Goal: Task Accomplishment & Management: Manage account settings

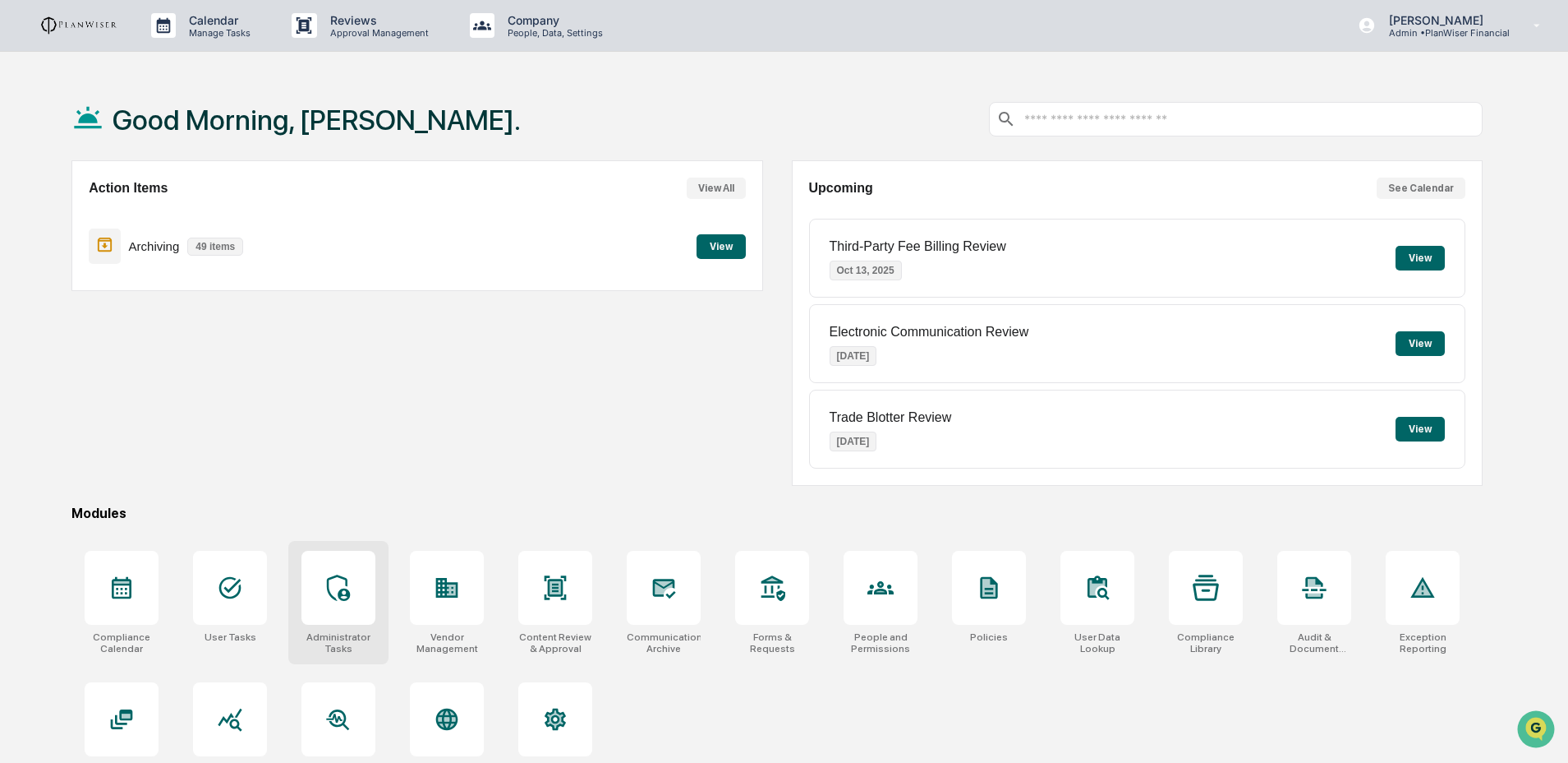
click at [328, 598] on icon at bounding box center [338, 588] width 27 height 27
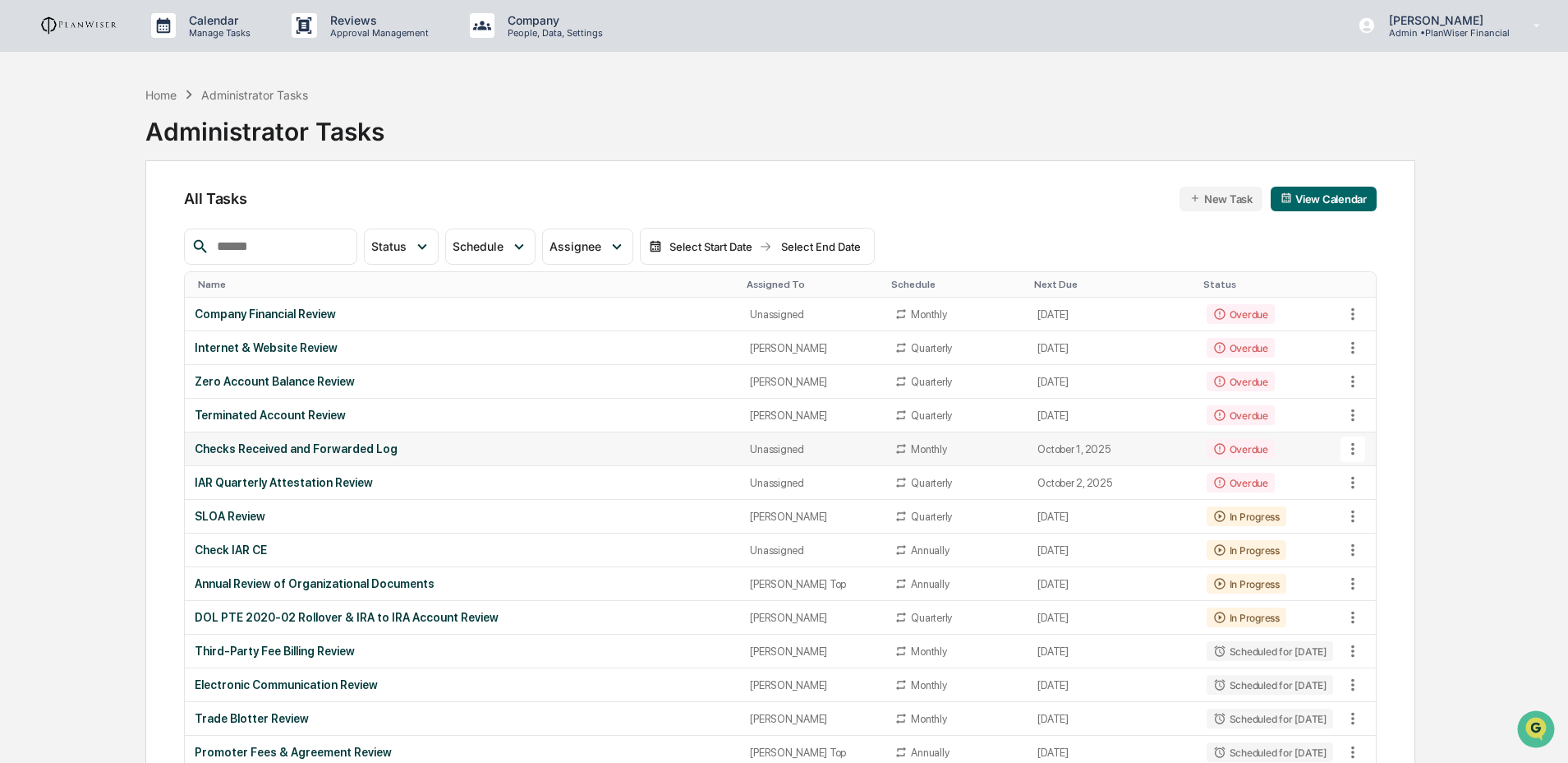
click at [513, 455] on div "Checks Received and Forwarded Log" at bounding box center [462, 448] width 536 height 13
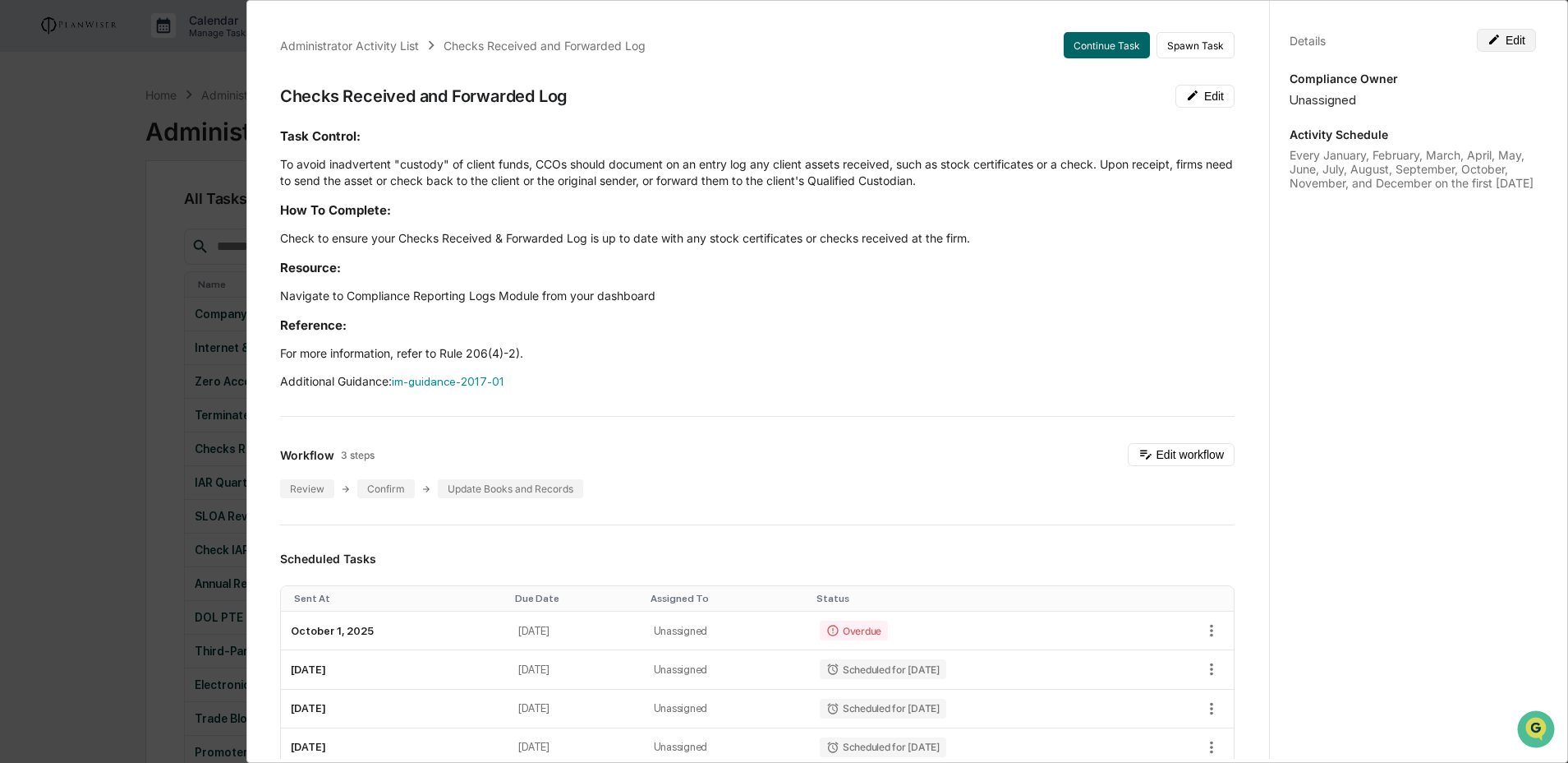
click at [1510, 40] on button "Edit" at bounding box center [1506, 40] width 59 height 23
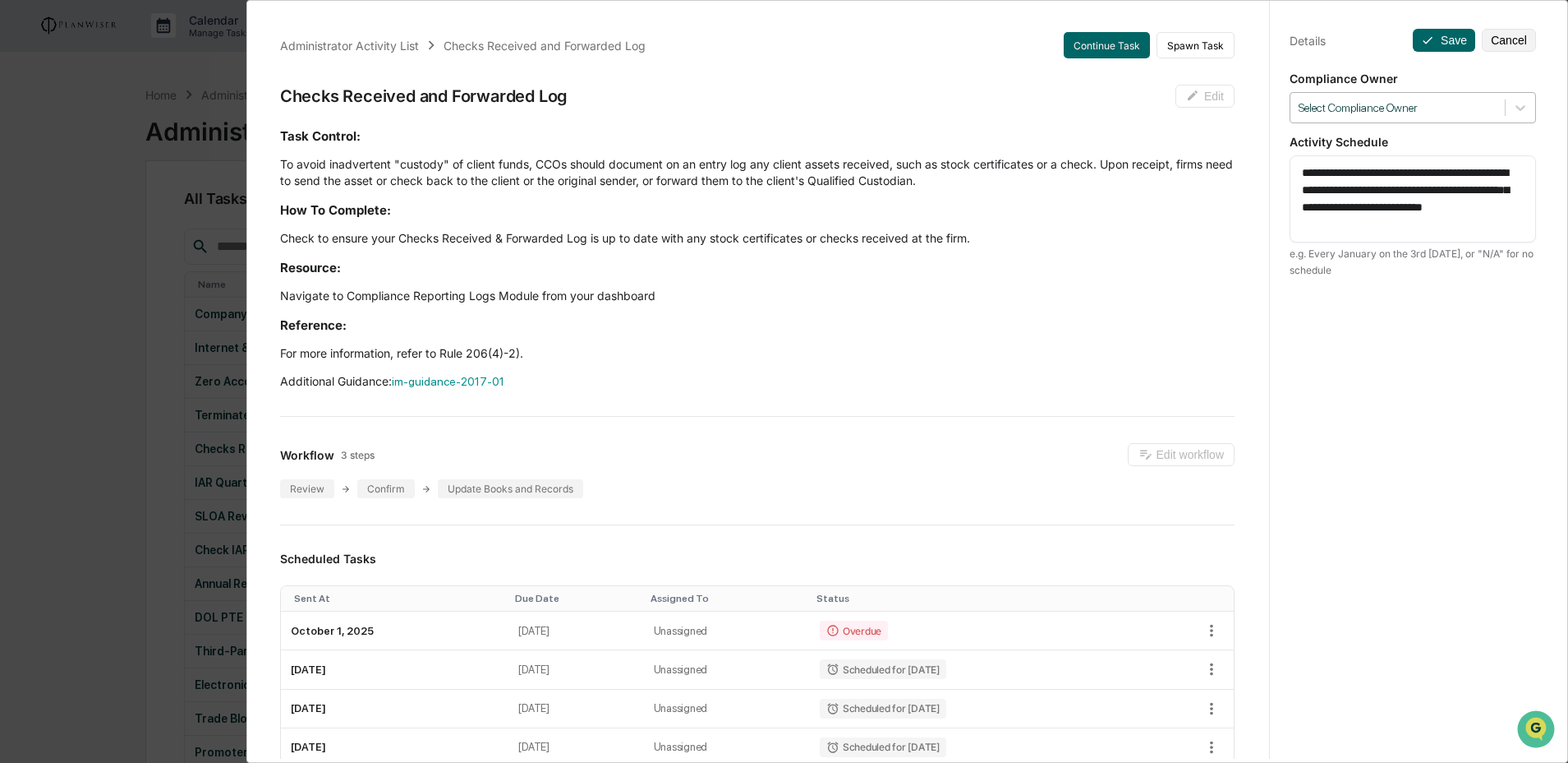
click at [1439, 97] on div "Select Compliance Owner" at bounding box center [1398, 107] width 214 height 22
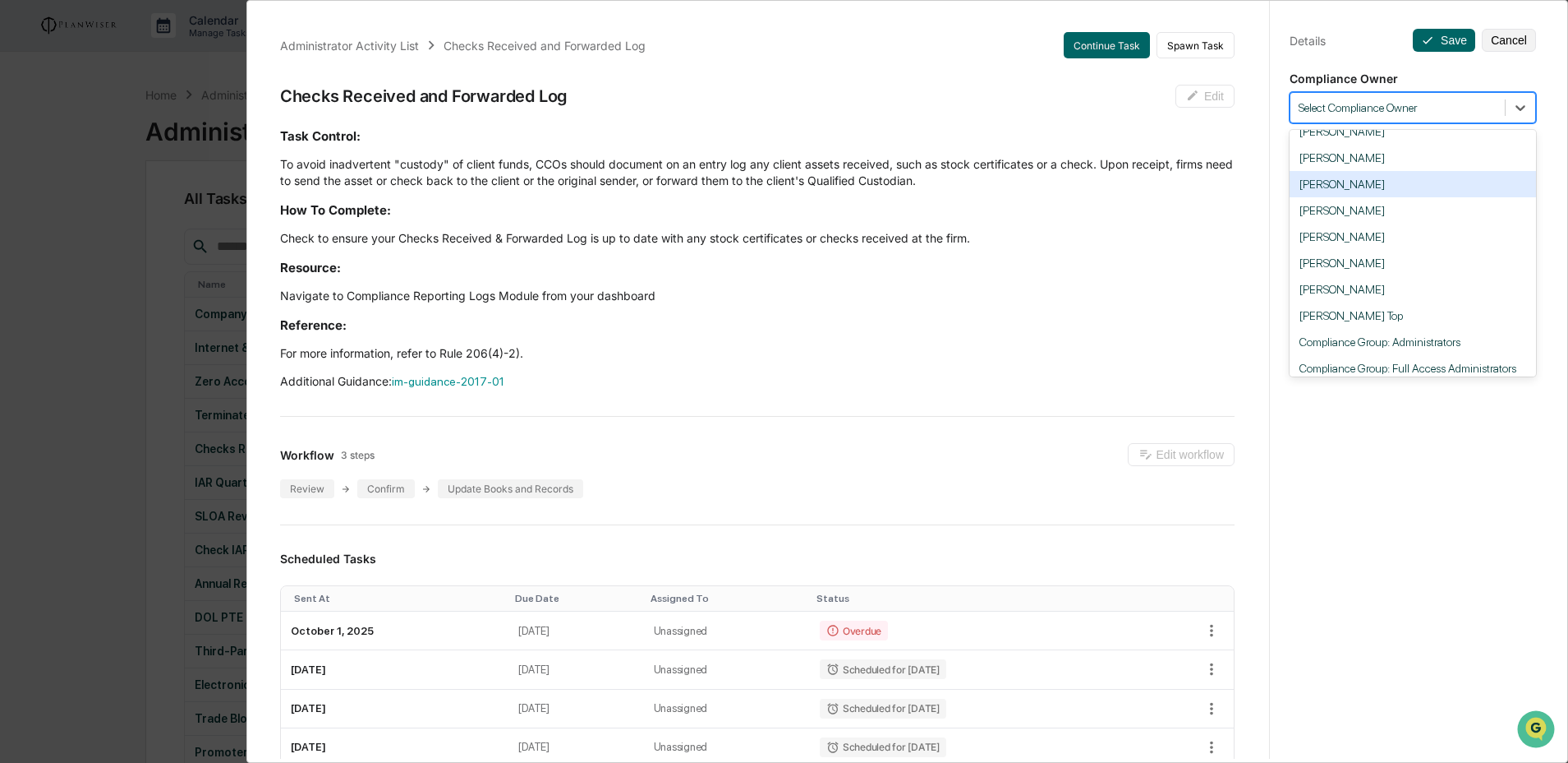
scroll to position [109, 0]
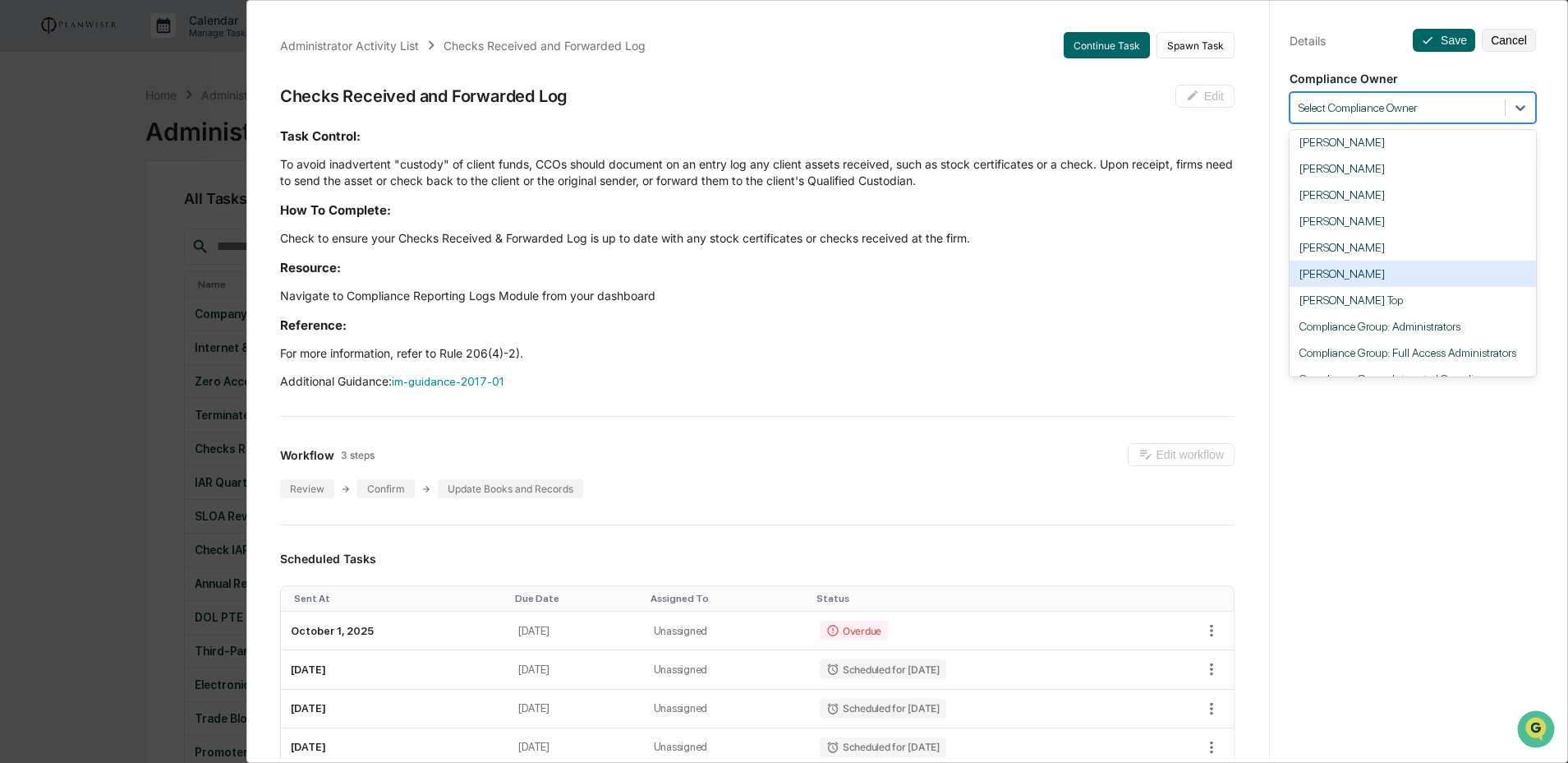
click at [1385, 282] on div "Maureen Zimmerman" at bounding box center [1413, 274] width 246 height 27
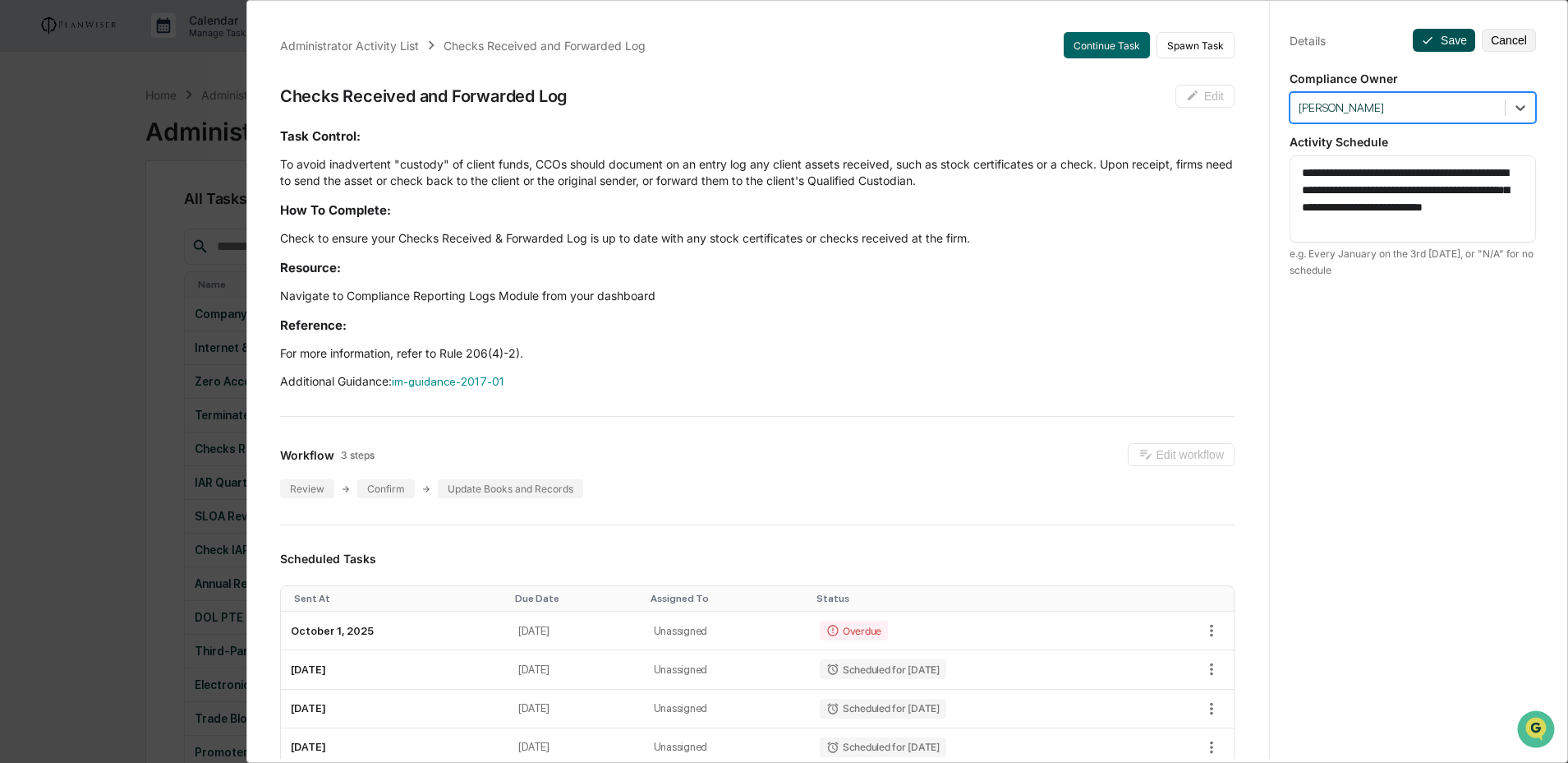
click at [1451, 47] on button "Save" at bounding box center [1444, 40] width 62 height 23
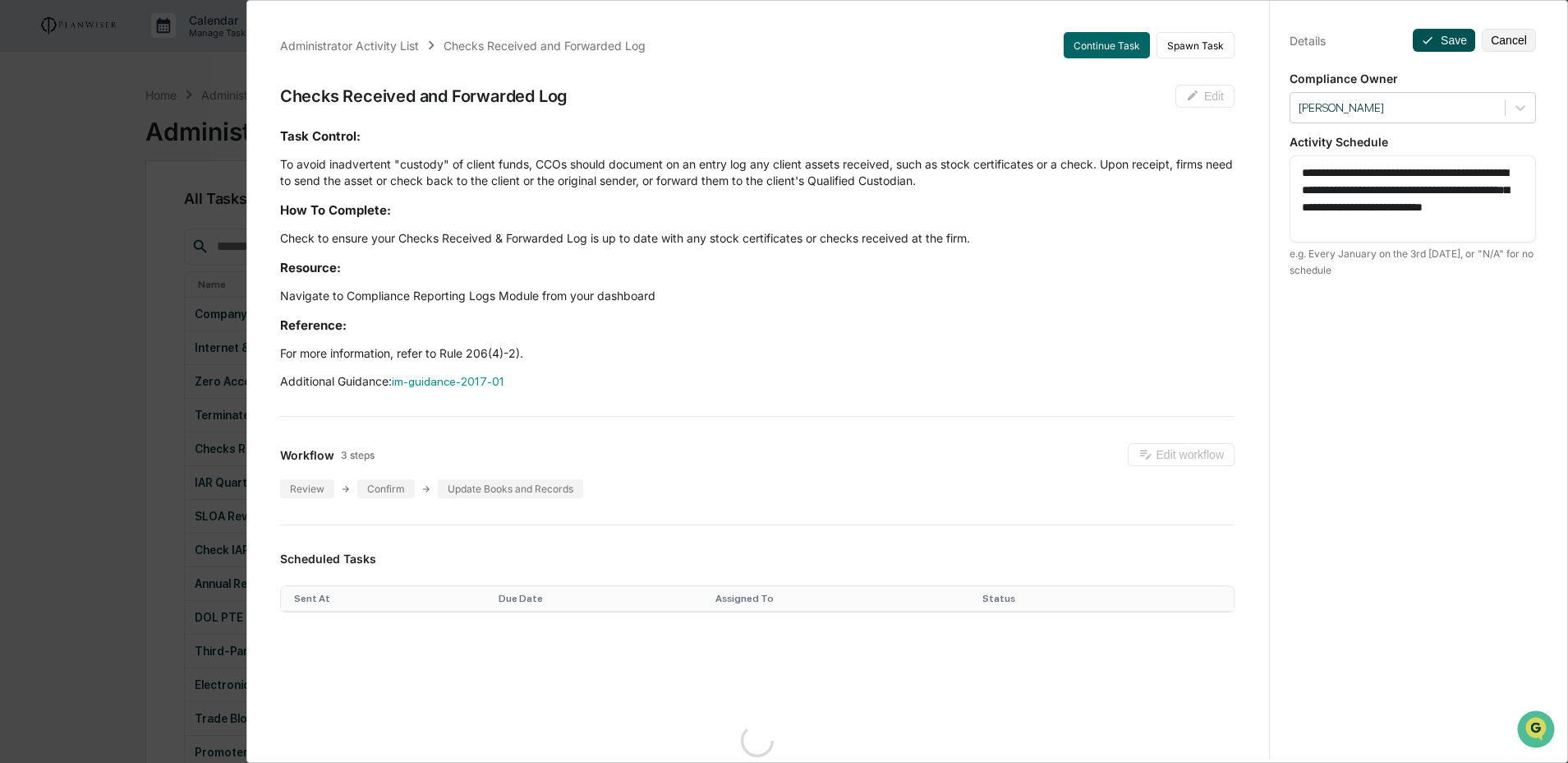
click at [1432, 46] on button "Save" at bounding box center [1444, 40] width 62 height 23
drag, startPoint x: 157, startPoint y: 276, endPoint x: 174, endPoint y: 282, distance: 18.0
click at [157, 277] on div "Administrator Activity List Checks Received and Forwarded Log Continue Task Spa…" at bounding box center [784, 381] width 1568 height 763
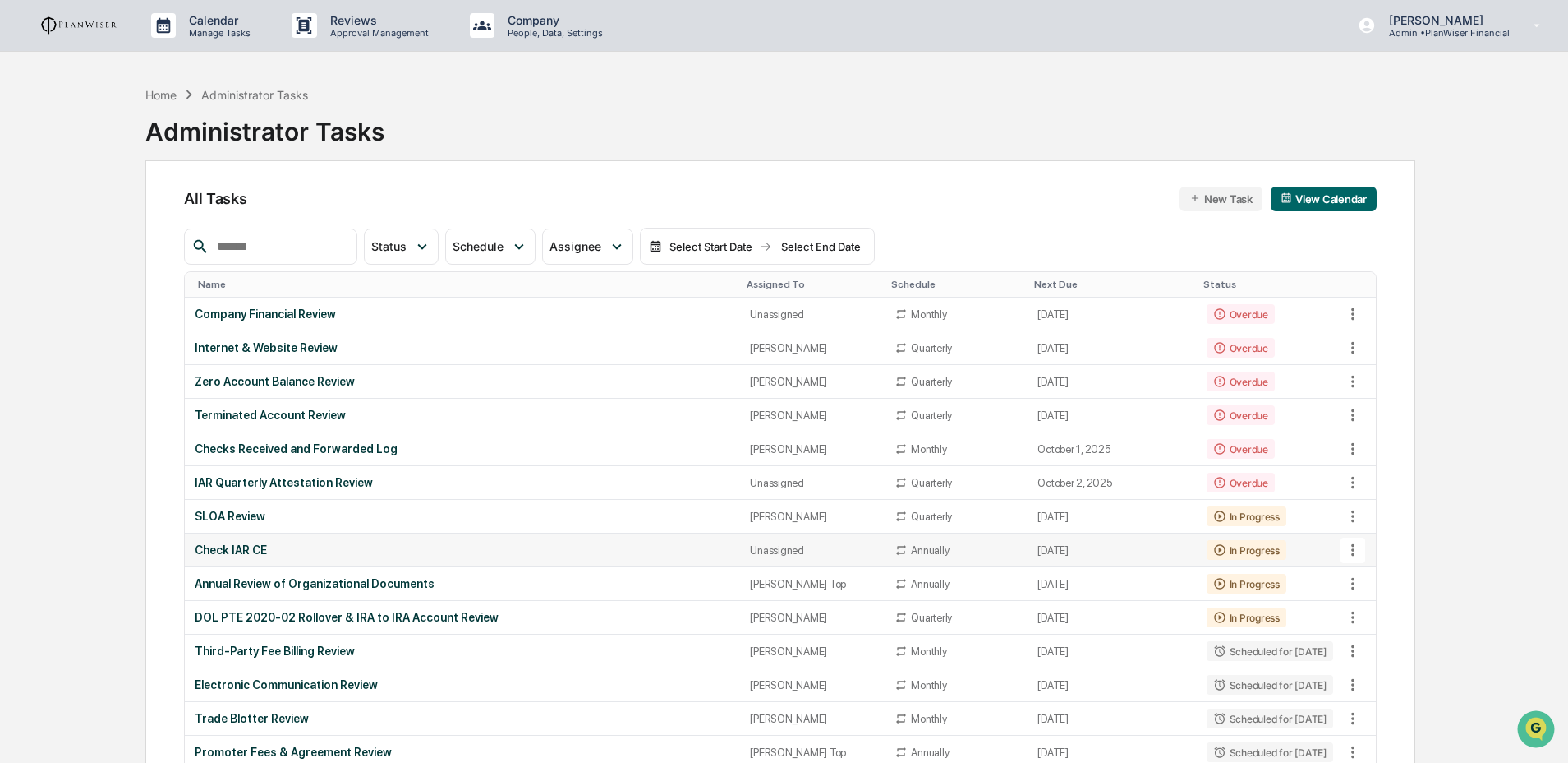
click at [593, 542] on td "Check IAR CE" at bounding box center [462, 550] width 555 height 34
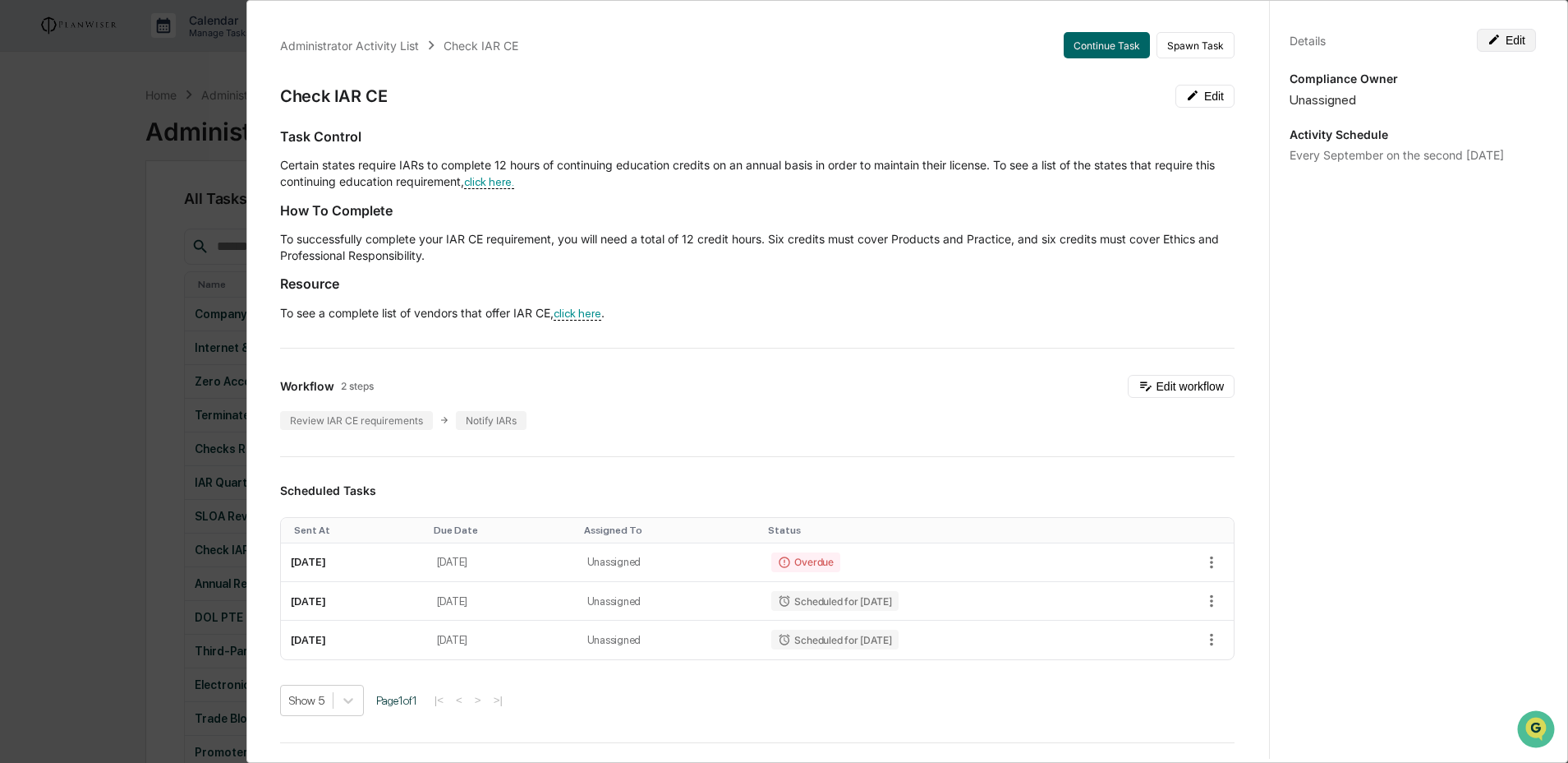
click at [1487, 40] on icon at bounding box center [1494, 39] width 13 height 13
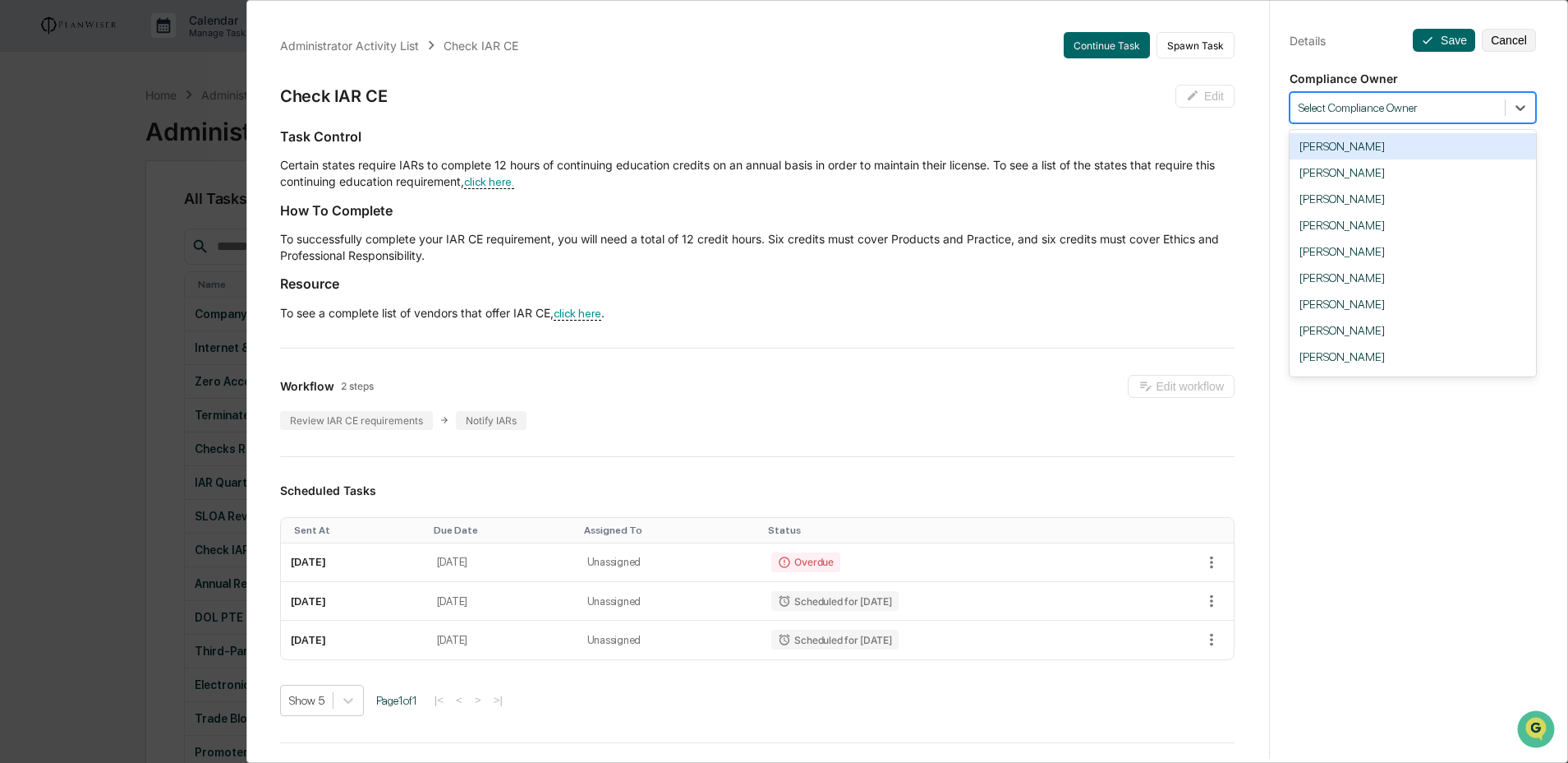
click at [1411, 103] on div at bounding box center [1397, 108] width 198 height 16
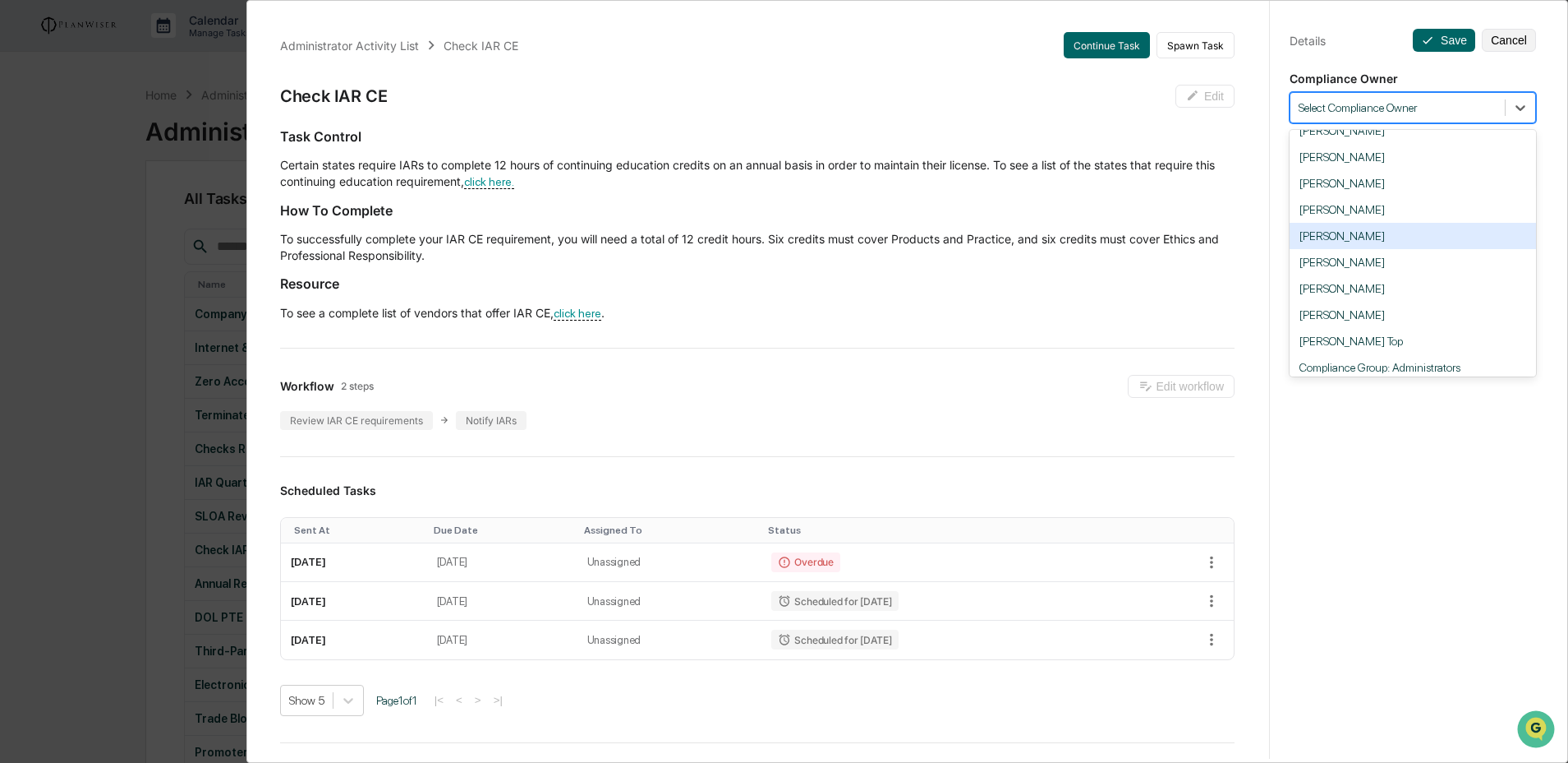
scroll to position [72, 0]
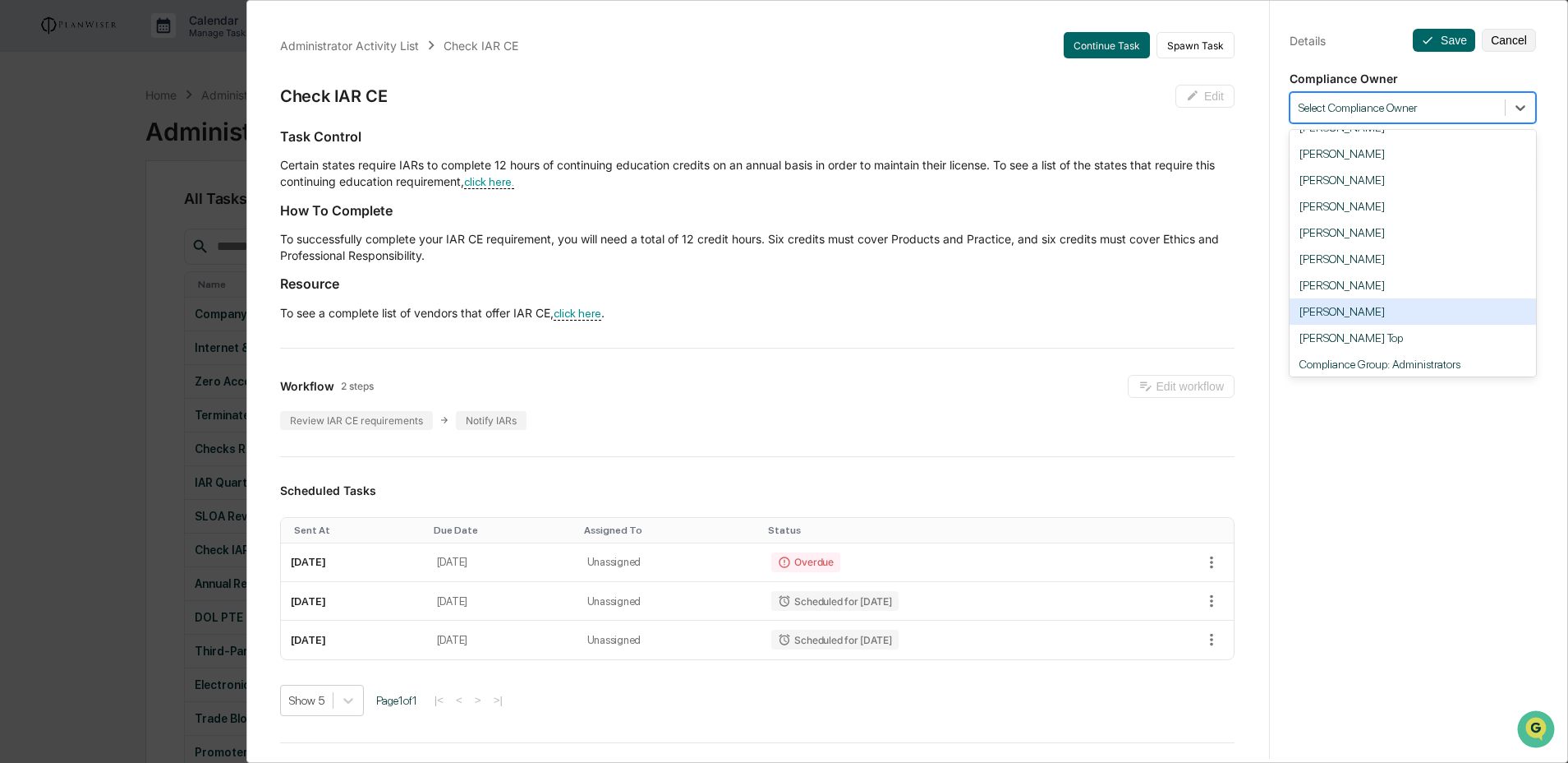
click at [1392, 321] on div "[PERSON_NAME]" at bounding box center [1413, 312] width 246 height 27
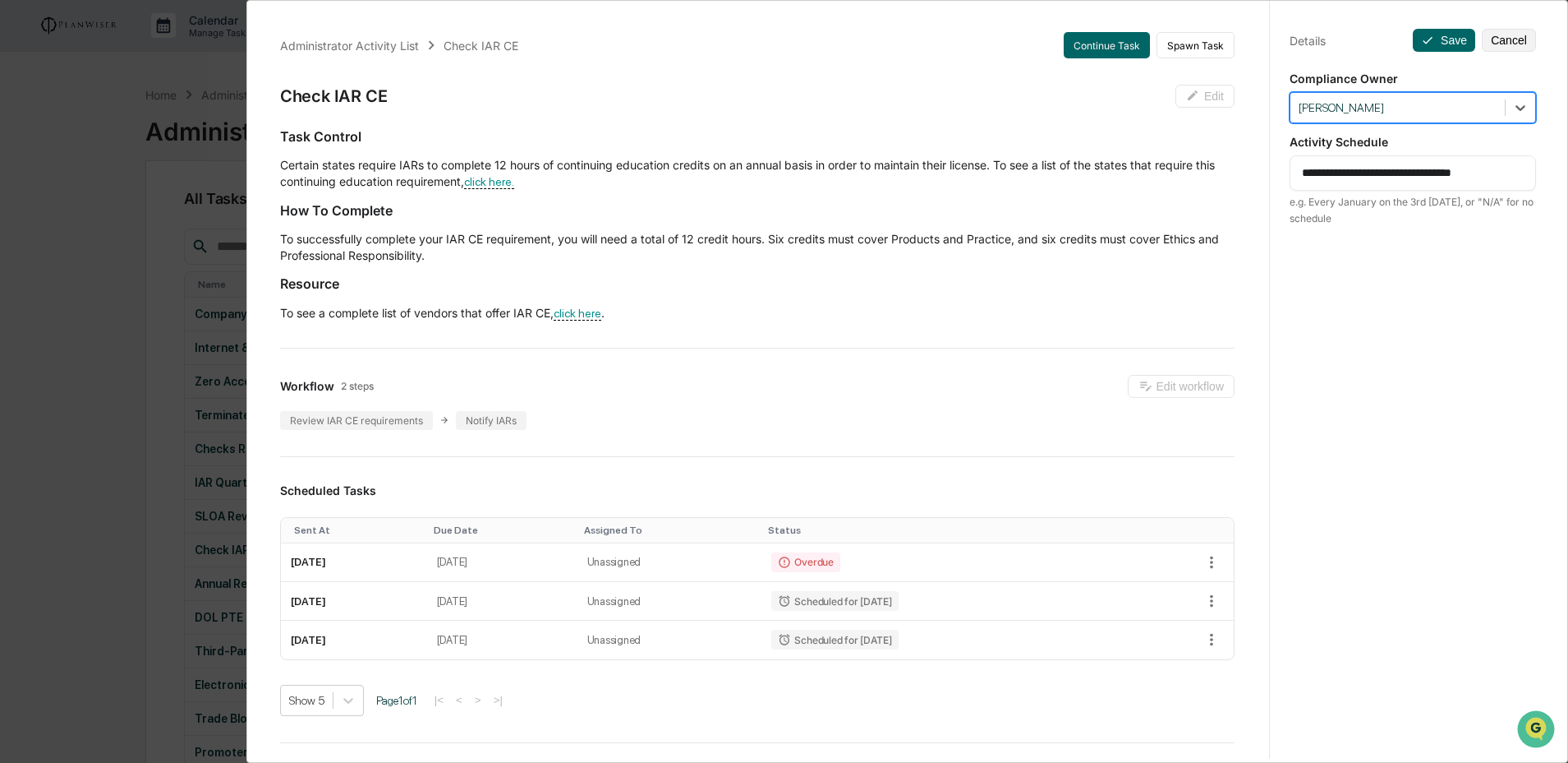
click at [1437, 121] on div "[PERSON_NAME]" at bounding box center [1413, 107] width 246 height 31
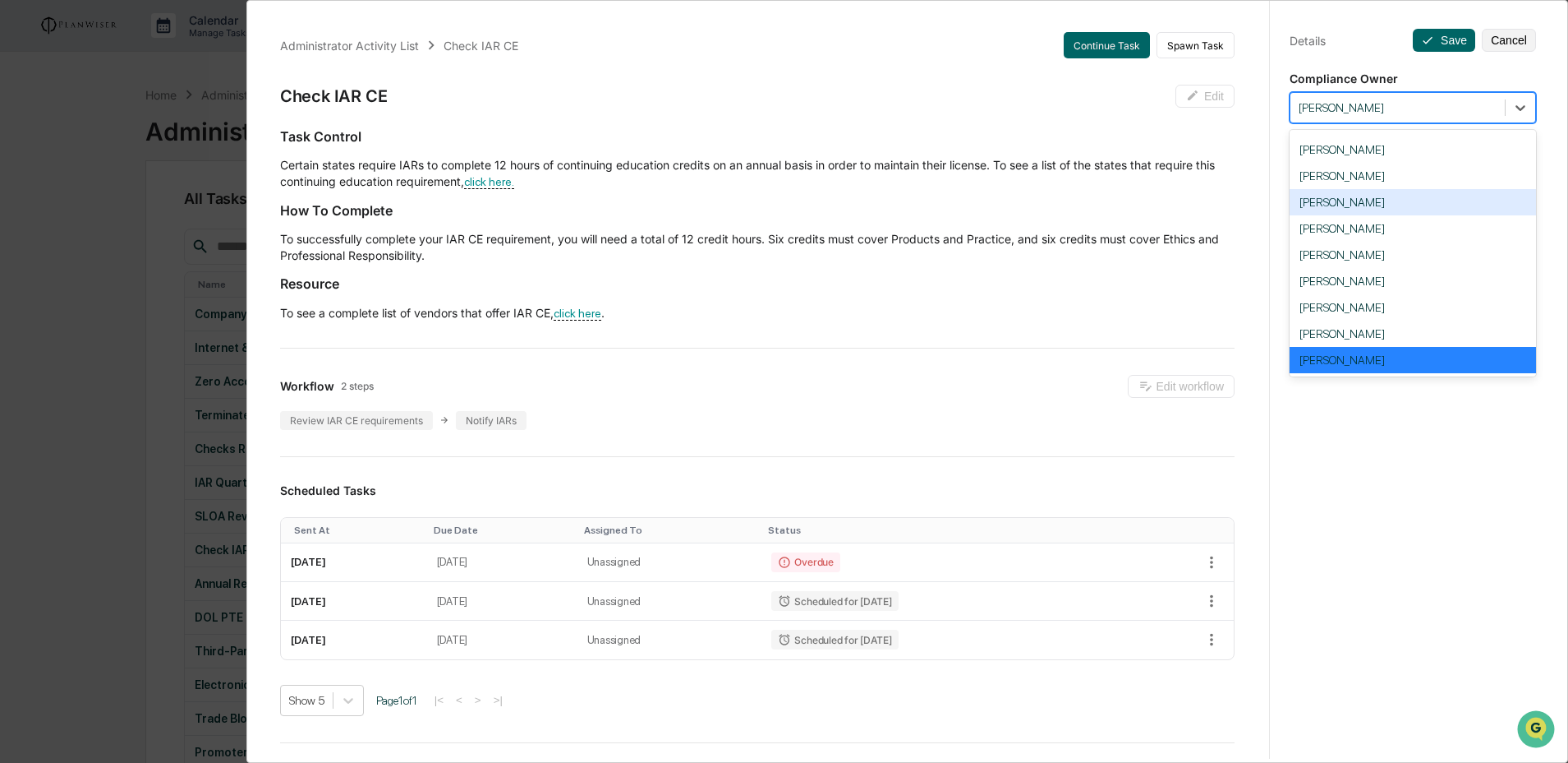
scroll to position [39, 0]
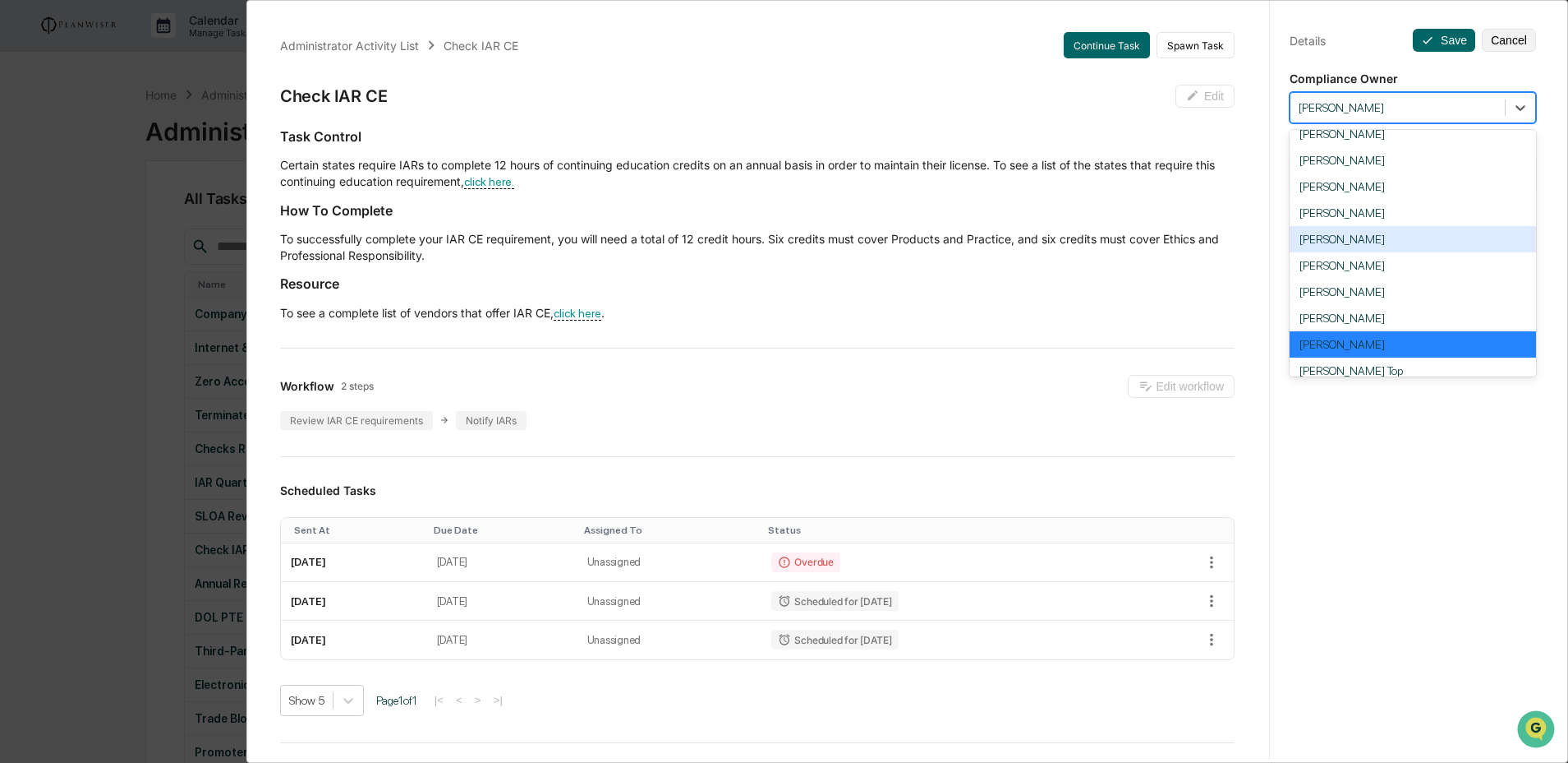
click at [1378, 253] on div "[PERSON_NAME]" at bounding box center [1413, 239] width 246 height 27
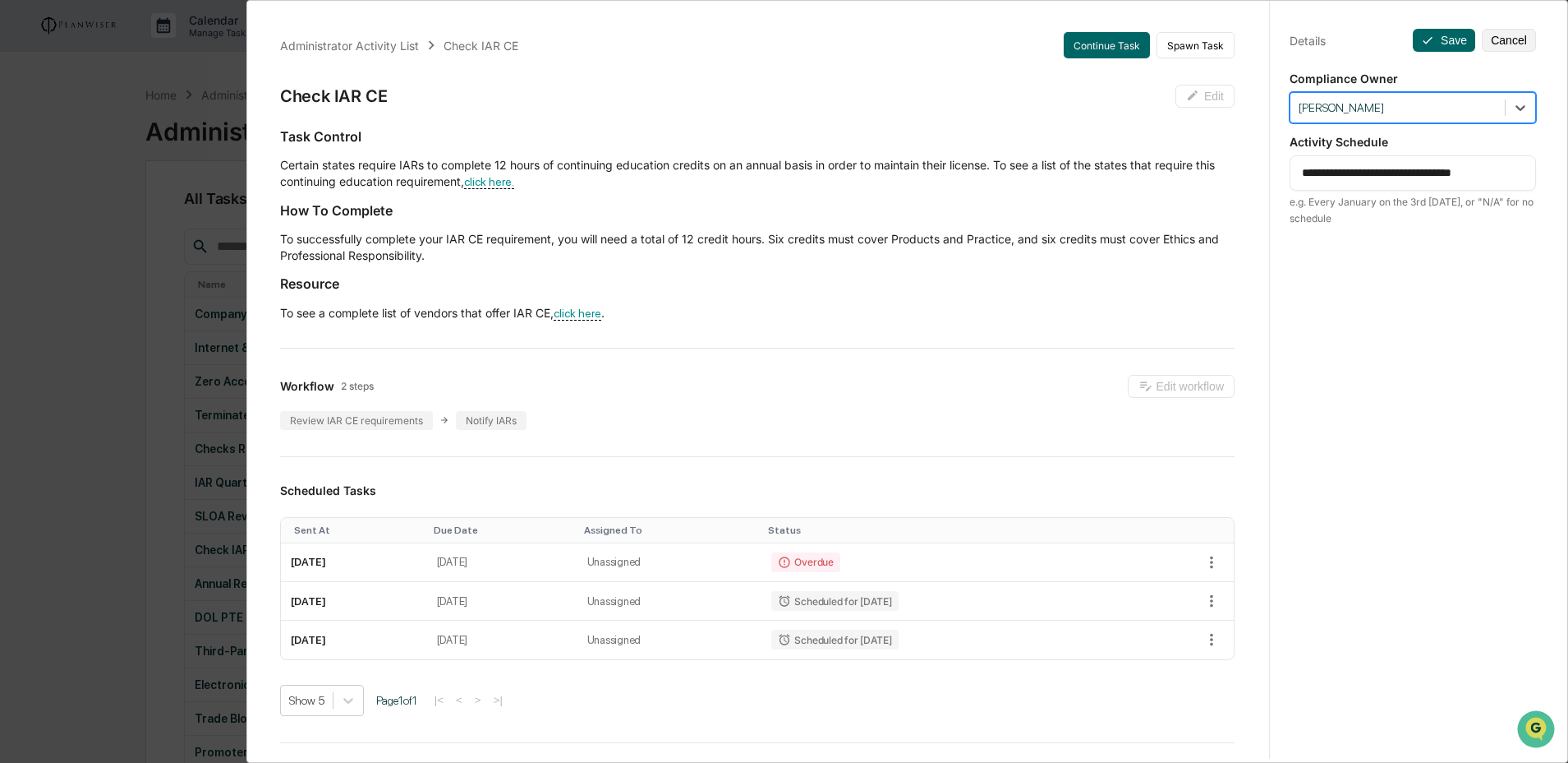
click at [1423, 55] on div "**********" at bounding box center [1413, 396] width 287 height 802
click at [1422, 48] on button "Save" at bounding box center [1444, 40] width 62 height 23
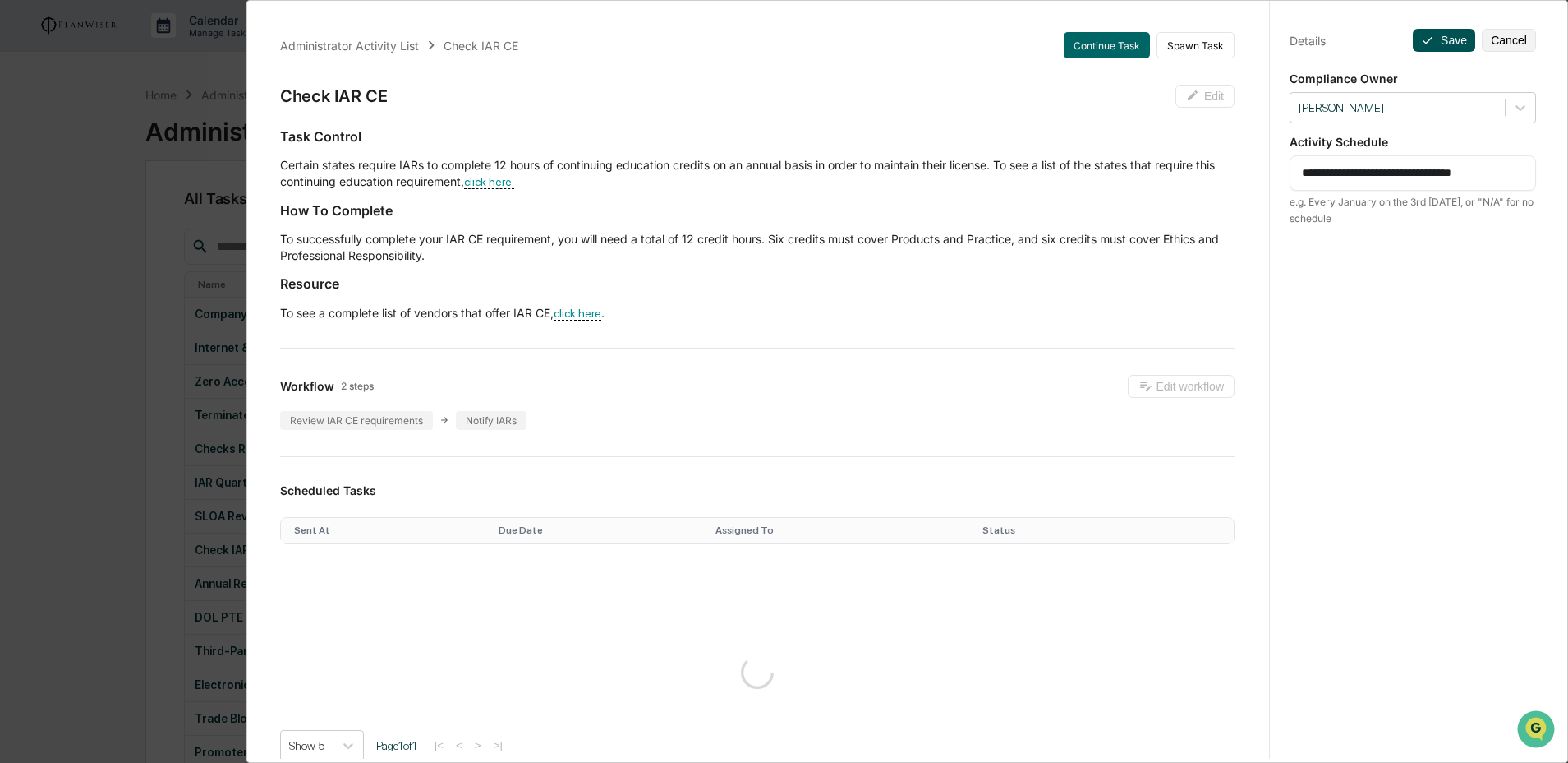
drag, startPoint x: 1416, startPoint y: 45, endPoint x: 1408, endPoint y: 47, distance: 8.2
click at [1421, 45] on icon at bounding box center [1427, 40] width 13 height 13
click at [252, 432] on div "Administrator Activity List Check IAR CE Continue Task Spawn Task Check IAR CE …" at bounding box center [907, 381] width 1322 height 763
click at [209, 439] on div "Administrator Activity List Check IAR CE Continue Task Spawn Task Check IAR CE …" at bounding box center [784, 381] width 1568 height 763
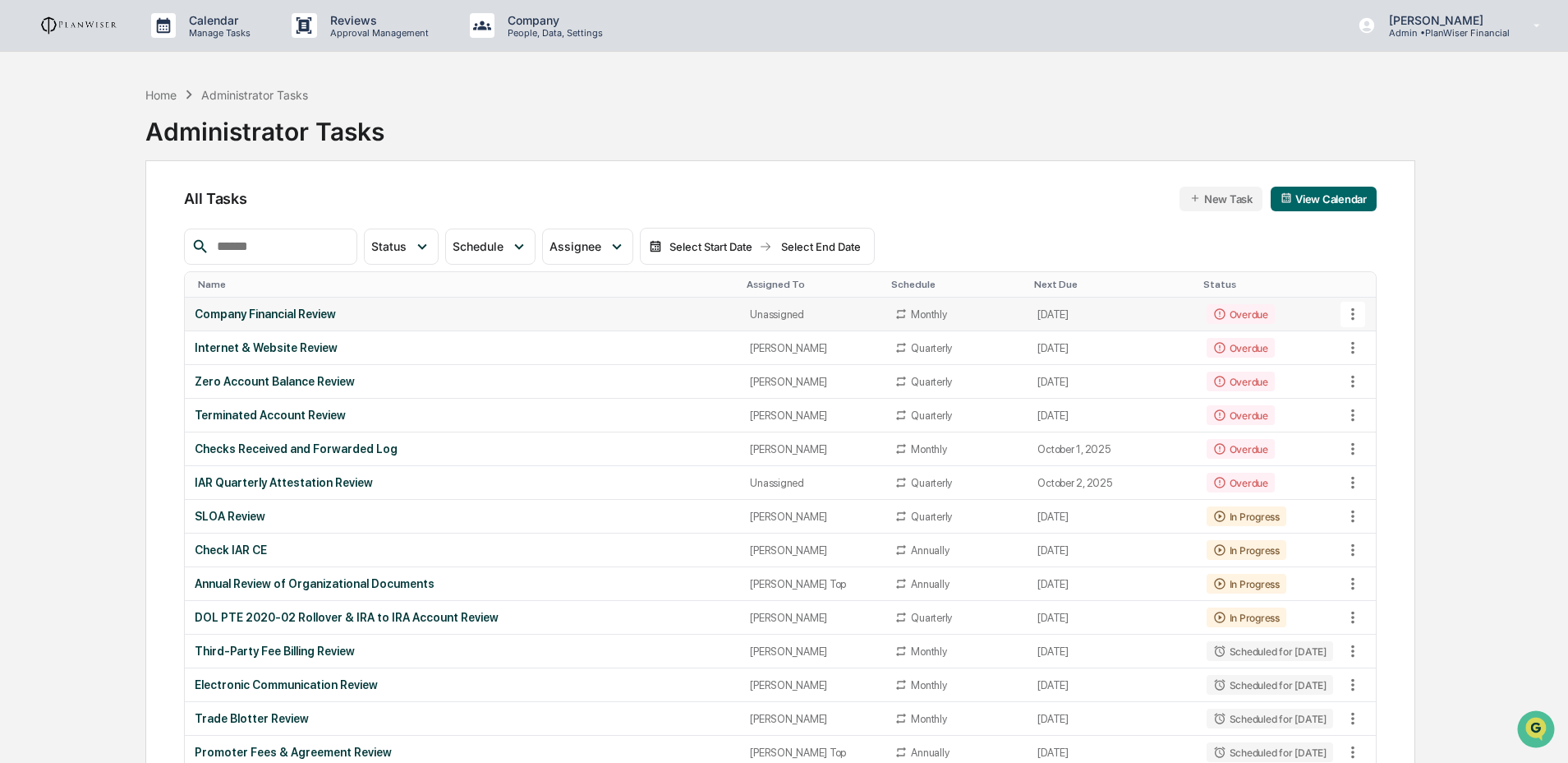
click at [655, 310] on div "Company Financial Review" at bounding box center [462, 314] width 536 height 13
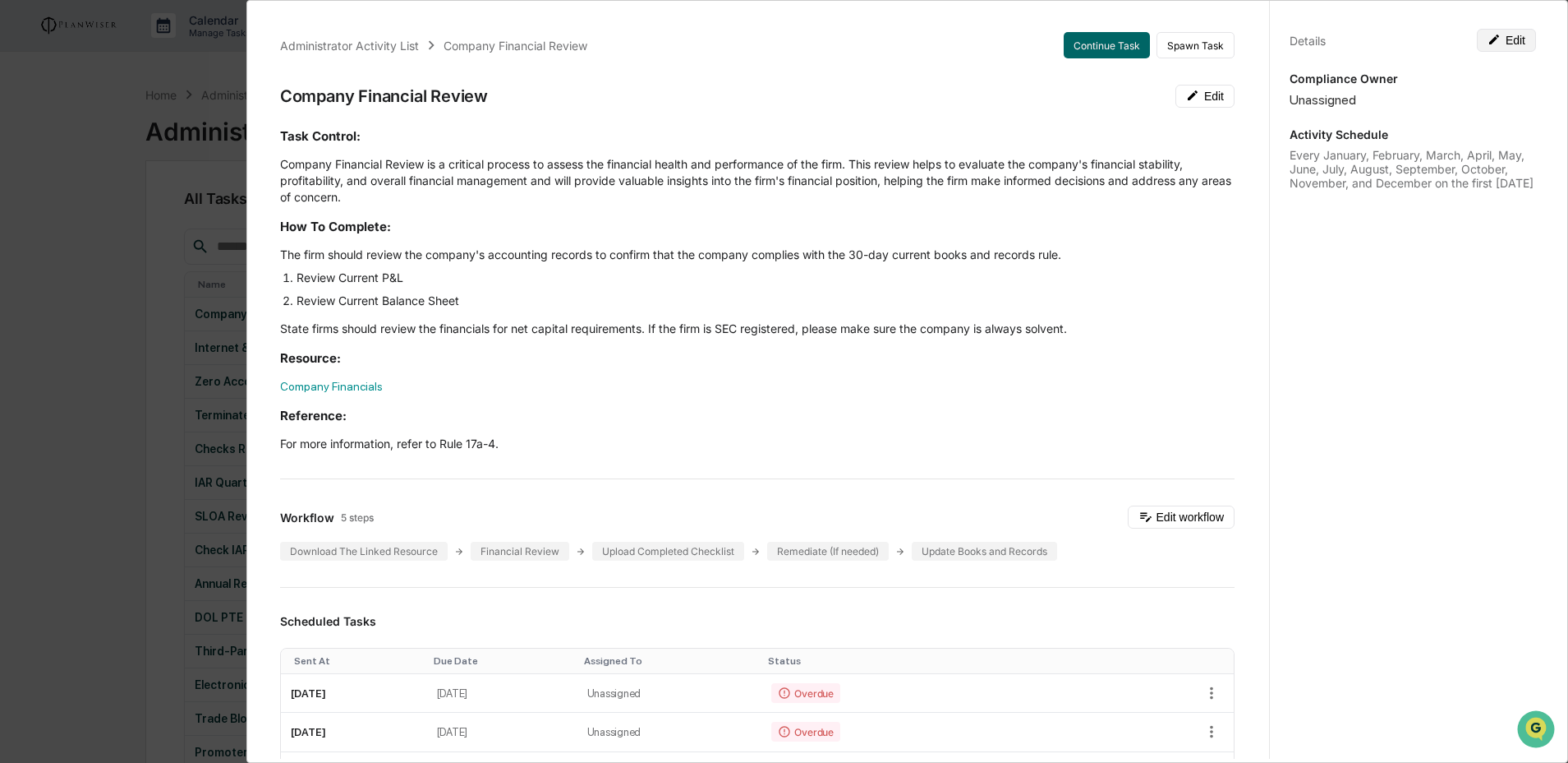
click at [1480, 46] on button "Edit" at bounding box center [1506, 40] width 59 height 23
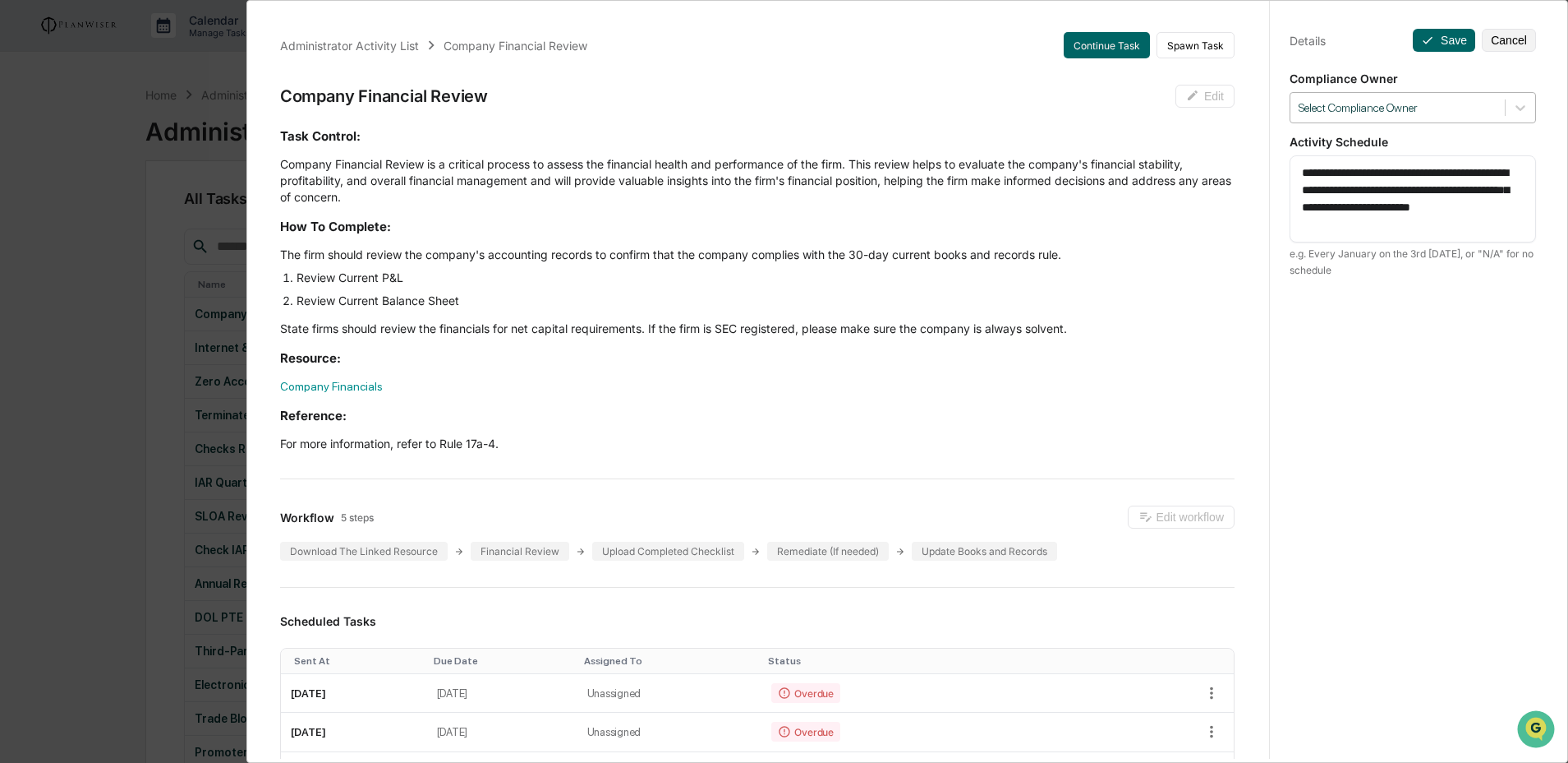
click at [1462, 102] on div at bounding box center [1397, 108] width 198 height 16
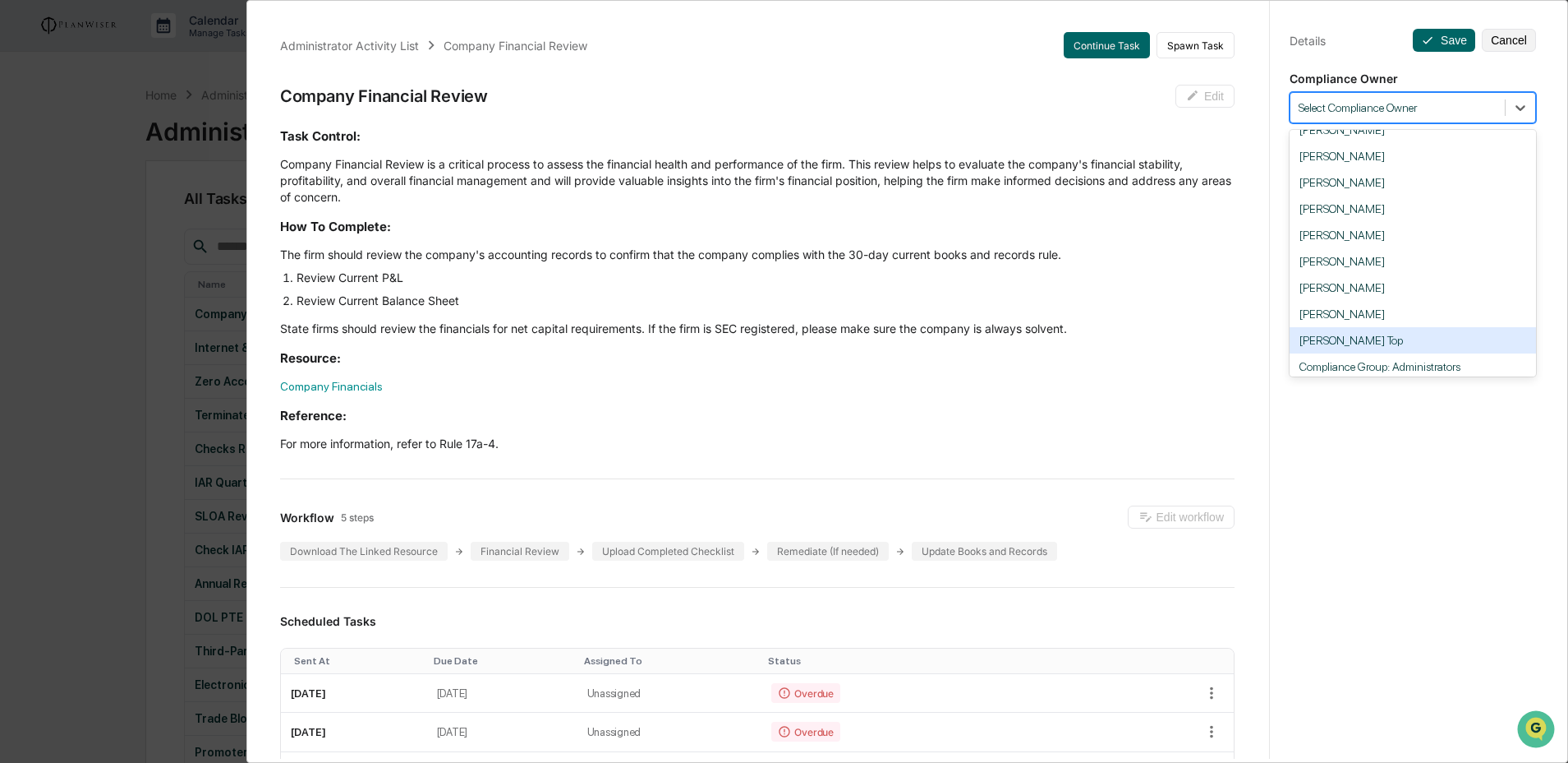
scroll to position [98, 0]
click at [1389, 323] on div "[PERSON_NAME] Top" at bounding box center [1413, 311] width 246 height 27
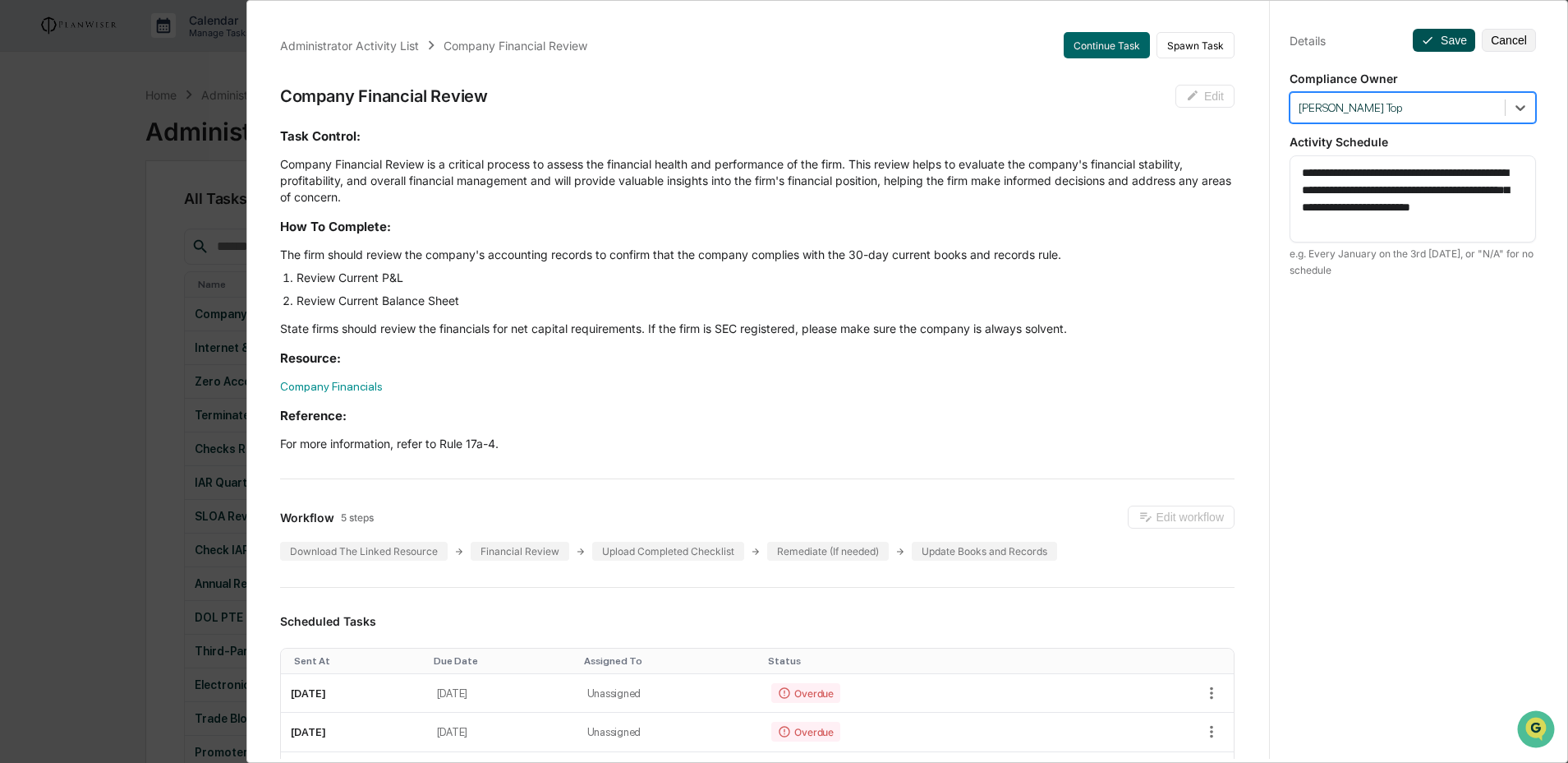
click at [1439, 32] on button "Save" at bounding box center [1444, 40] width 62 height 23
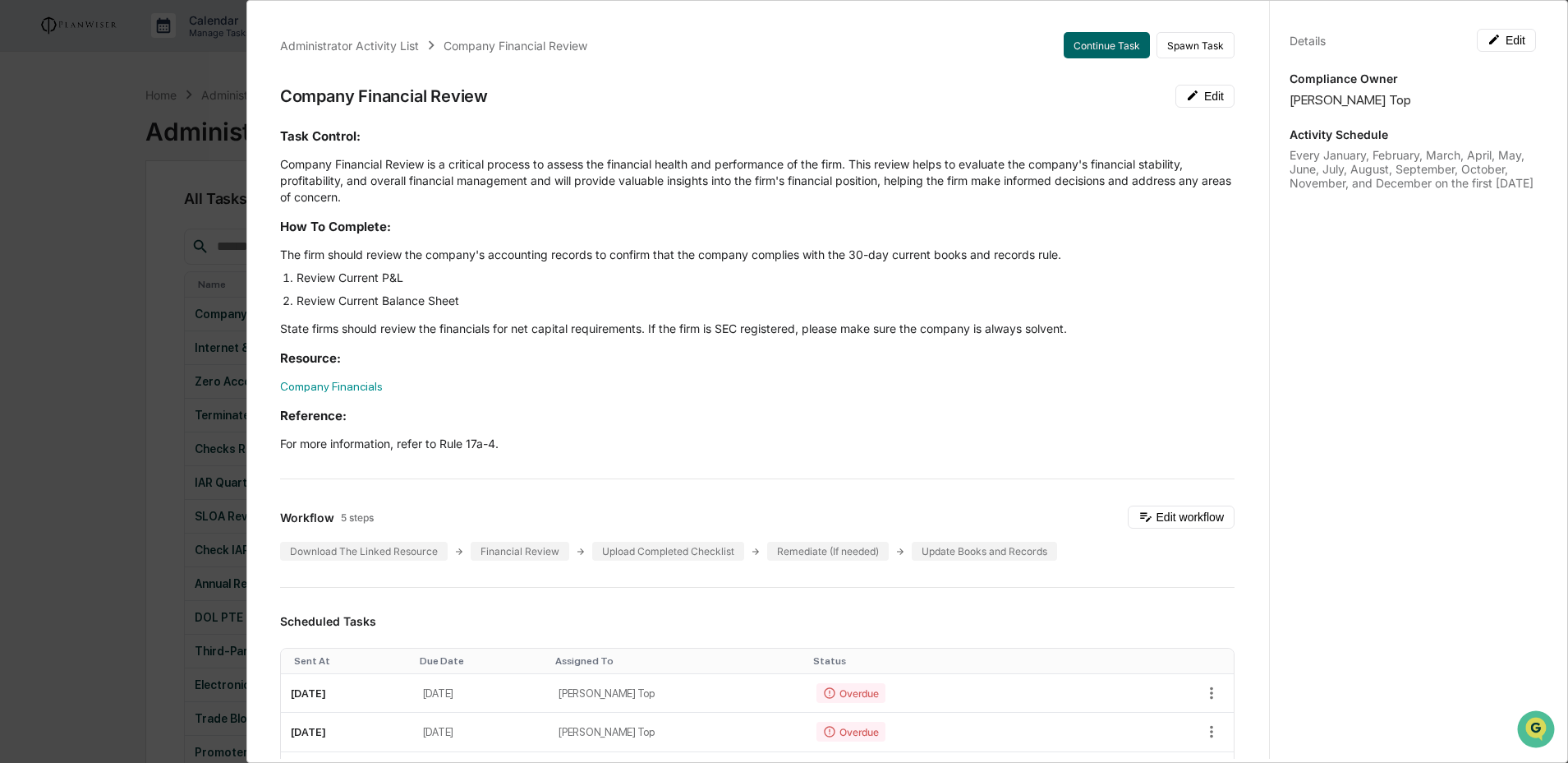
click at [174, 398] on div "Administrator Activity List Company Financial Review Continue Task Spawn Task C…" at bounding box center [784, 381] width 1568 height 763
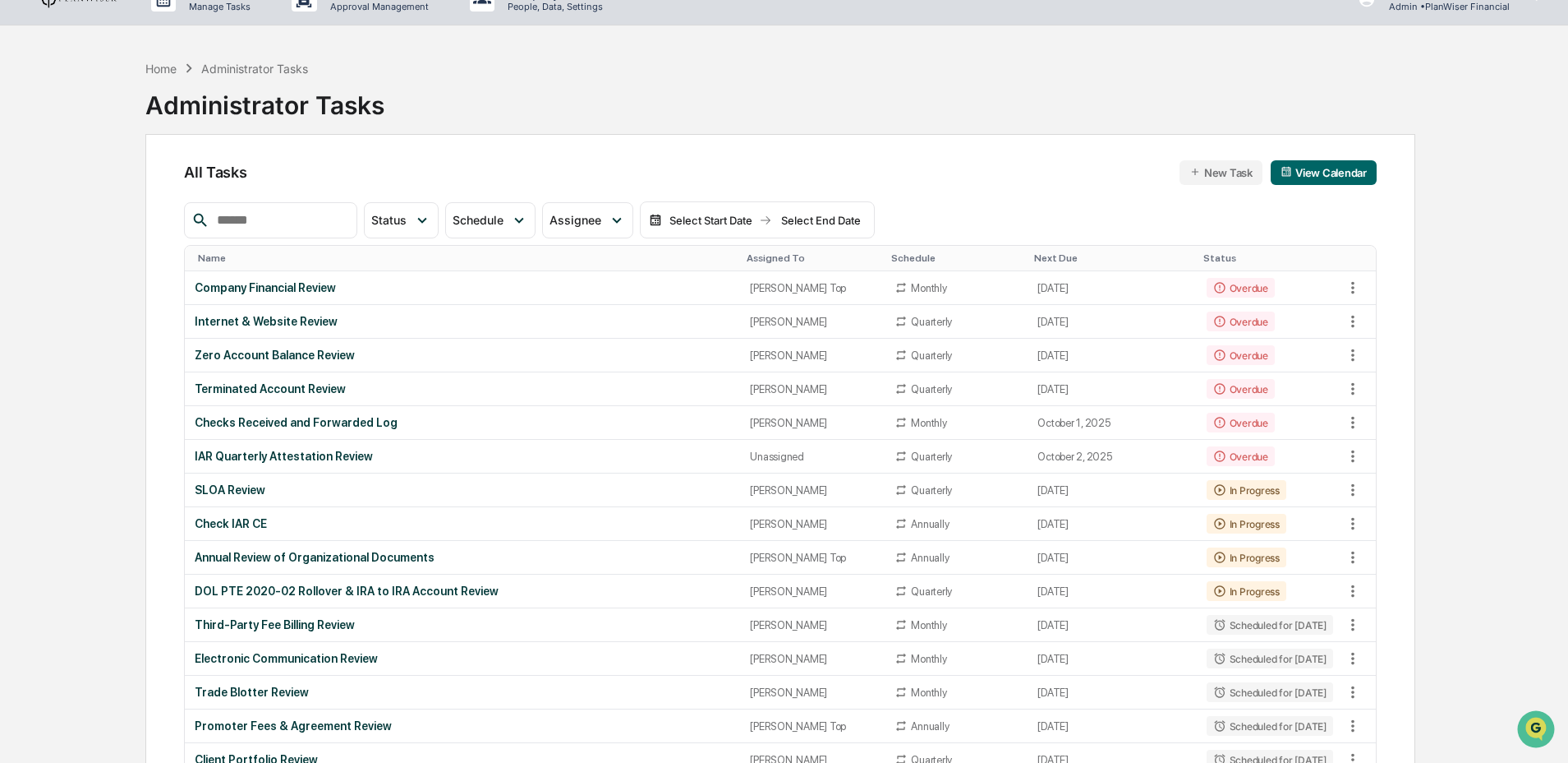
scroll to position [0, 0]
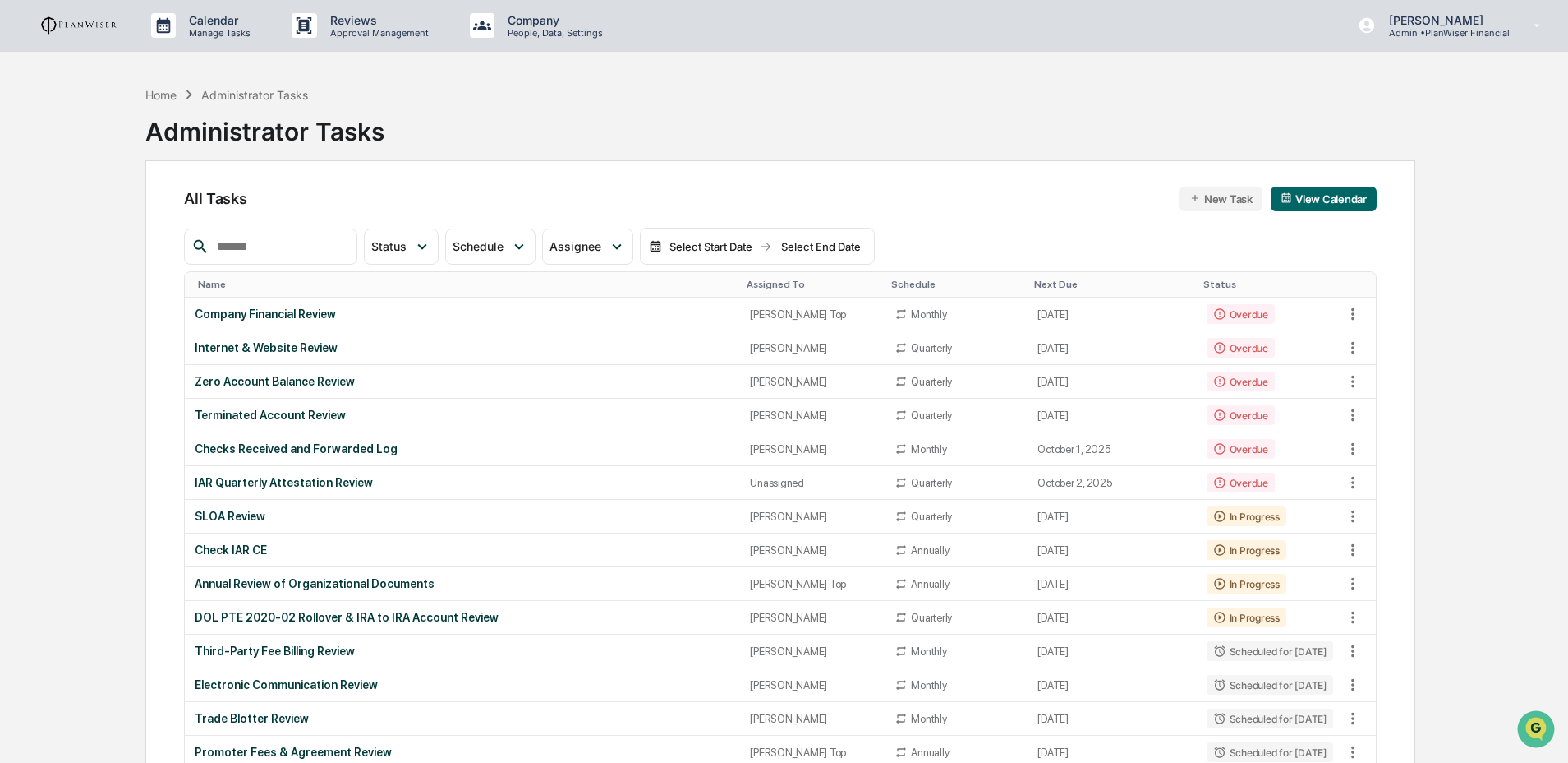
drag, startPoint x: 801, startPoint y: 172, endPoint x: 649, endPoint y: 160, distance: 152.5
click at [870, 152] on div "Home Administrator Tasks Administrator Tasks" at bounding box center [780, 119] width 1270 height 82
click at [160, 97] on div "Home" at bounding box center [160, 95] width 31 height 14
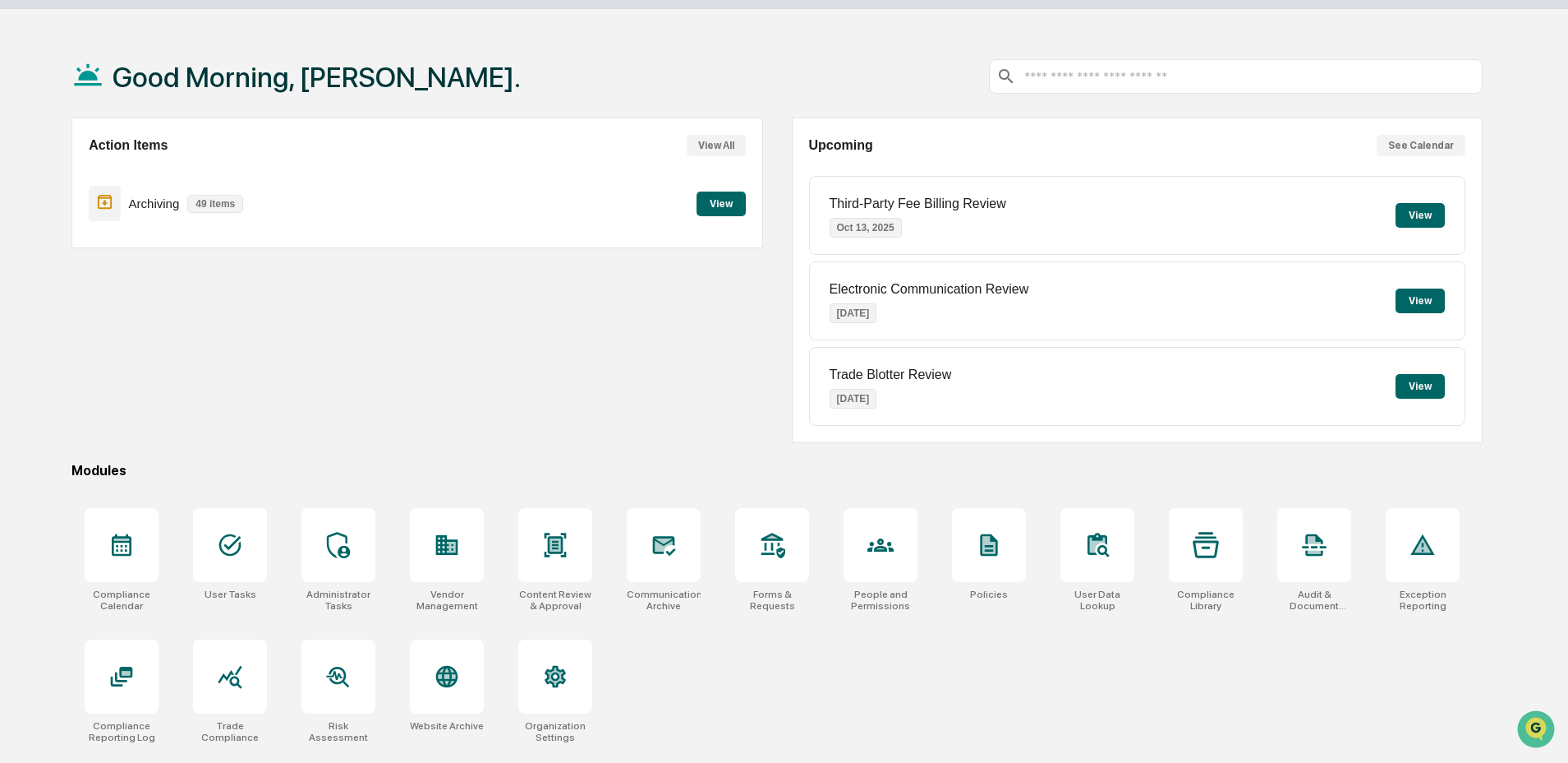
scroll to position [78, 0]
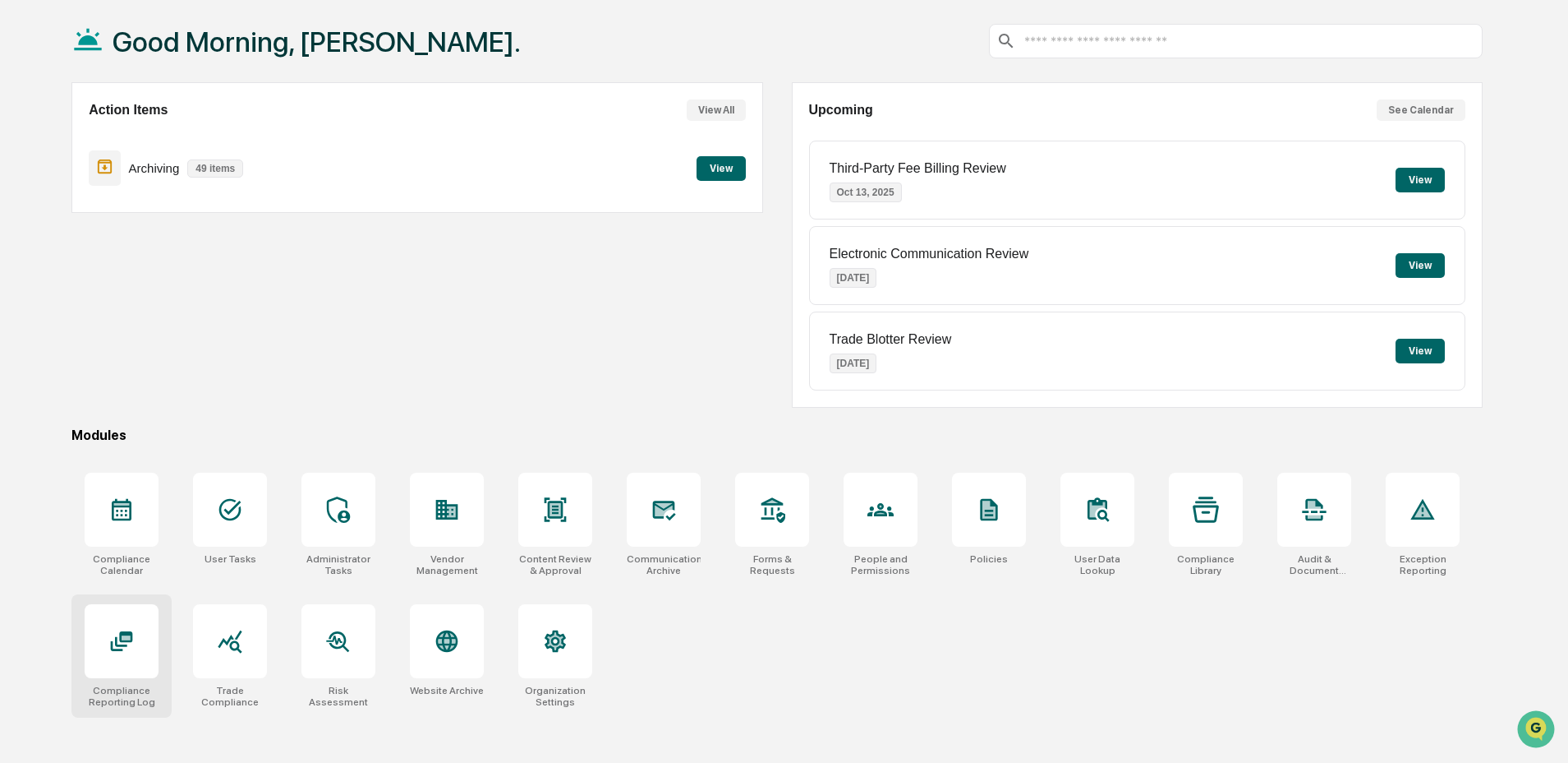
click at [105, 662] on div at bounding box center [121, 641] width 74 height 74
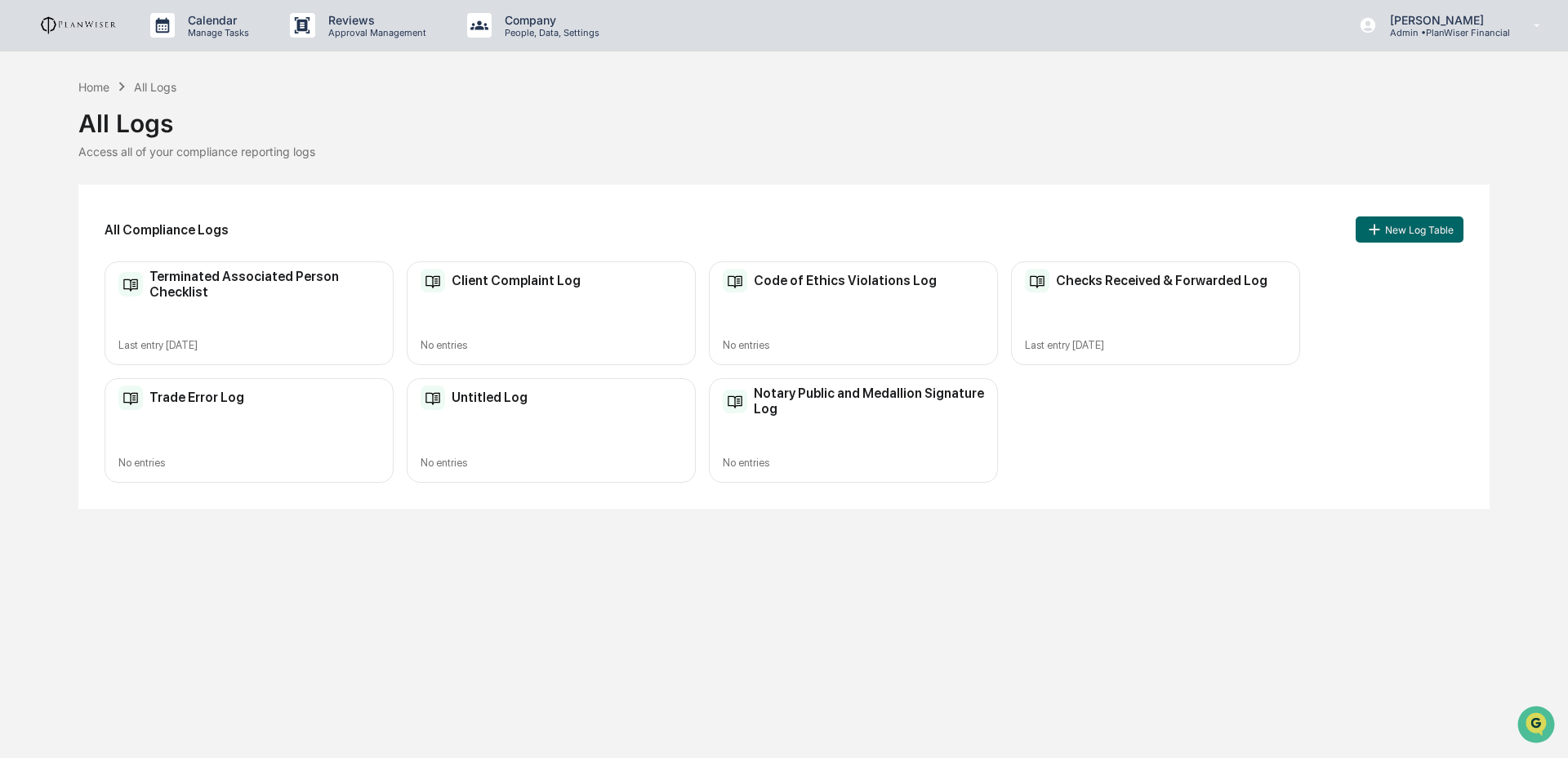
click at [573, 431] on div "Untitled Log No entries" at bounding box center [551, 430] width 289 height 104
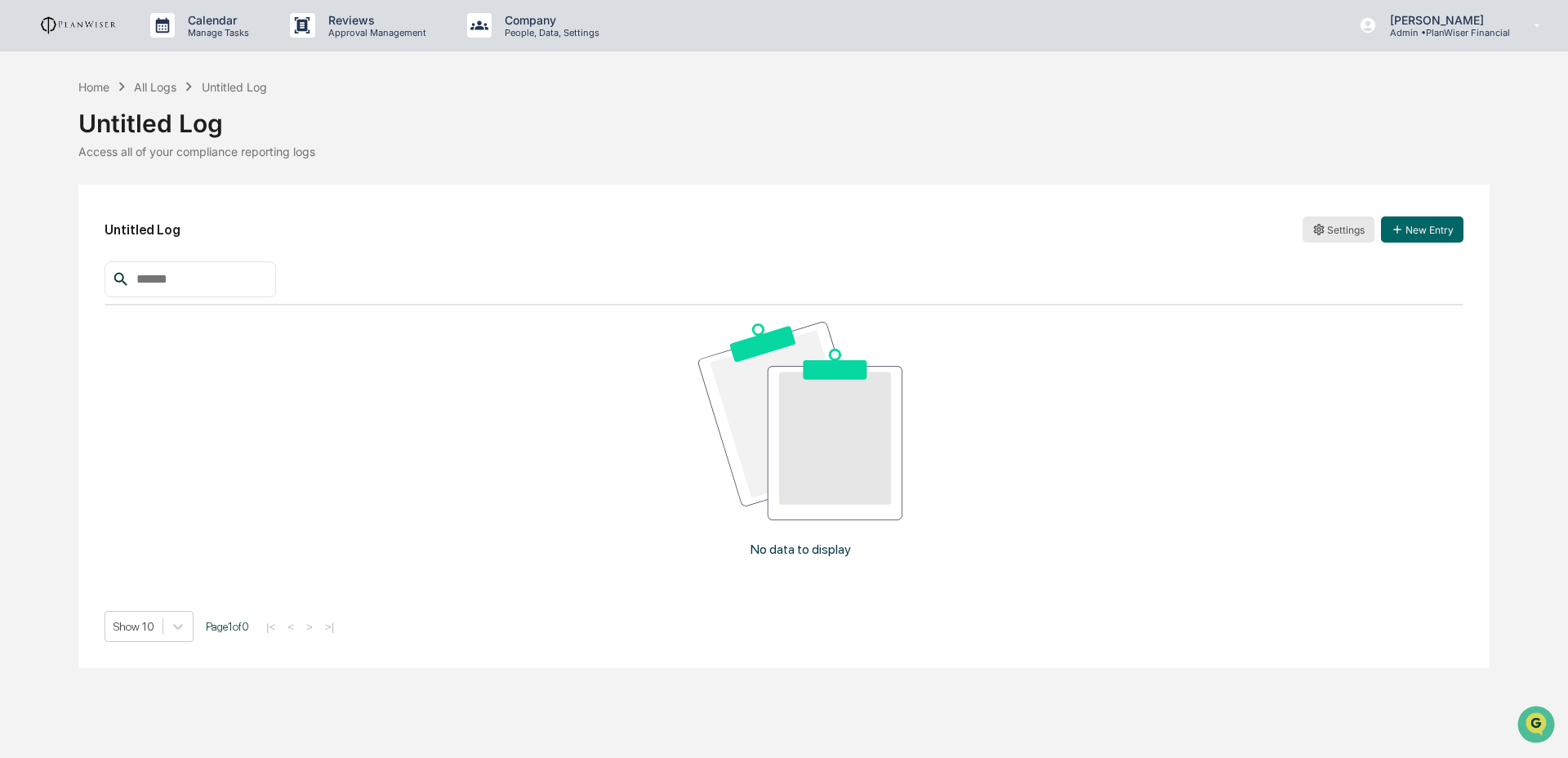
click at [1332, 231] on html "Calendar Manage Tasks Reviews Approval Management Company People, Data, Setting…" at bounding box center [784, 379] width 1568 height 758
click at [1331, 259] on div "Edit" at bounding box center [1339, 263] width 105 height 26
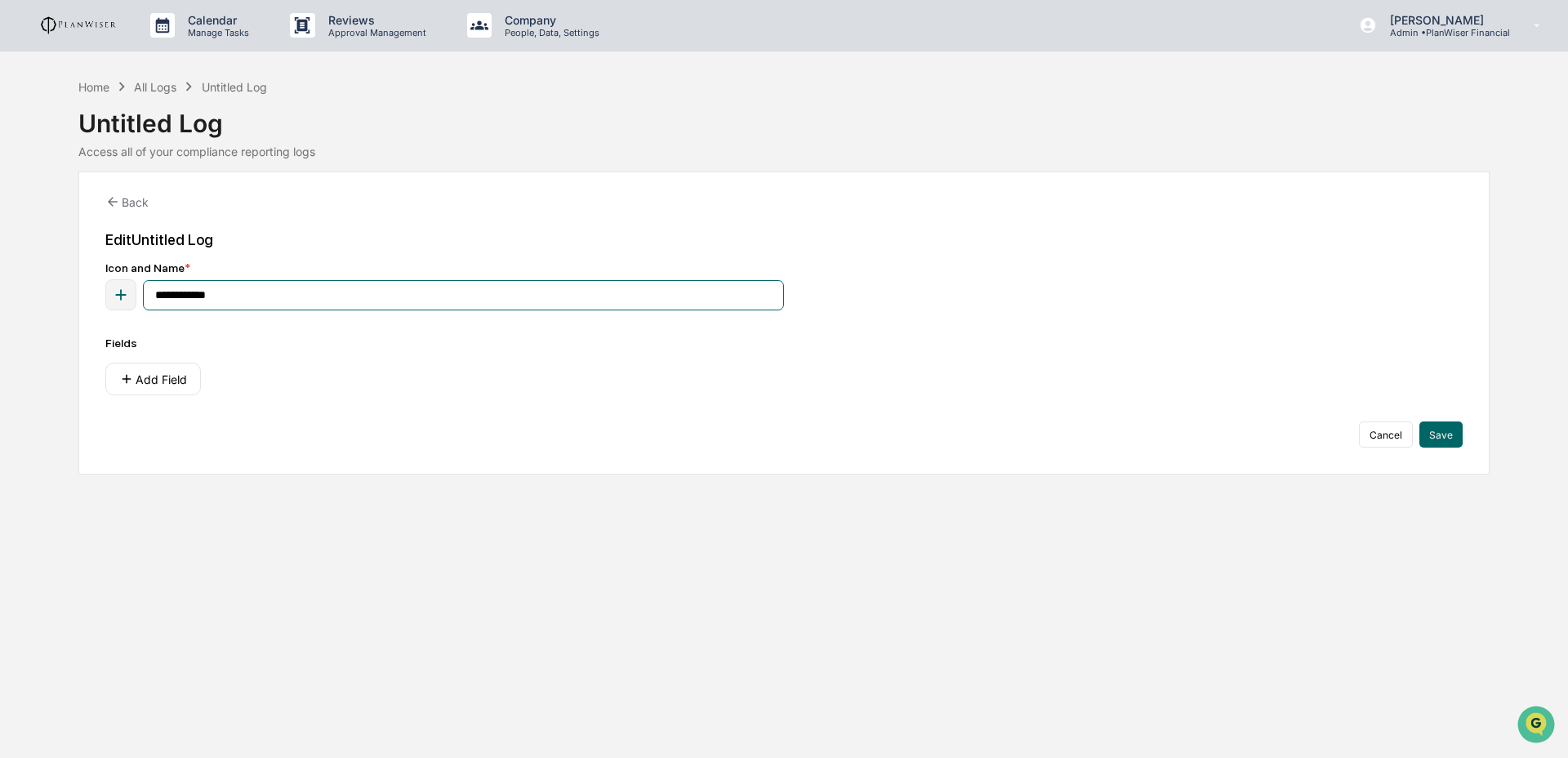
click at [264, 299] on input "**********" at bounding box center [463, 295] width 641 height 30
type input "**********"
click at [112, 301] on icon "button" at bounding box center [121, 295] width 18 height 18
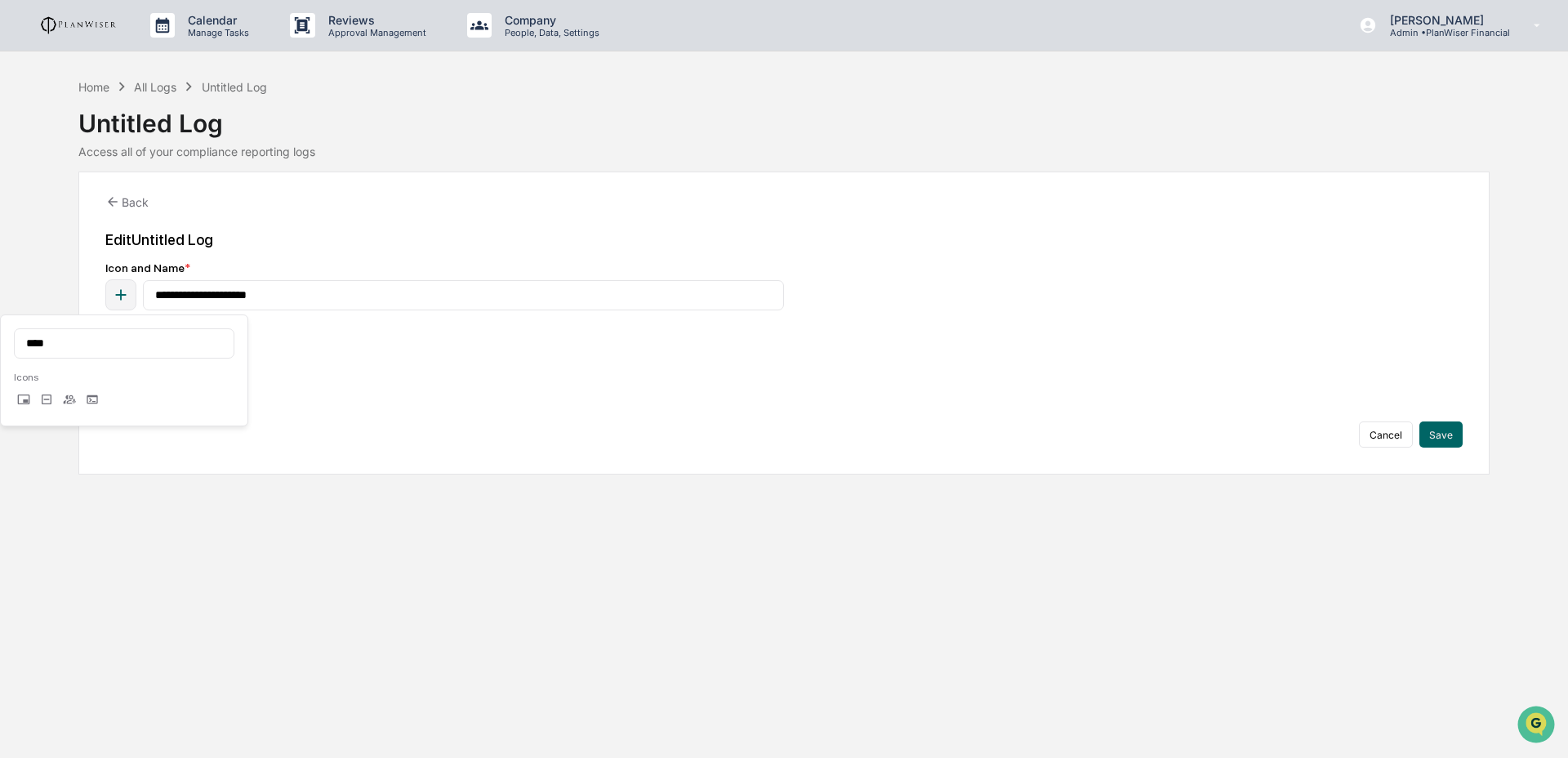
type input "****"
click at [39, 401] on div at bounding box center [47, 401] width 19 height 23
click at [433, 353] on div "Fields Add Field" at bounding box center [784, 365] width 1357 height 59
click at [177, 388] on button "Add Field" at bounding box center [153, 379] width 95 height 33
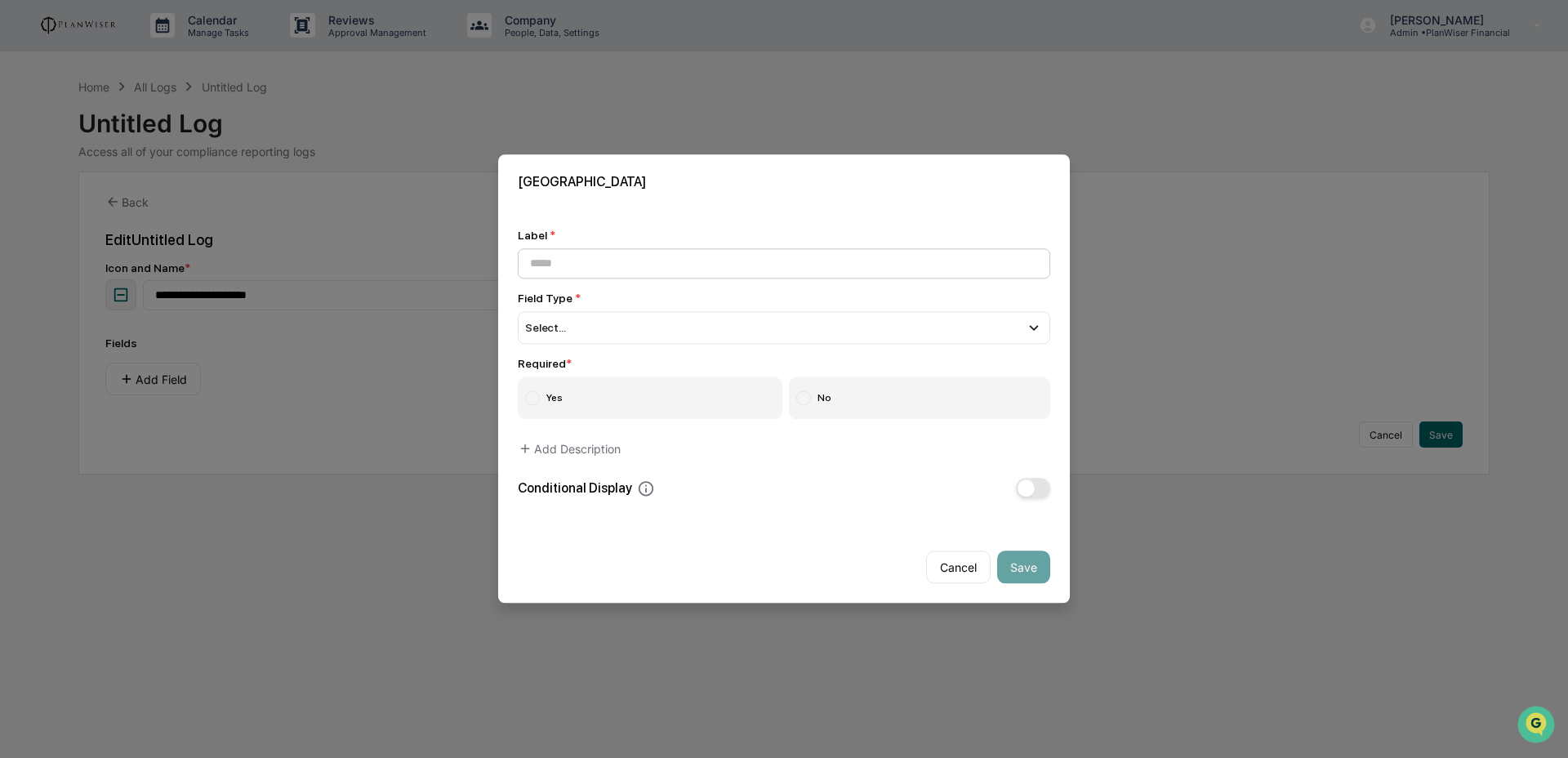
click at [609, 269] on input at bounding box center [784, 263] width 533 height 30
type input "**********"
drag, startPoint x: 608, startPoint y: 327, endPoint x: 598, endPoint y: 338, distance: 14.9
click at [608, 327] on div "Select..." at bounding box center [784, 327] width 533 height 33
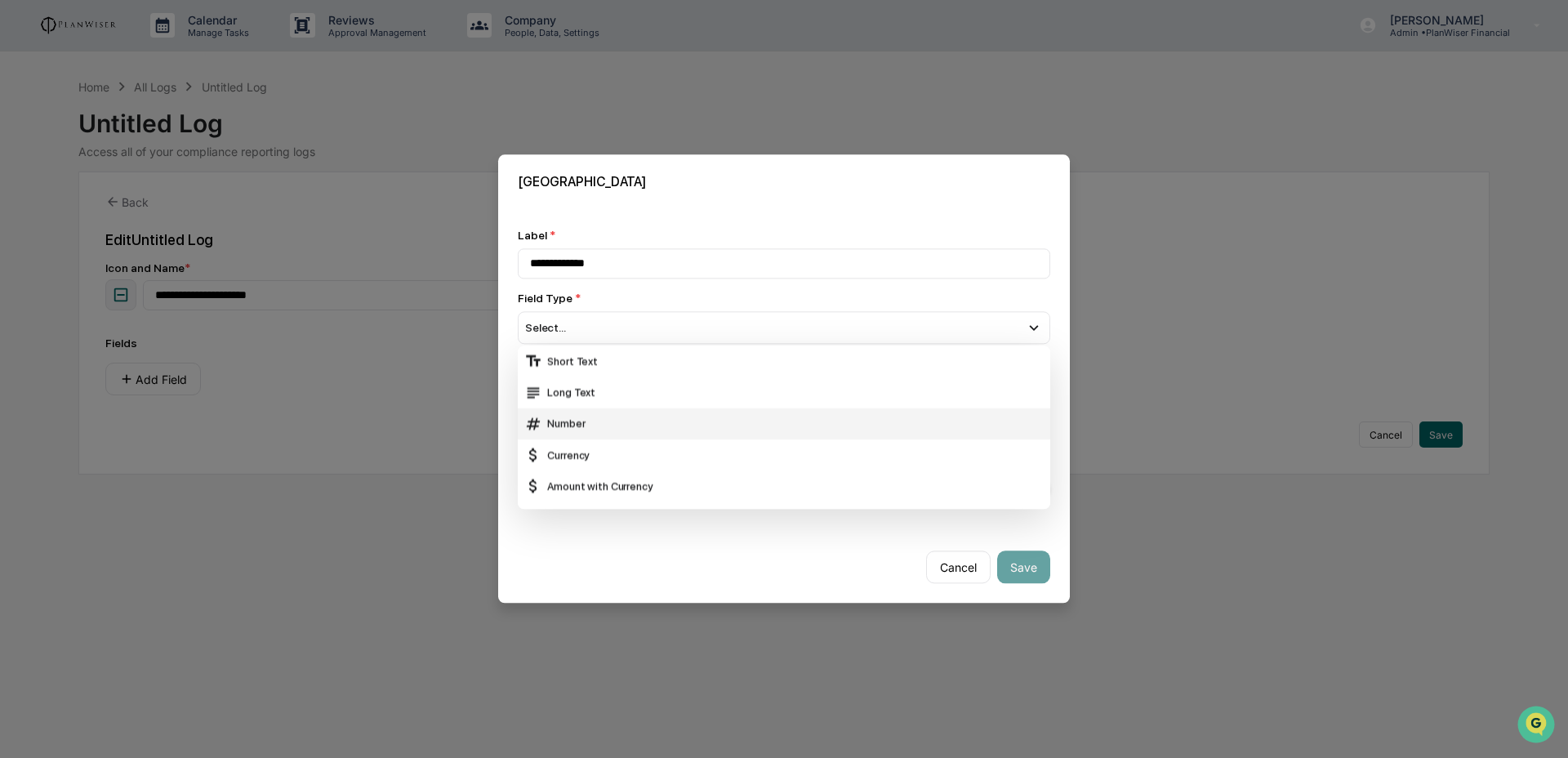
click at [584, 415] on div "Number" at bounding box center [784, 423] width 520 height 18
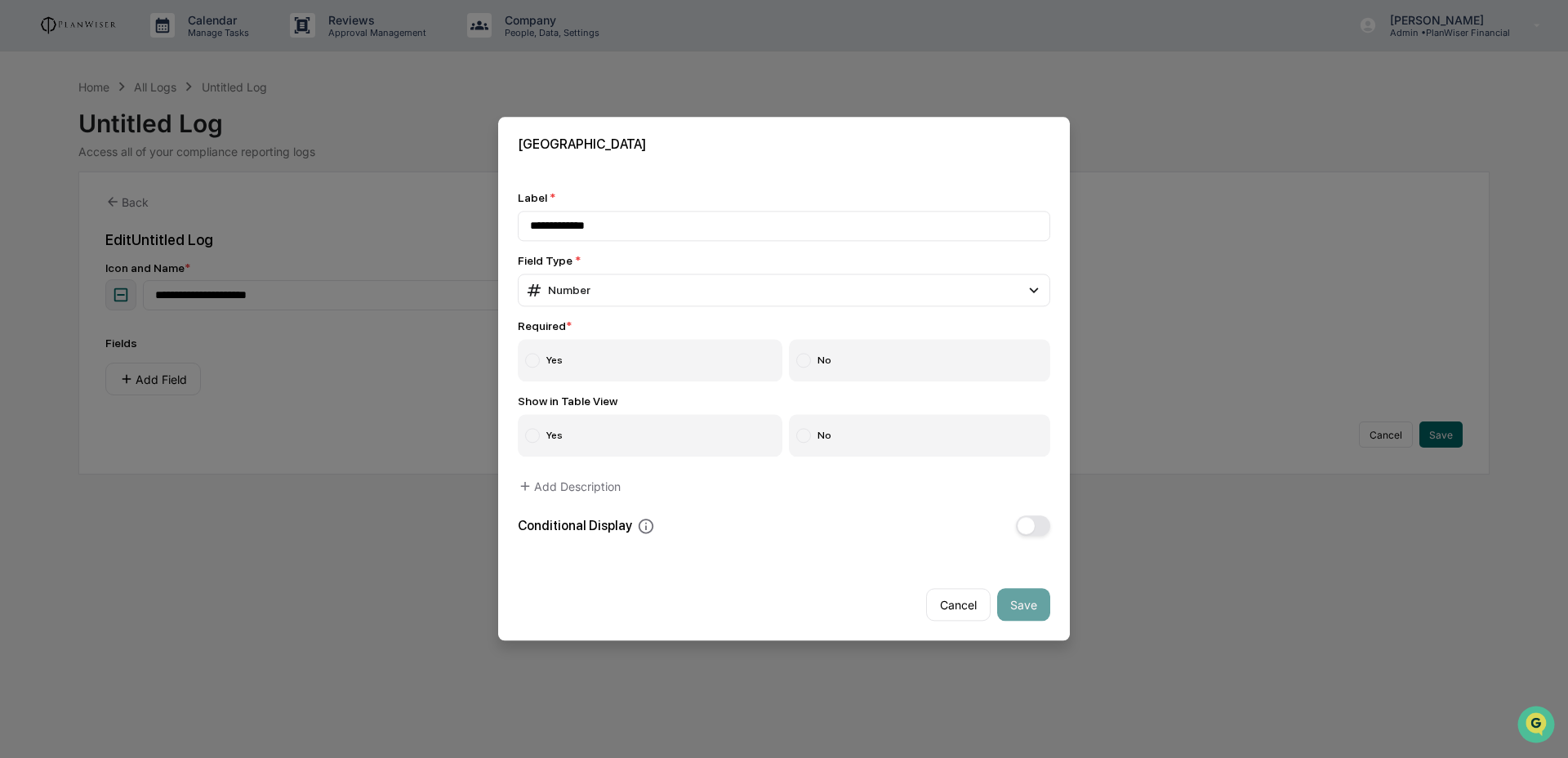
click at [579, 366] on label "Yes" at bounding box center [650, 361] width 264 height 42
drag, startPoint x: 837, startPoint y: 435, endPoint x: 915, endPoint y: 520, distance: 115.4
click at [838, 434] on label "No" at bounding box center [921, 436] width 263 height 42
click at [1019, 597] on button "Save" at bounding box center [1024, 605] width 53 height 33
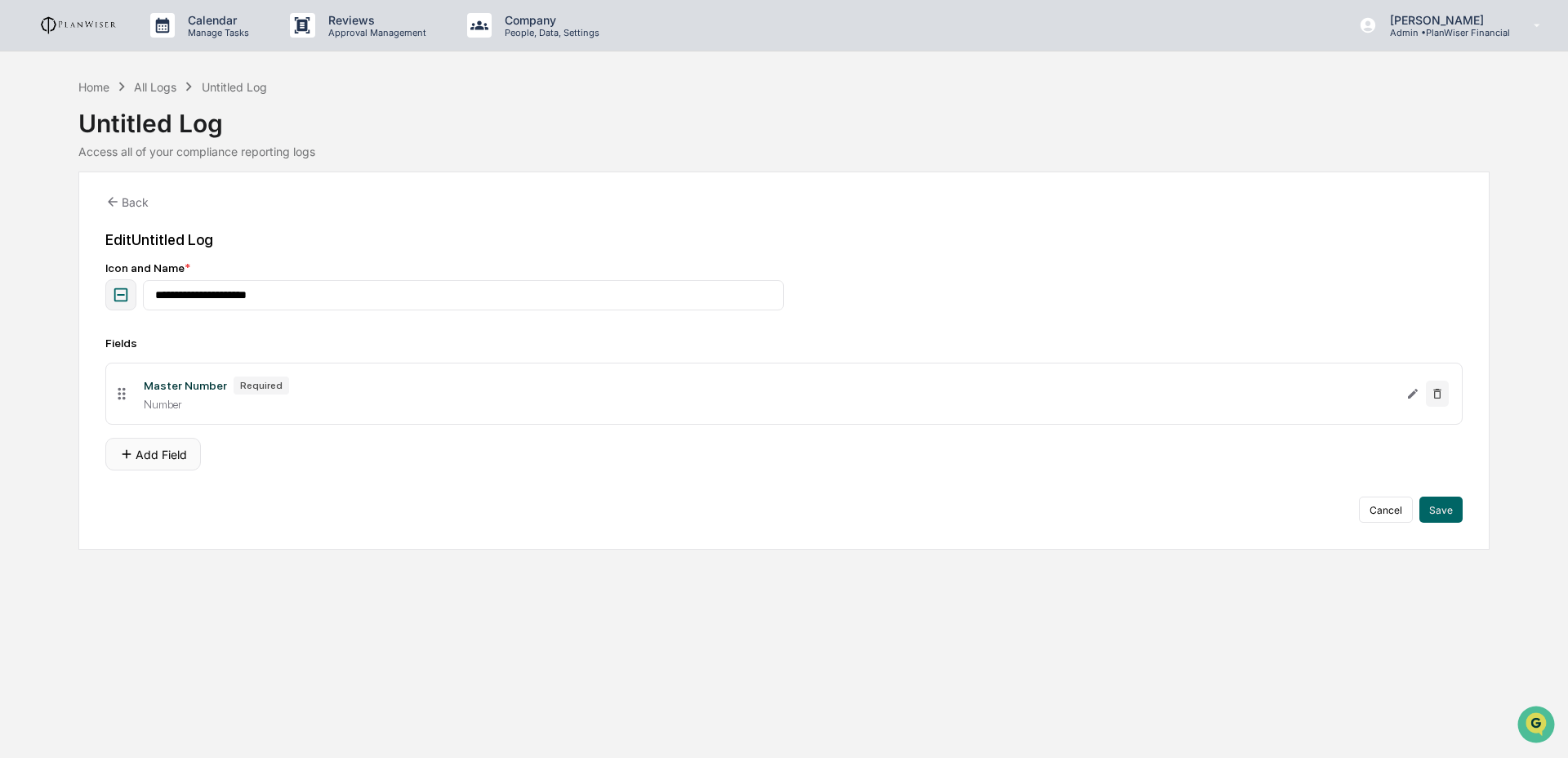
click at [185, 461] on button "Add Field" at bounding box center [153, 453] width 95 height 33
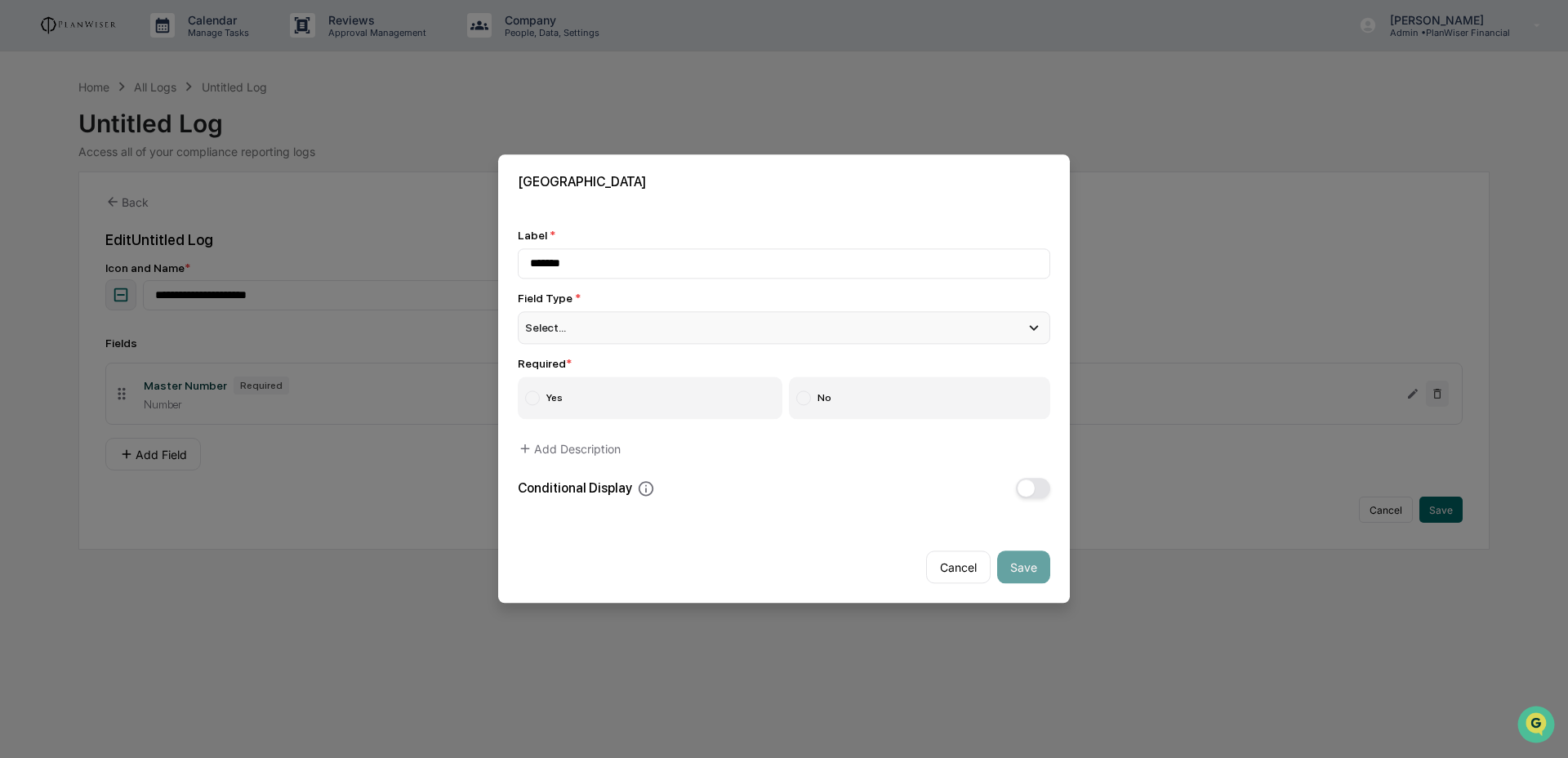
type input "*******"
click at [610, 328] on div "Select..." at bounding box center [784, 327] width 533 height 33
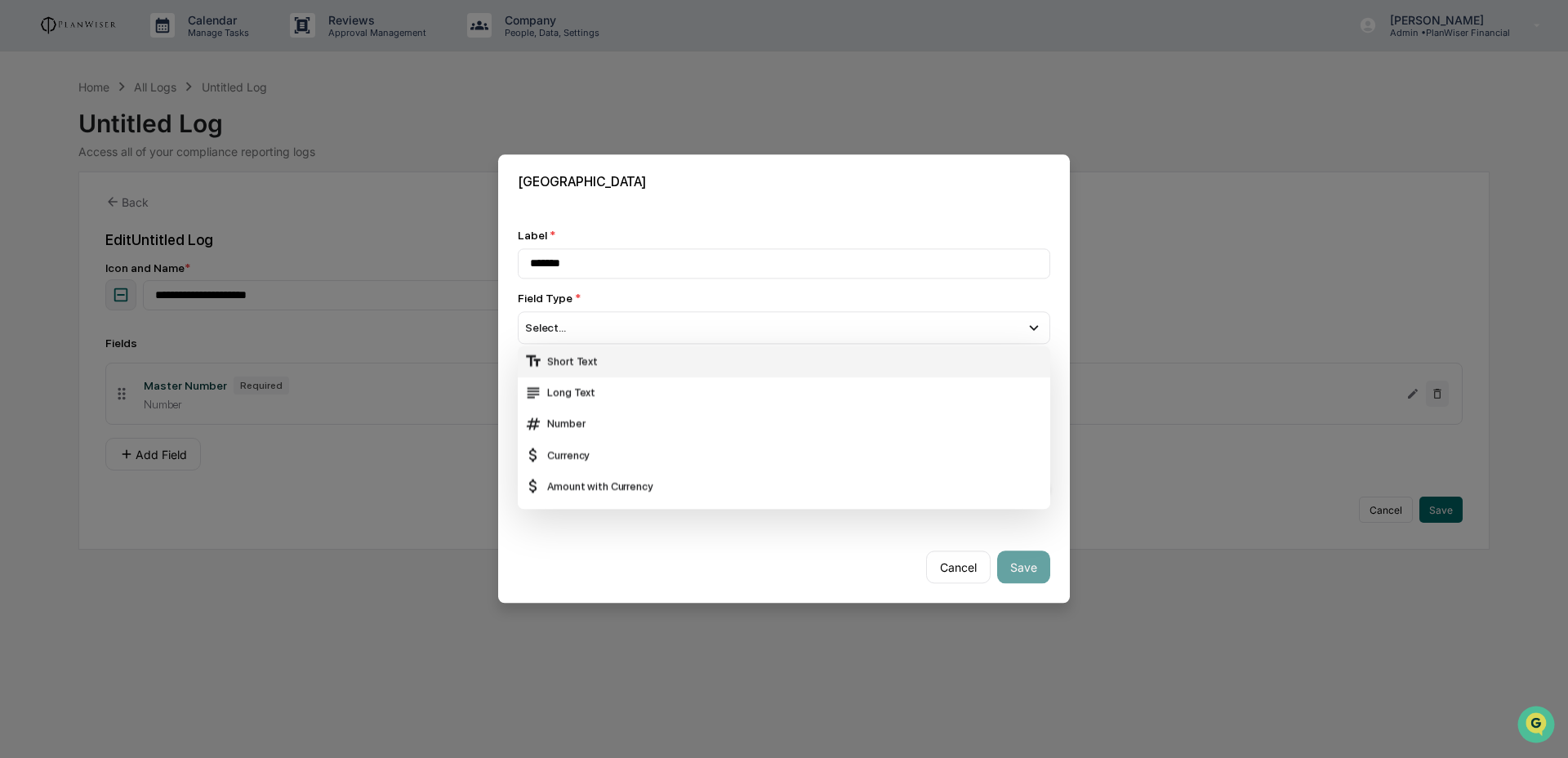
click at [599, 353] on div "Short Text" at bounding box center [784, 362] width 520 height 18
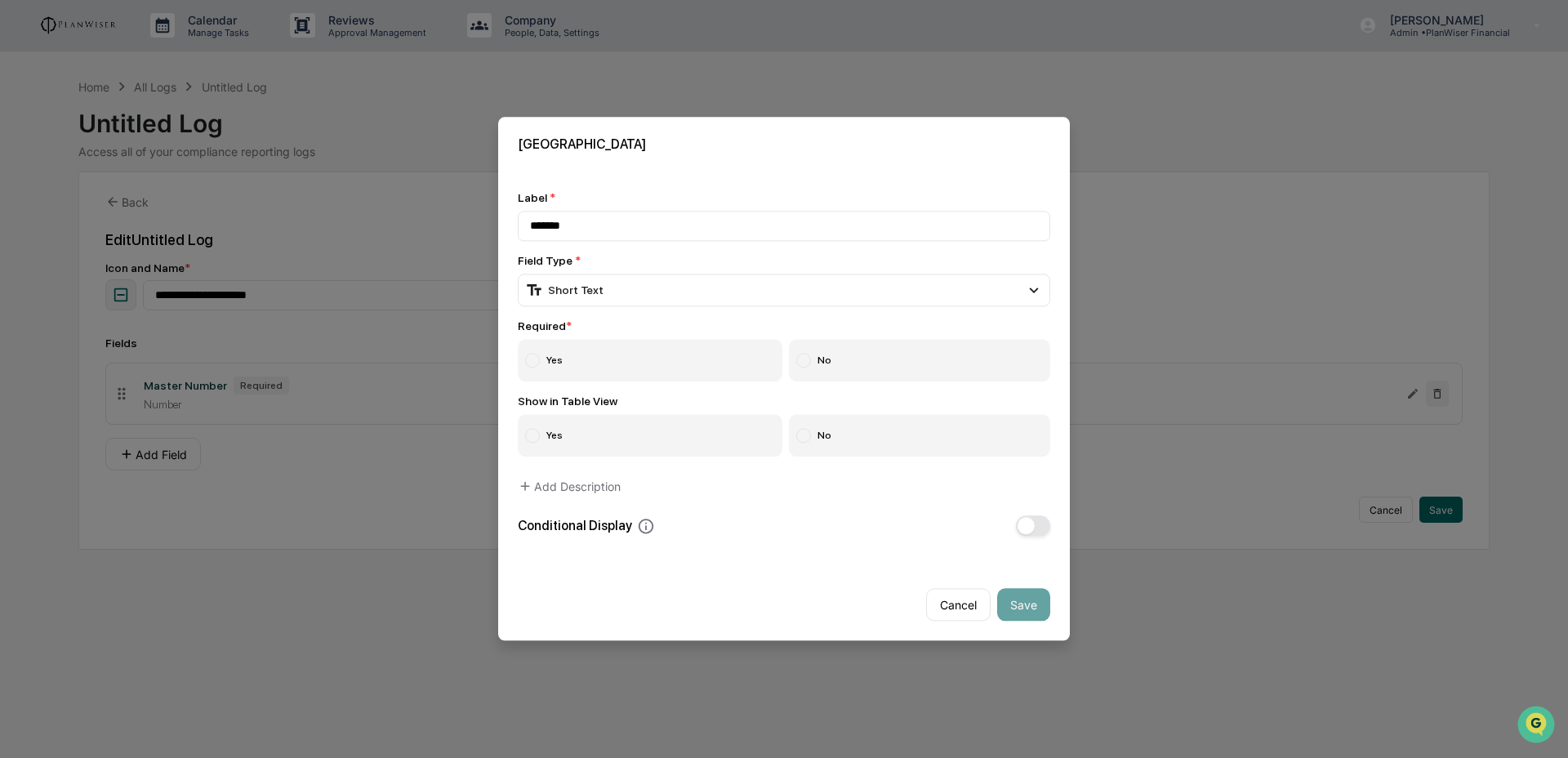
drag, startPoint x: 724, startPoint y: 331, endPoint x: 733, endPoint y: 343, distance: 15.0
click at [724, 330] on div "Required * Yes No" at bounding box center [784, 351] width 533 height 62
click at [748, 361] on label "Yes" at bounding box center [650, 361] width 264 height 42
click at [930, 457] on div "Label * ******* Field Type * Short Text Short Text Long Text Number Currency Am…" at bounding box center [784, 363] width 533 height 344
click at [930, 453] on label "No" at bounding box center [921, 436] width 263 height 42
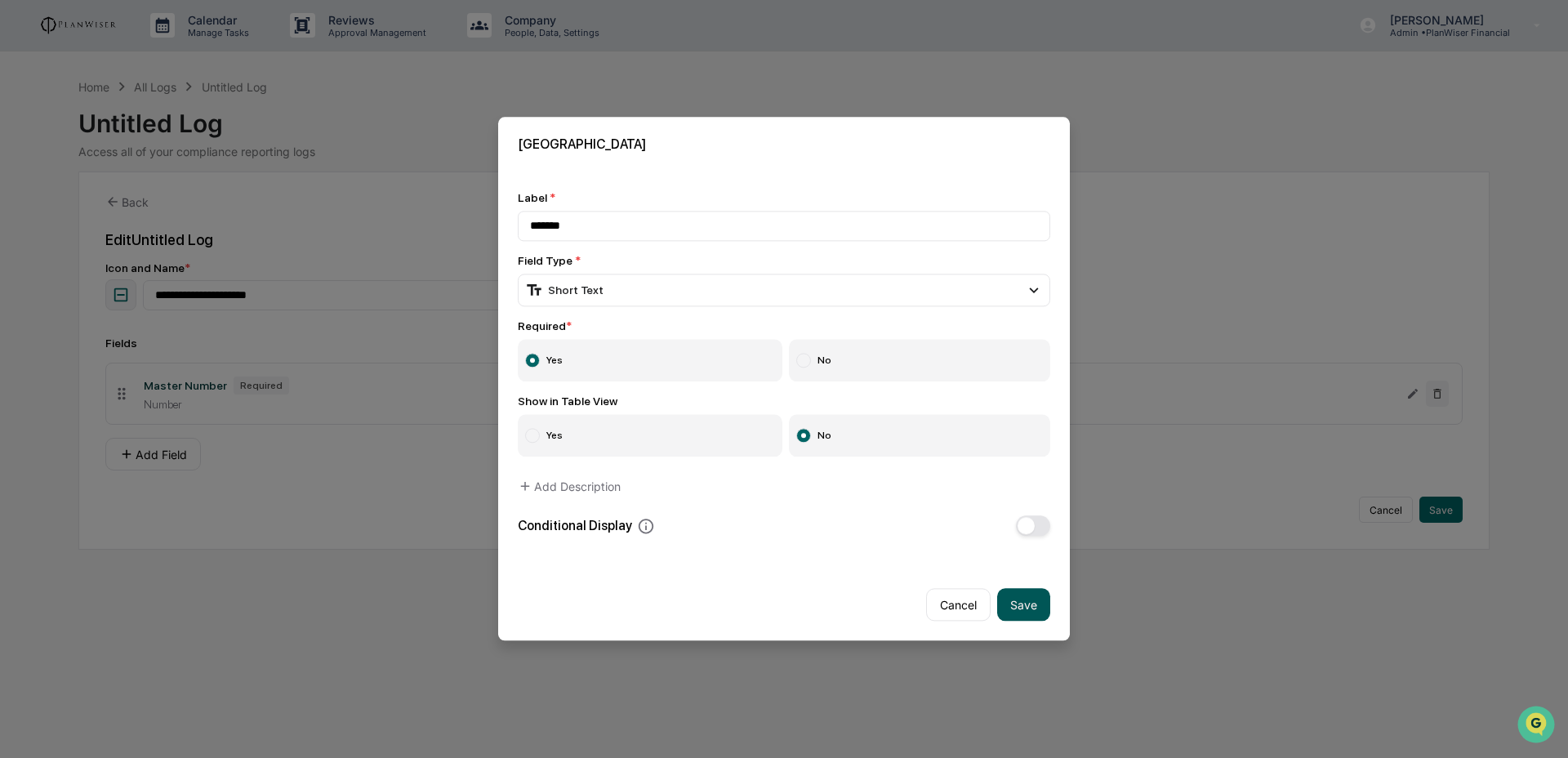
click at [1017, 606] on button "Save" at bounding box center [1024, 605] width 53 height 33
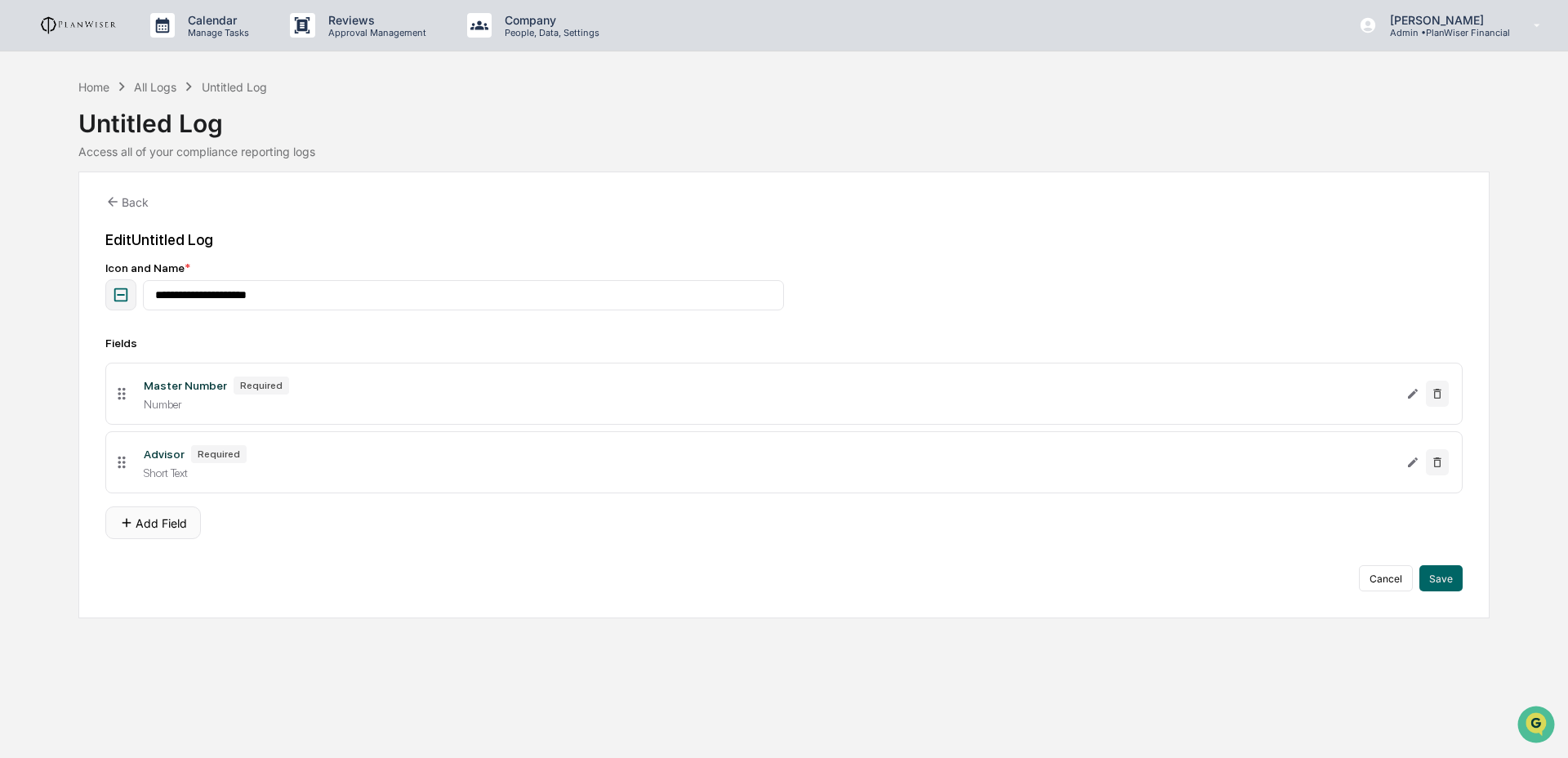
click at [196, 528] on button "Add Field" at bounding box center [153, 522] width 95 height 33
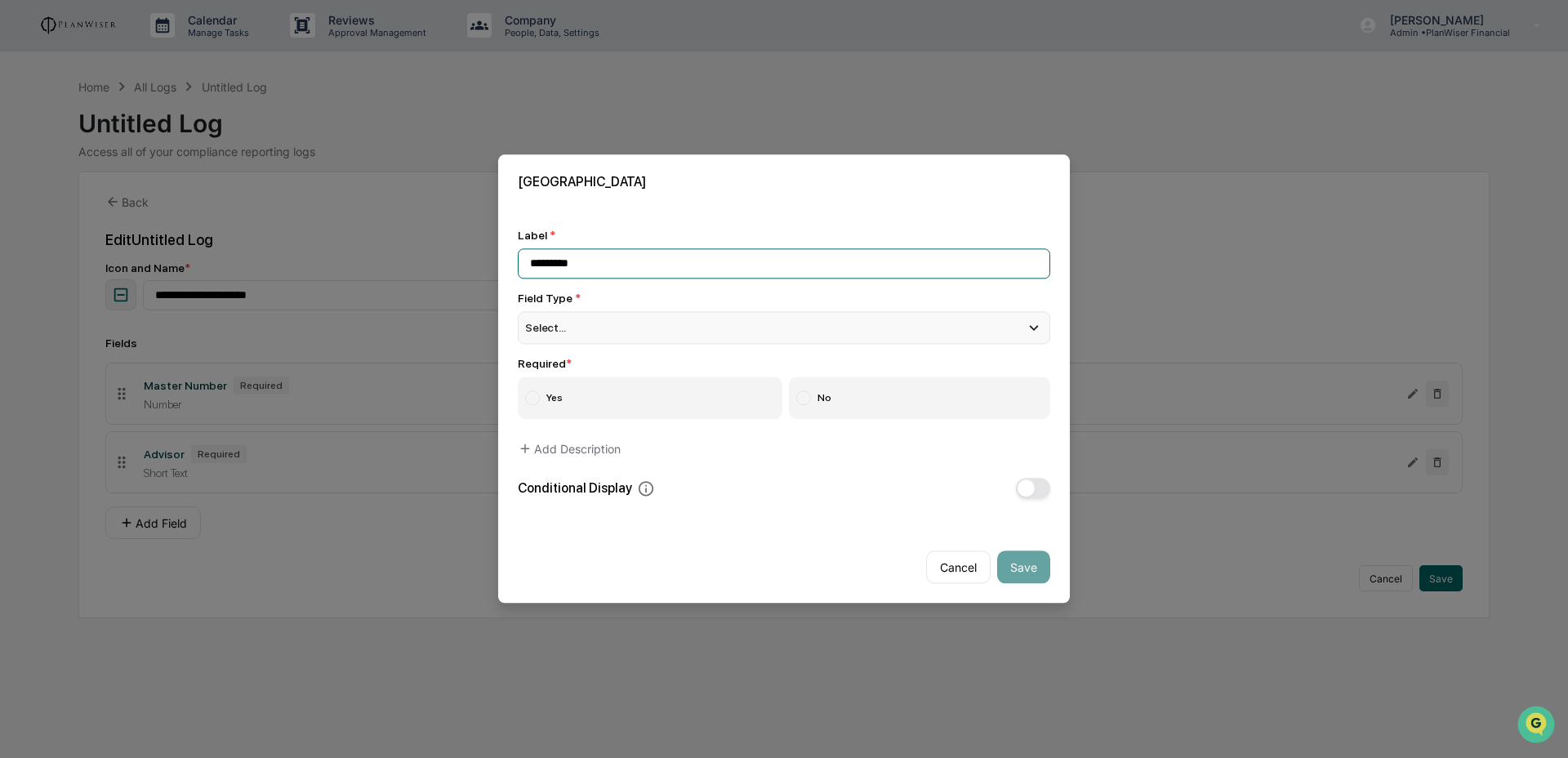
type input "*********"
click at [669, 323] on div "Select..." at bounding box center [784, 327] width 533 height 33
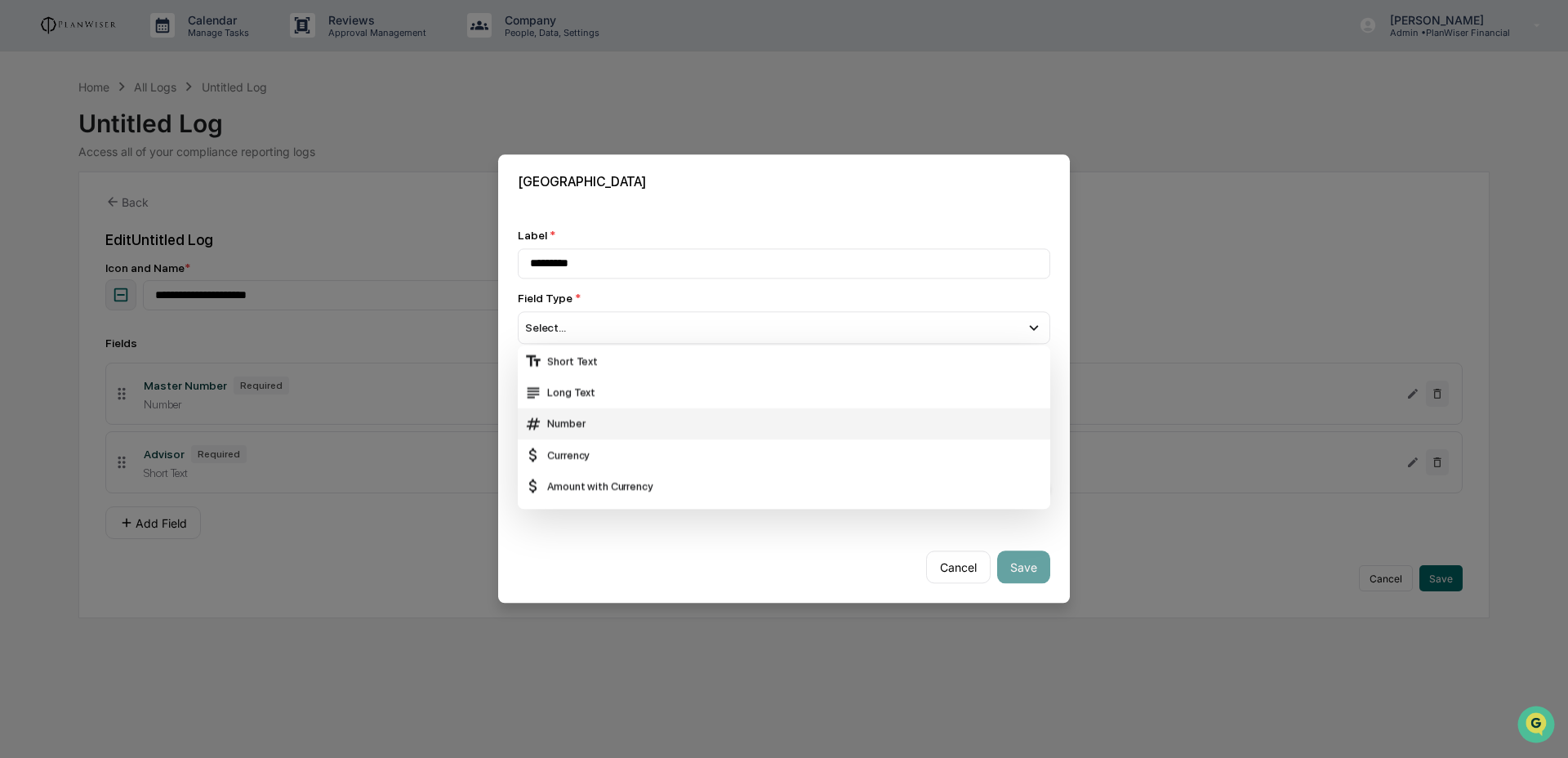
click at [663, 417] on div "Number" at bounding box center [784, 423] width 520 height 18
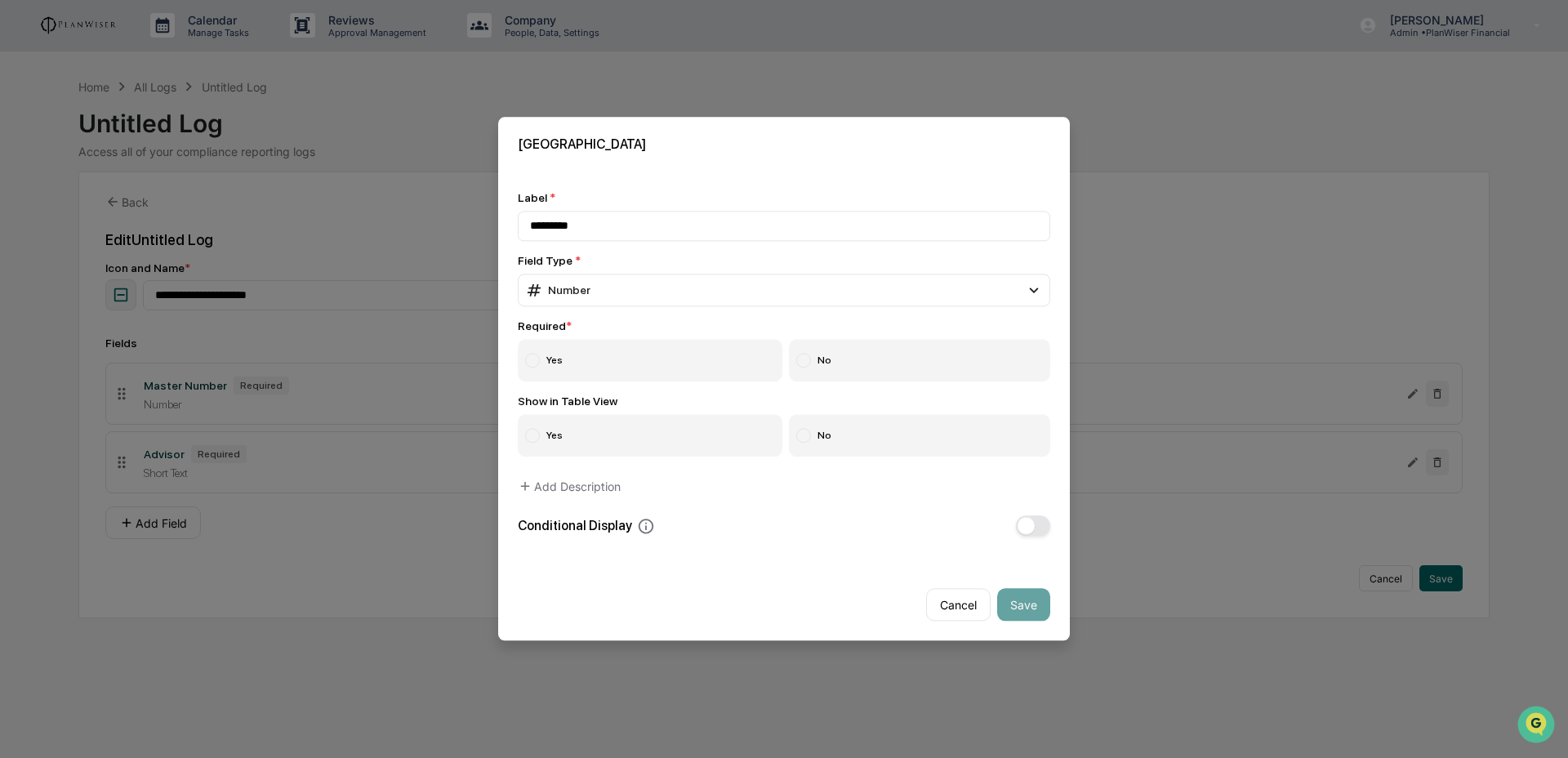
click at [647, 368] on label "Yes" at bounding box center [650, 361] width 264 height 42
drag, startPoint x: 871, startPoint y: 446, endPoint x: 888, endPoint y: 446, distance: 17.0
click at [871, 446] on label "No" at bounding box center [921, 436] width 263 height 42
click at [1024, 596] on button "Save" at bounding box center [1024, 605] width 53 height 33
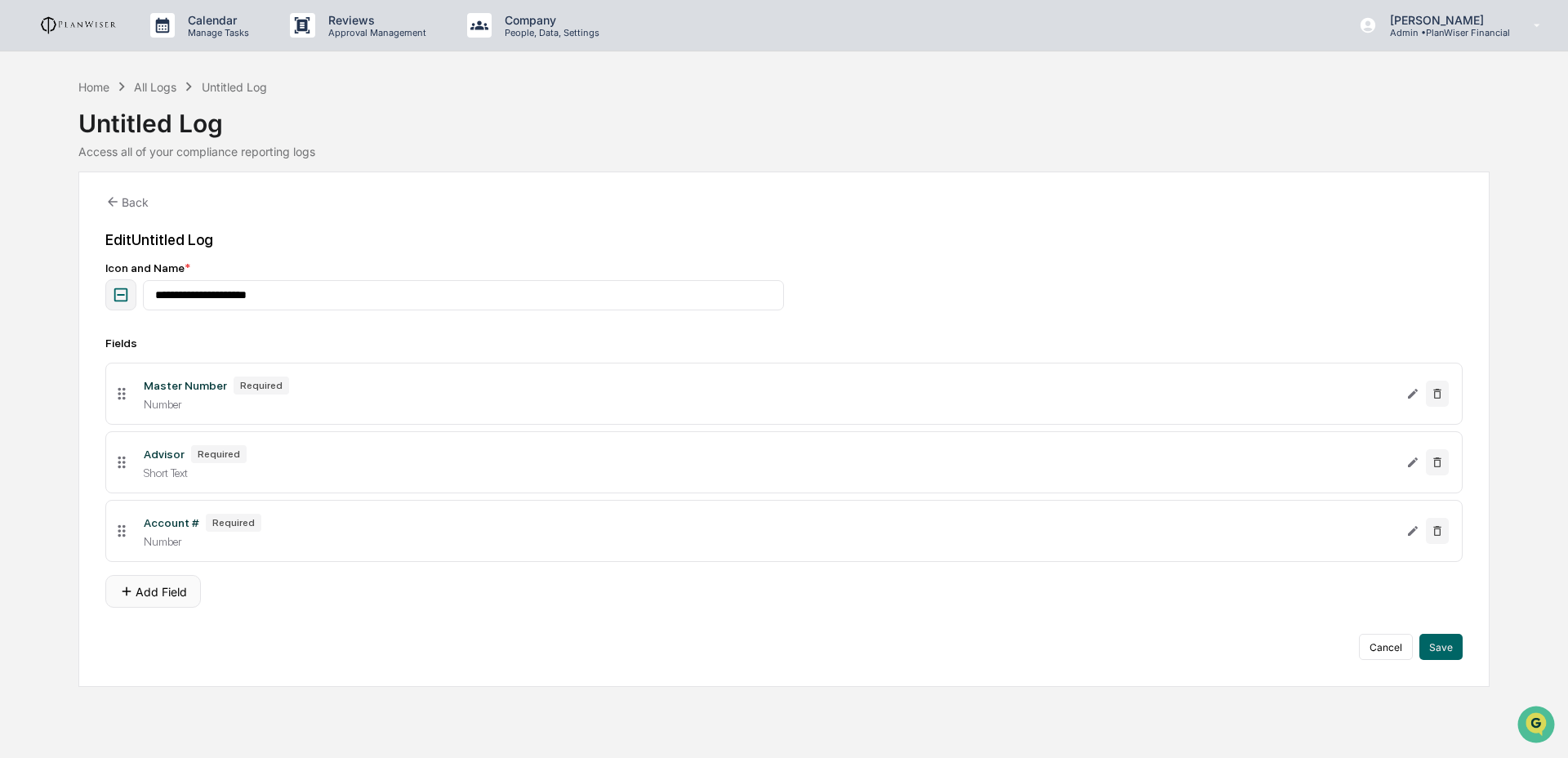
click at [163, 600] on button "Add Field" at bounding box center [153, 591] width 95 height 33
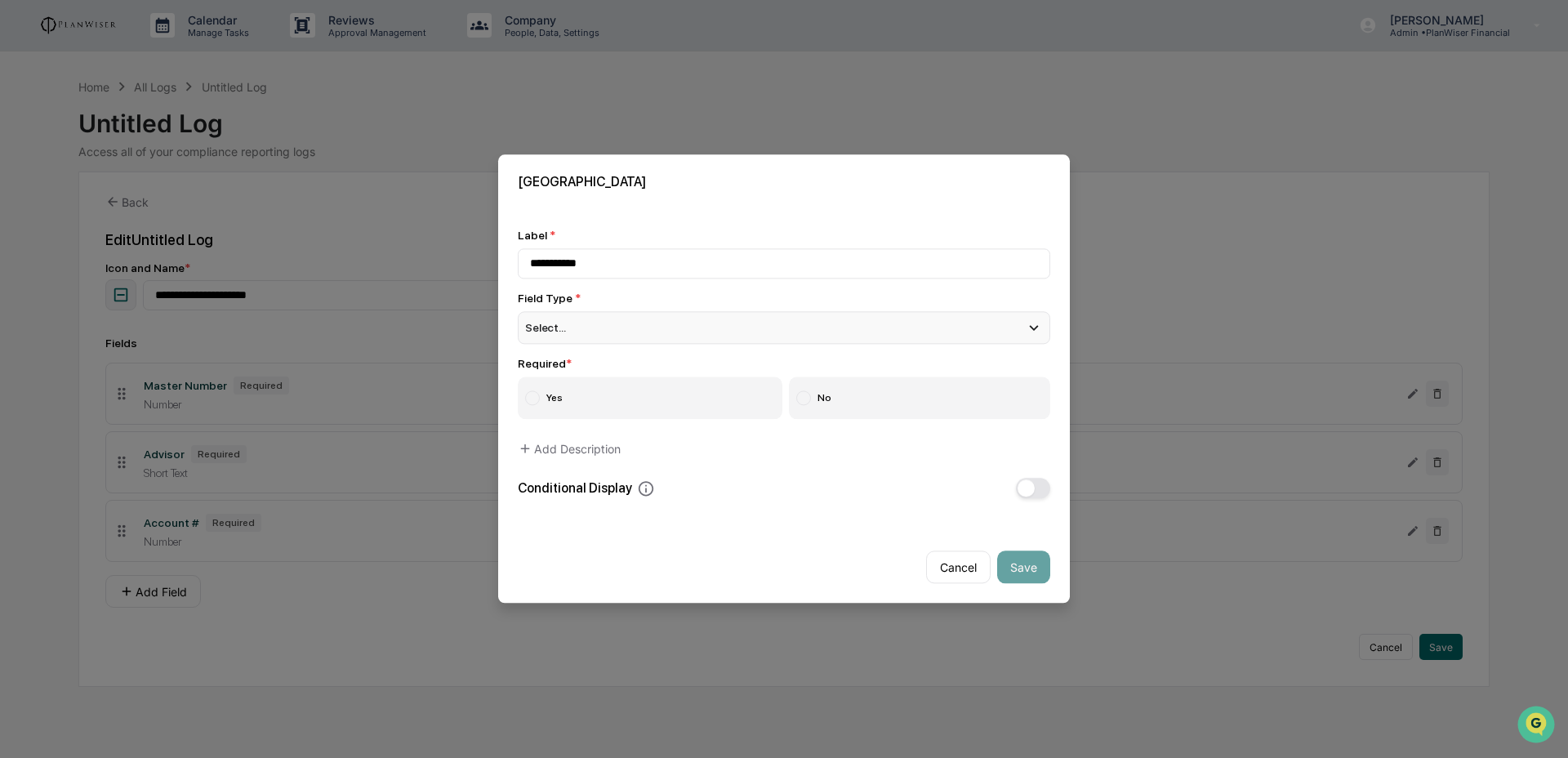
type input "**********"
click at [581, 333] on div "Select..." at bounding box center [784, 327] width 533 height 33
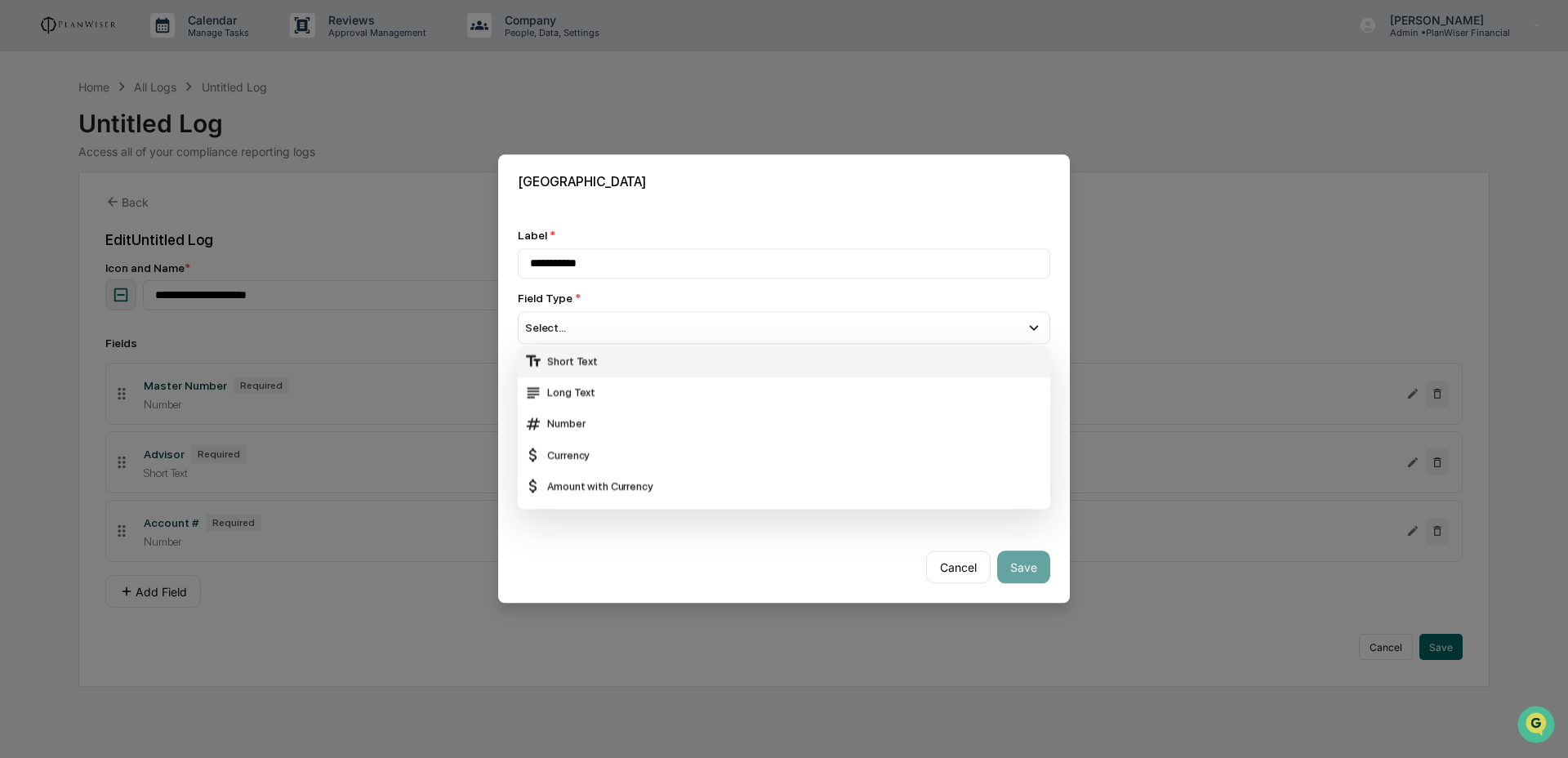
click at [582, 353] on div "Short Text" at bounding box center [784, 362] width 520 height 18
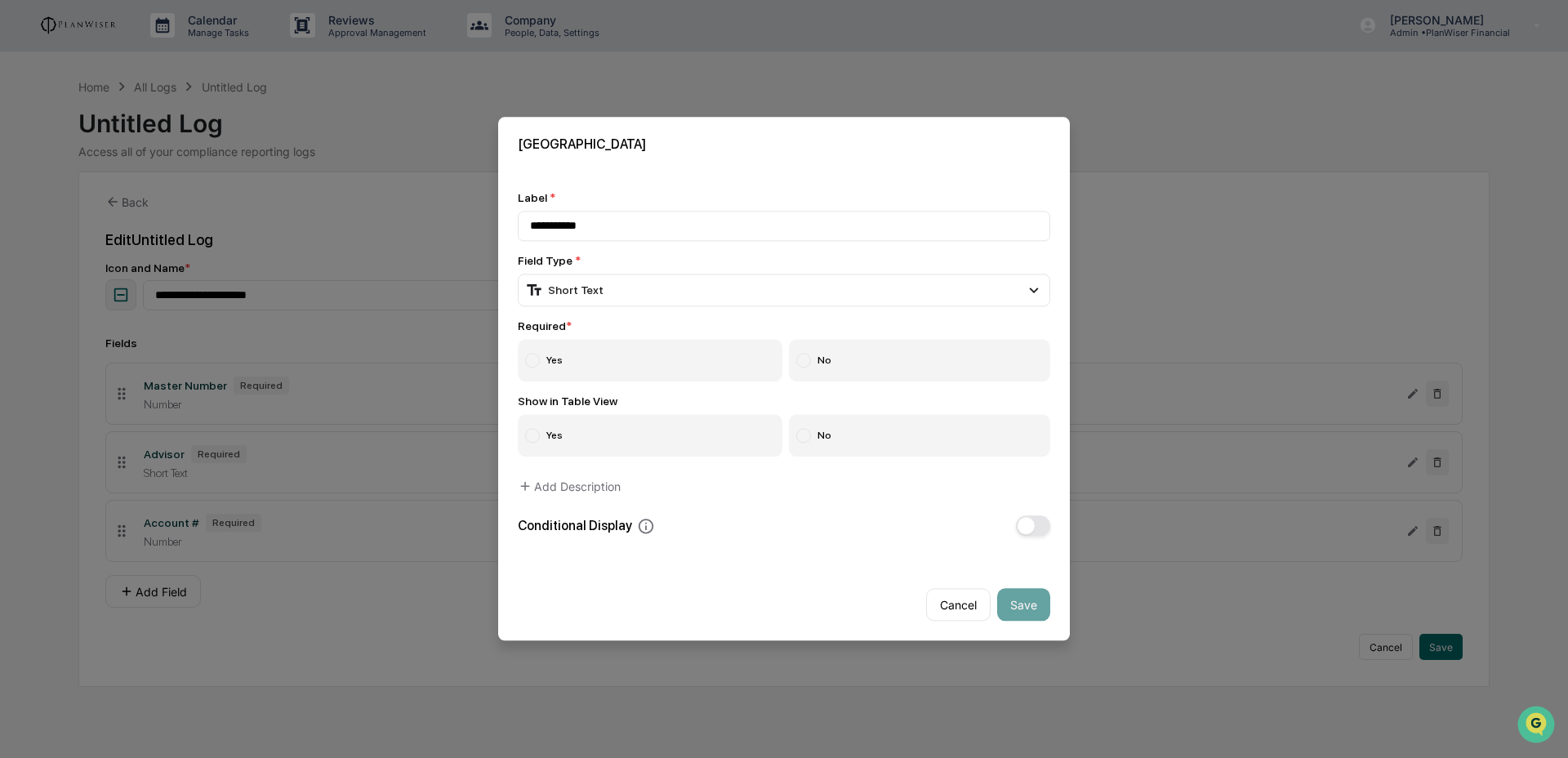
click at [706, 351] on label "Yes" at bounding box center [650, 361] width 264 height 42
drag, startPoint x: 867, startPoint y: 430, endPoint x: 906, endPoint y: 475, distance: 59.5
click at [867, 430] on label "No" at bounding box center [921, 436] width 263 height 42
click at [1035, 601] on button "Save" at bounding box center [1024, 605] width 53 height 33
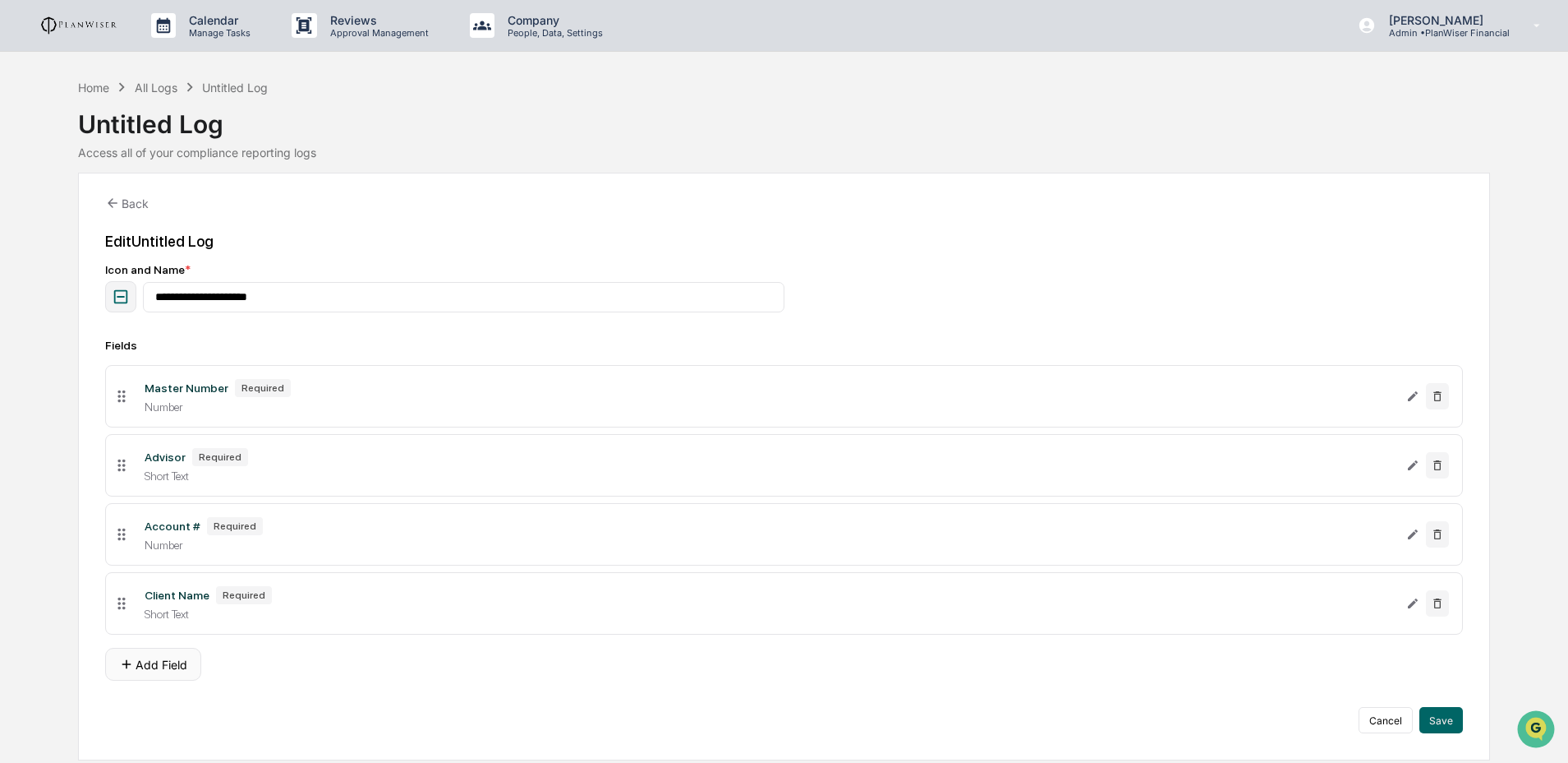
click at [179, 673] on button "Add Field" at bounding box center [153, 664] width 96 height 33
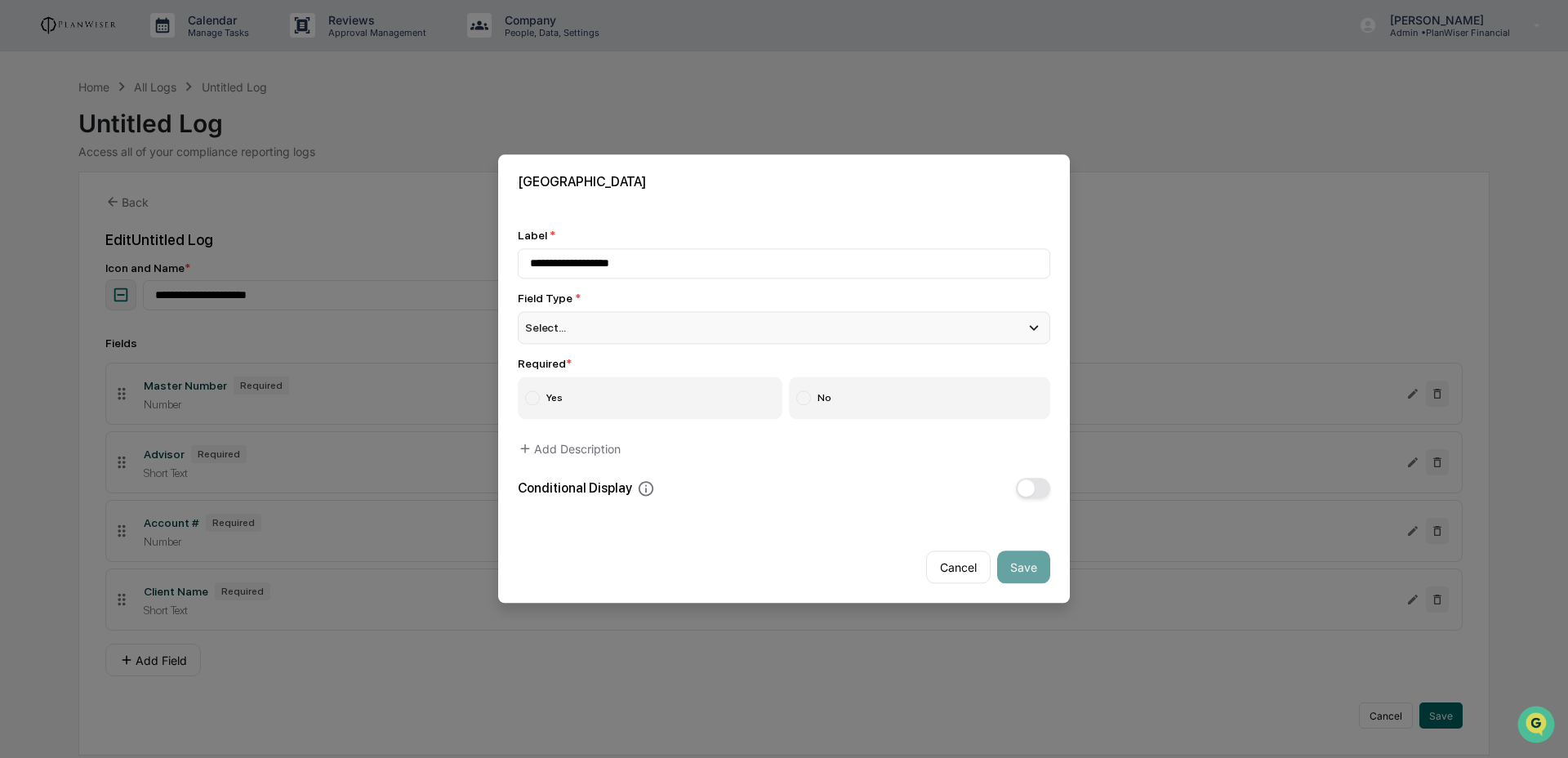
type input "**********"
click at [613, 326] on div "Select..." at bounding box center [784, 327] width 533 height 33
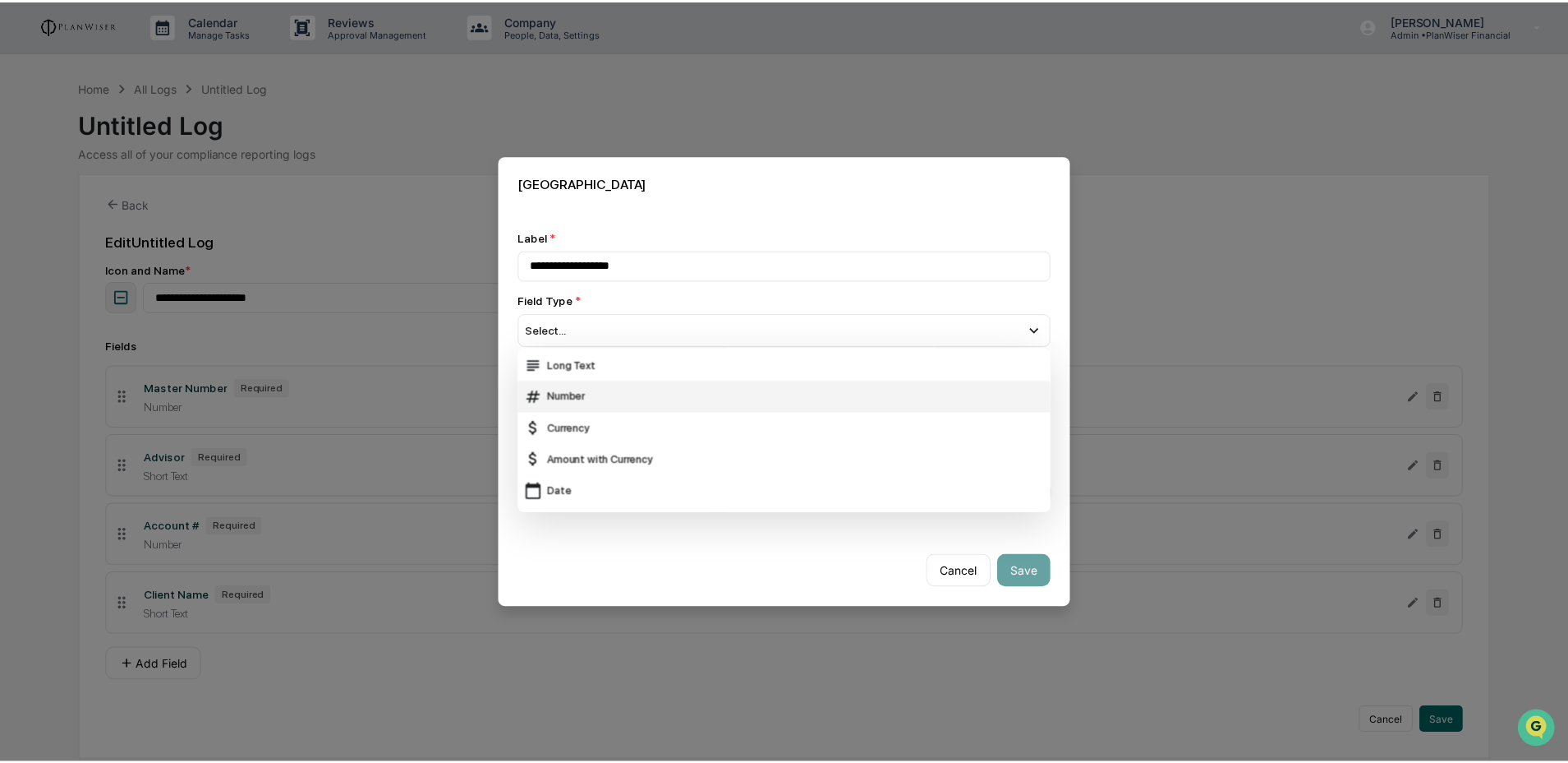
scroll to position [38, 0]
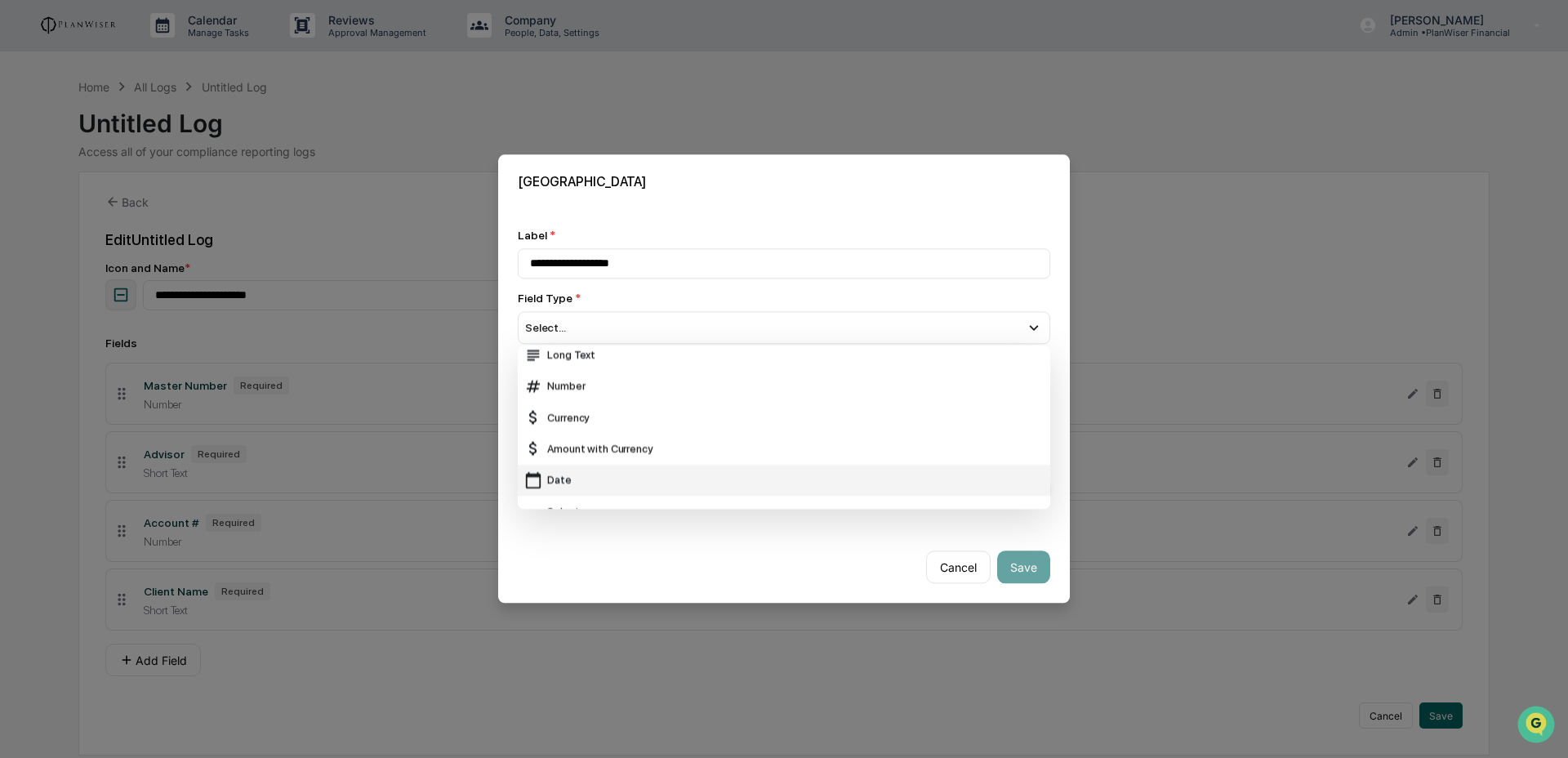
click at [754, 475] on div "Date" at bounding box center [784, 480] width 520 height 18
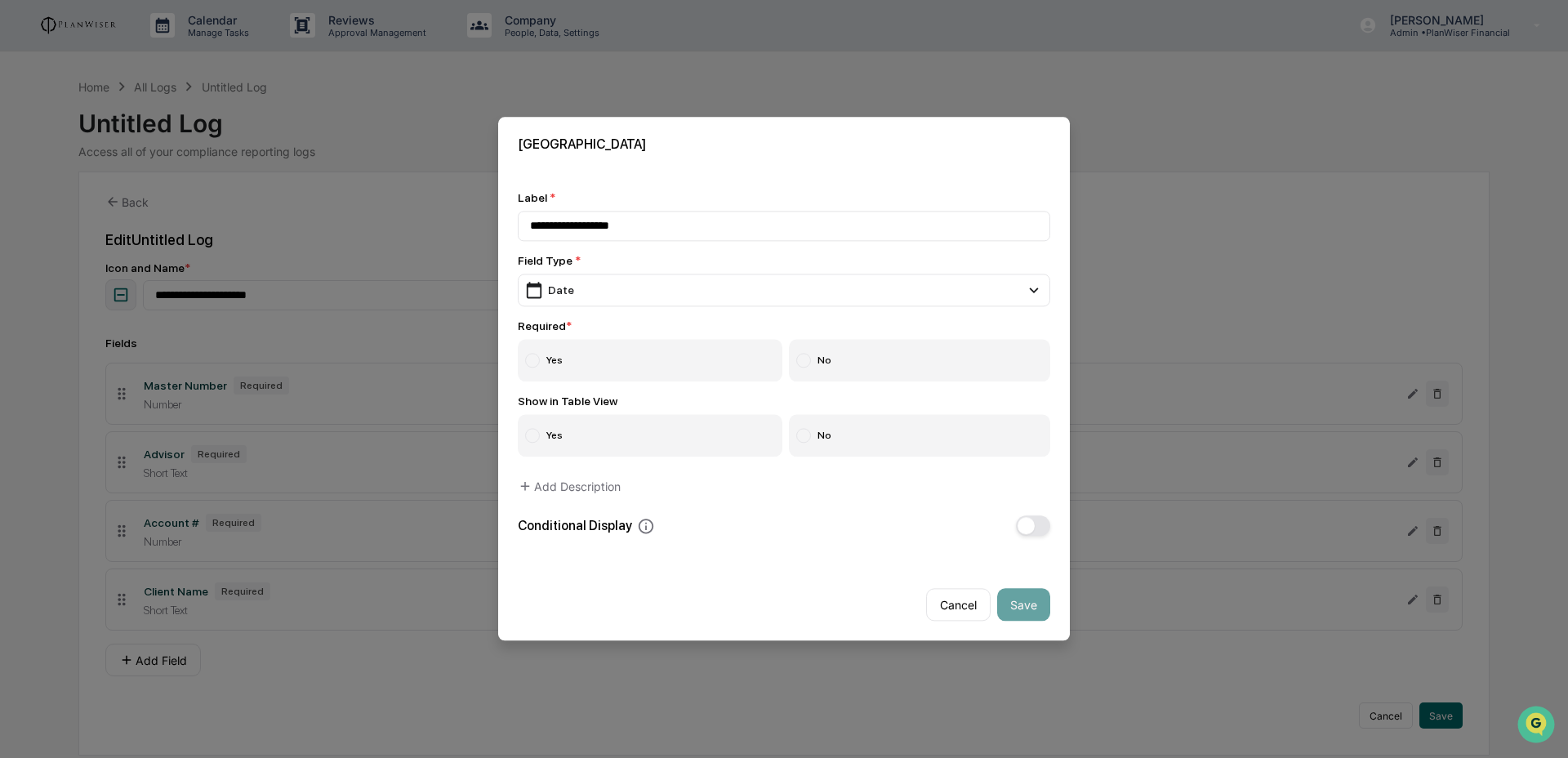
click at [705, 369] on label "Yes" at bounding box center [650, 361] width 264 height 42
click at [885, 436] on label "No" at bounding box center [921, 436] width 263 height 42
click at [1008, 602] on button "Save" at bounding box center [1024, 605] width 53 height 33
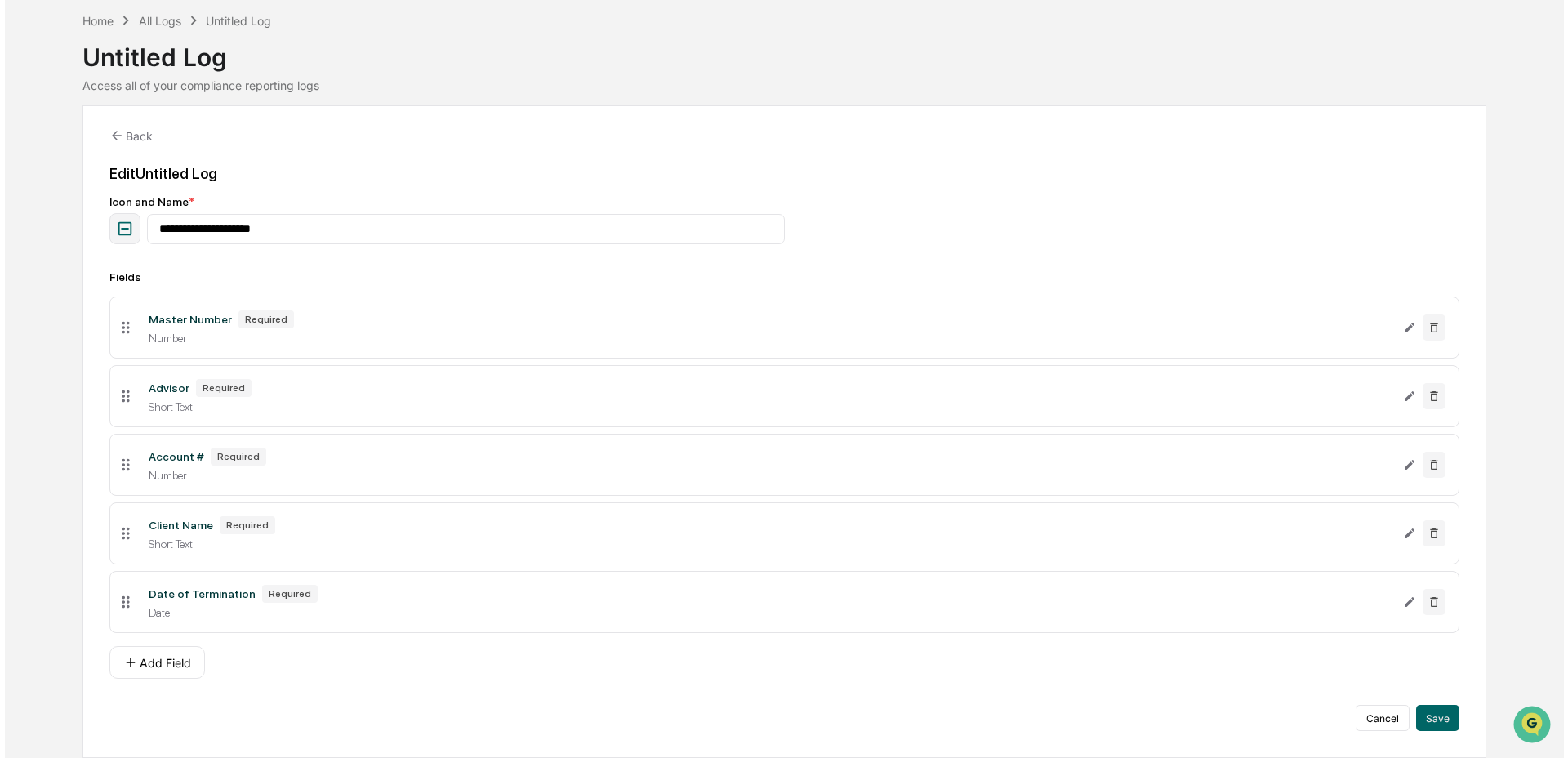
scroll to position [76, 0]
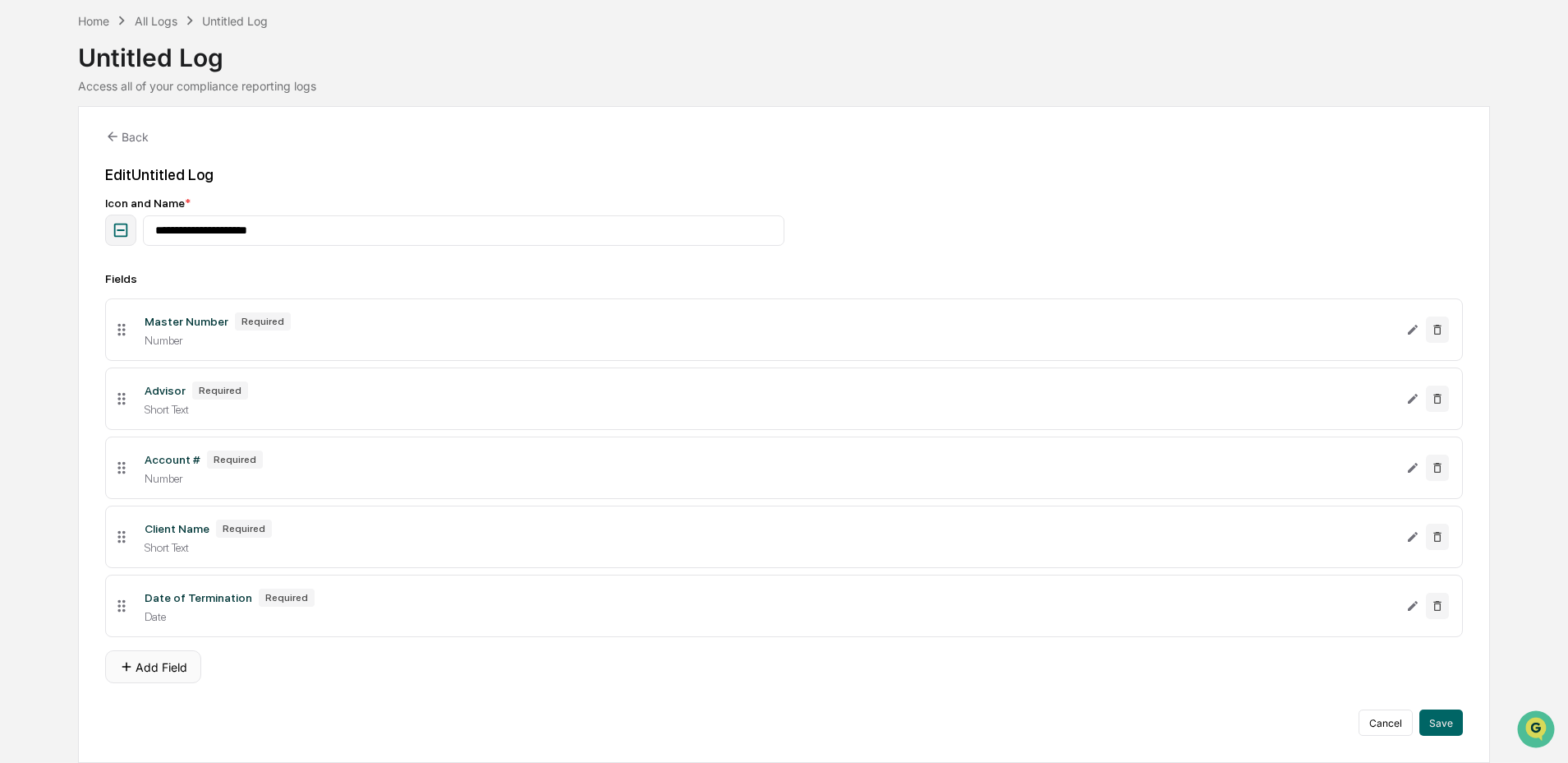
click at [147, 663] on button "Add Field" at bounding box center [153, 666] width 96 height 33
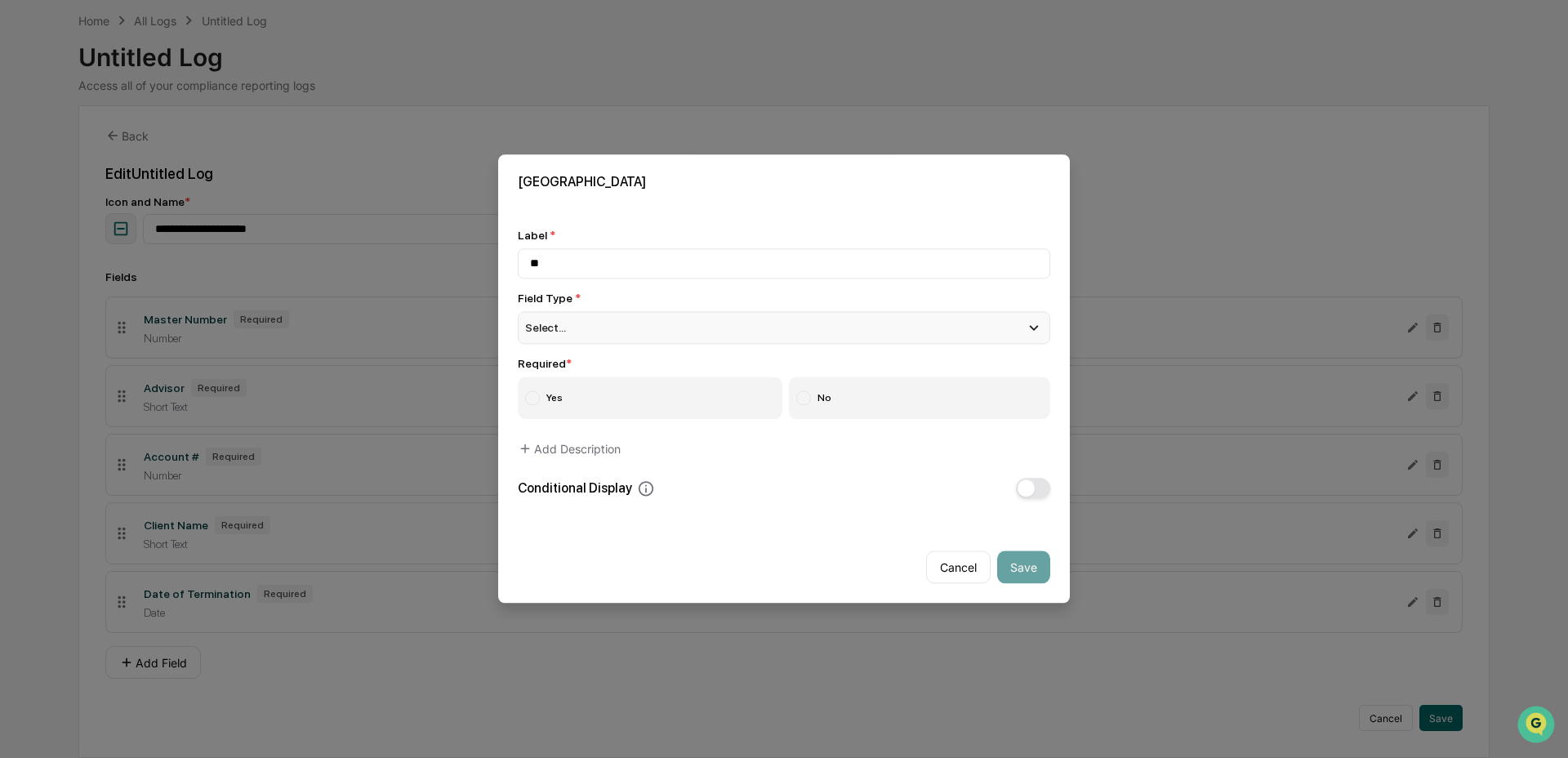
type input "*"
type input "**********"
click at [562, 321] on span "Select..." at bounding box center [545, 327] width 41 height 13
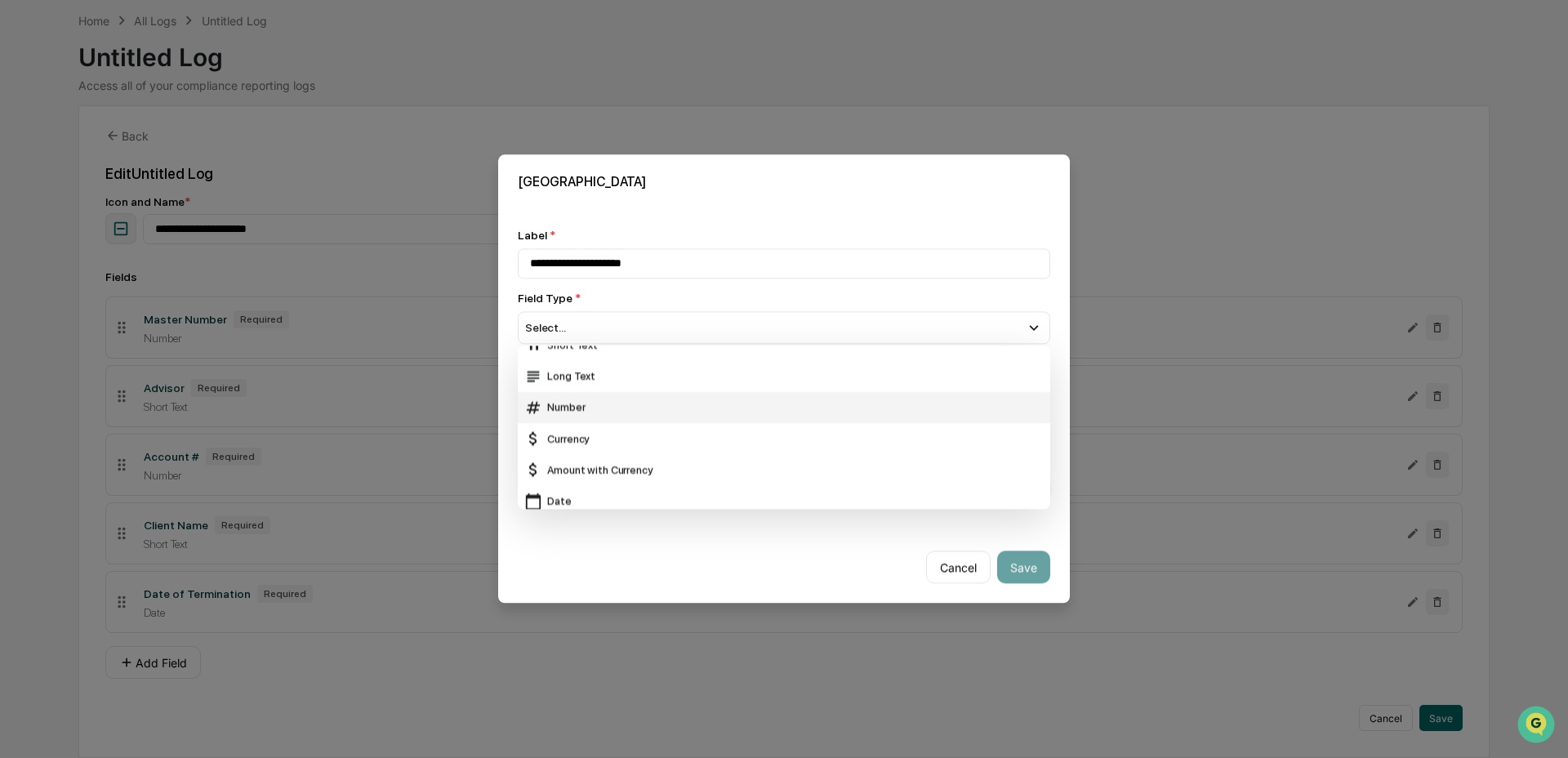
scroll to position [65, 0]
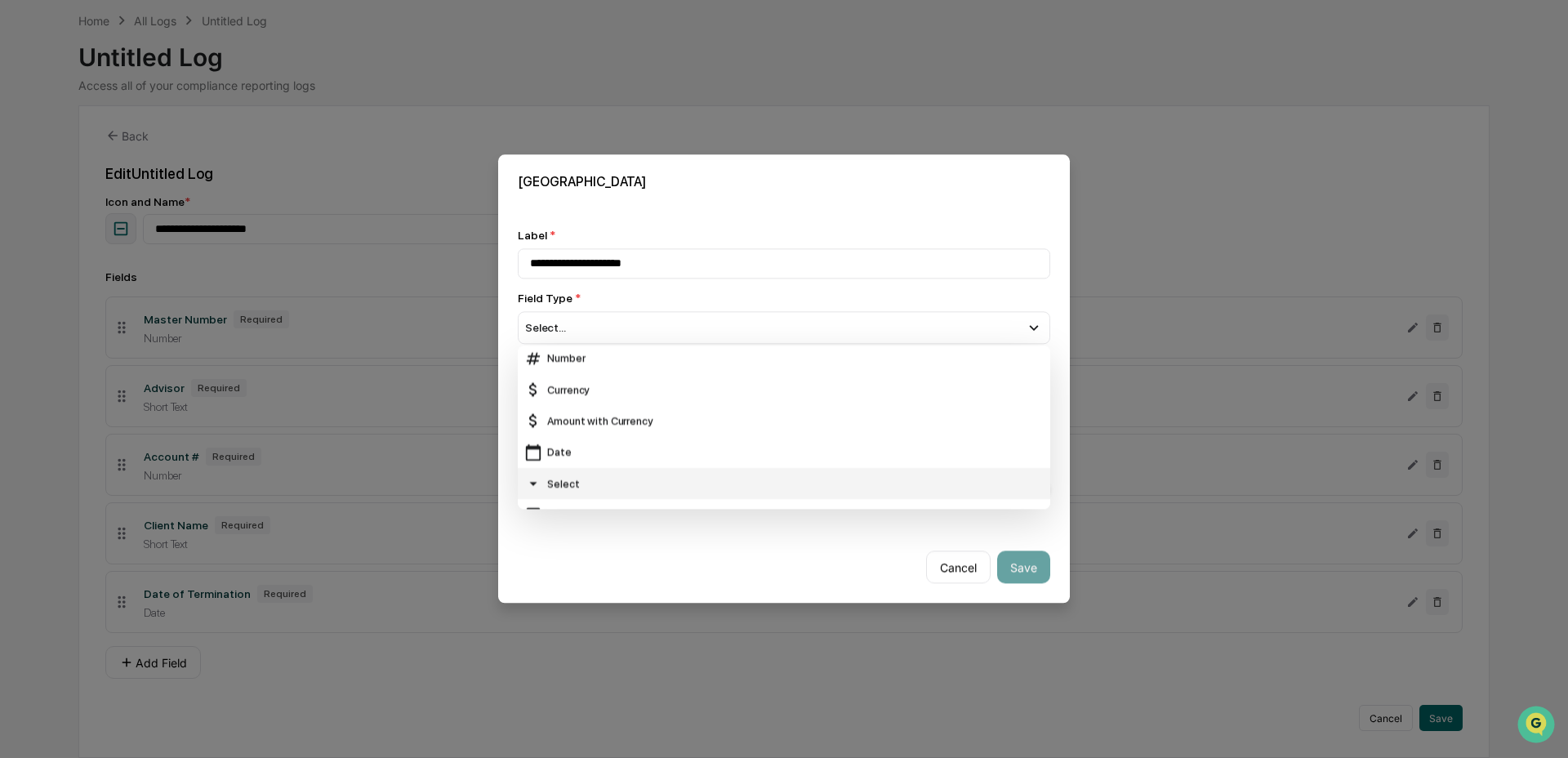
click at [554, 475] on div "Select" at bounding box center [784, 483] width 520 height 18
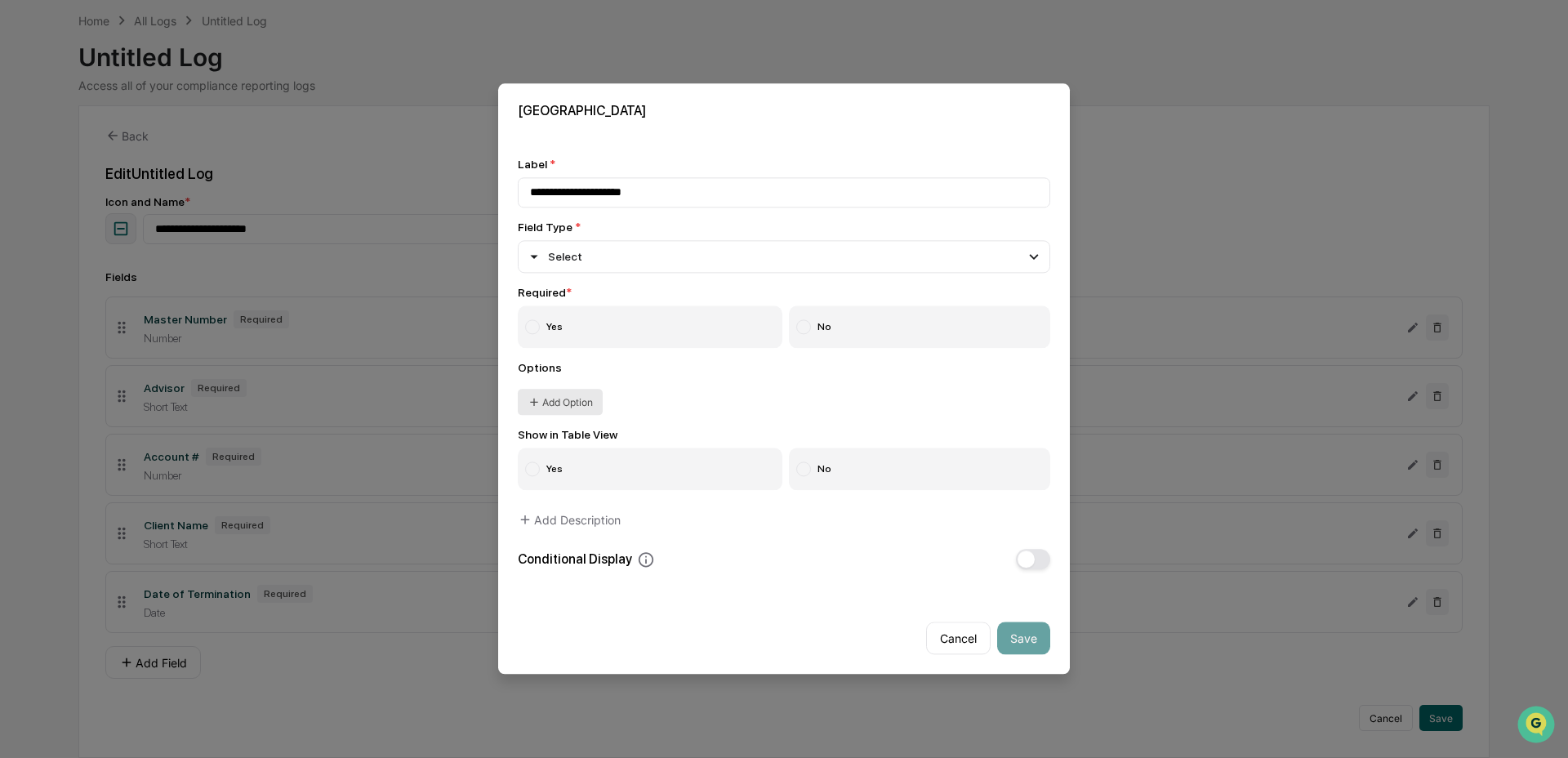
drag, startPoint x: 587, startPoint y: 327, endPoint x: 558, endPoint y: 401, distance: 79.5
click at [587, 327] on label "Yes" at bounding box center [650, 327] width 264 height 42
click at [559, 395] on button "Add Option" at bounding box center [560, 402] width 85 height 26
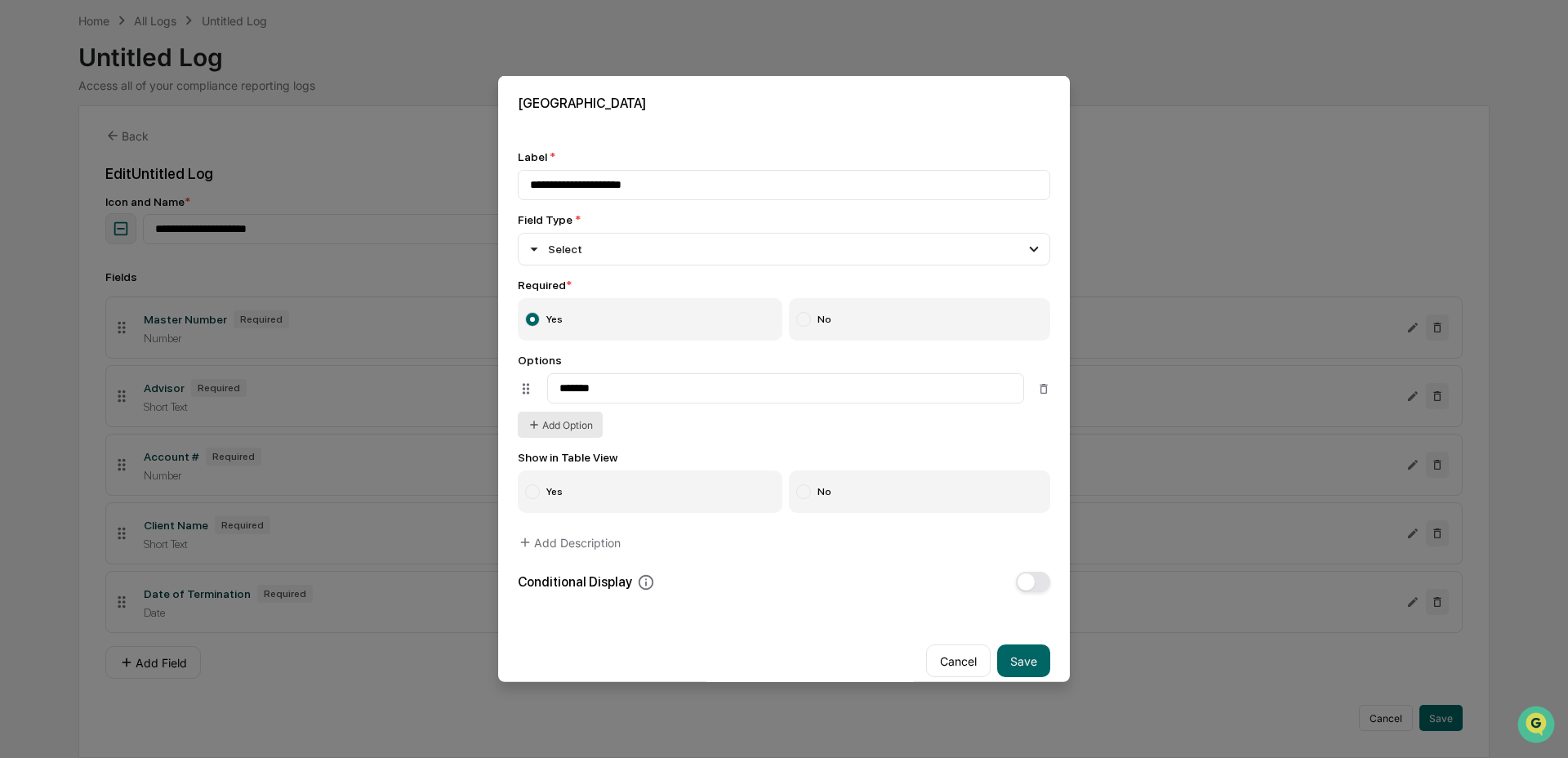
type input "*******"
click at [595, 431] on button "Add Option" at bounding box center [560, 424] width 85 height 26
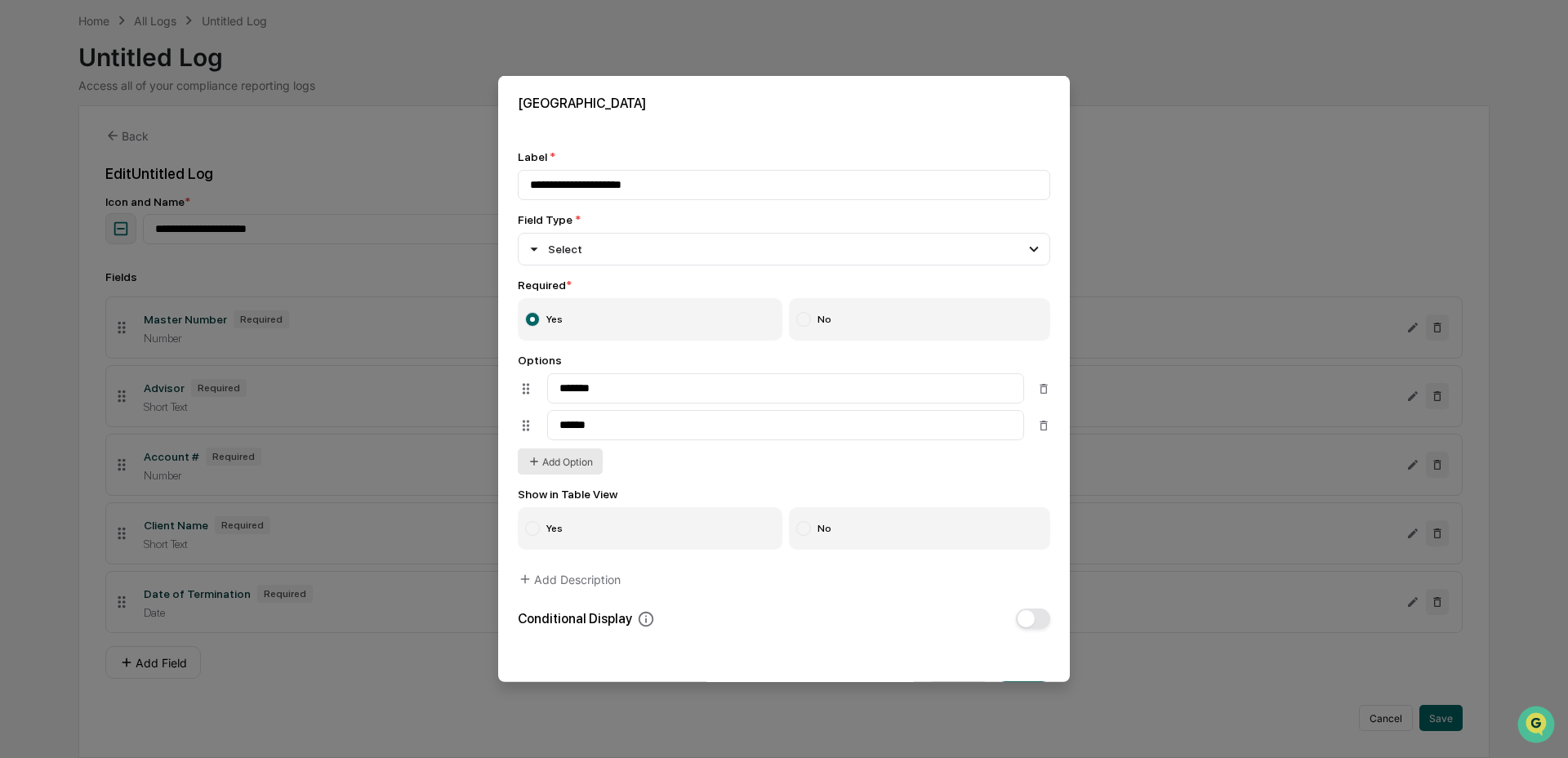
type input "******"
click at [575, 460] on button "Add Option" at bounding box center [560, 461] width 85 height 26
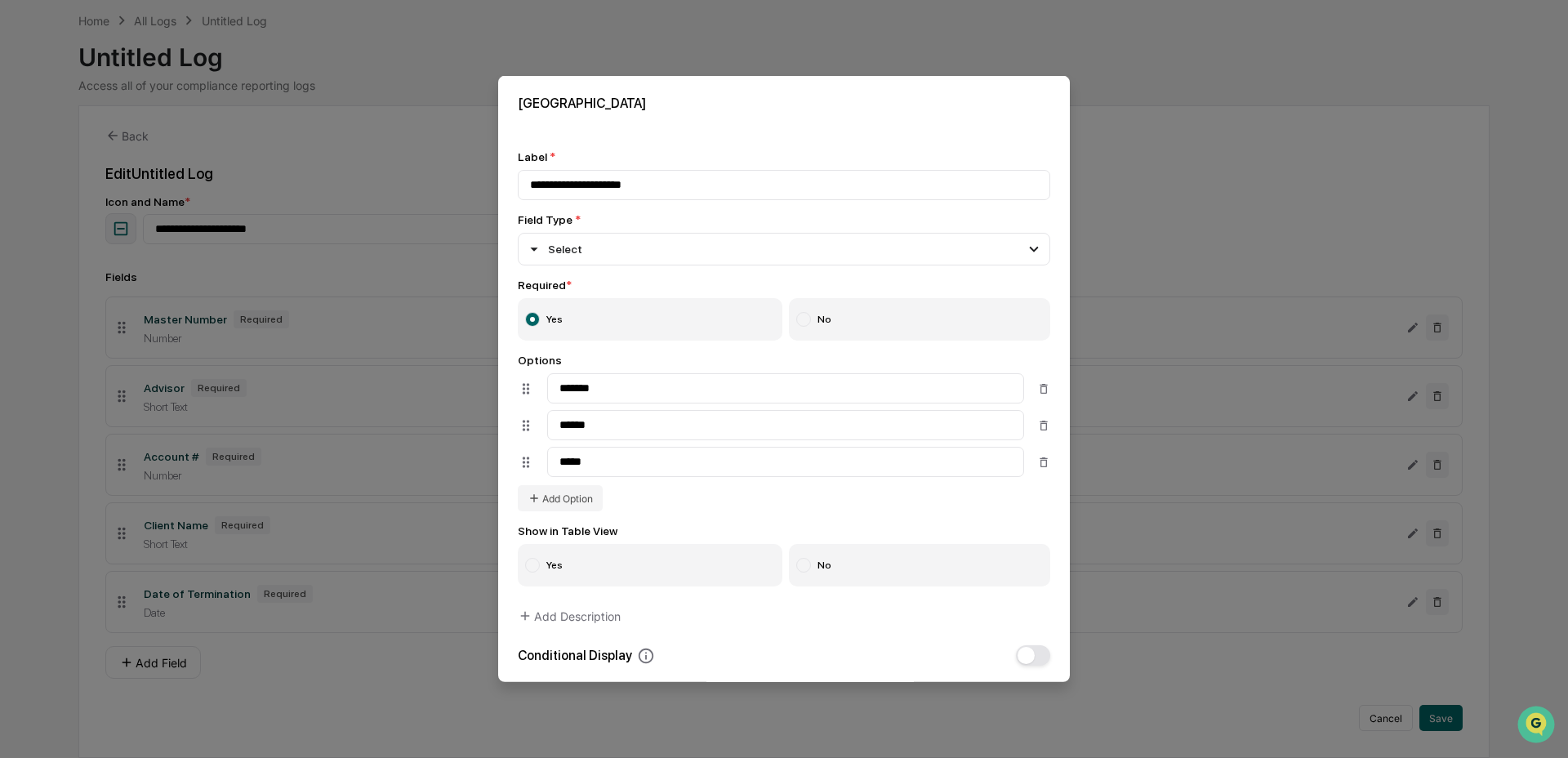
type input "*****"
click at [568, 561] on label "Yes" at bounding box center [650, 565] width 264 height 42
click at [851, 578] on label "No" at bounding box center [921, 565] width 263 height 42
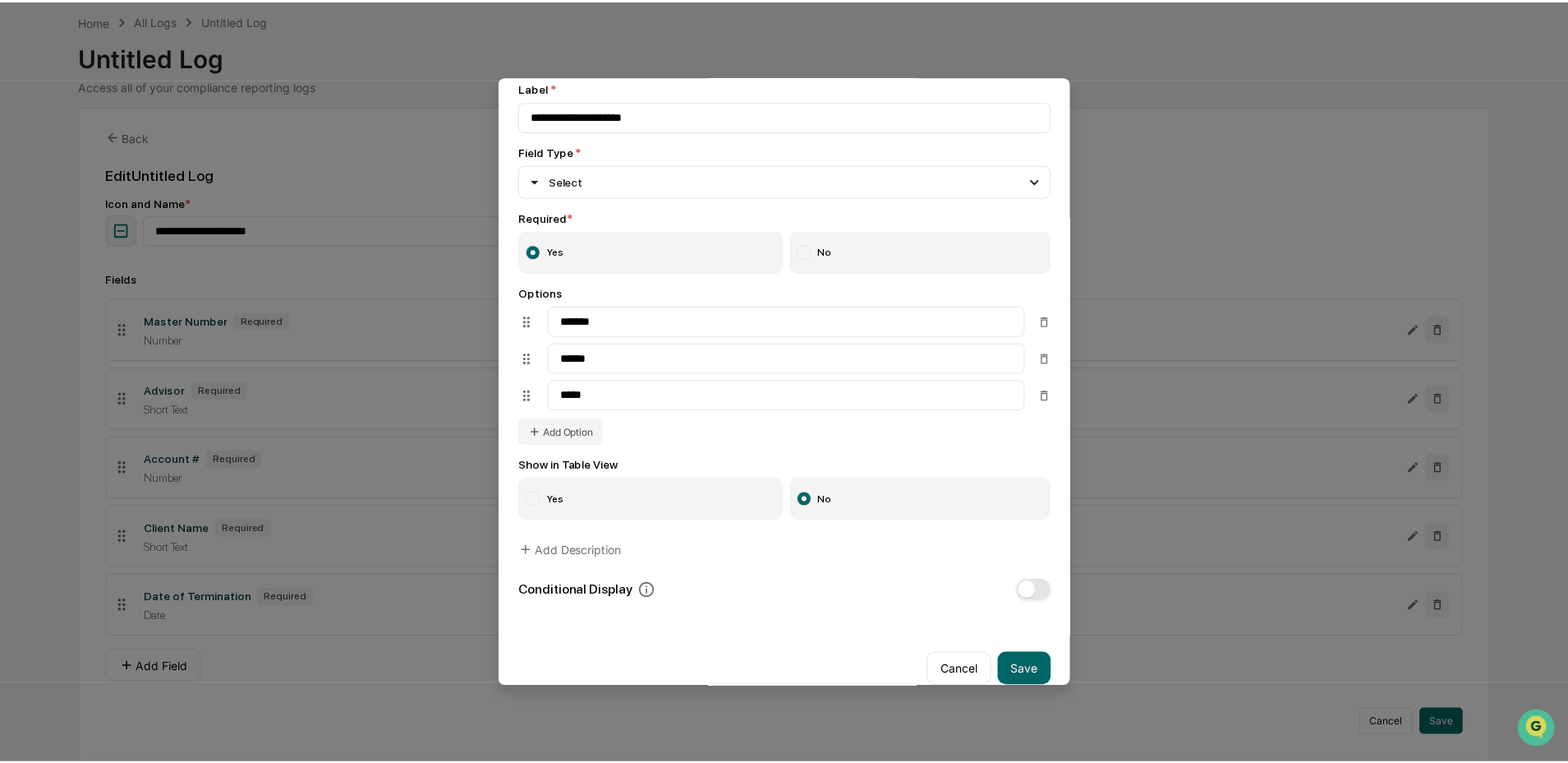
scroll to position [105, 0]
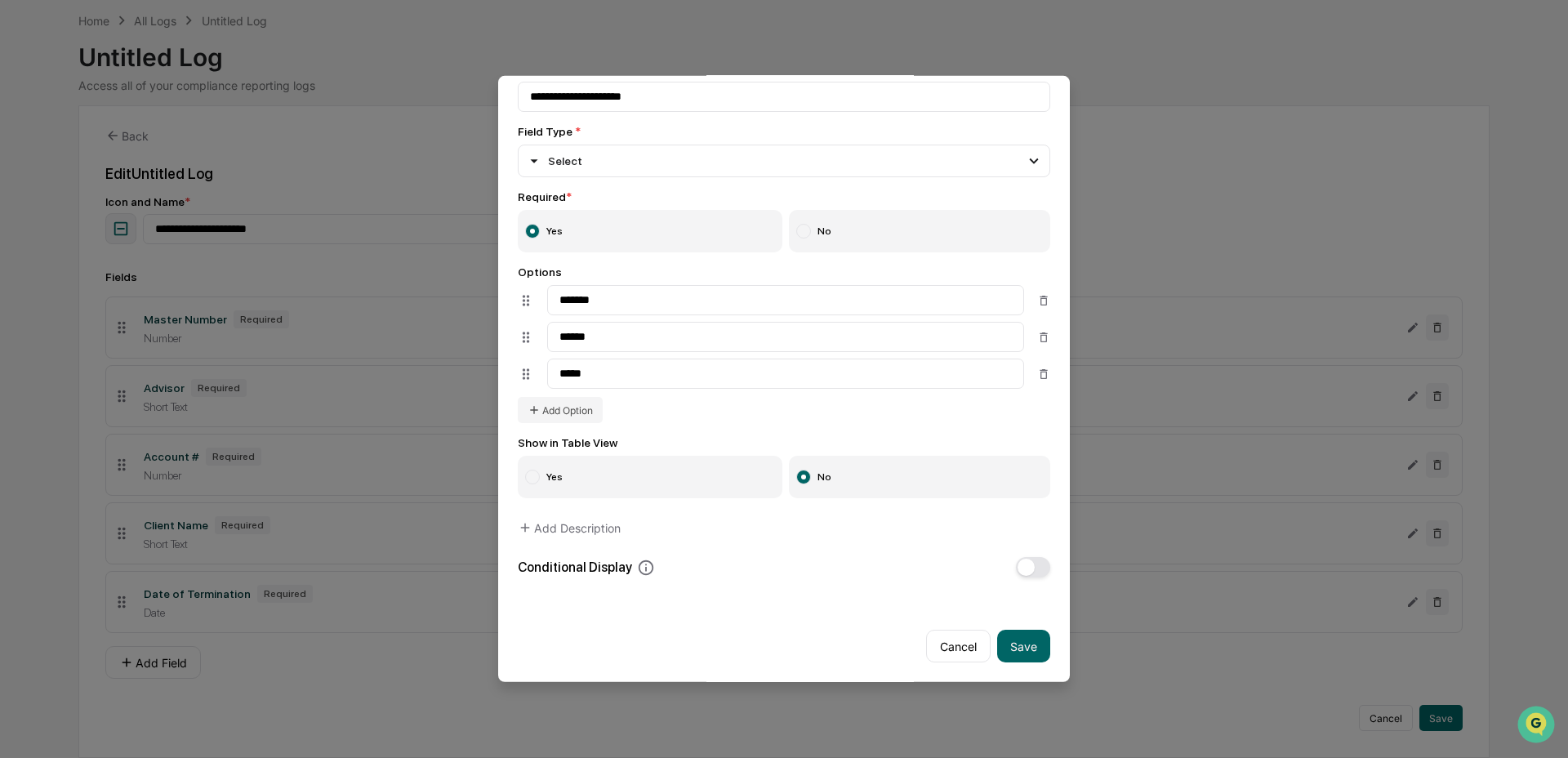
click at [1029, 629] on button "Save" at bounding box center [1024, 645] width 53 height 33
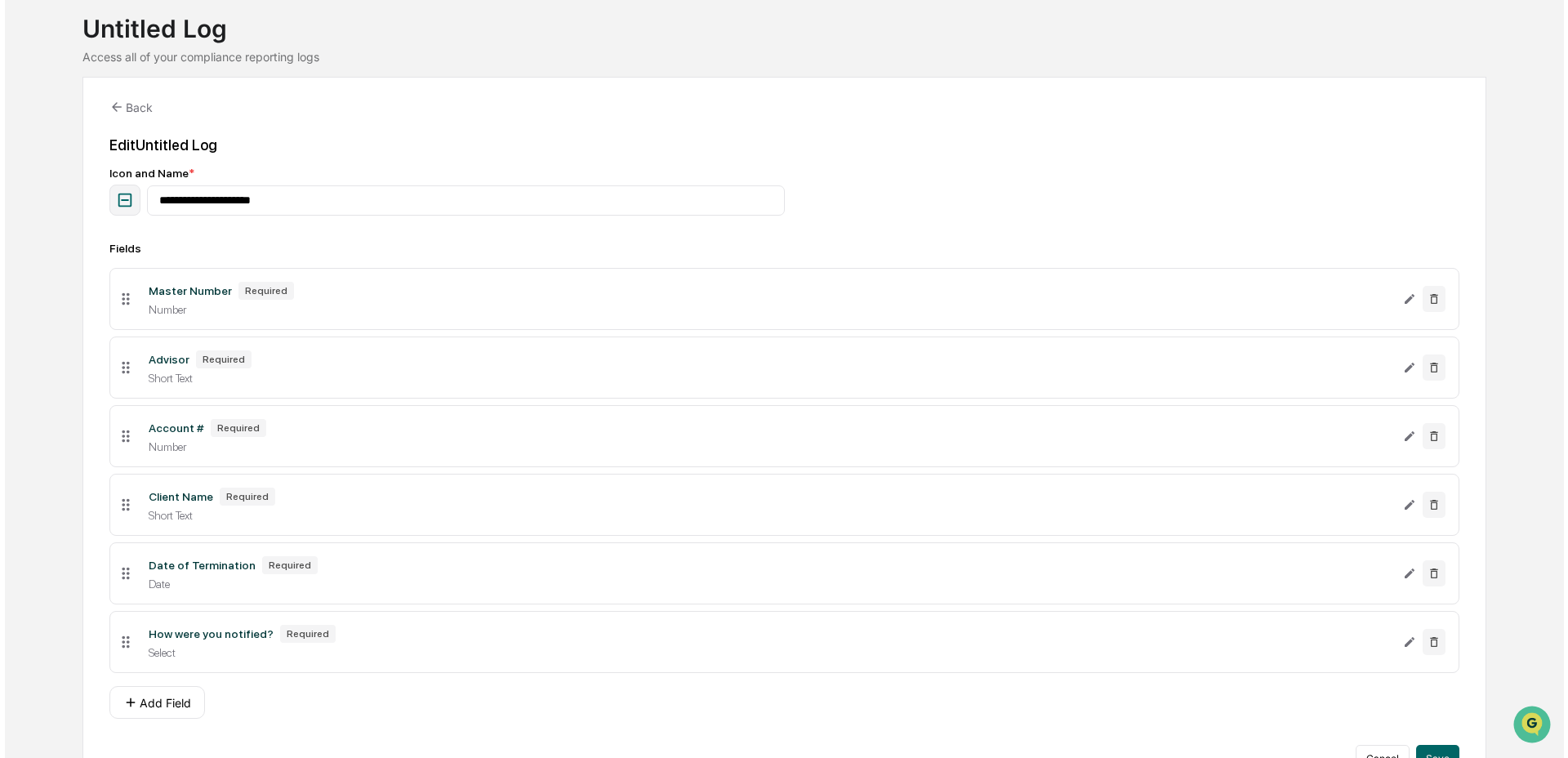
scroll to position [146, 0]
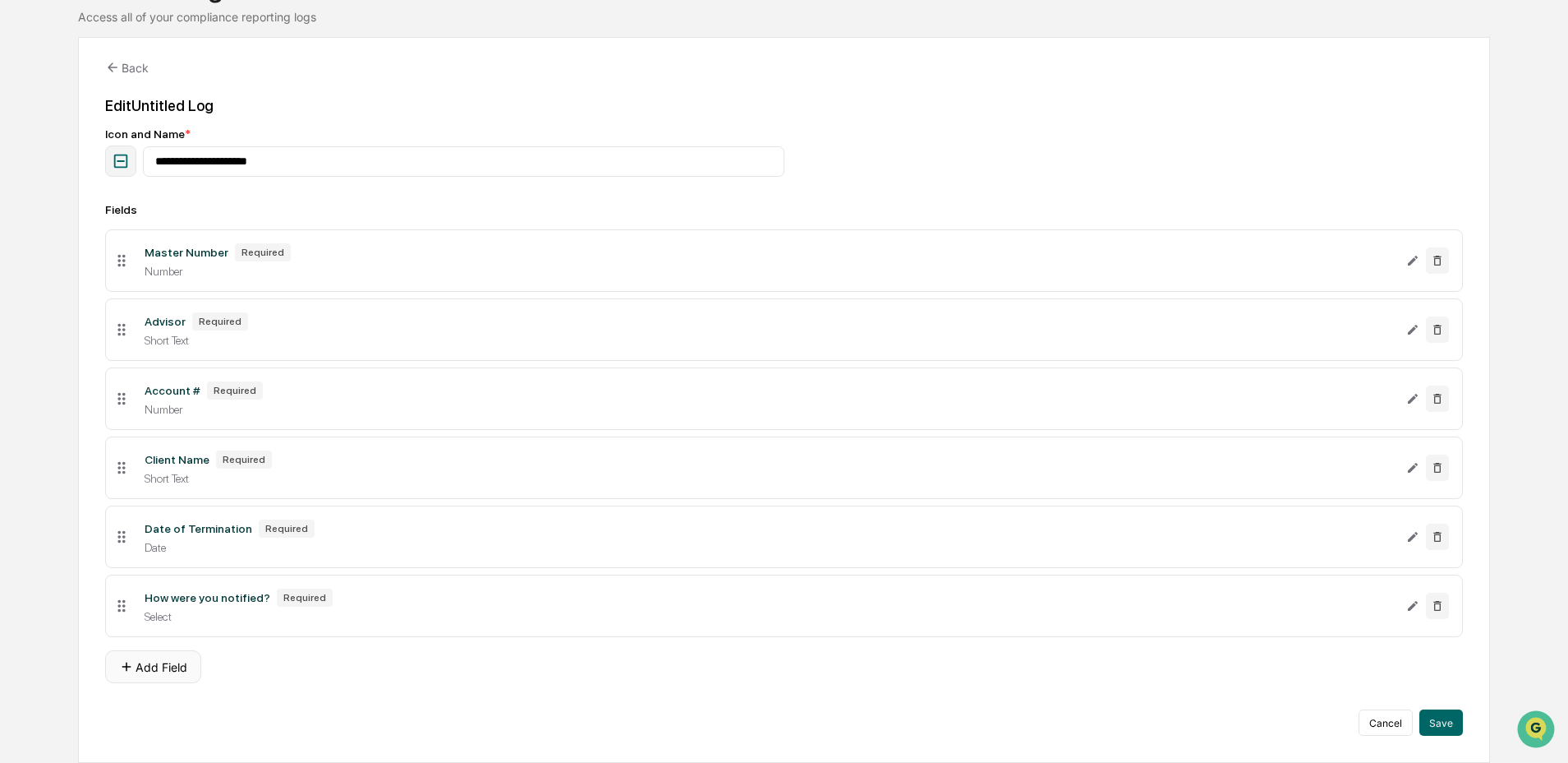
click at [190, 673] on button "Add Field" at bounding box center [153, 666] width 96 height 33
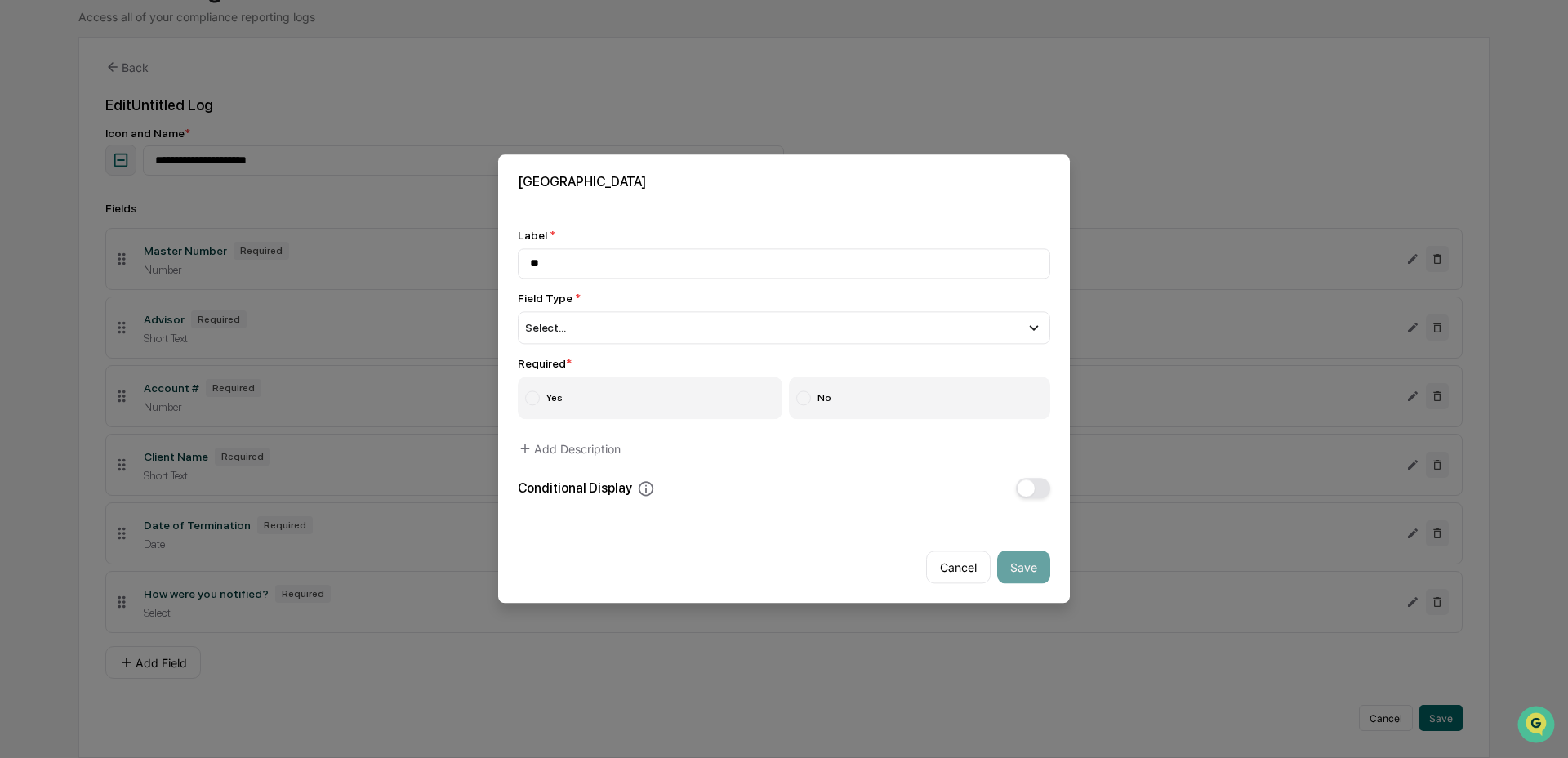
type input "*"
type input "**********"
click at [866, 322] on div "Select..." at bounding box center [784, 327] width 533 height 33
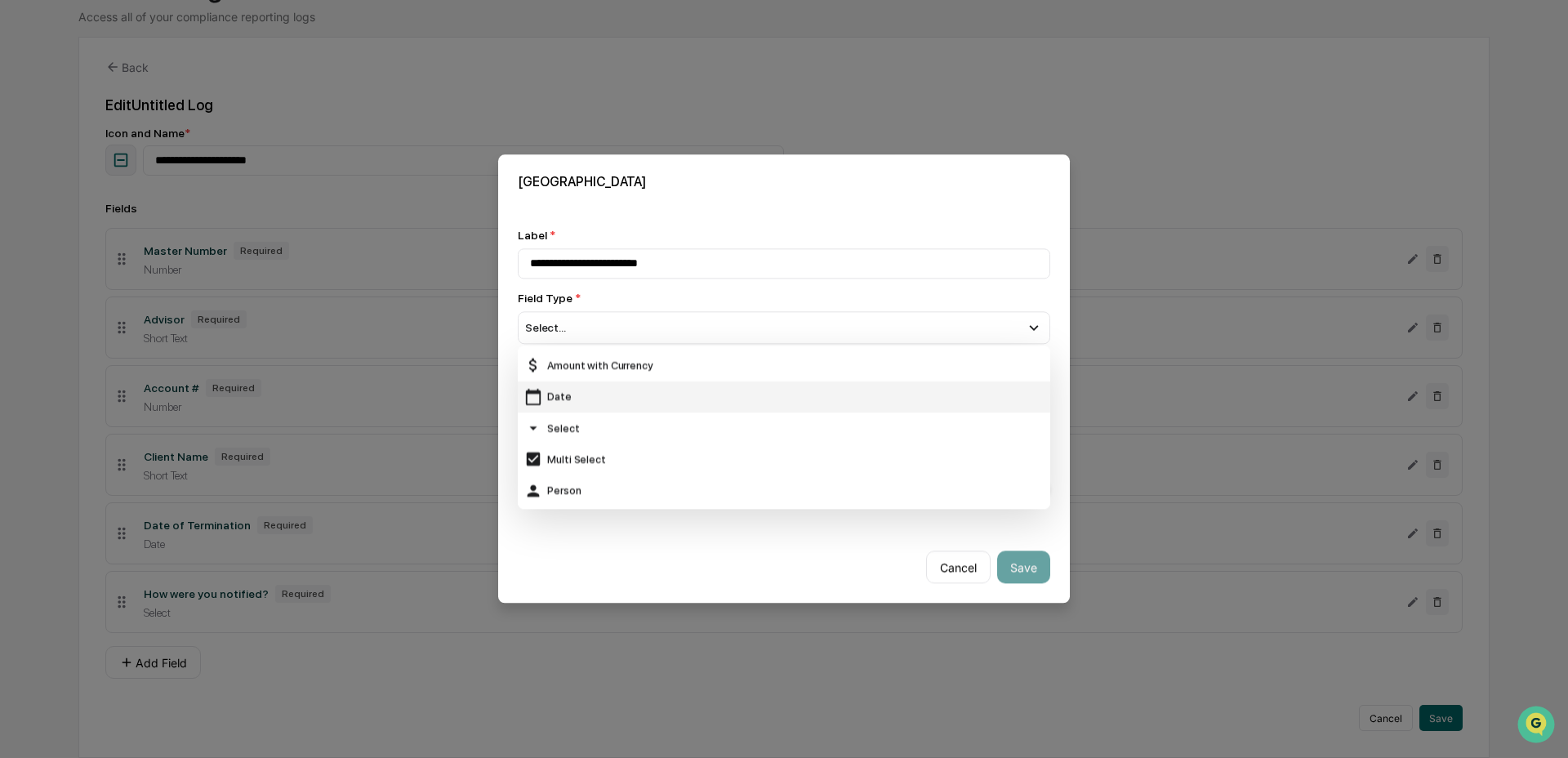
scroll to position [171, 0]
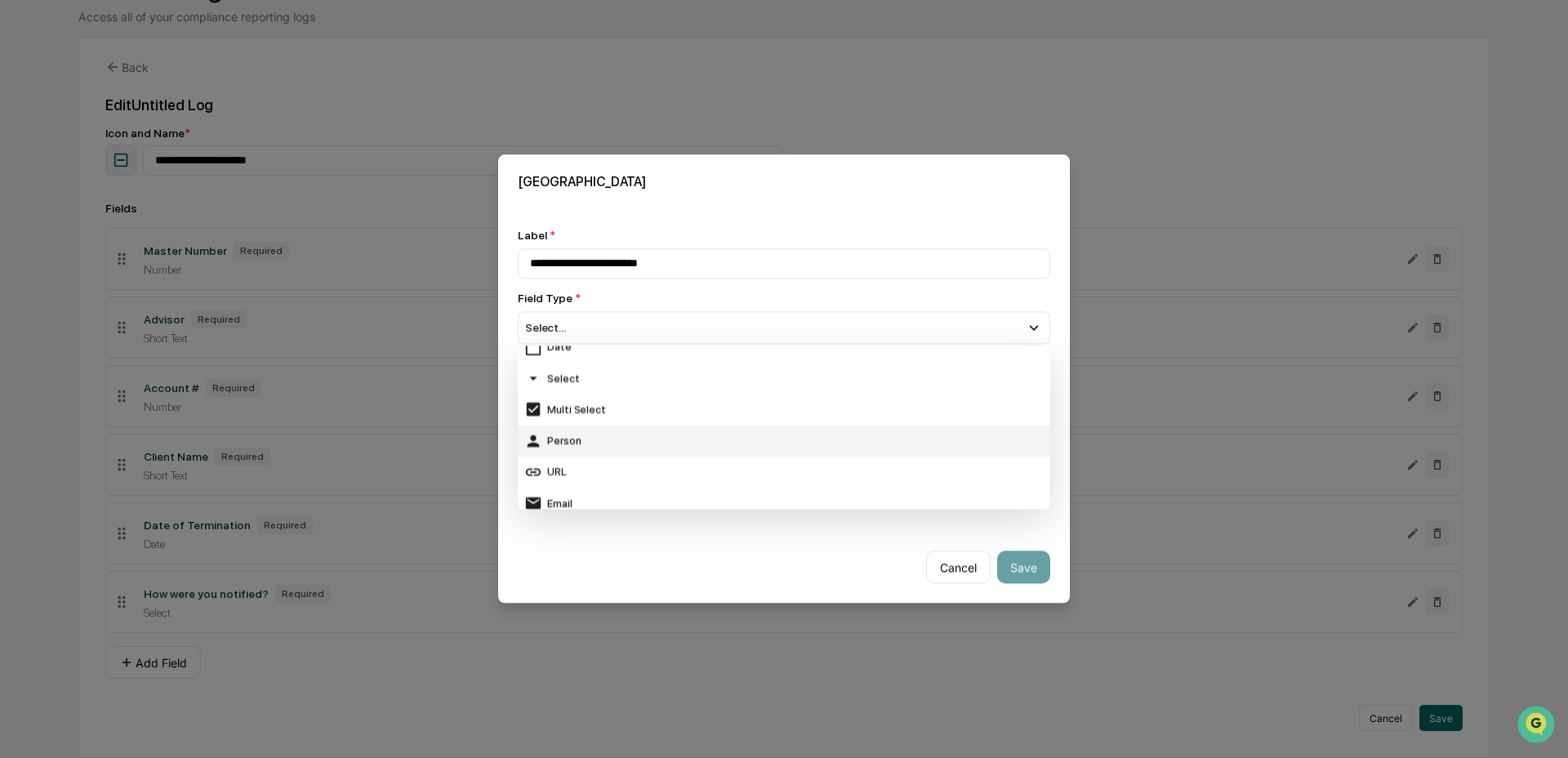
click at [689, 369] on div "Select" at bounding box center [784, 378] width 520 height 18
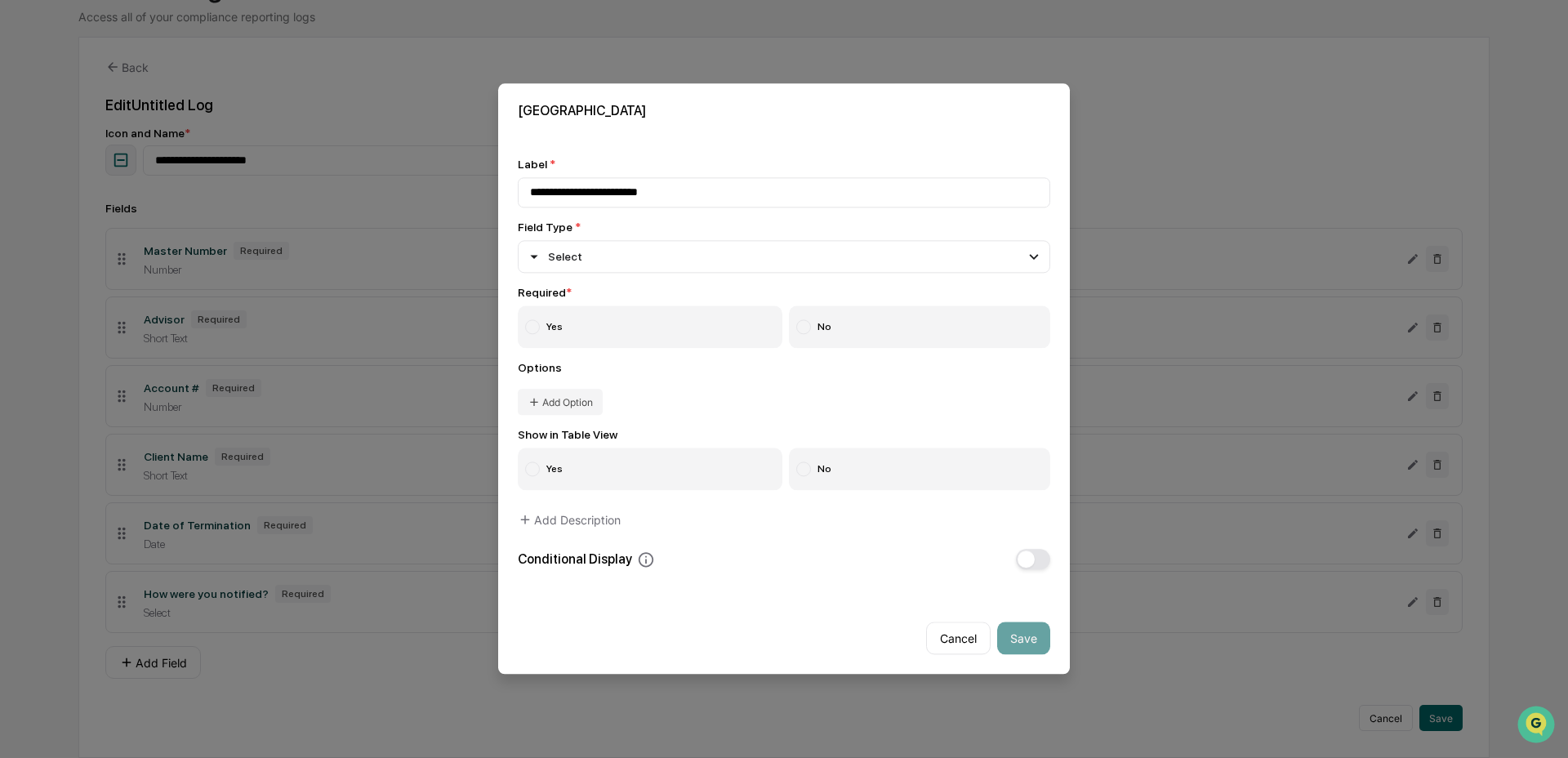
drag, startPoint x: 647, startPoint y: 318, endPoint x: 758, endPoint y: 363, distance: 119.8
click at [647, 320] on label "Yes" at bounding box center [650, 327] width 264 height 42
click at [581, 399] on button "Add Option" at bounding box center [560, 402] width 85 height 26
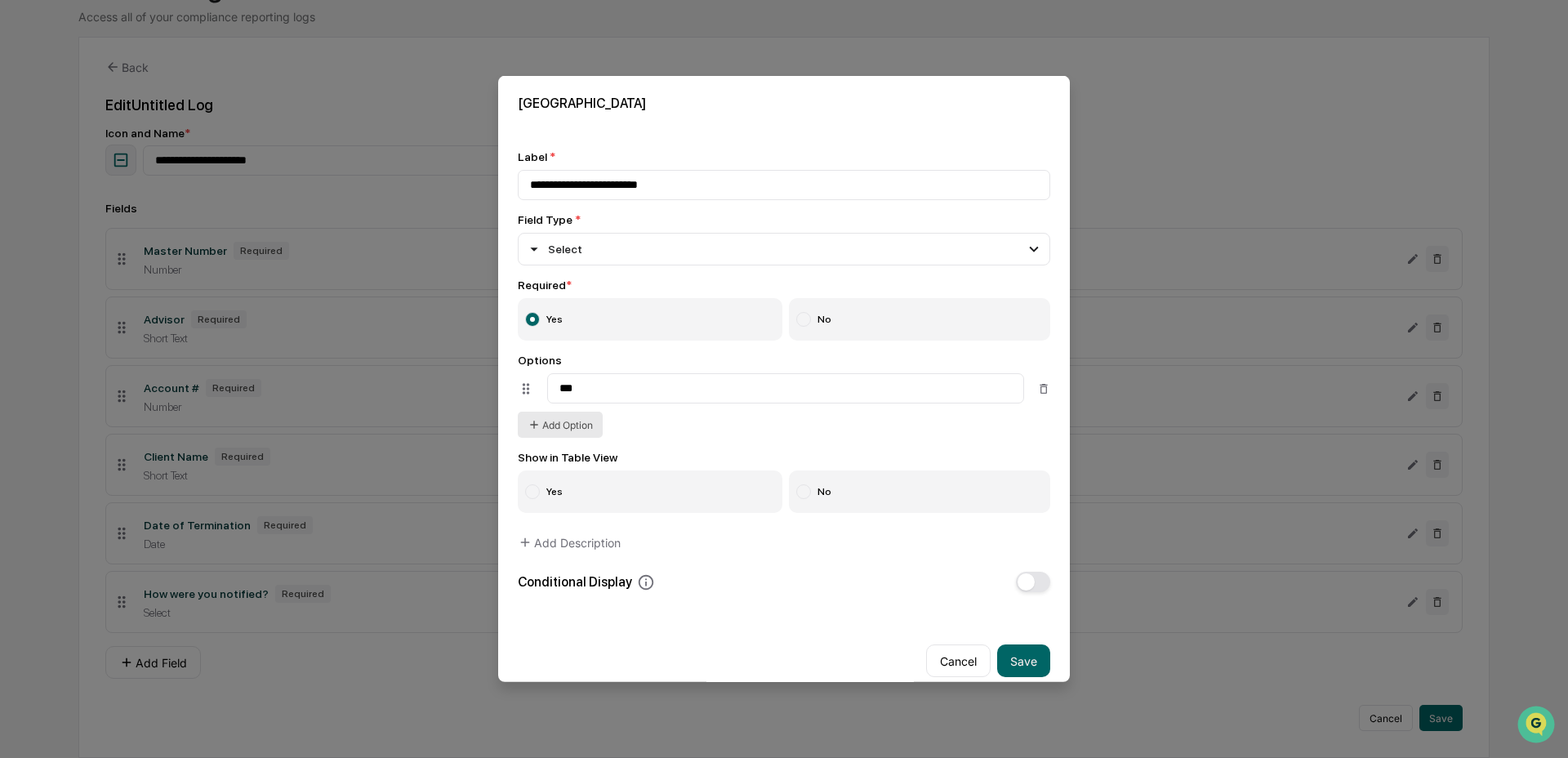
type input "***"
click at [547, 436] on button "Add Option" at bounding box center [560, 424] width 85 height 26
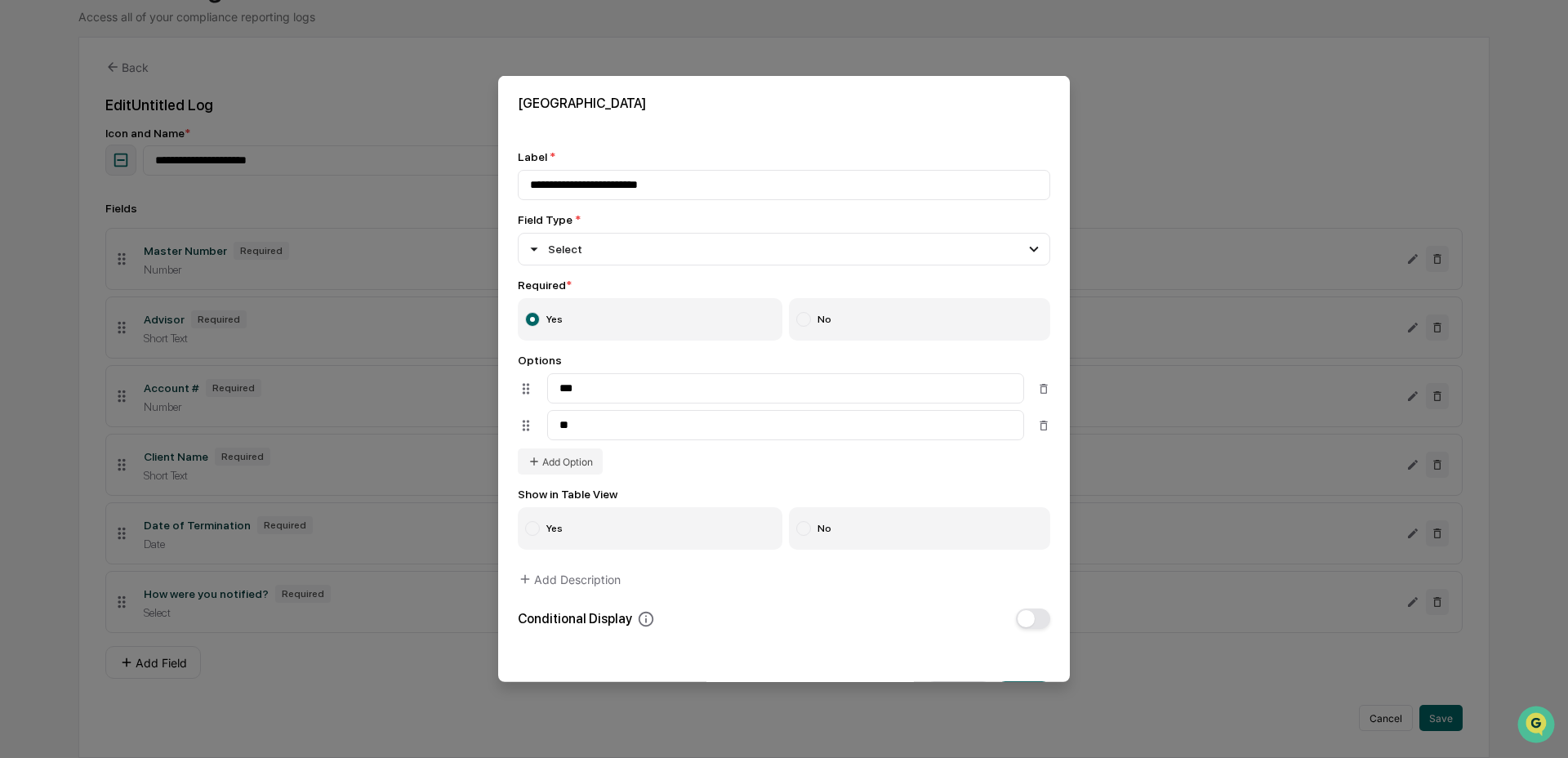
type input "**"
click at [802, 535] on div at bounding box center [803, 528] width 15 height 15
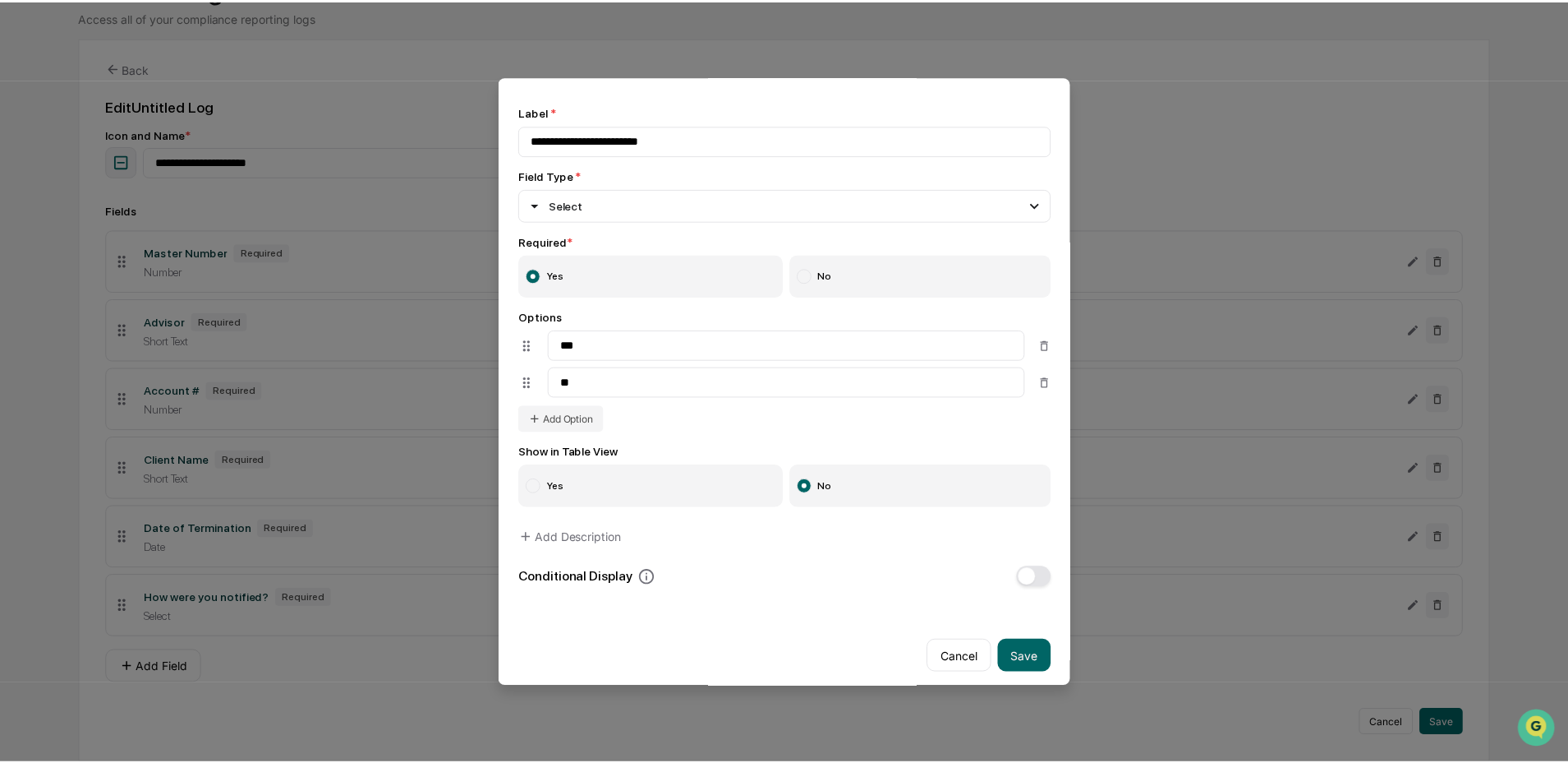
scroll to position [66, 0]
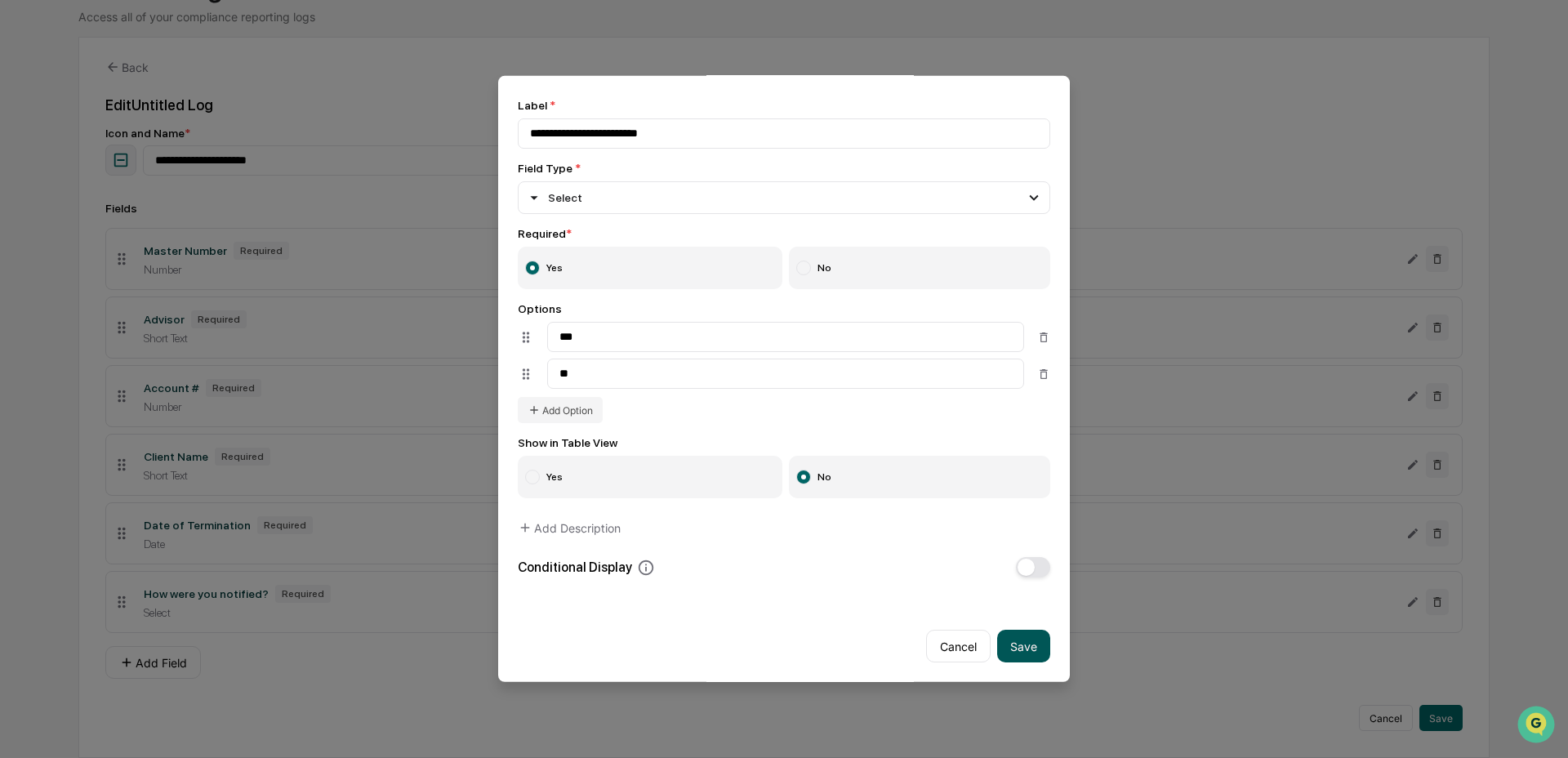
click at [1017, 637] on button "Save" at bounding box center [1024, 645] width 53 height 33
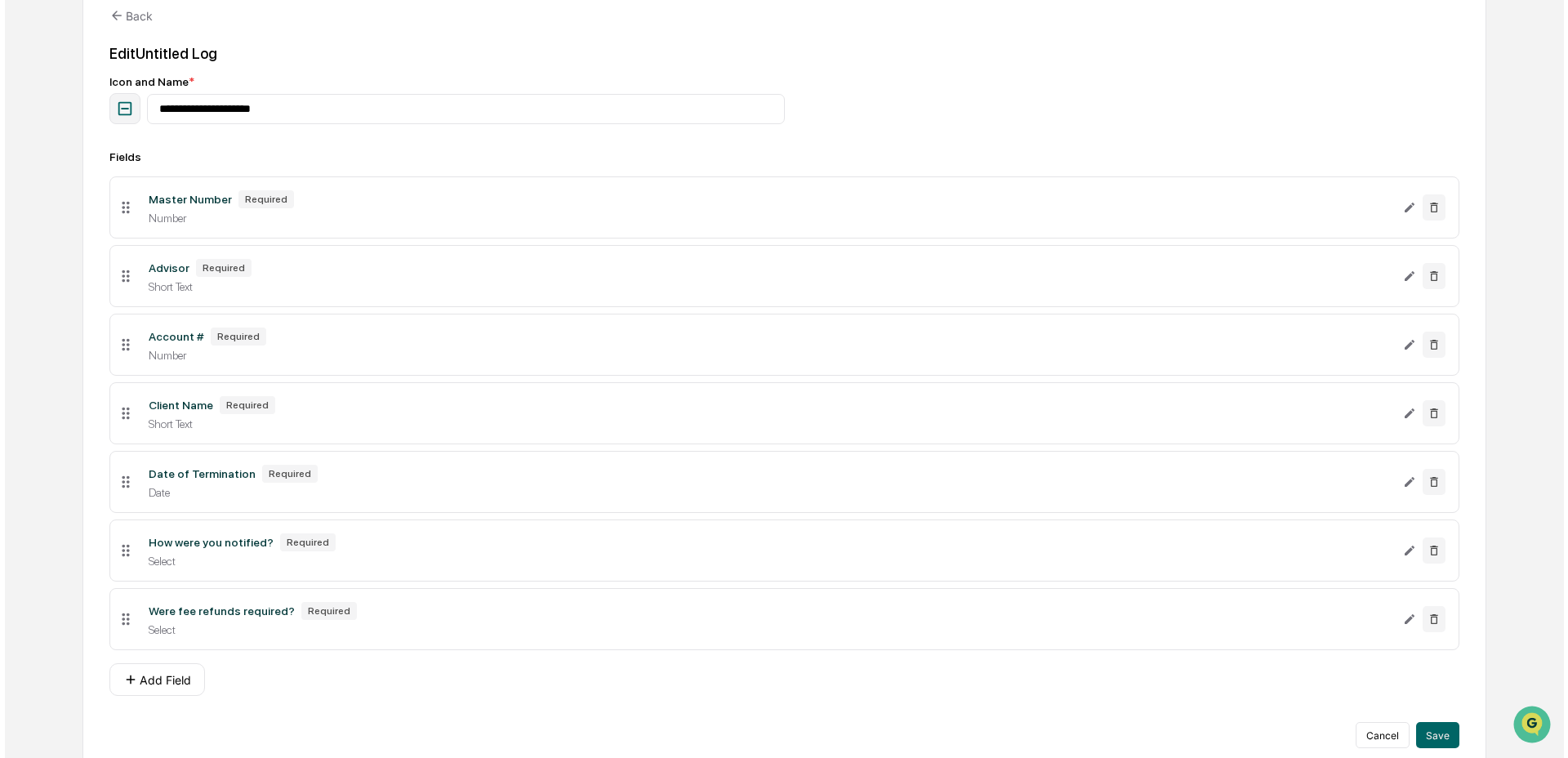
scroll to position [217, 0]
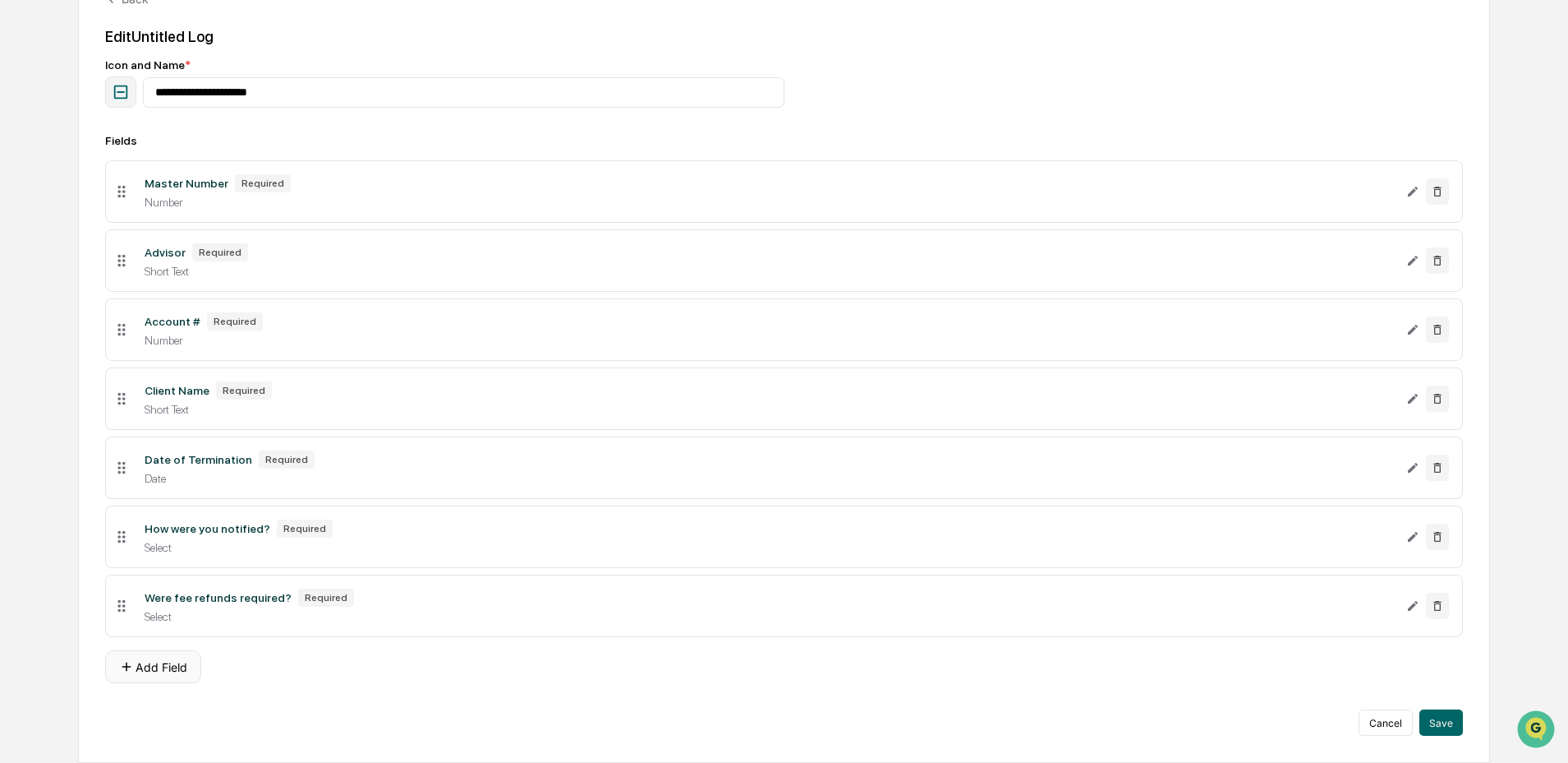
click at [167, 669] on button "Add Field" at bounding box center [153, 666] width 96 height 33
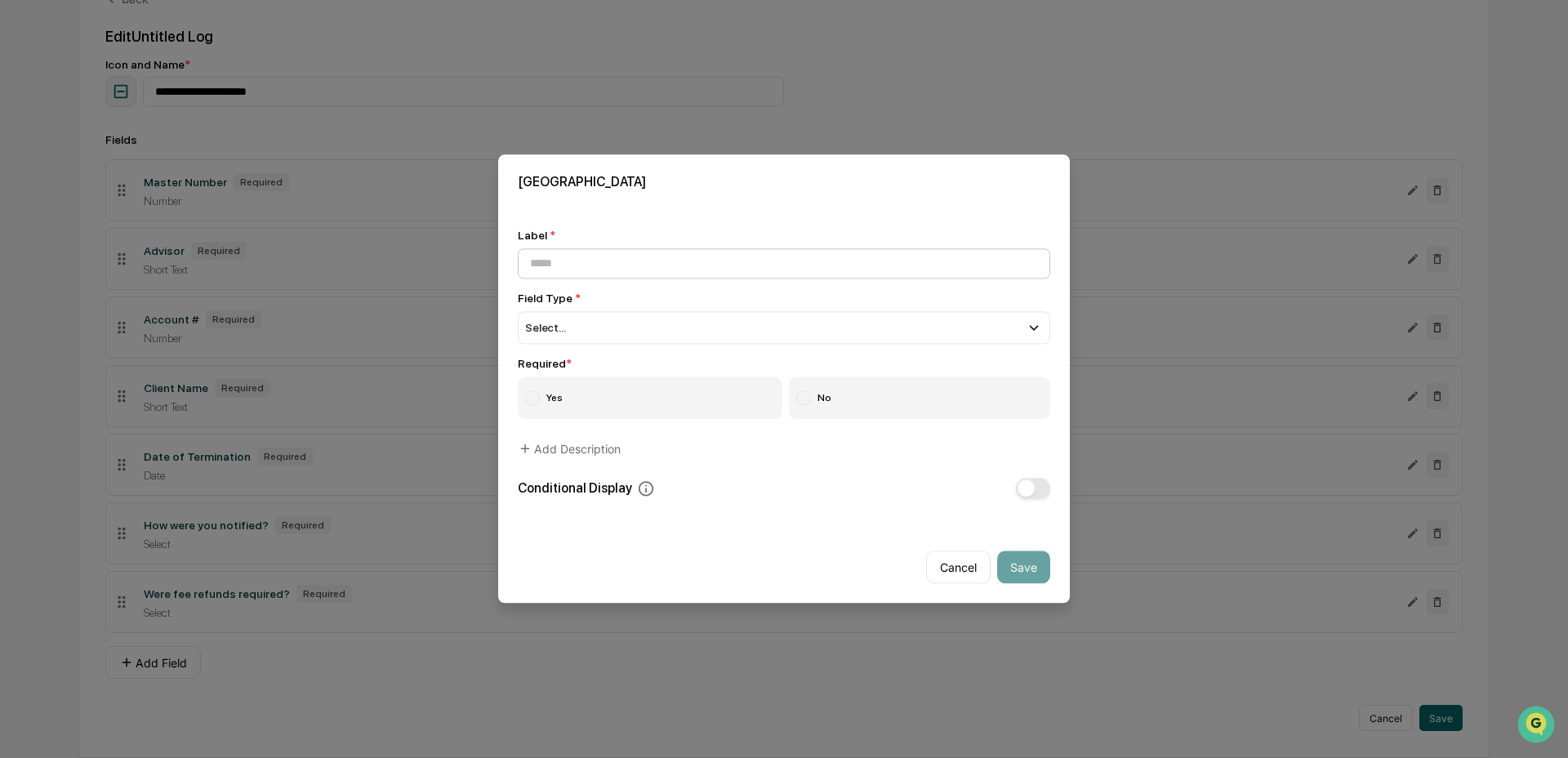
click at [779, 258] on input at bounding box center [784, 263] width 533 height 30
type input "**********"
click at [836, 316] on div "Select..." at bounding box center [784, 327] width 533 height 33
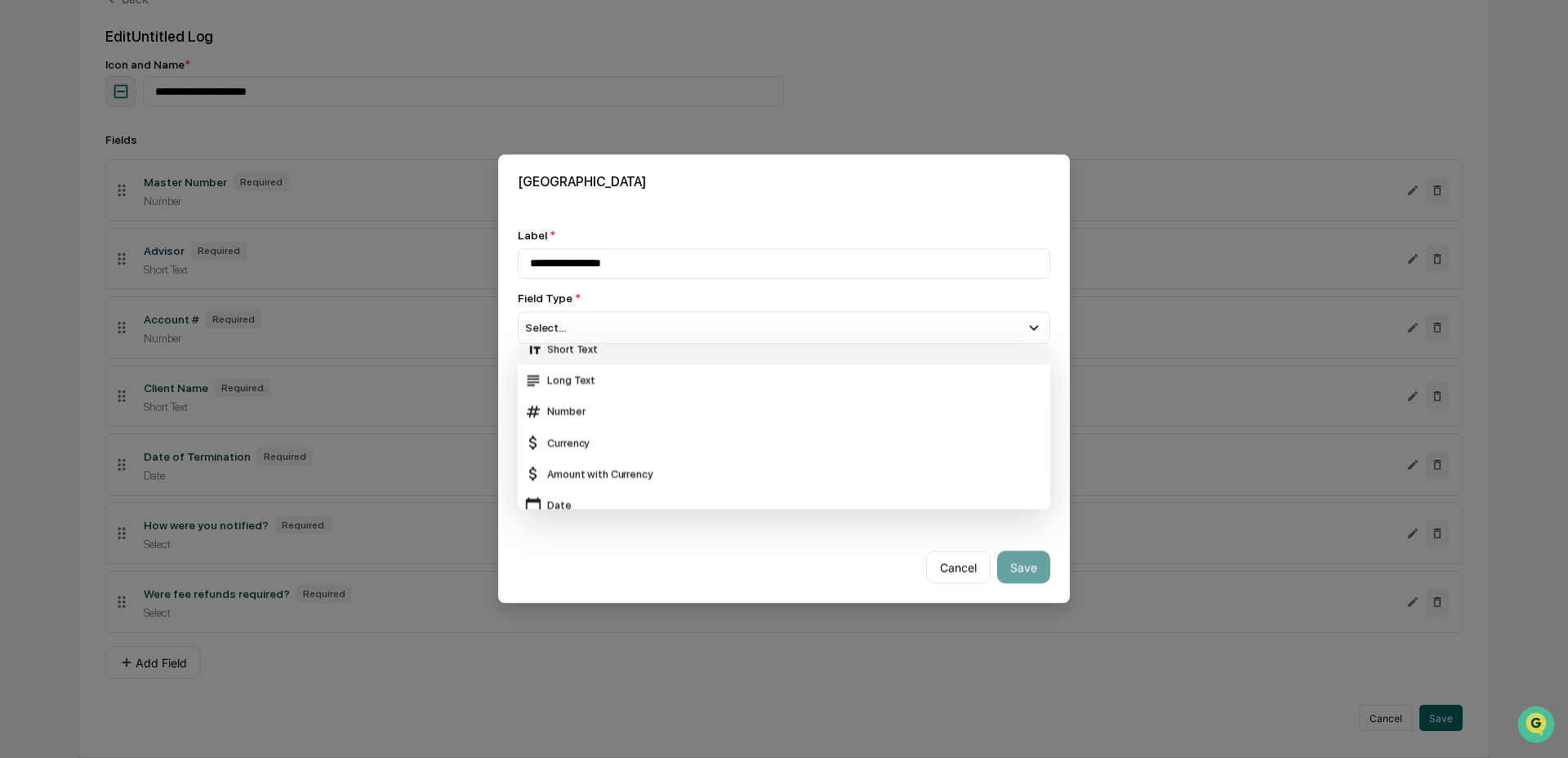
scroll to position [36, 0]
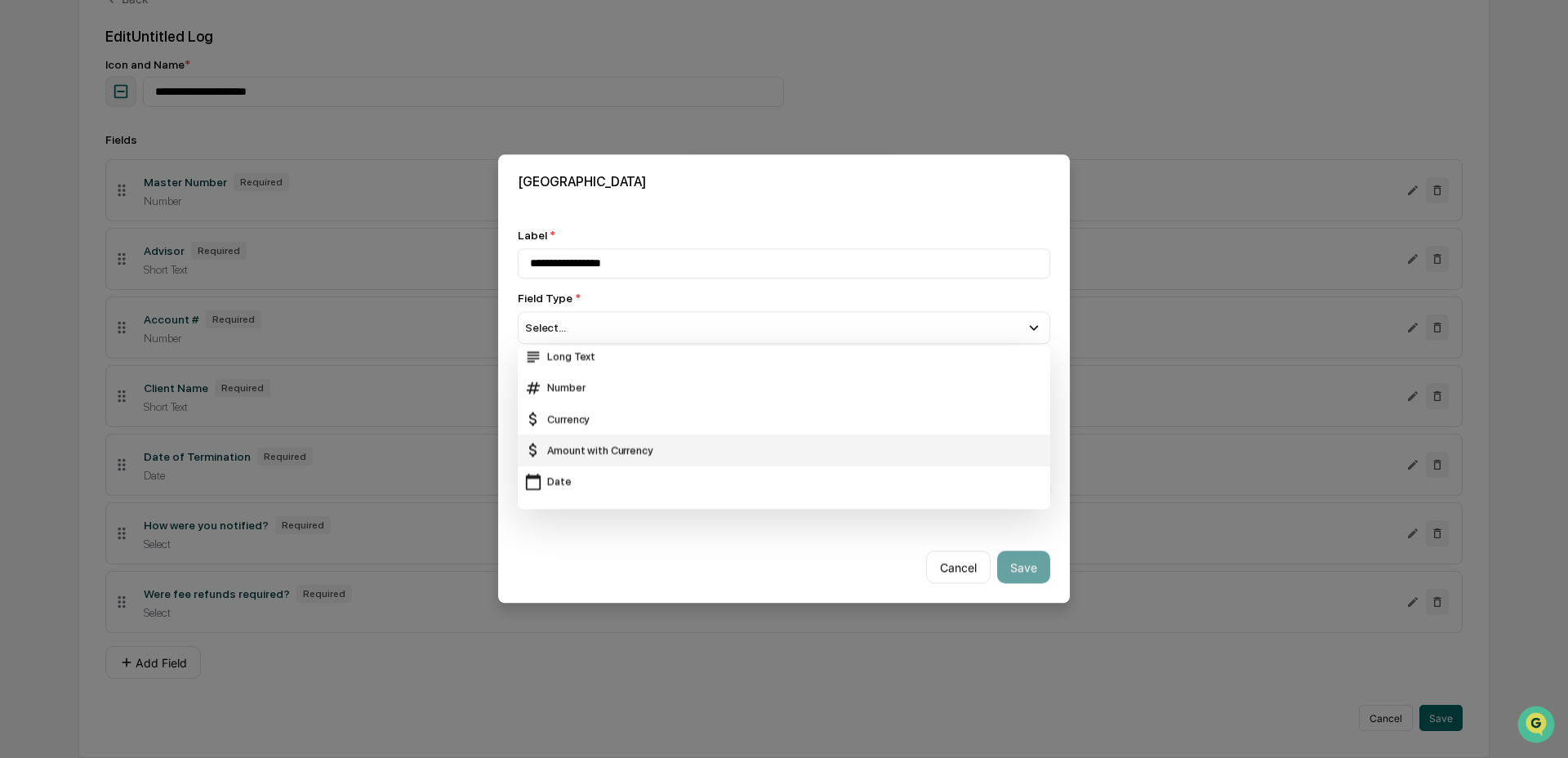
click at [665, 452] on div "Amount with Currency" at bounding box center [784, 451] width 520 height 18
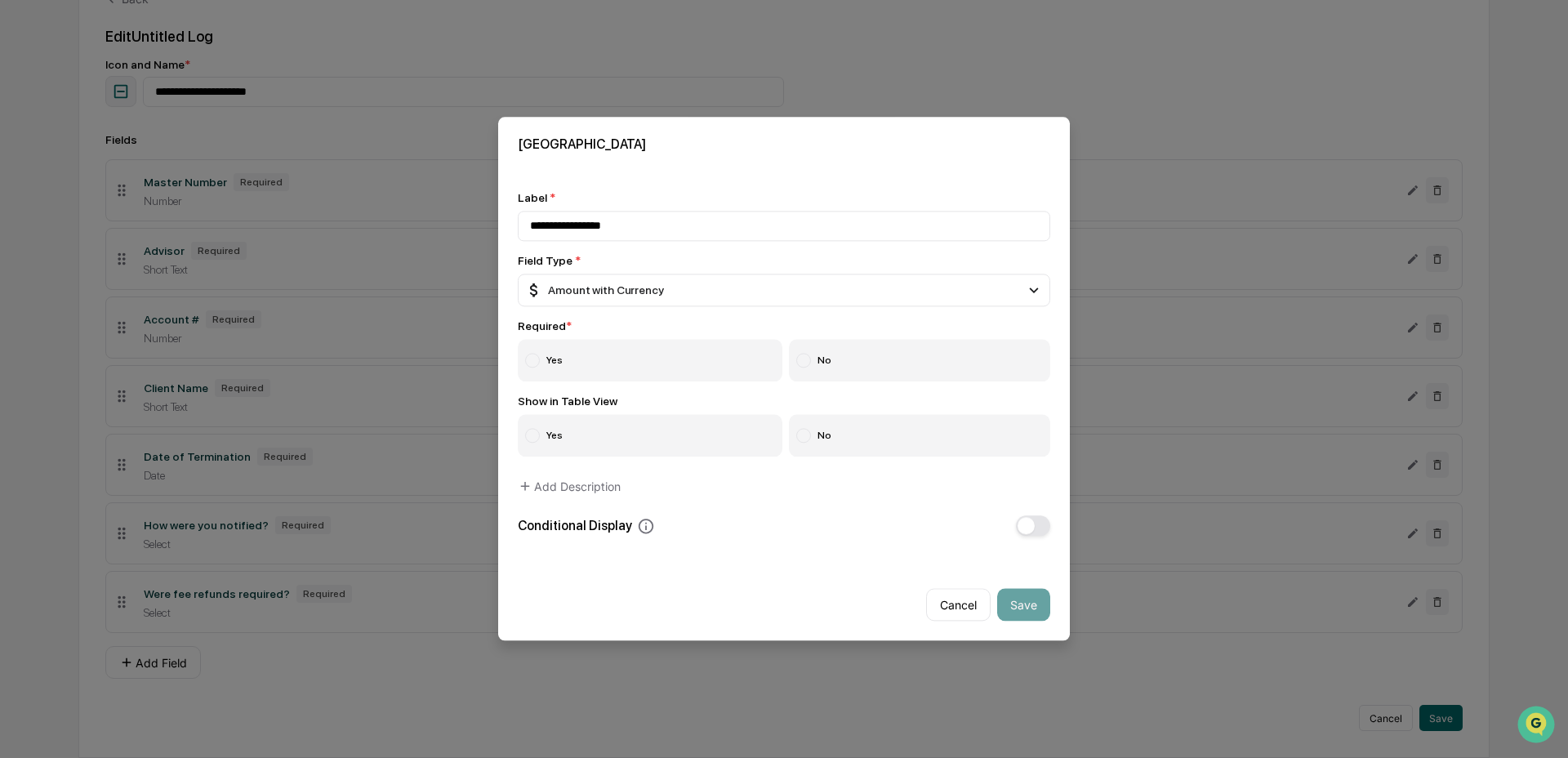
click at [669, 357] on label "Yes" at bounding box center [650, 361] width 264 height 42
click at [836, 431] on label "No" at bounding box center [921, 436] width 263 height 42
click at [1038, 526] on button "button" at bounding box center [1033, 526] width 34 height 20
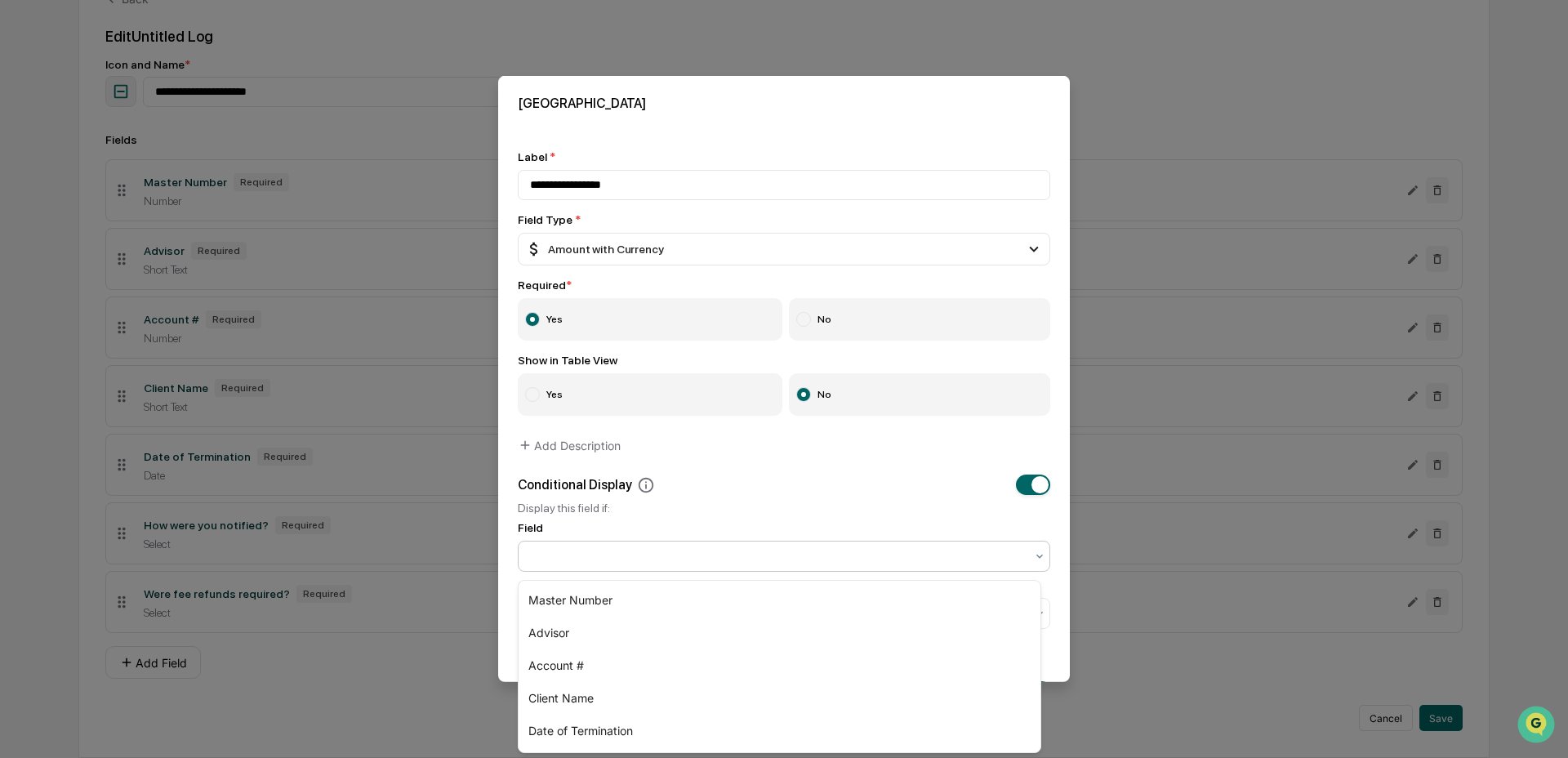
click at [865, 555] on div at bounding box center [778, 556] width 495 height 17
click at [718, 720] on div "Were fee refunds required?" at bounding box center [780, 732] width 522 height 33
click at [714, 621] on div at bounding box center [778, 613] width 495 height 17
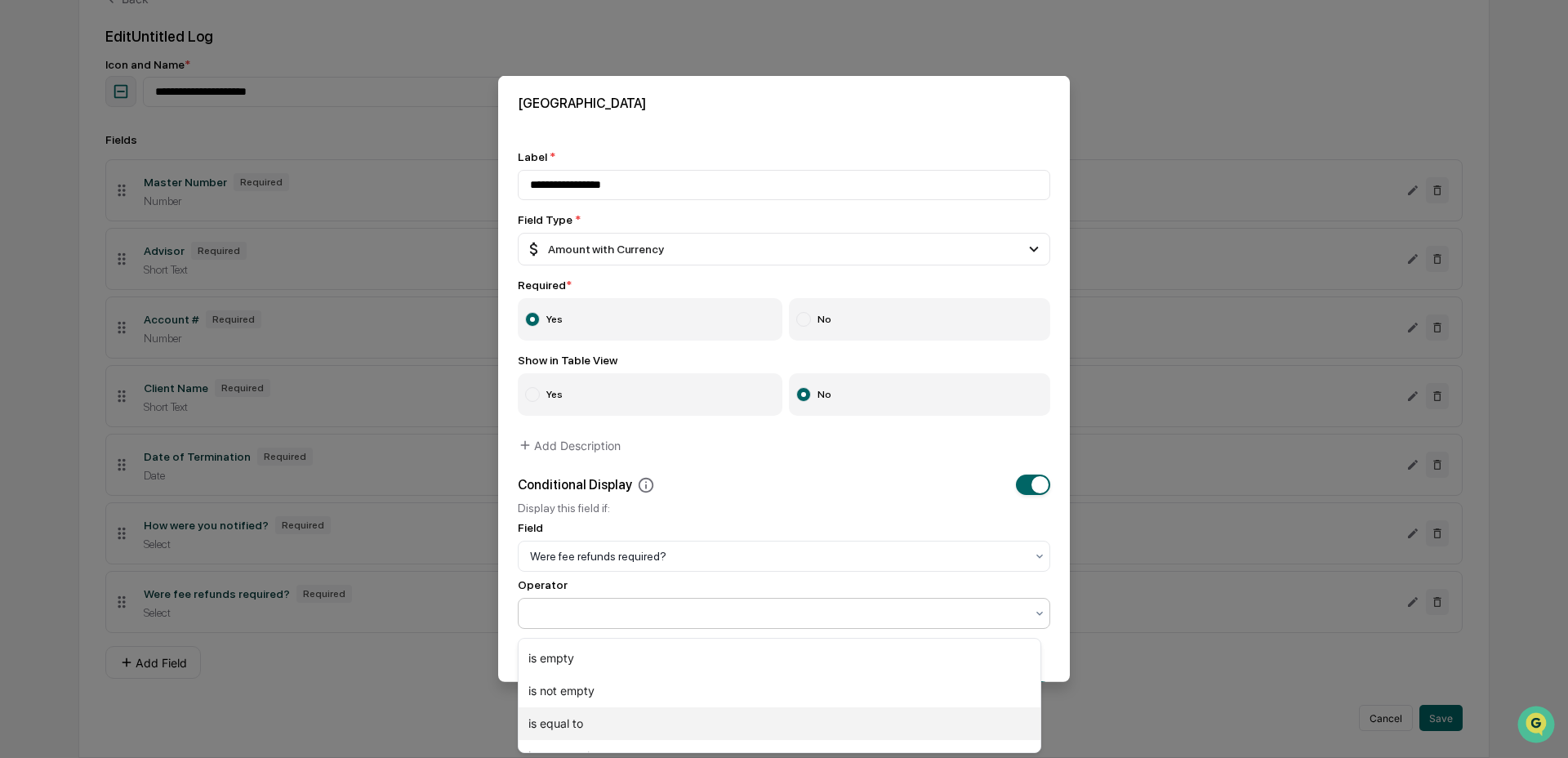
click at [681, 720] on div "is equal to" at bounding box center [780, 723] width 522 height 33
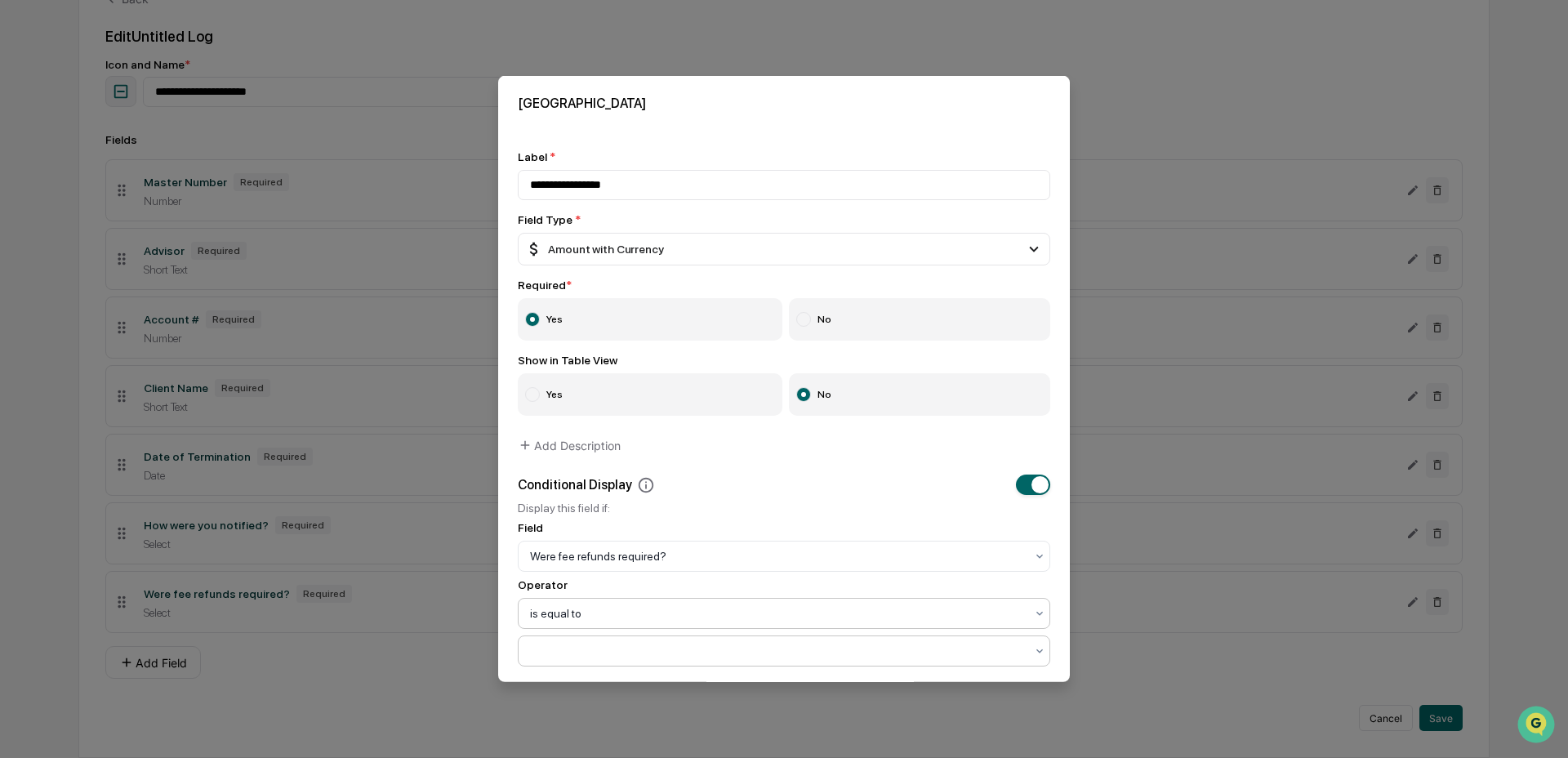
click at [672, 659] on div at bounding box center [778, 651] width 495 height 17
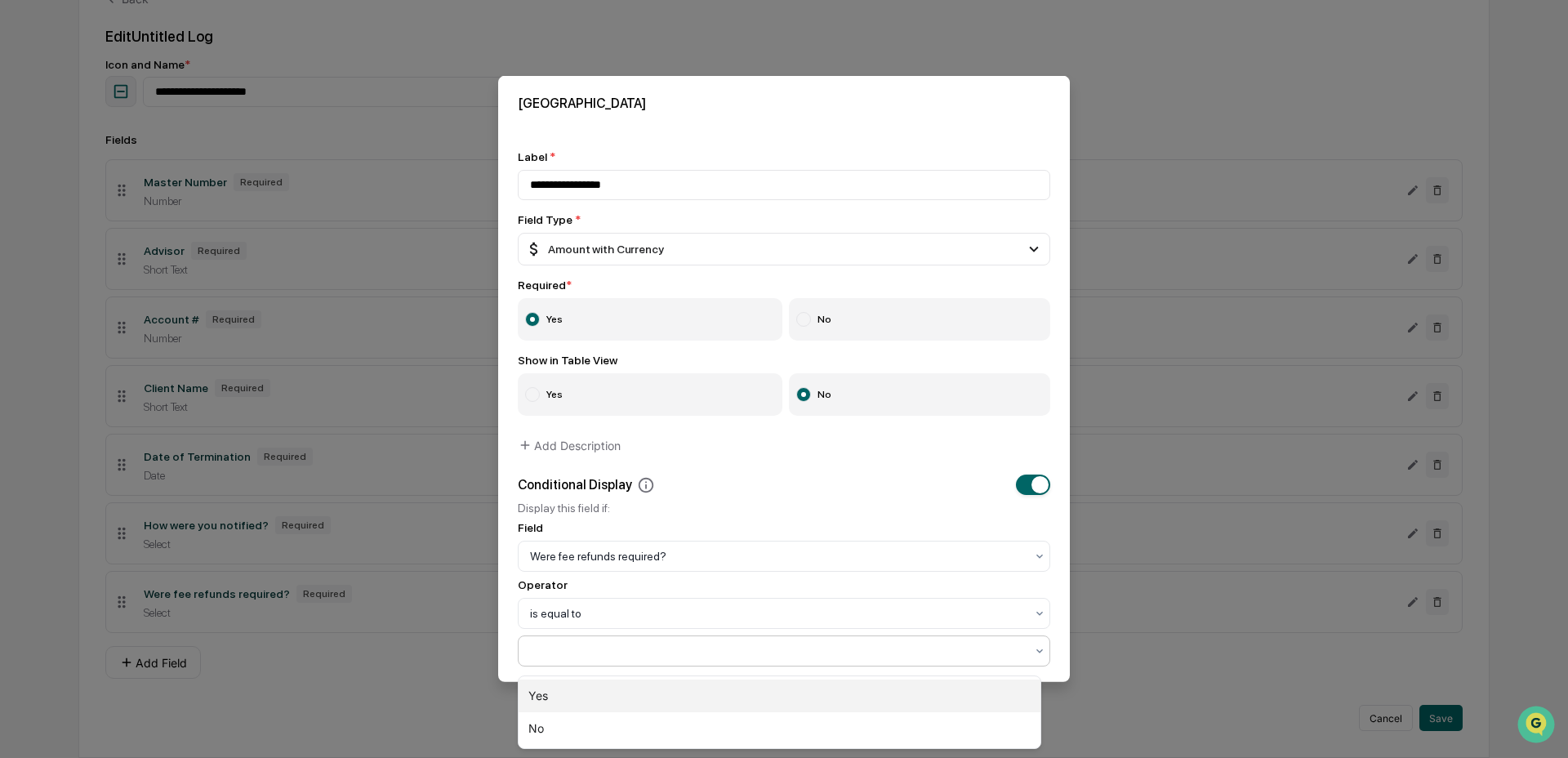
click at [658, 696] on div "Yes" at bounding box center [780, 695] width 522 height 33
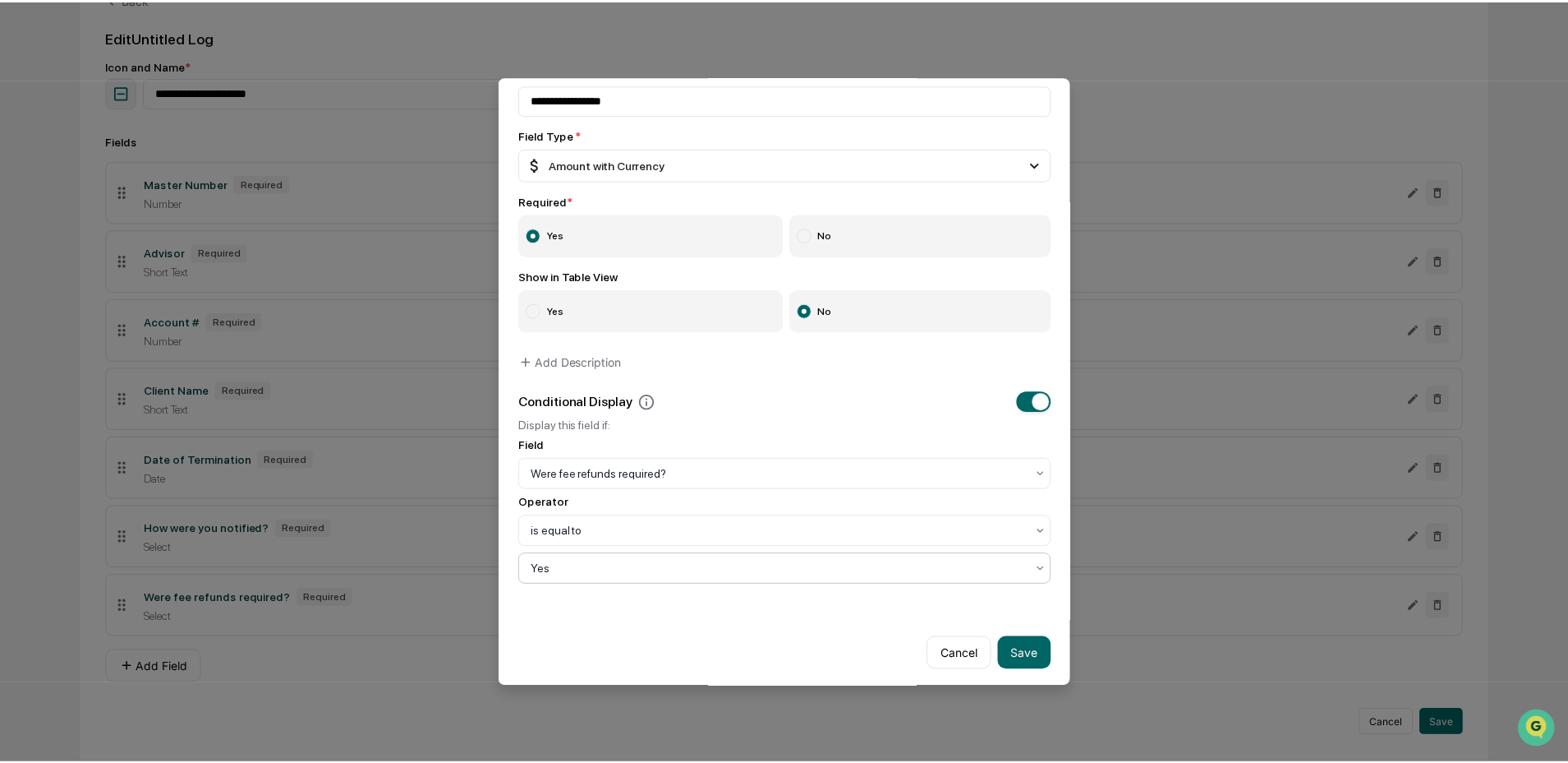
scroll to position [105, 0]
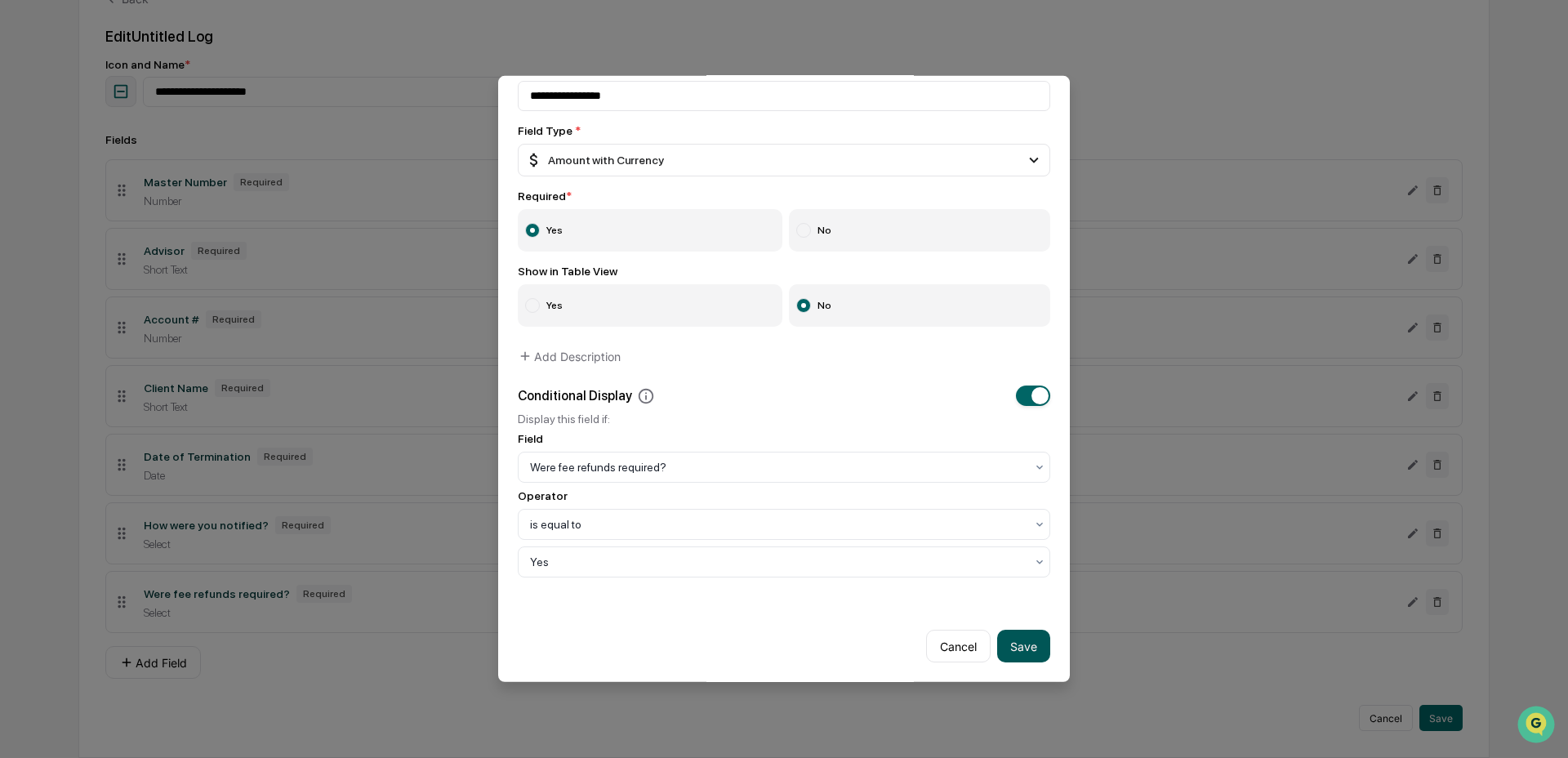
click at [1010, 633] on button "Save" at bounding box center [1024, 645] width 53 height 33
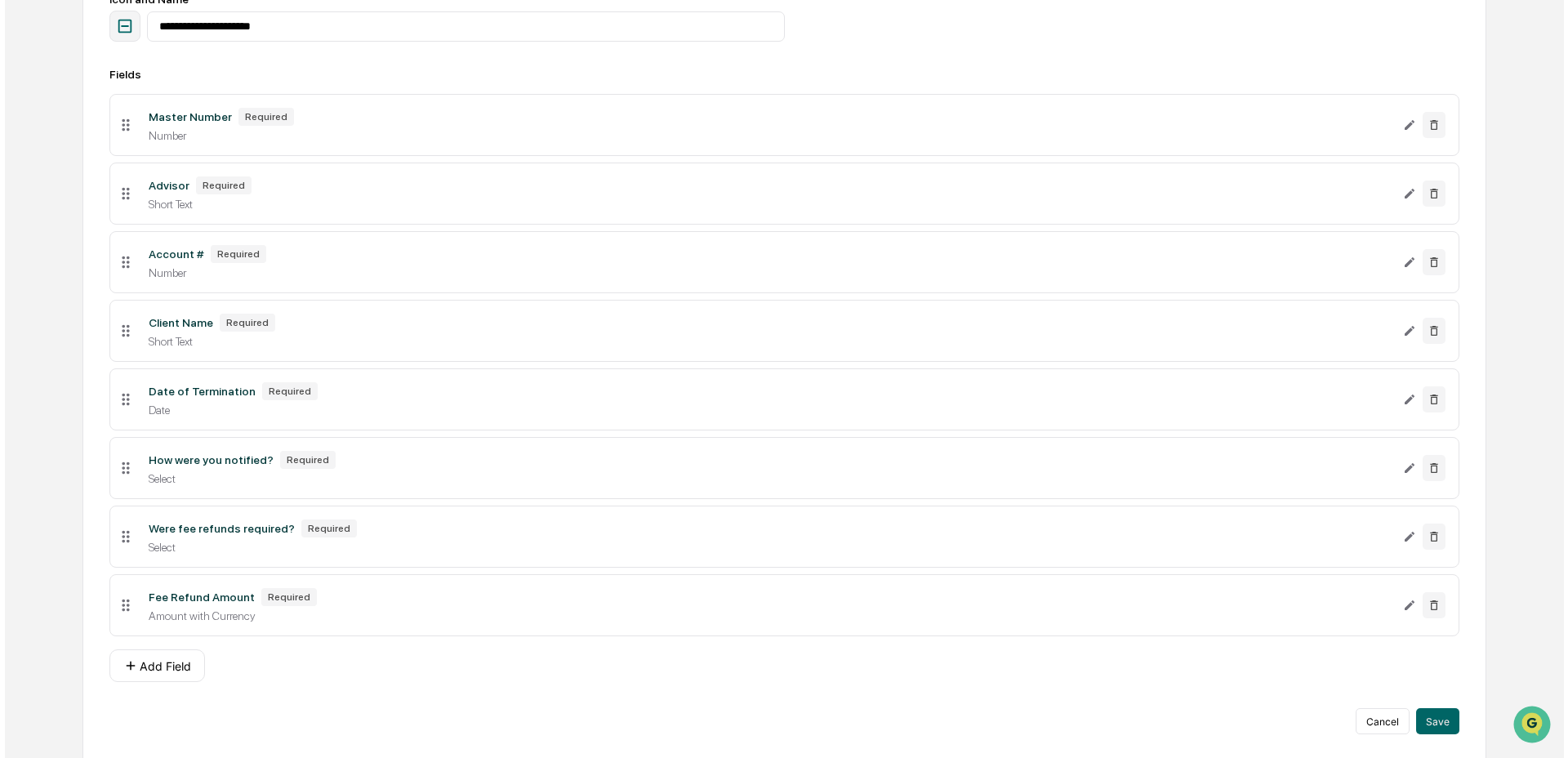
scroll to position [286, 0]
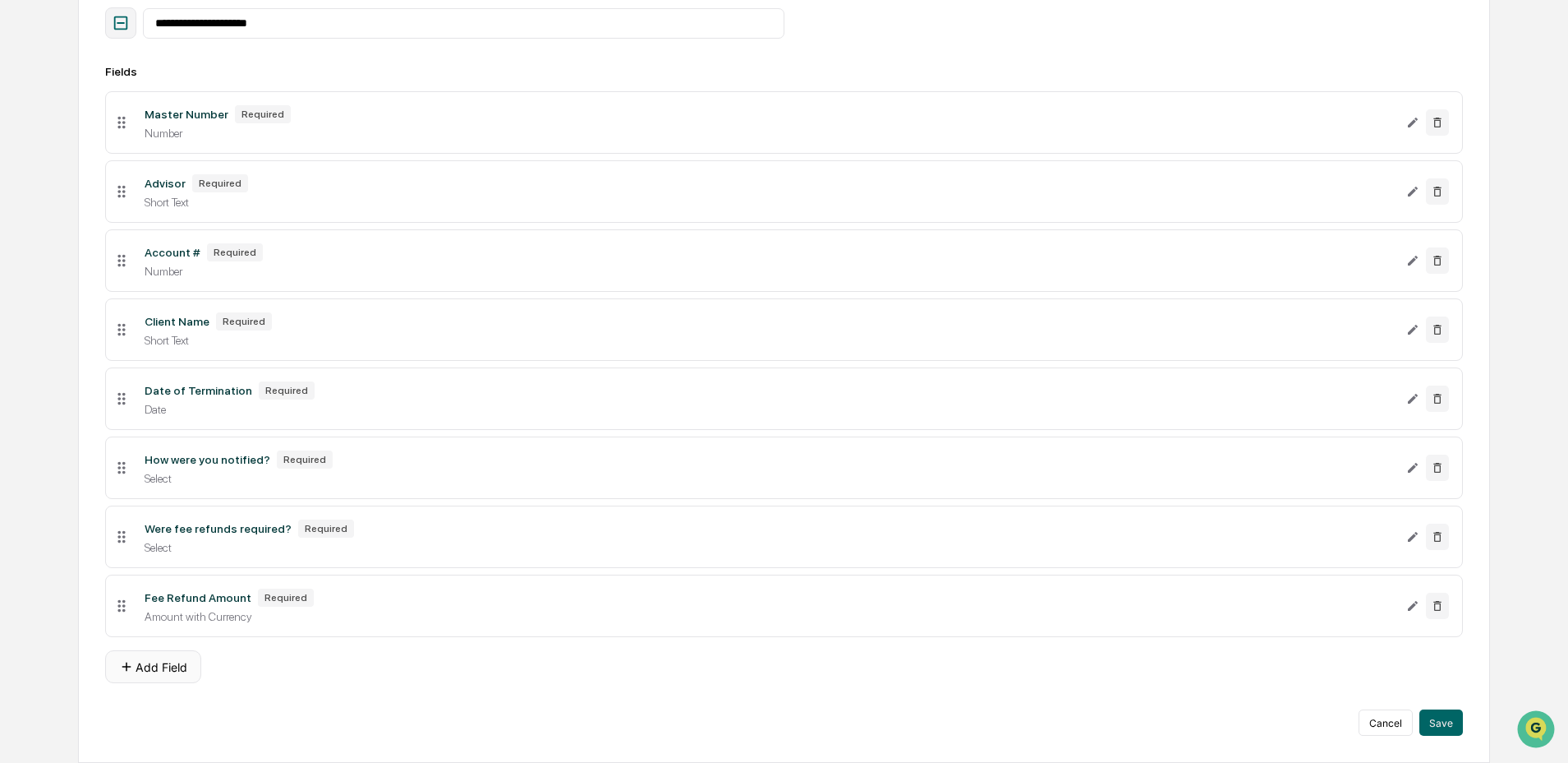
click at [150, 659] on button "Add Field" at bounding box center [153, 666] width 96 height 33
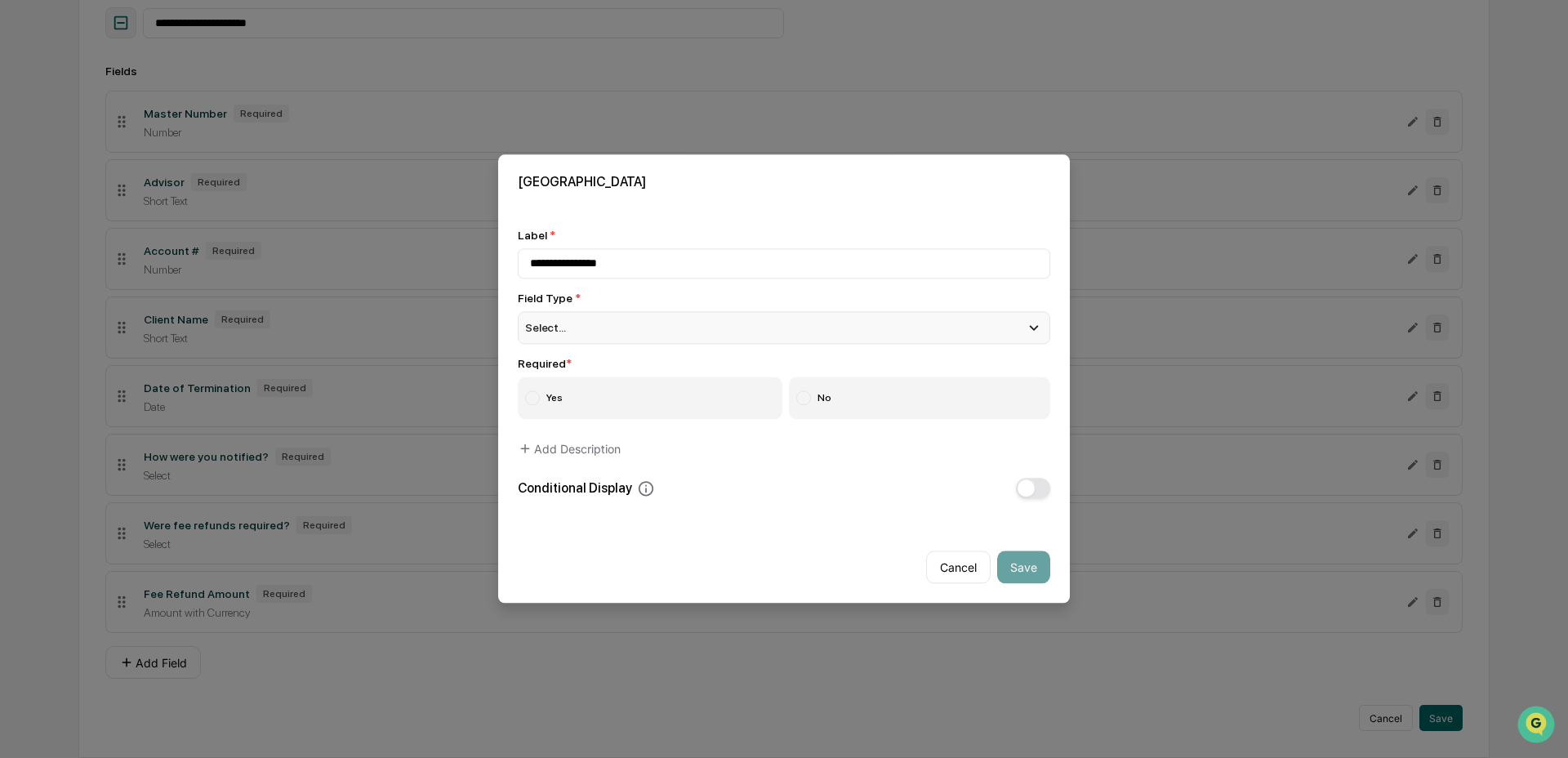
type input "**********"
click at [613, 325] on div "Select..." at bounding box center [784, 327] width 533 height 33
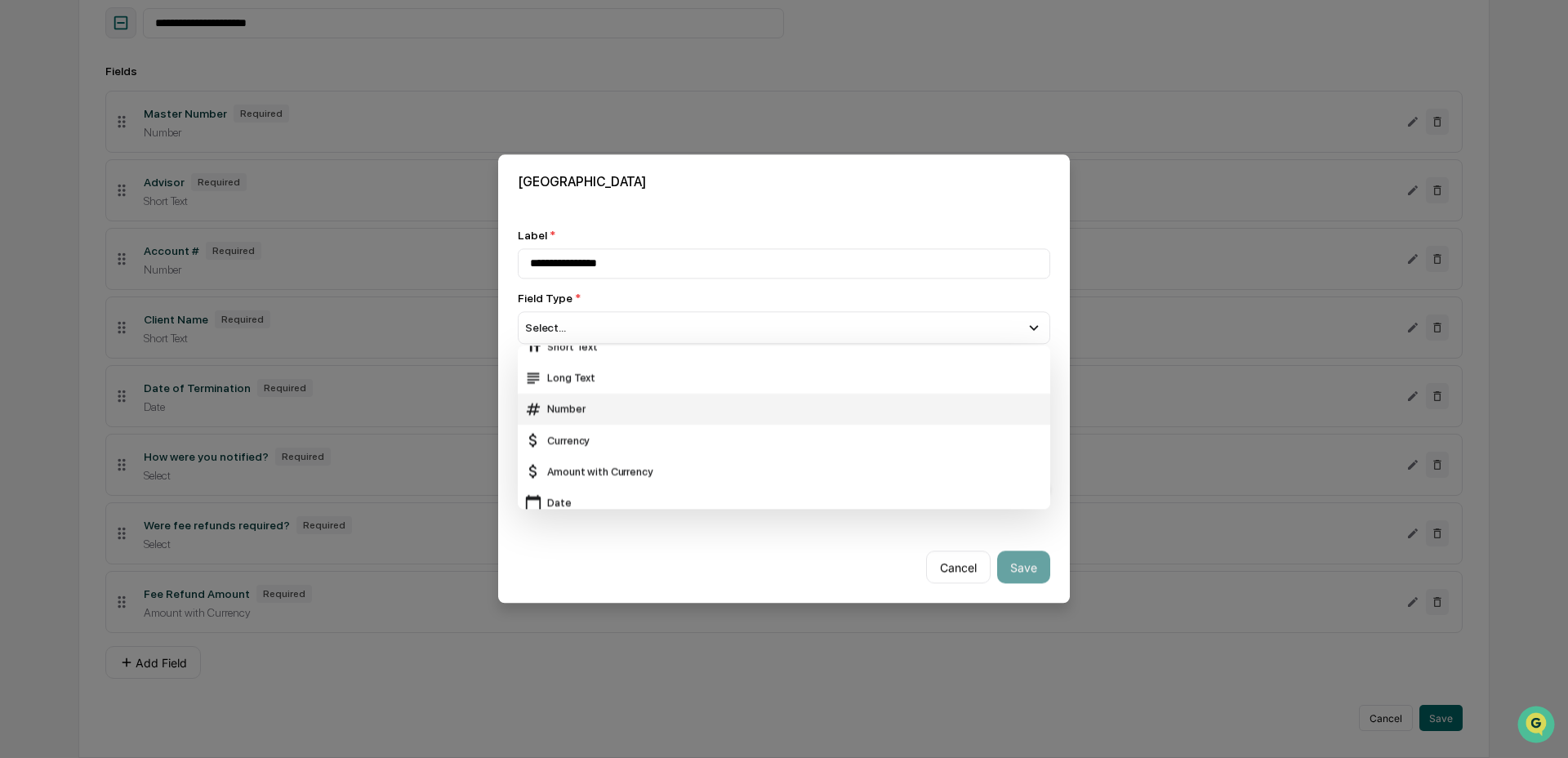
scroll to position [19, 0]
click at [602, 497] on div "Date" at bounding box center [784, 497] width 520 height 18
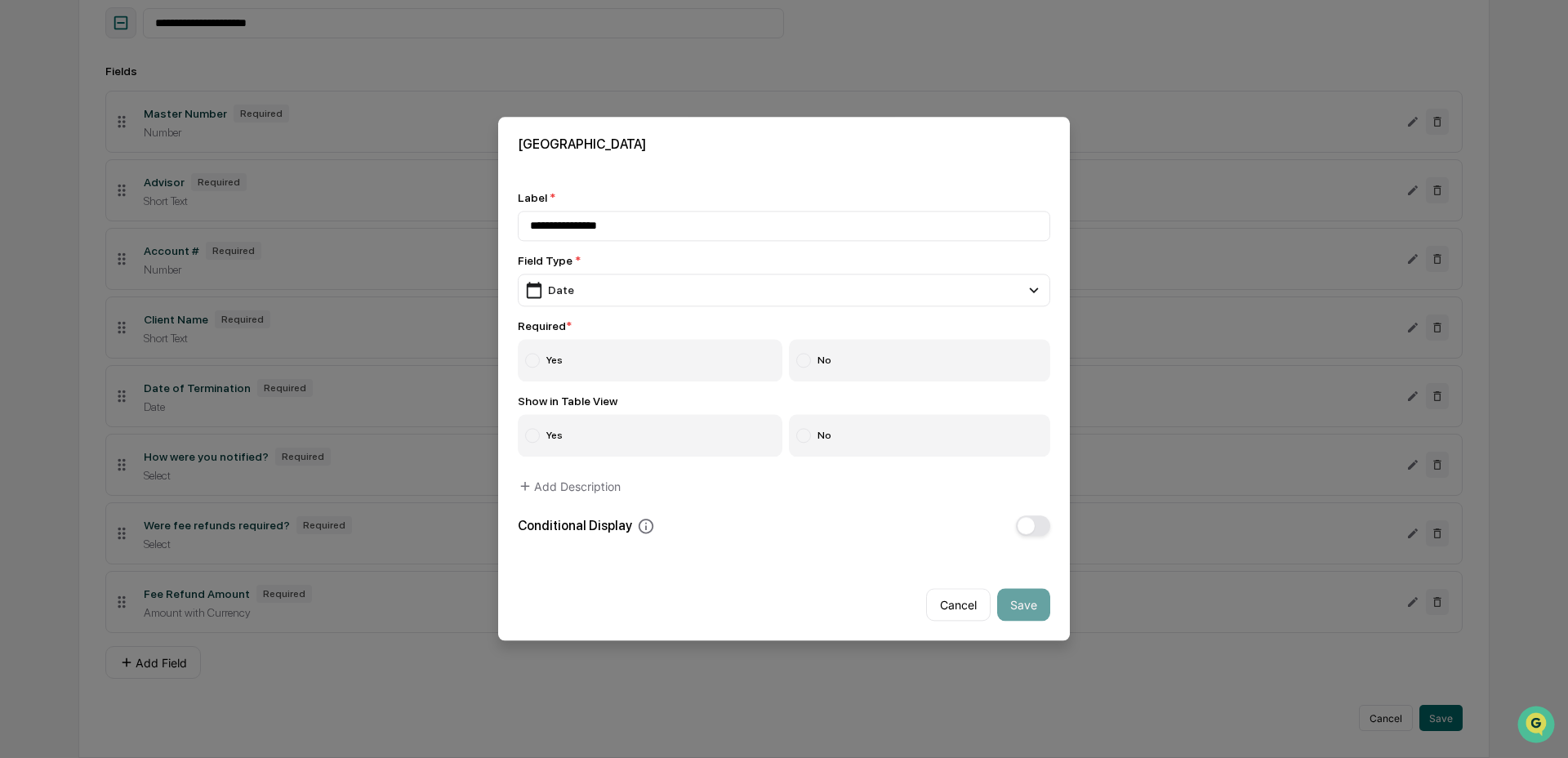
click at [608, 369] on label "Yes" at bounding box center [650, 361] width 264 height 42
click at [856, 433] on label "No" at bounding box center [921, 436] width 263 height 42
click at [1038, 522] on button "button" at bounding box center [1033, 526] width 34 height 20
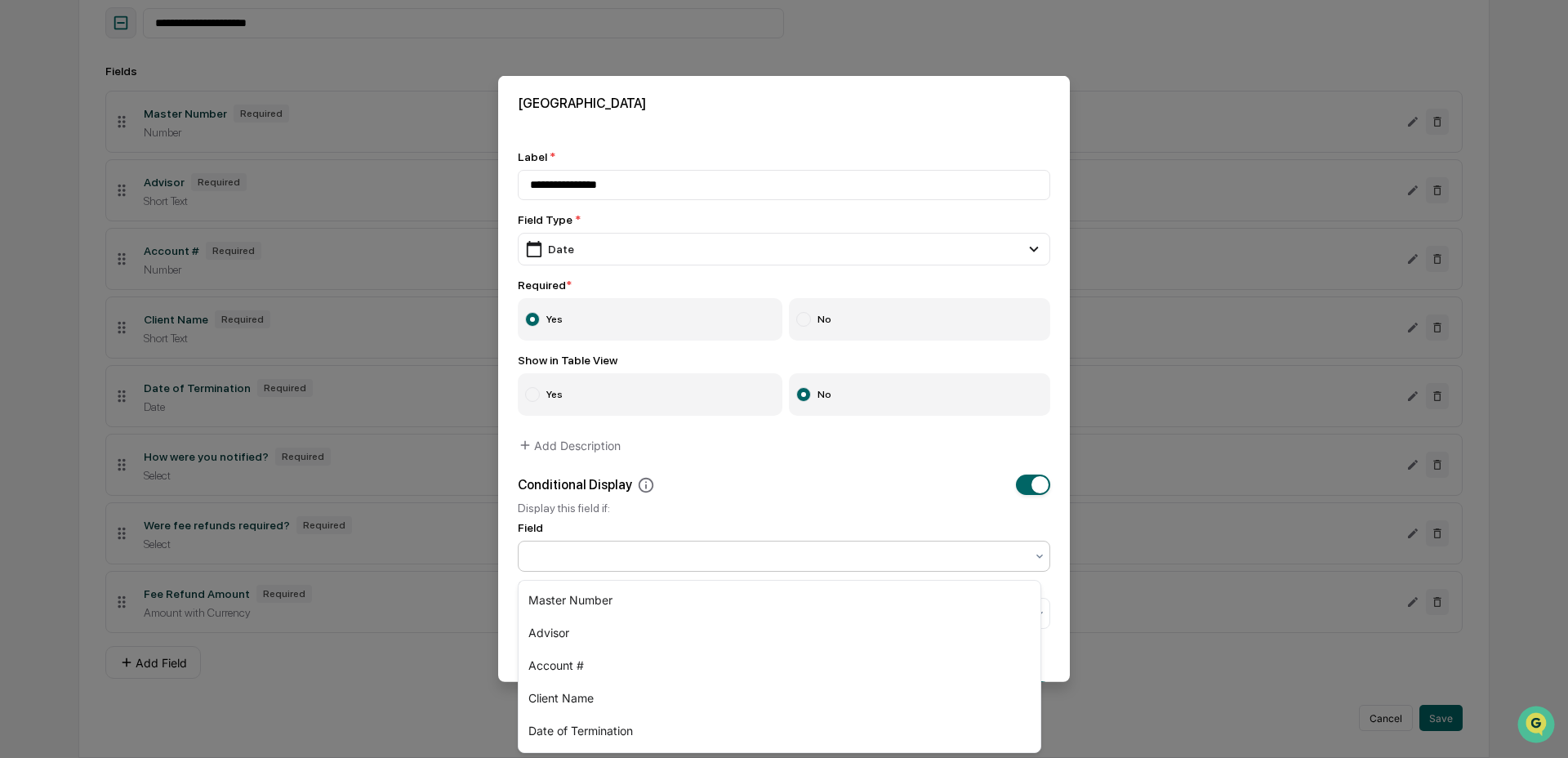
click at [799, 564] on div at bounding box center [778, 556] width 495 height 17
click at [618, 730] on div "Were fee refunds required?" at bounding box center [780, 732] width 522 height 33
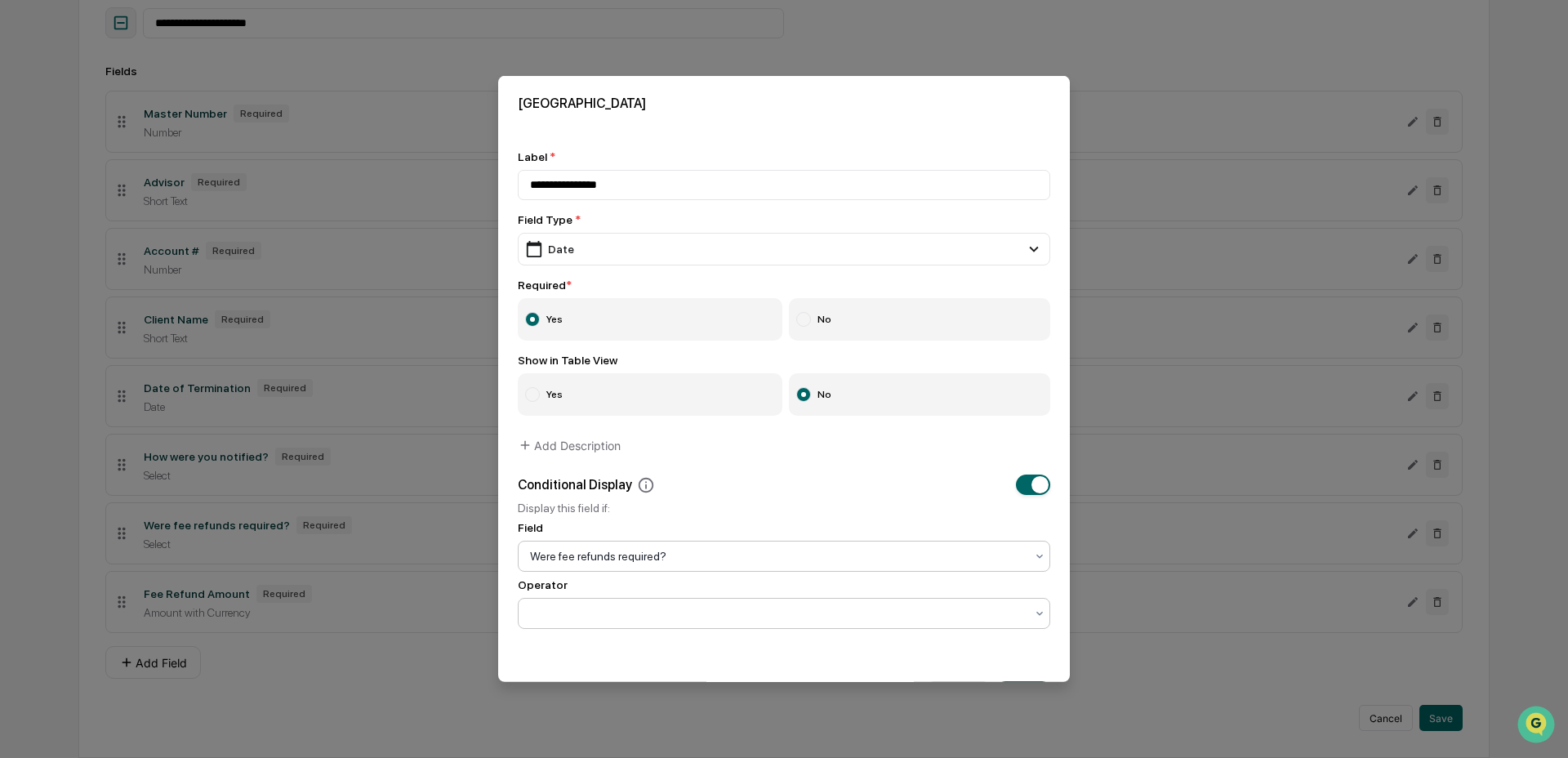
click at [618, 609] on div at bounding box center [778, 613] width 495 height 17
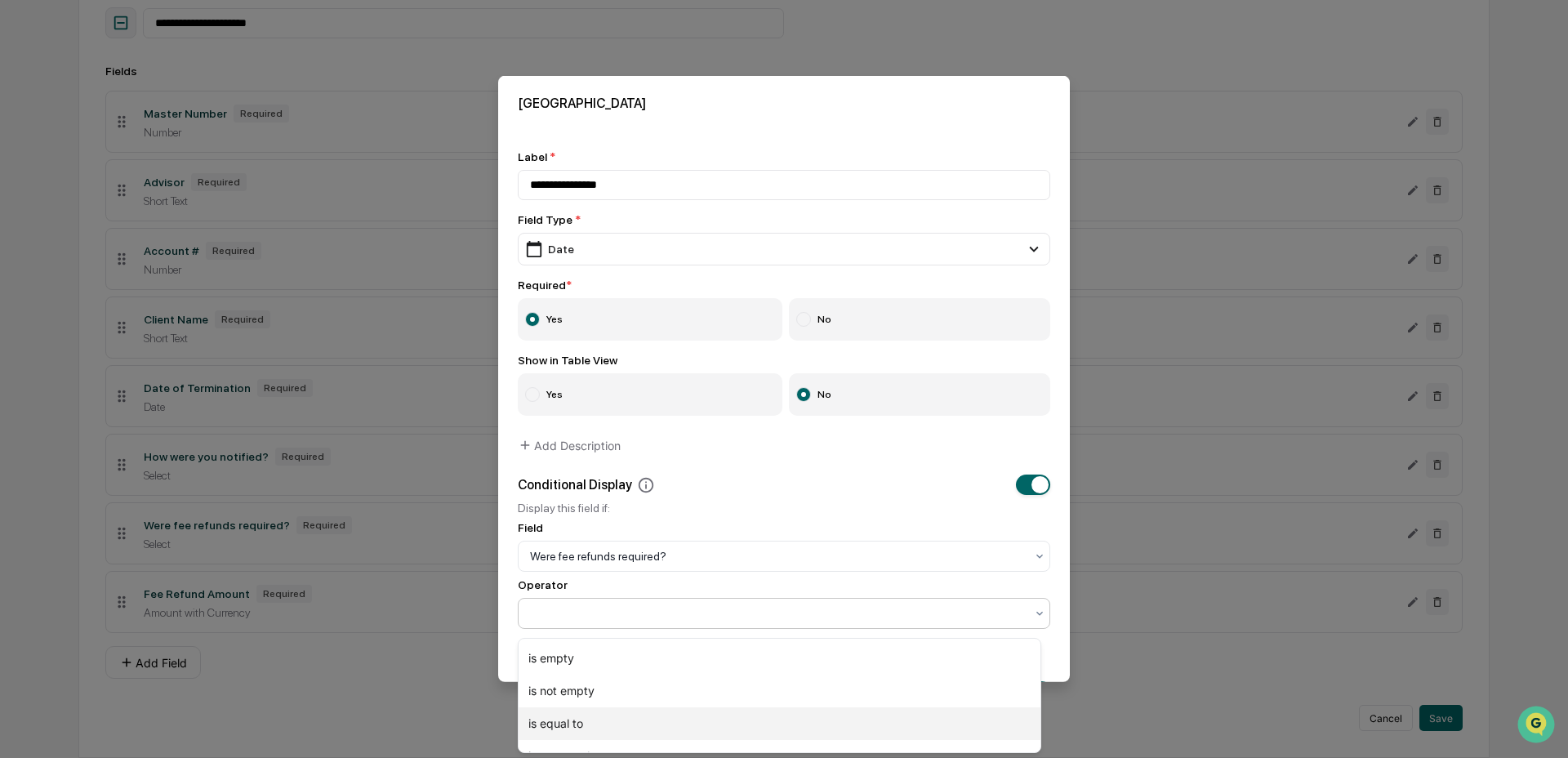
click at [588, 718] on div "is equal to" at bounding box center [780, 723] width 522 height 33
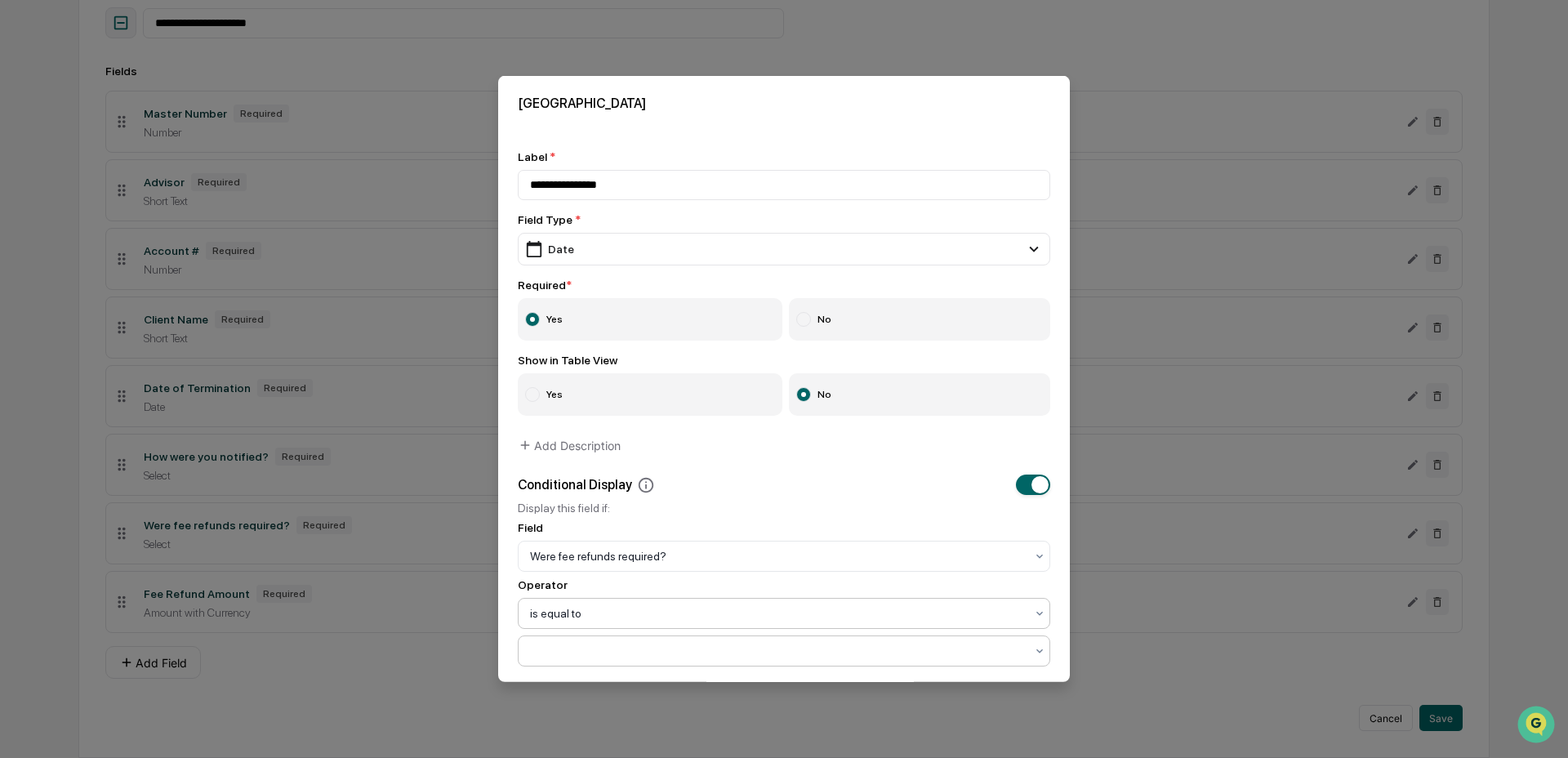
click at [588, 655] on div at bounding box center [778, 651] width 495 height 17
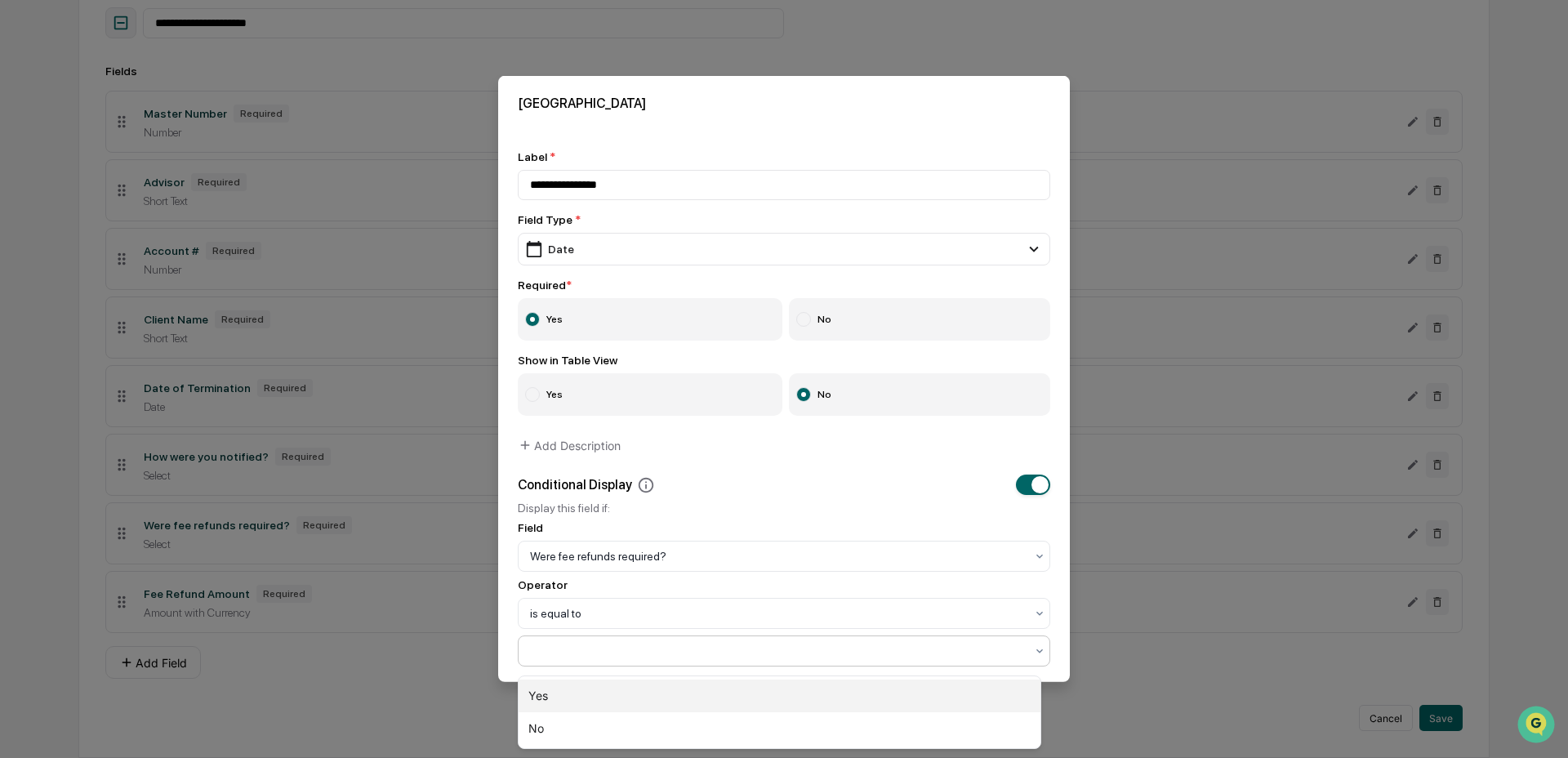
click at [574, 701] on div "Yes" at bounding box center [780, 695] width 522 height 33
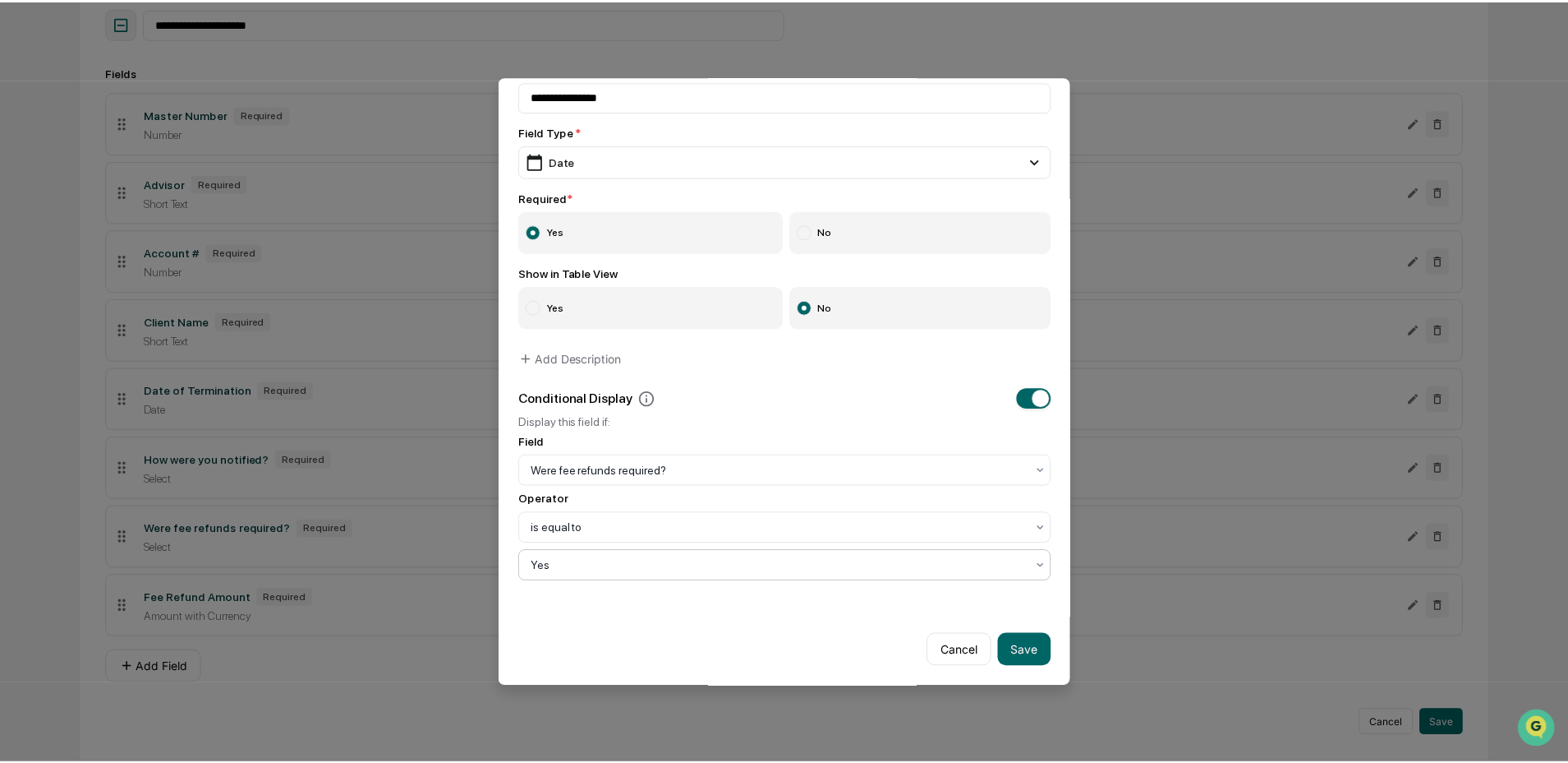
scroll to position [105, 0]
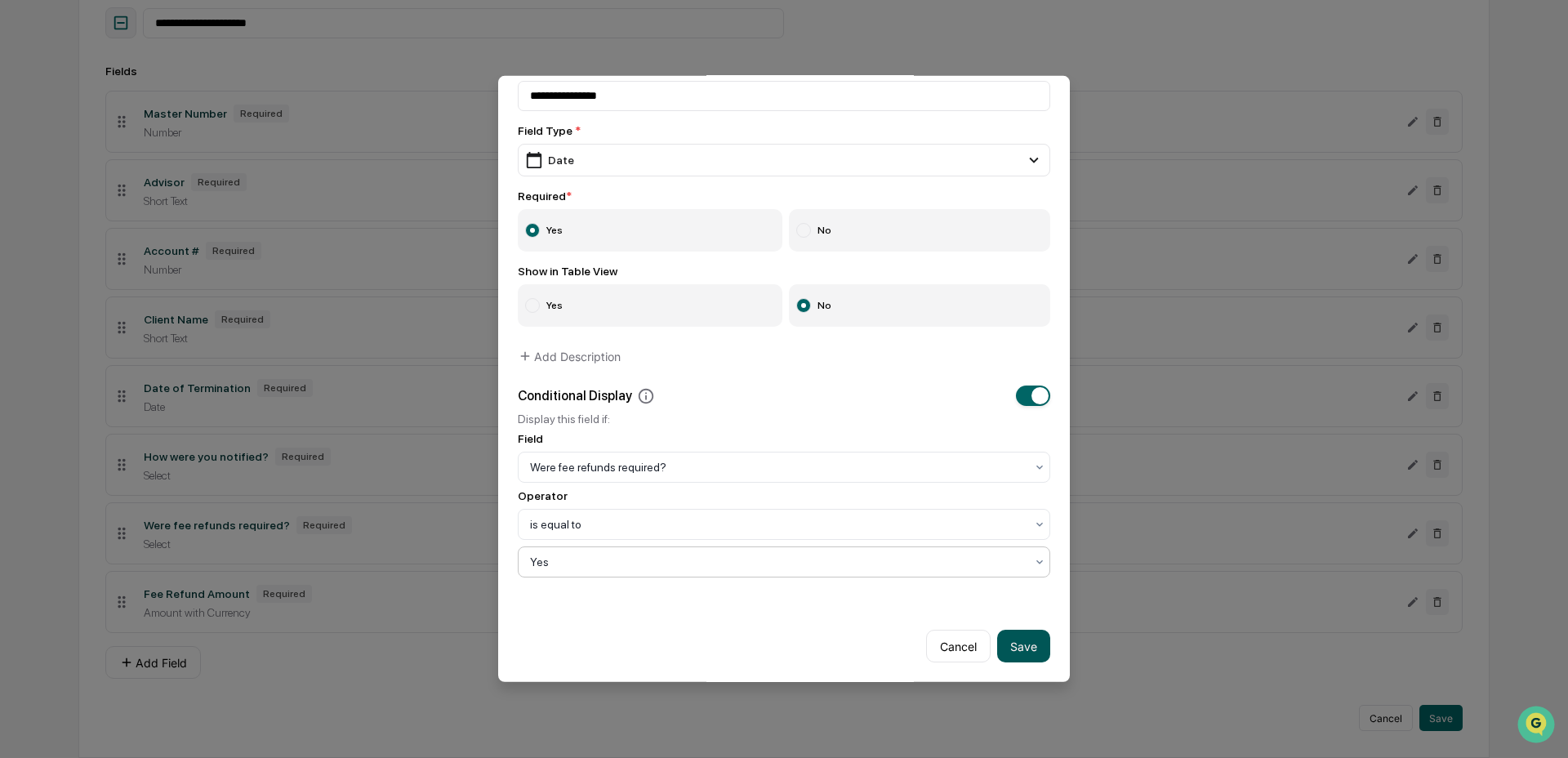
click at [1021, 641] on button "Save" at bounding box center [1024, 645] width 53 height 33
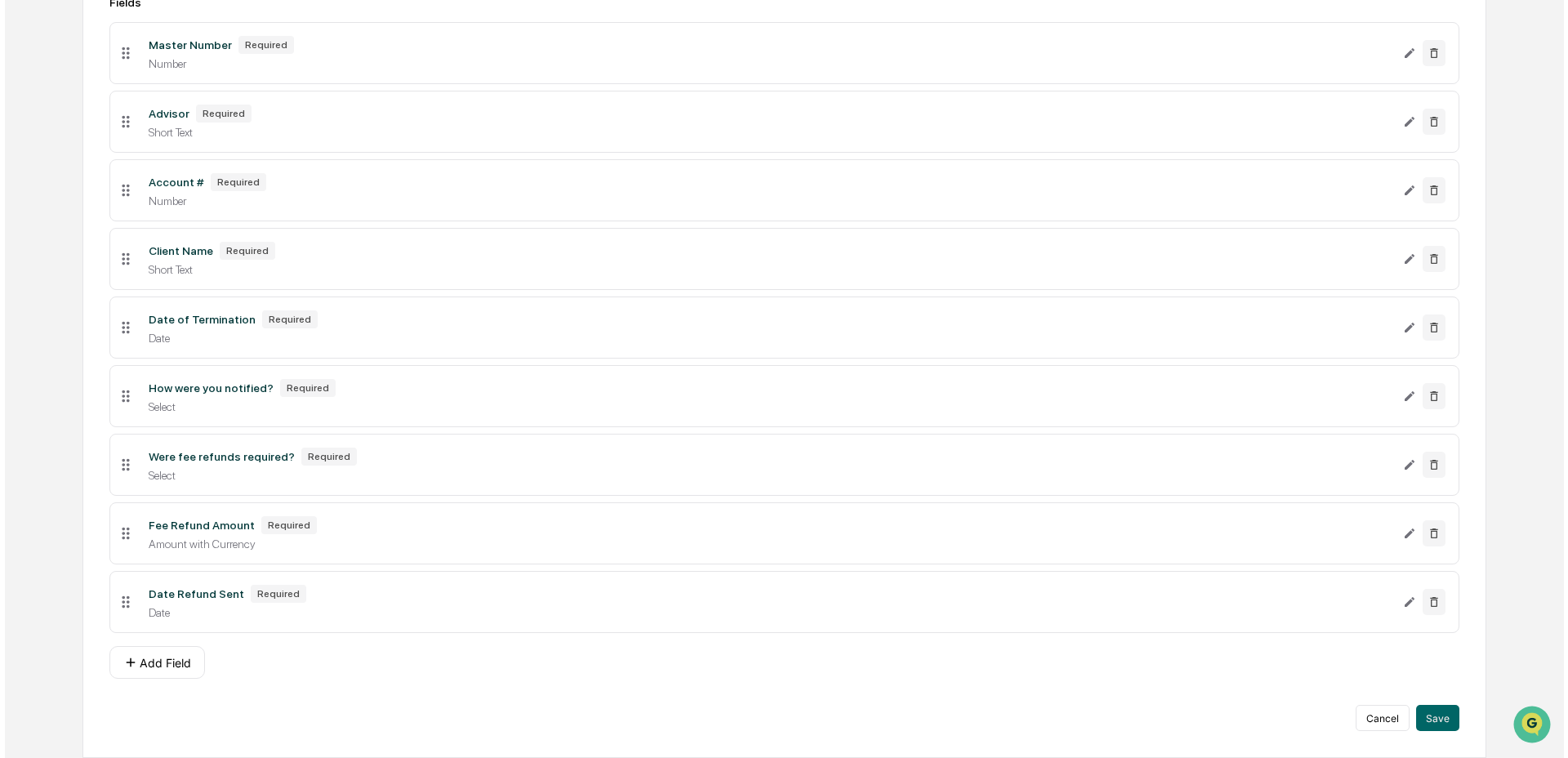
scroll to position [357, 0]
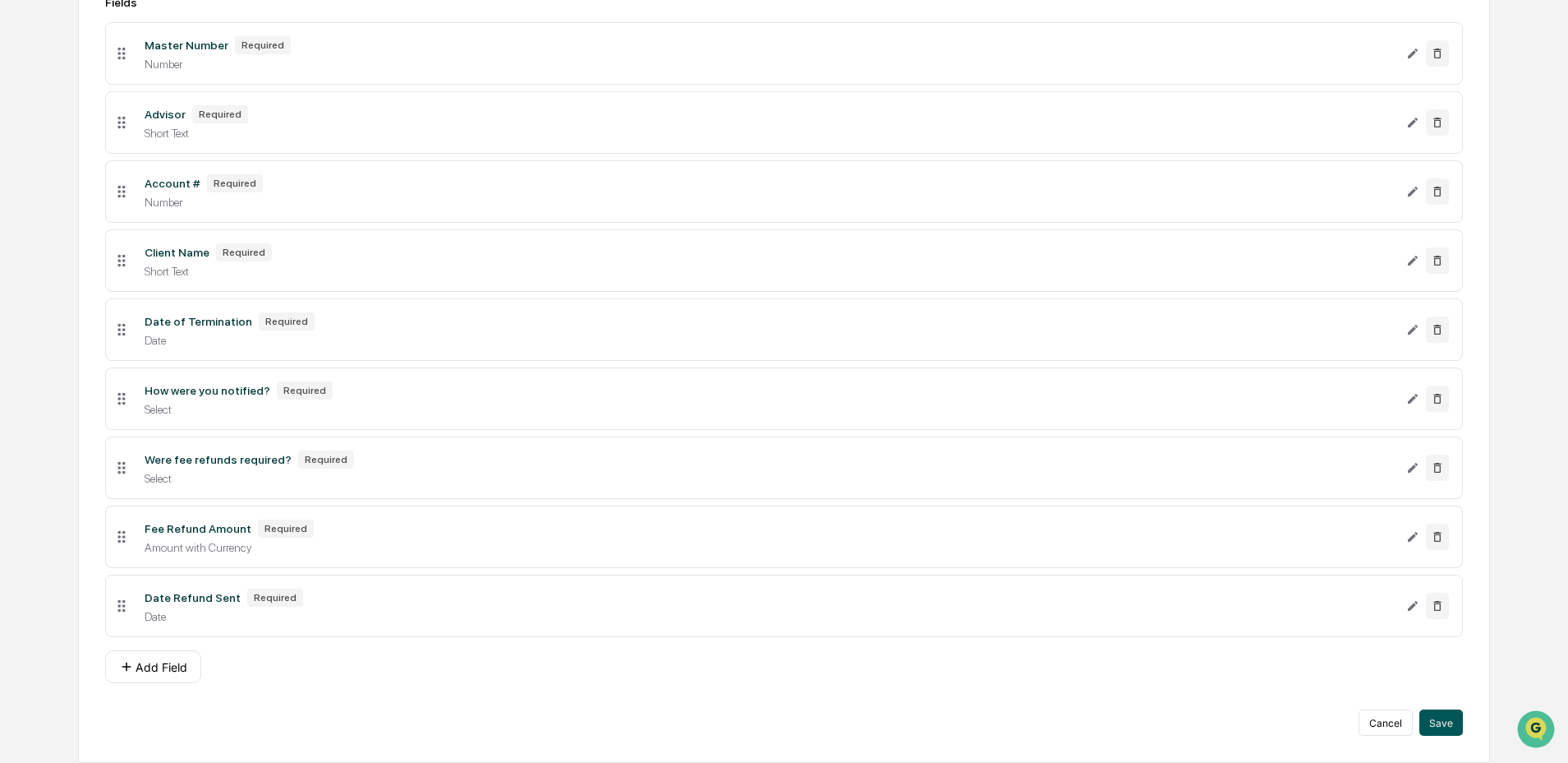
click at [1432, 728] on button "Save" at bounding box center [1440, 722] width 43 height 27
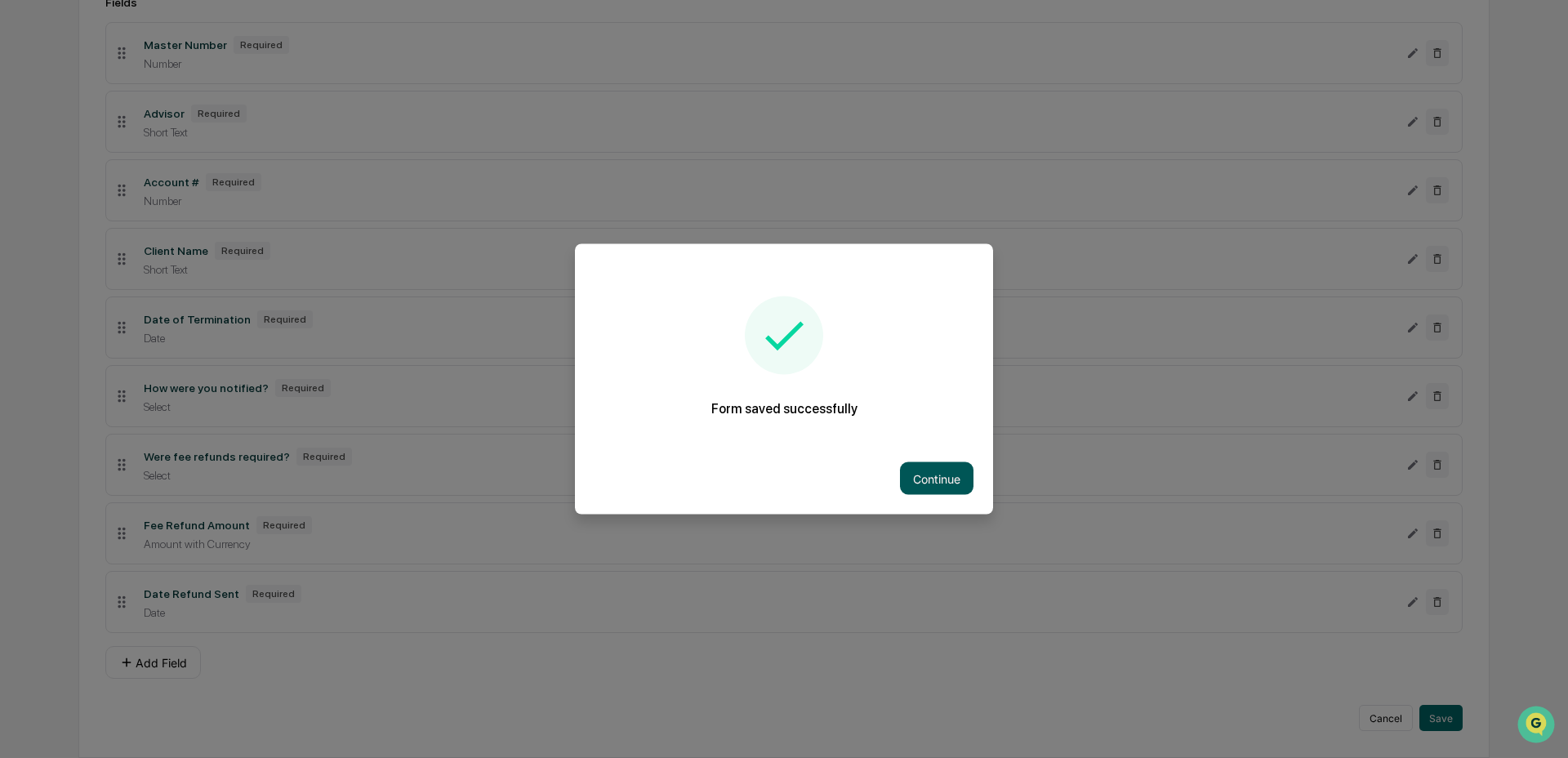
click at [933, 481] on button "Continue" at bounding box center [936, 478] width 73 height 33
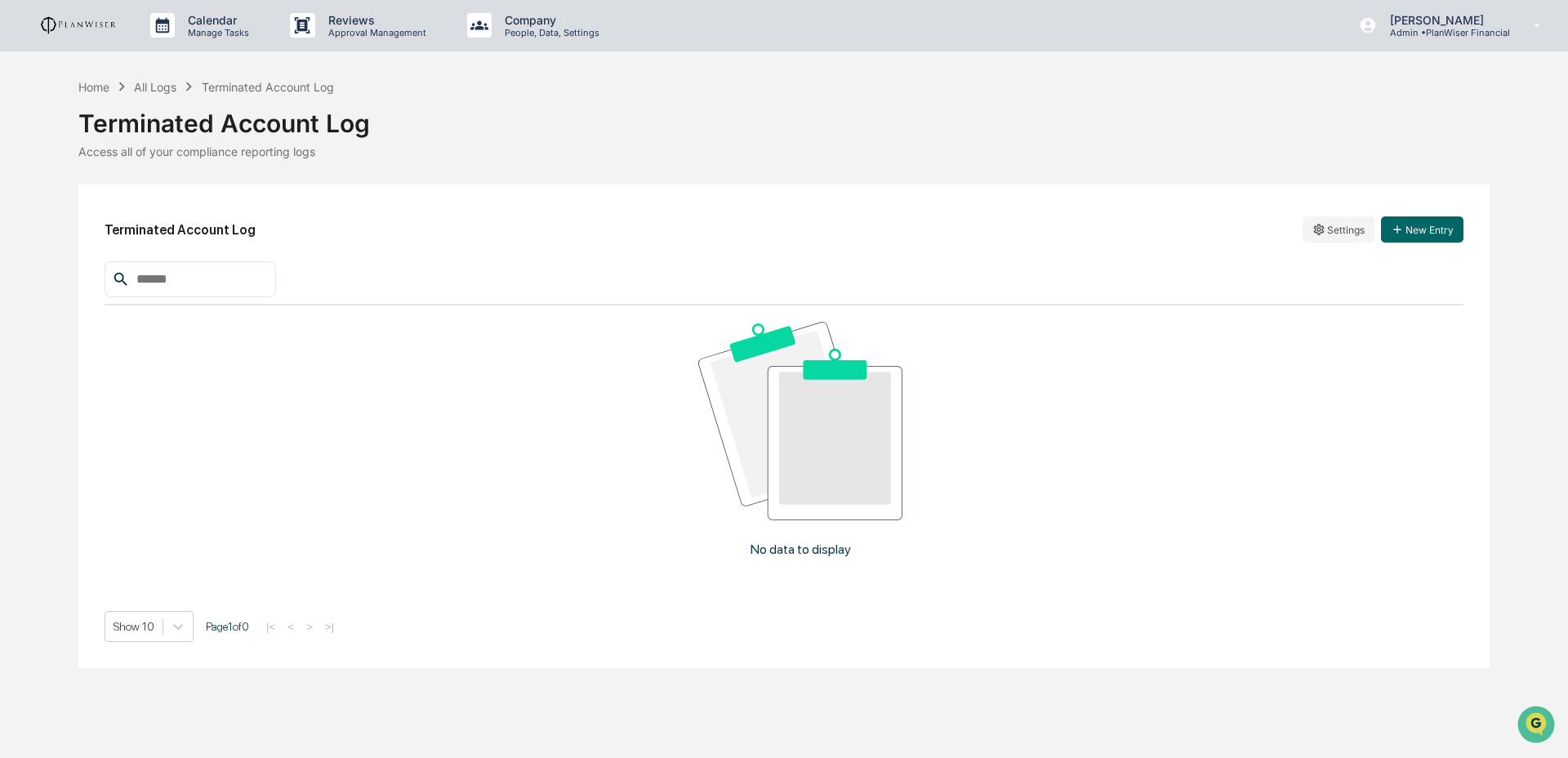
click at [111, 85] on div "Home All Logs Terminated Account Log" at bounding box center [206, 86] width 255 height 18
click at [93, 89] on div "Home" at bounding box center [93, 87] width 31 height 14
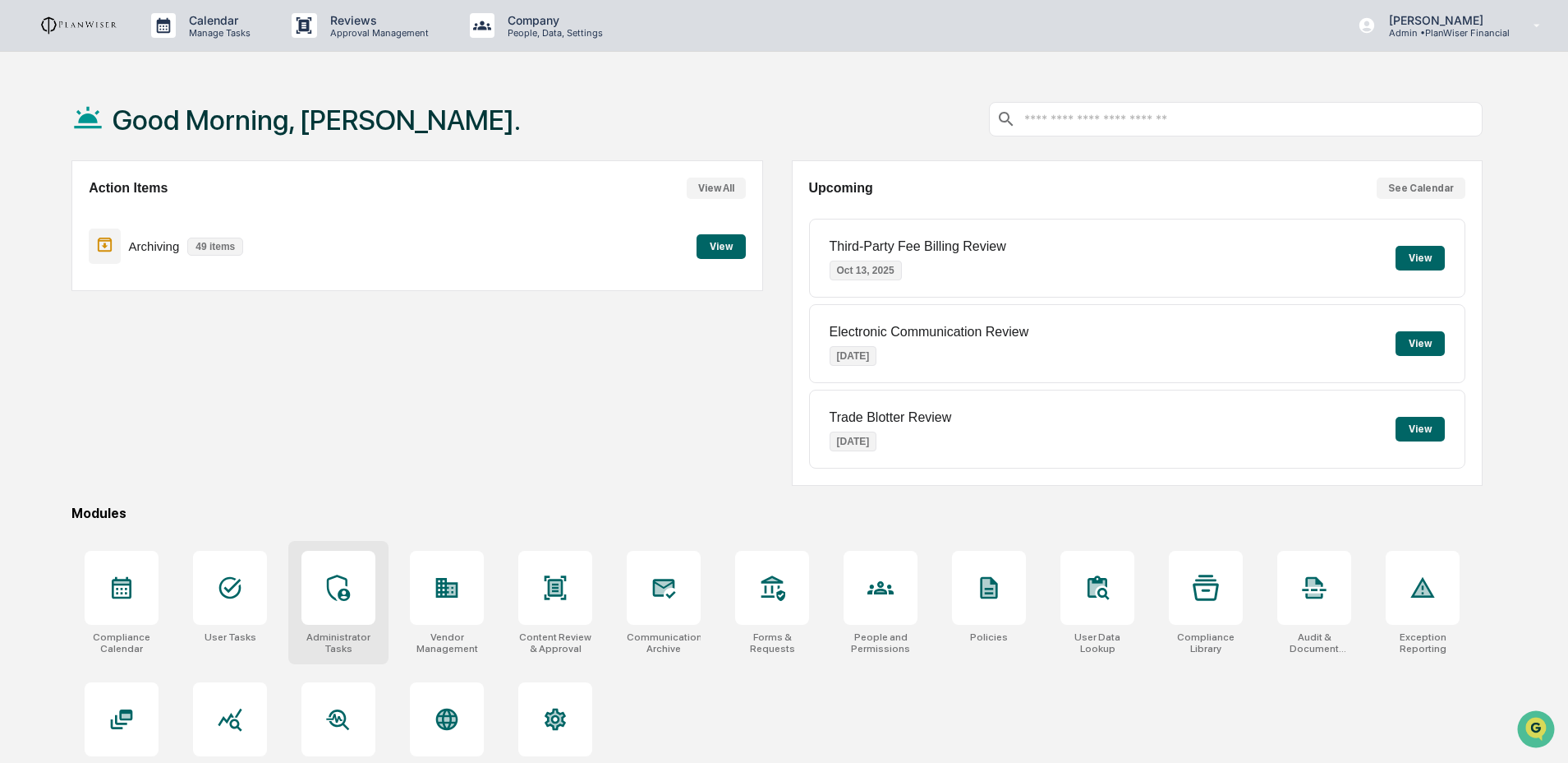
click at [339, 588] on icon at bounding box center [338, 588] width 27 height 27
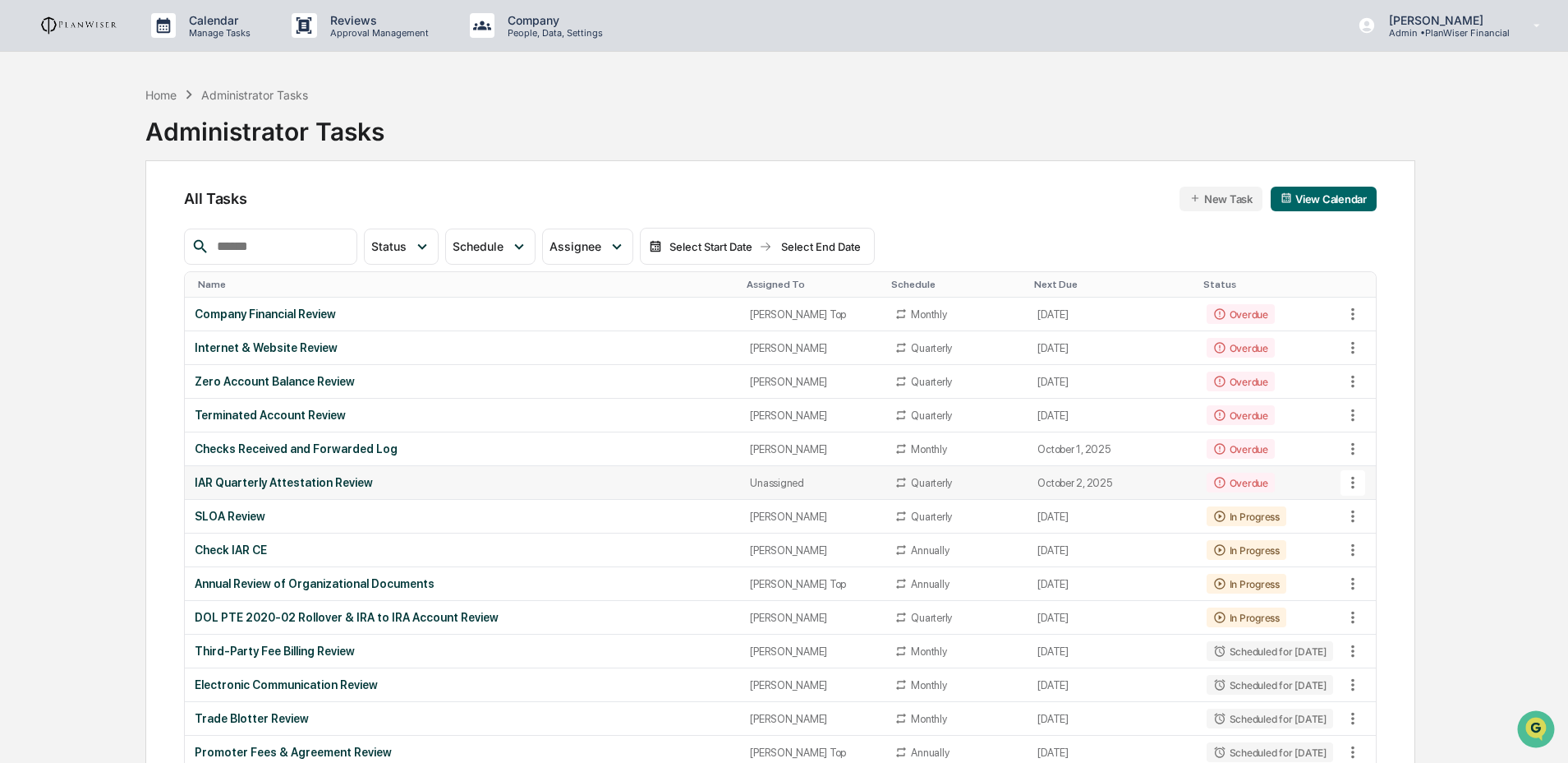
click at [721, 478] on td "IAR Quarterly Attestation Review" at bounding box center [462, 483] width 555 height 34
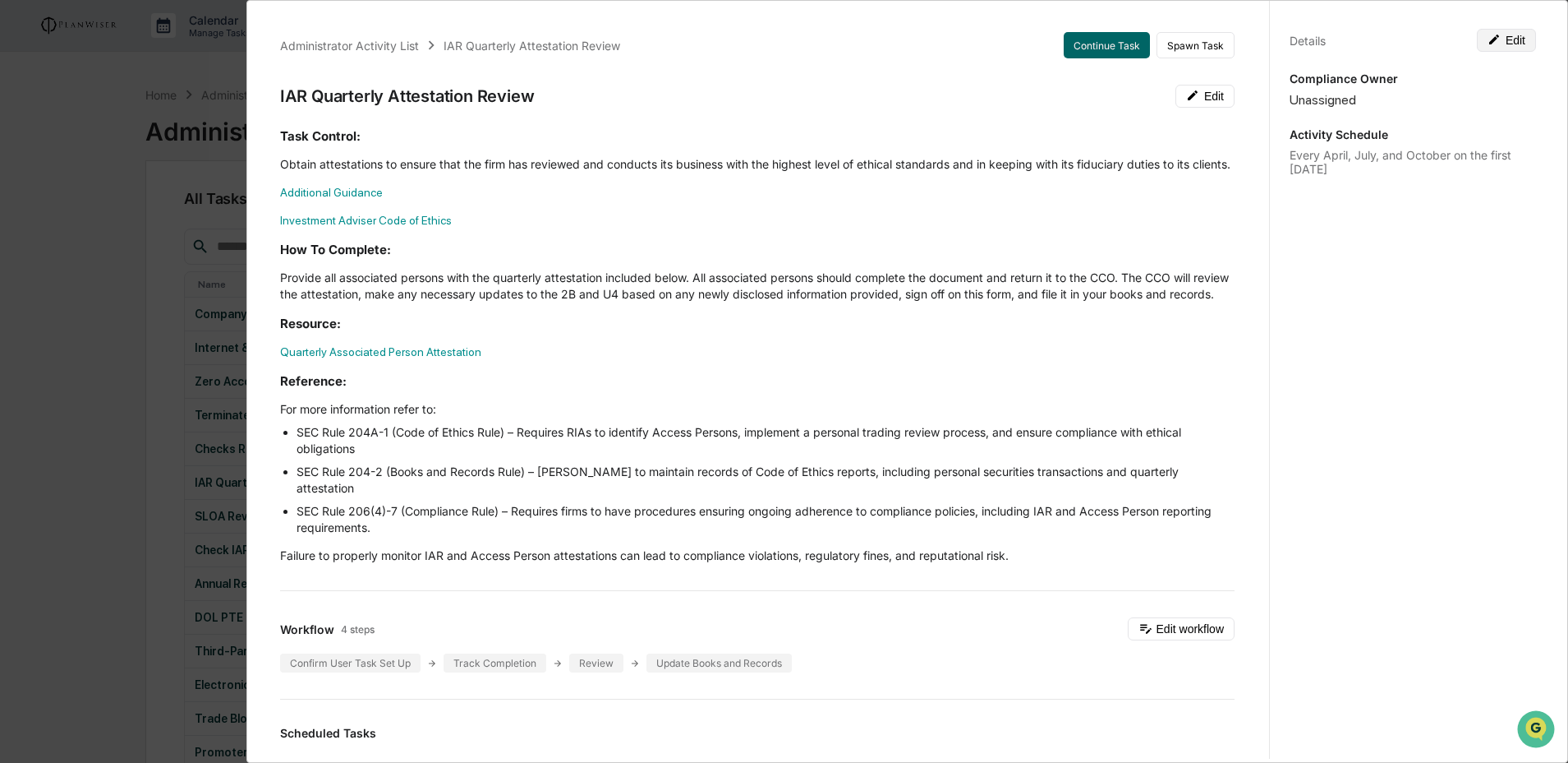
click at [1497, 48] on button "Edit" at bounding box center [1506, 40] width 59 height 23
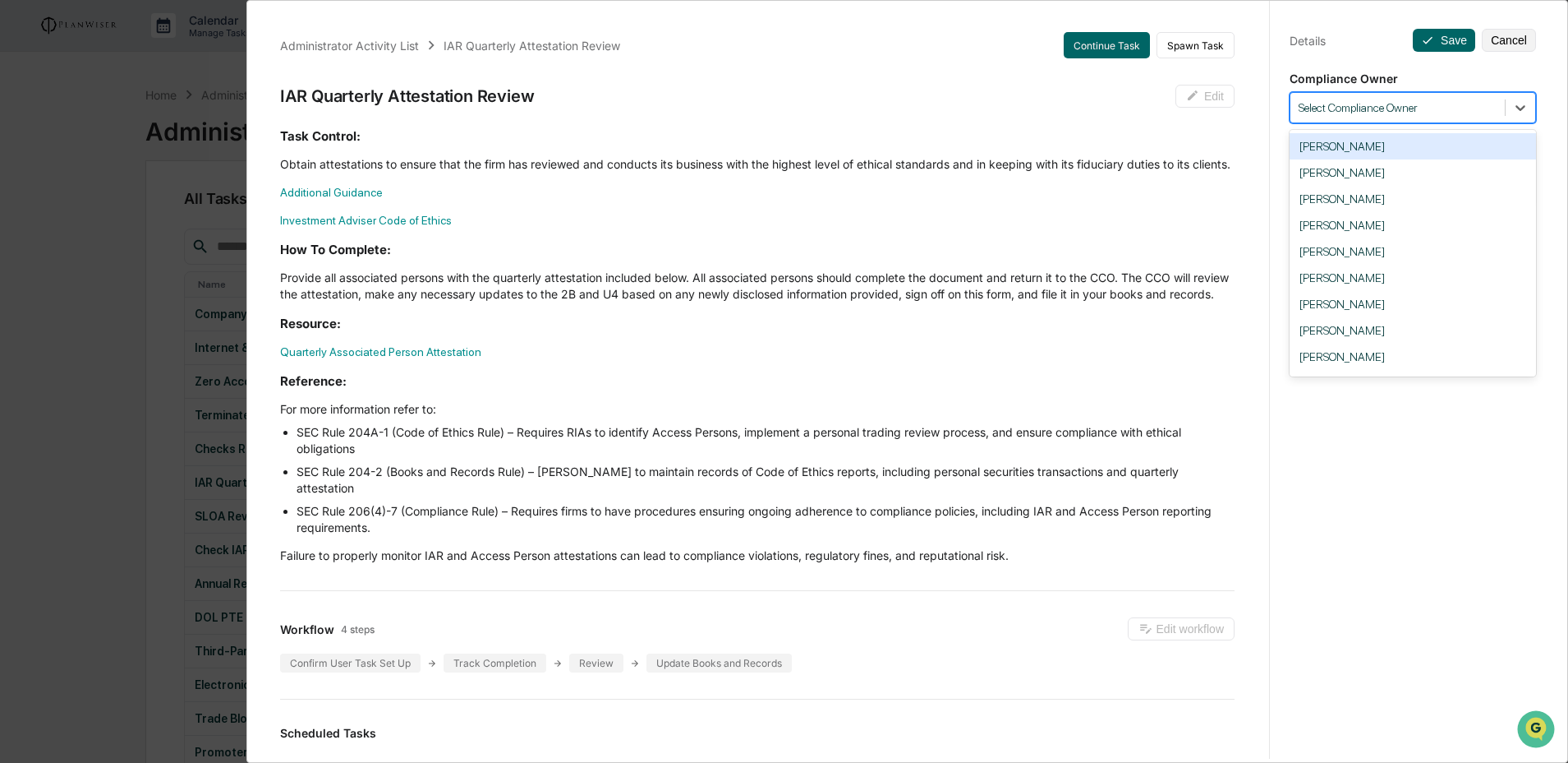
click at [1412, 107] on div at bounding box center [1397, 108] width 198 height 16
click at [1362, 278] on div "[PERSON_NAME]" at bounding box center [1413, 278] width 246 height 27
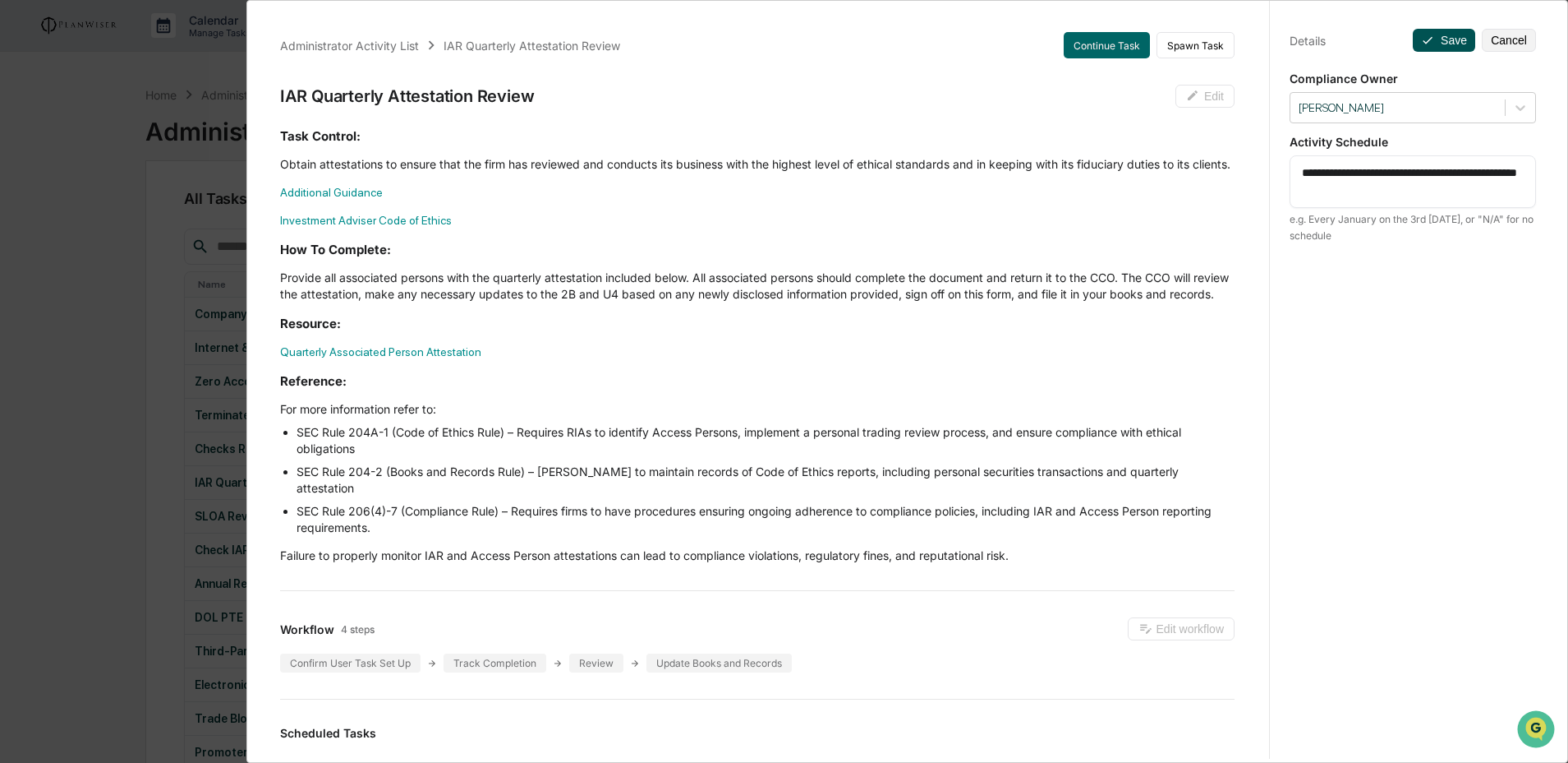
click at [1426, 42] on button "Save" at bounding box center [1444, 40] width 62 height 23
click at [1424, 37] on icon at bounding box center [1427, 40] width 13 height 13
click at [83, 300] on div "Administrator Activity List IAR Quarterly Attestation Review Continue Task Spaw…" at bounding box center [784, 381] width 1568 height 763
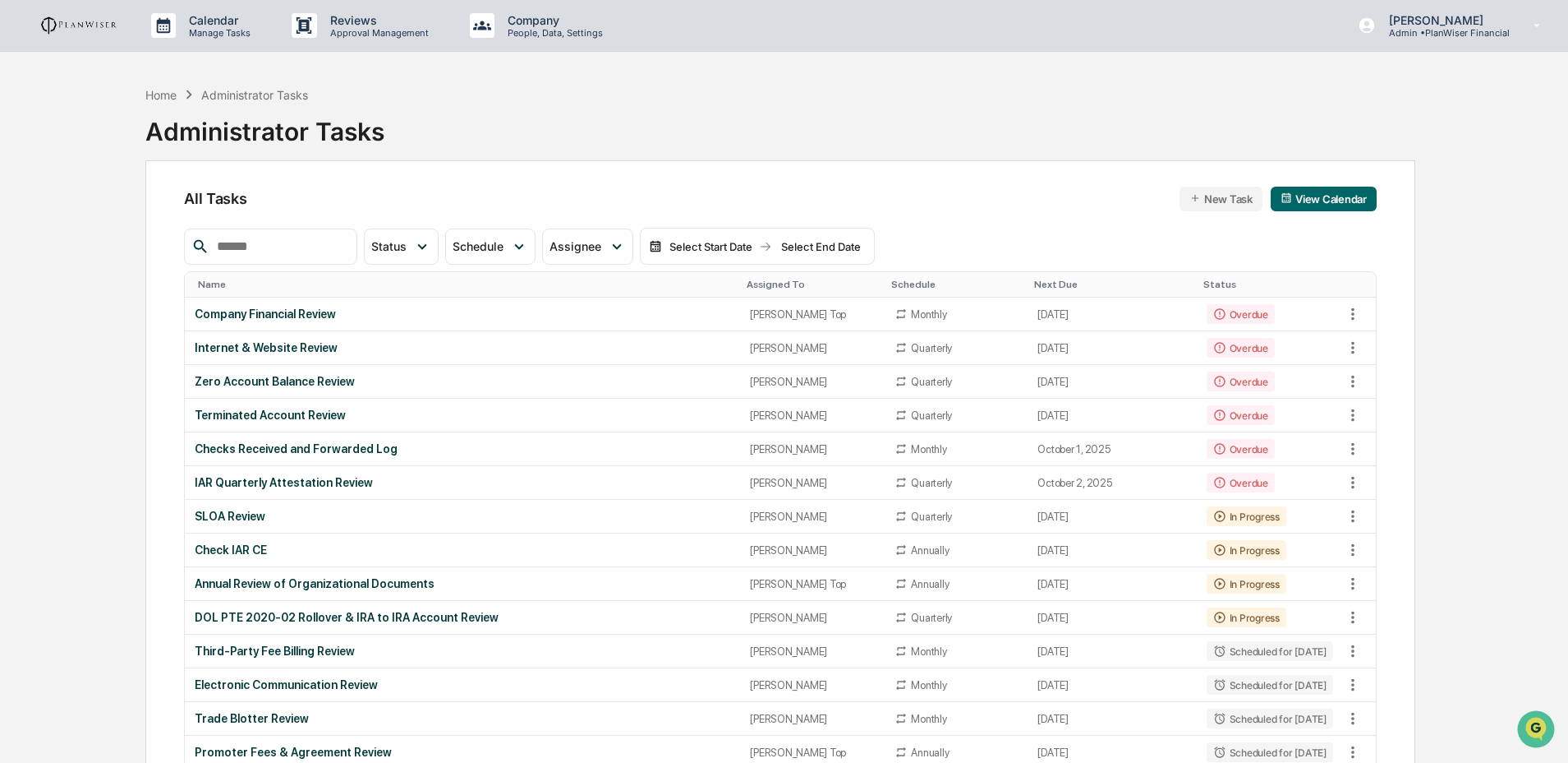
click at [770, 281] on div "Assigned To" at bounding box center [812, 284] width 131 height 12
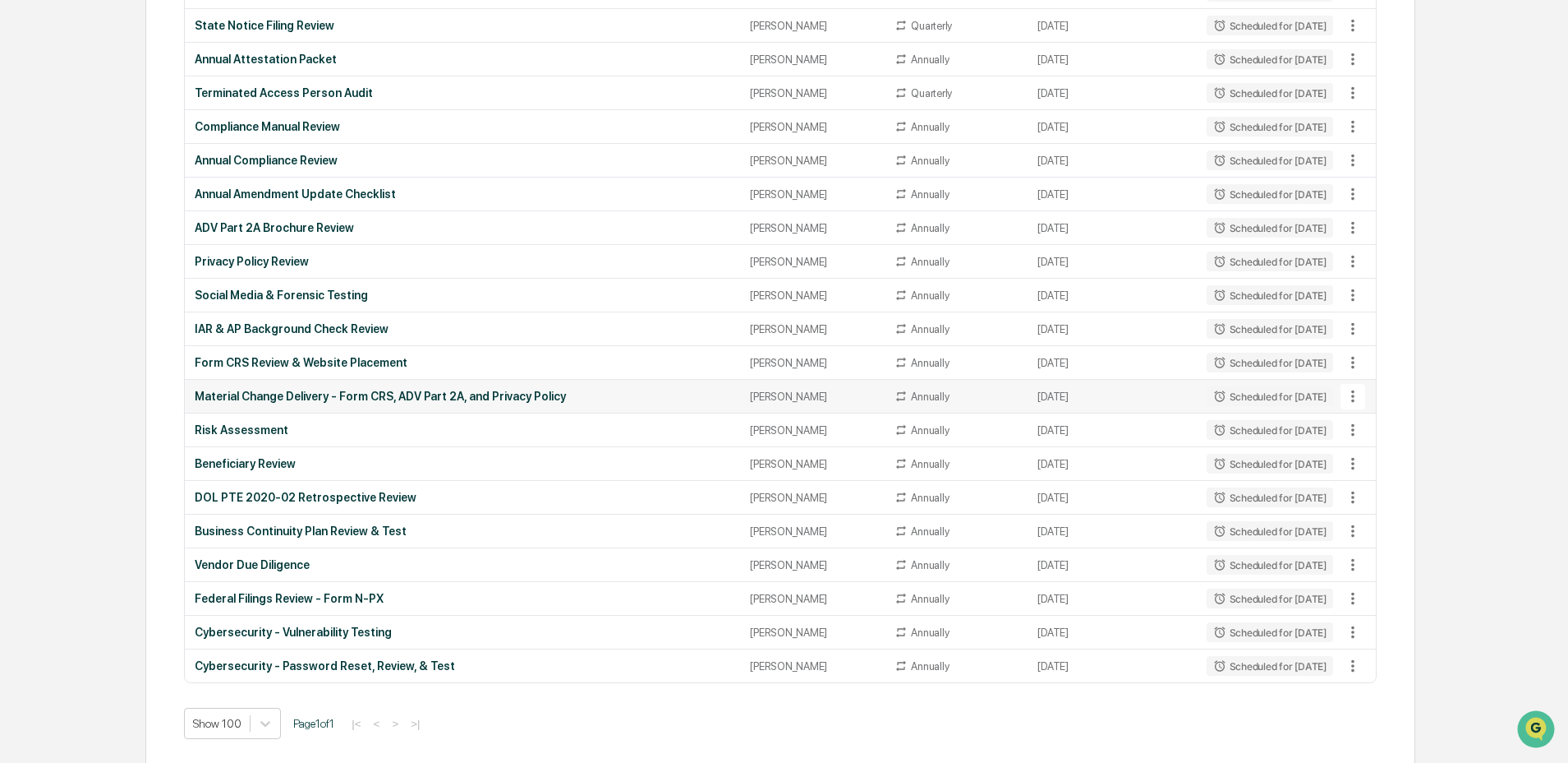
scroll to position [1370, 0]
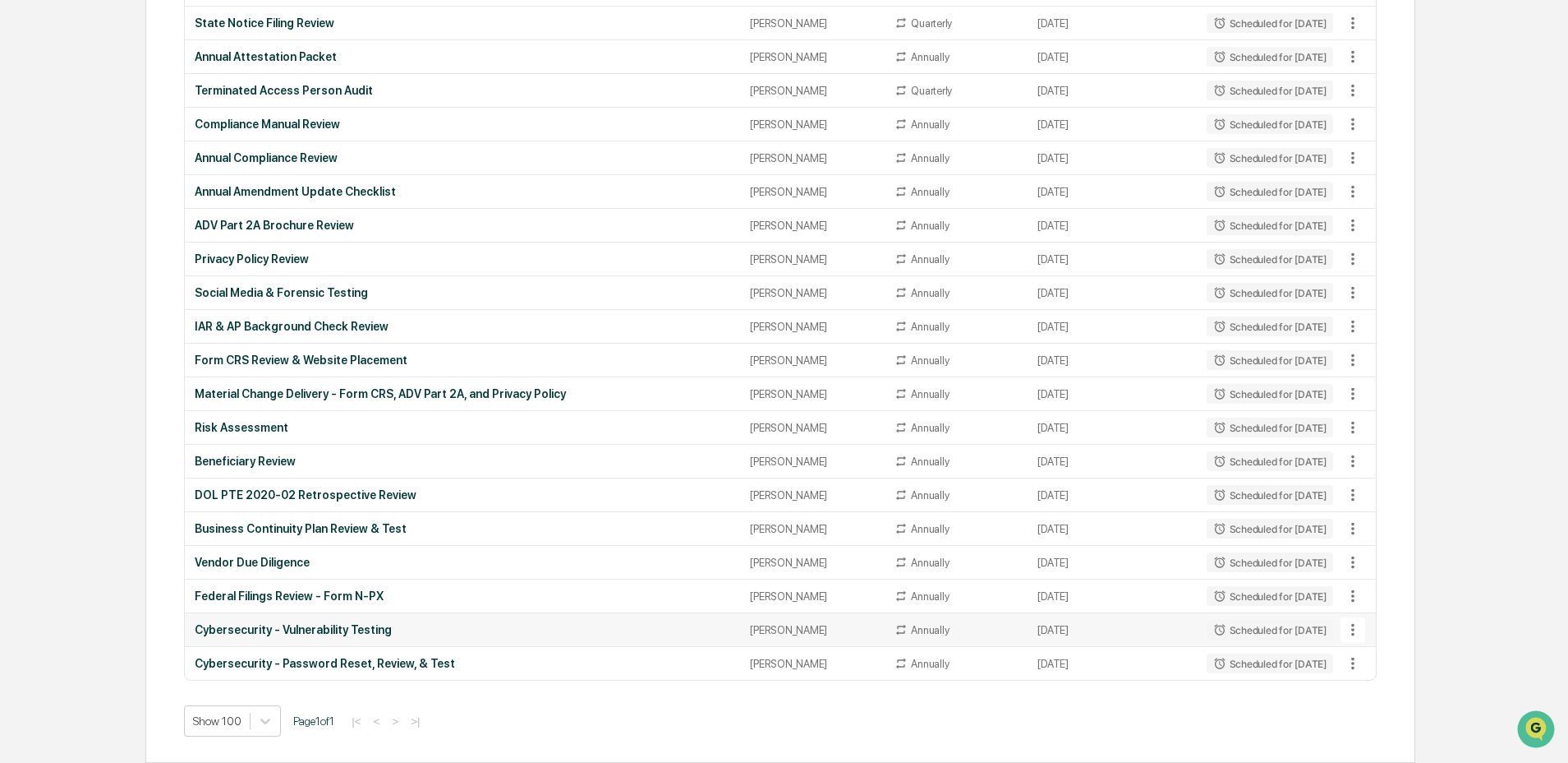
click at [362, 632] on div "Cybersecurity - Vulnerability Testing" at bounding box center [462, 629] width 536 height 13
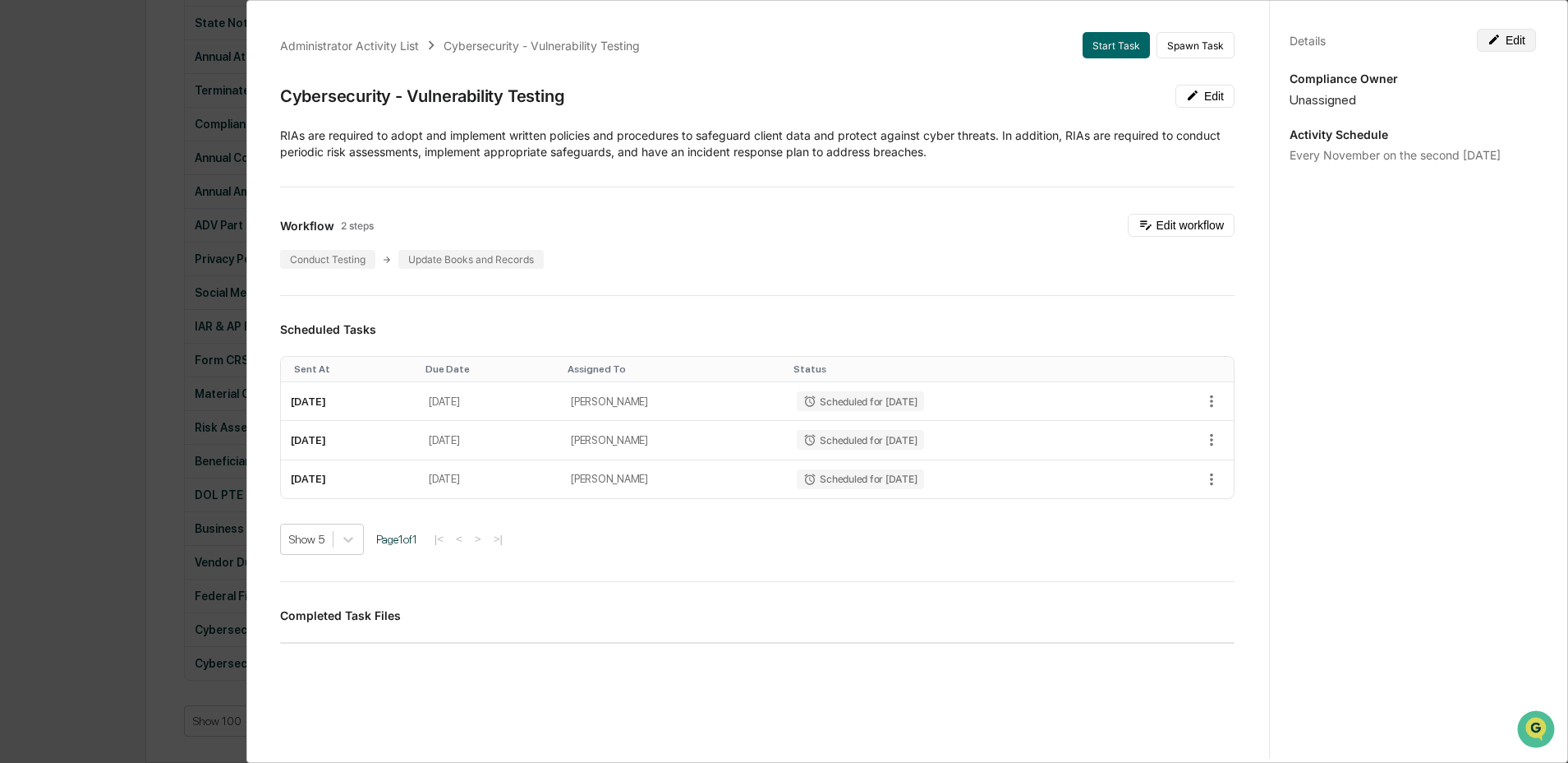
click at [1518, 35] on button "Edit" at bounding box center [1506, 40] width 59 height 23
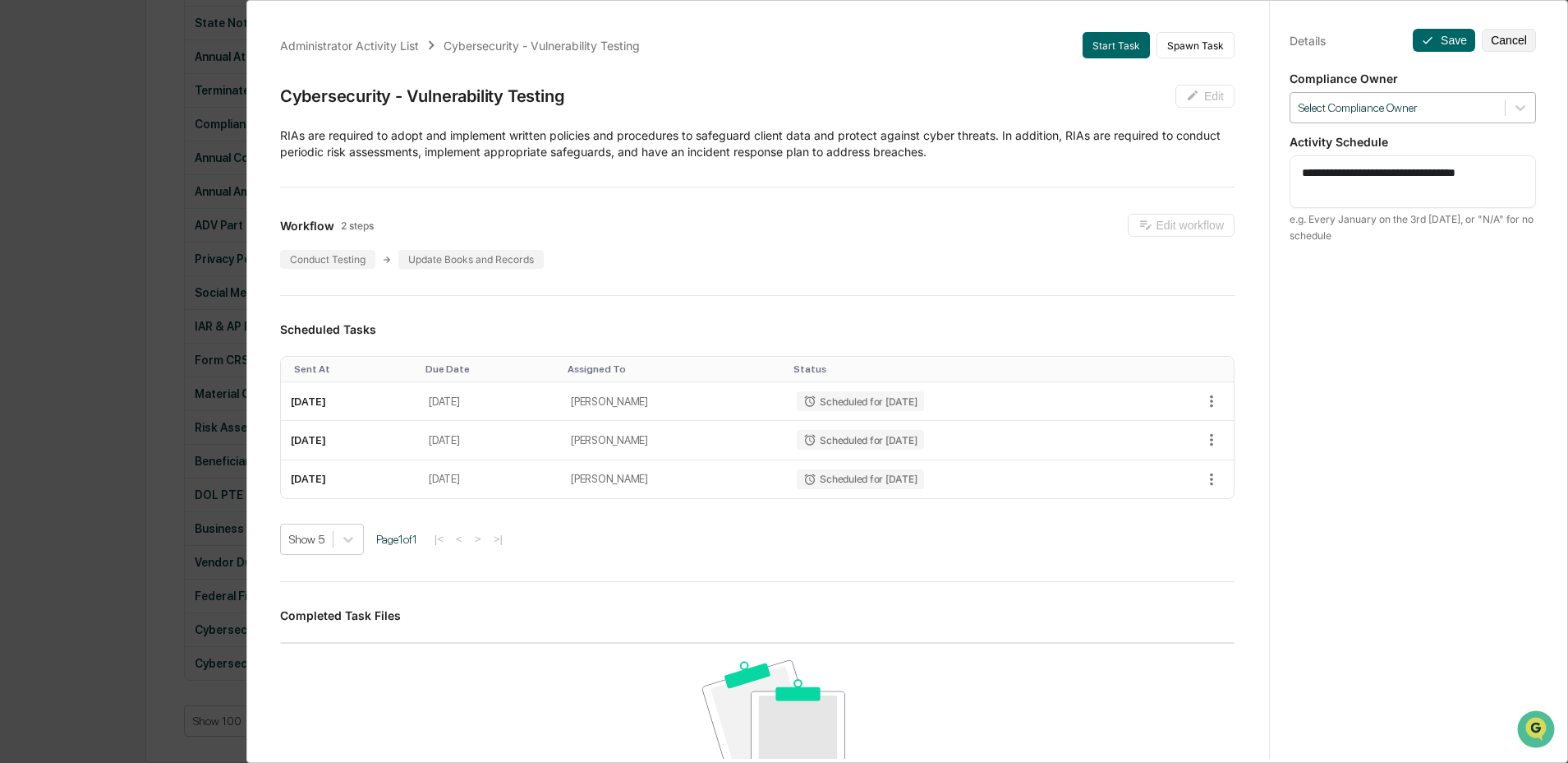
click at [1438, 102] on div at bounding box center [1397, 108] width 198 height 16
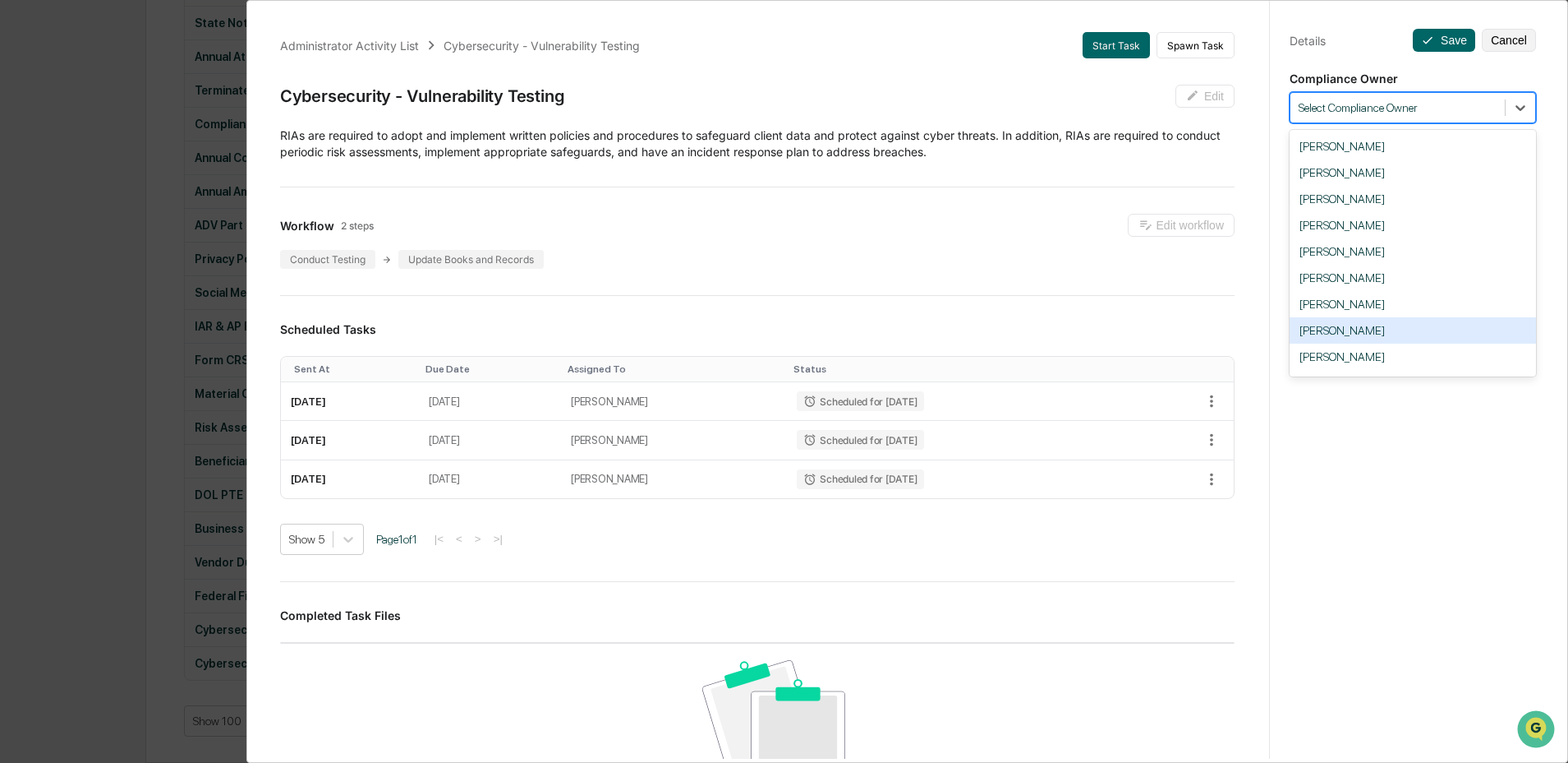
click at [1374, 332] on div "[PERSON_NAME]" at bounding box center [1413, 331] width 246 height 27
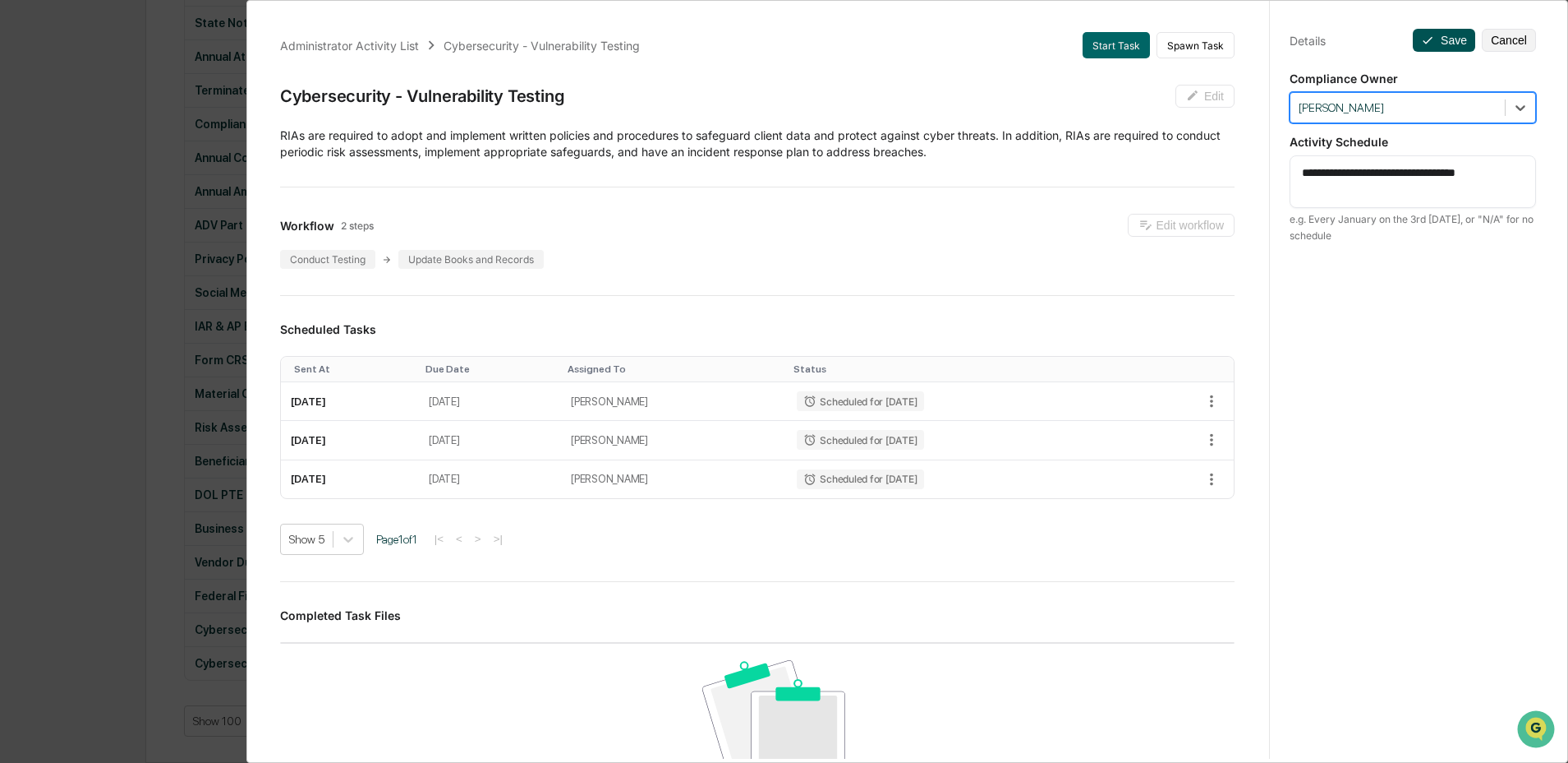
click at [1441, 36] on button "Save" at bounding box center [1444, 40] width 62 height 23
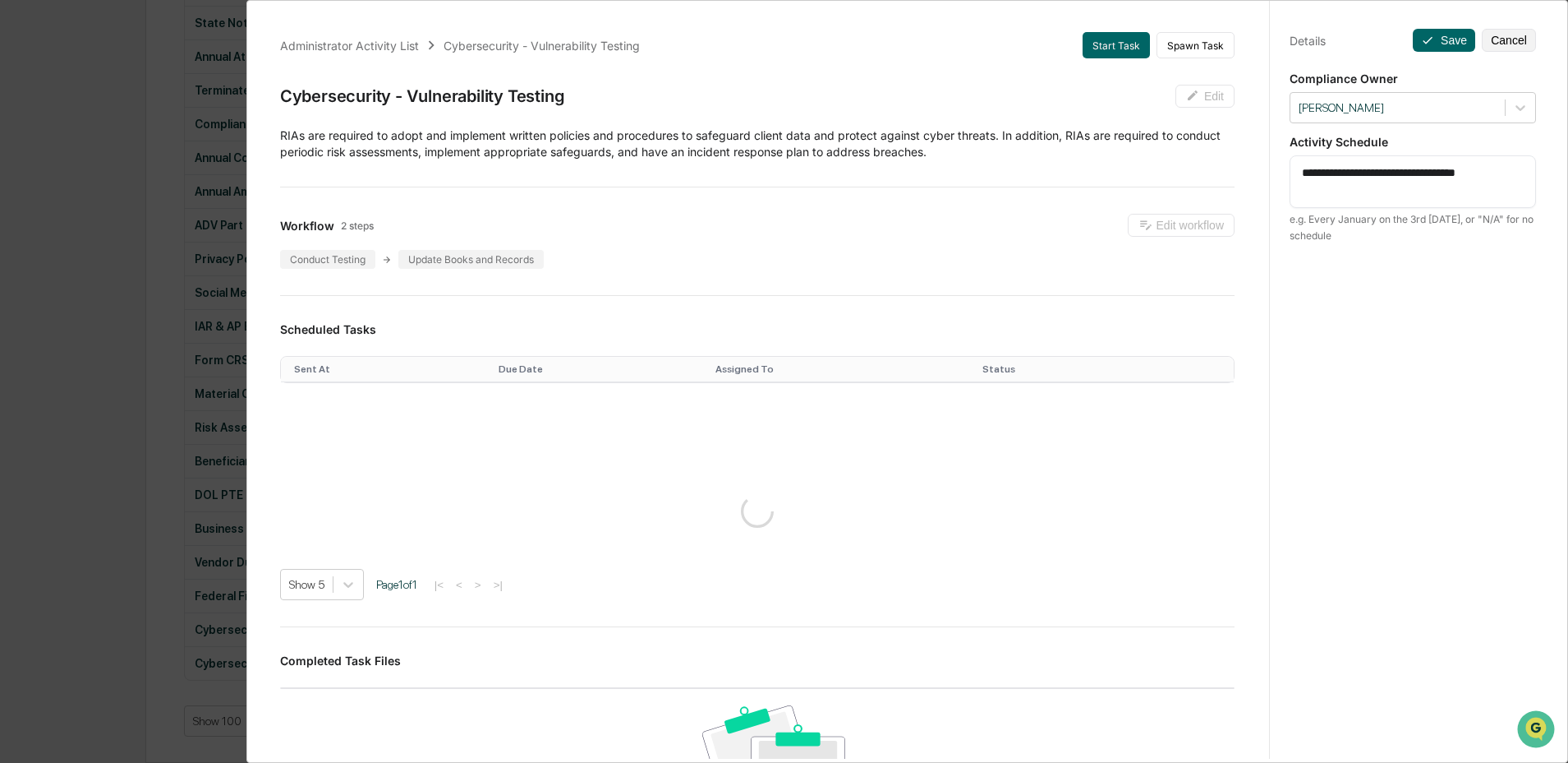
click at [174, 651] on div "**********" at bounding box center [784, 381] width 1568 height 763
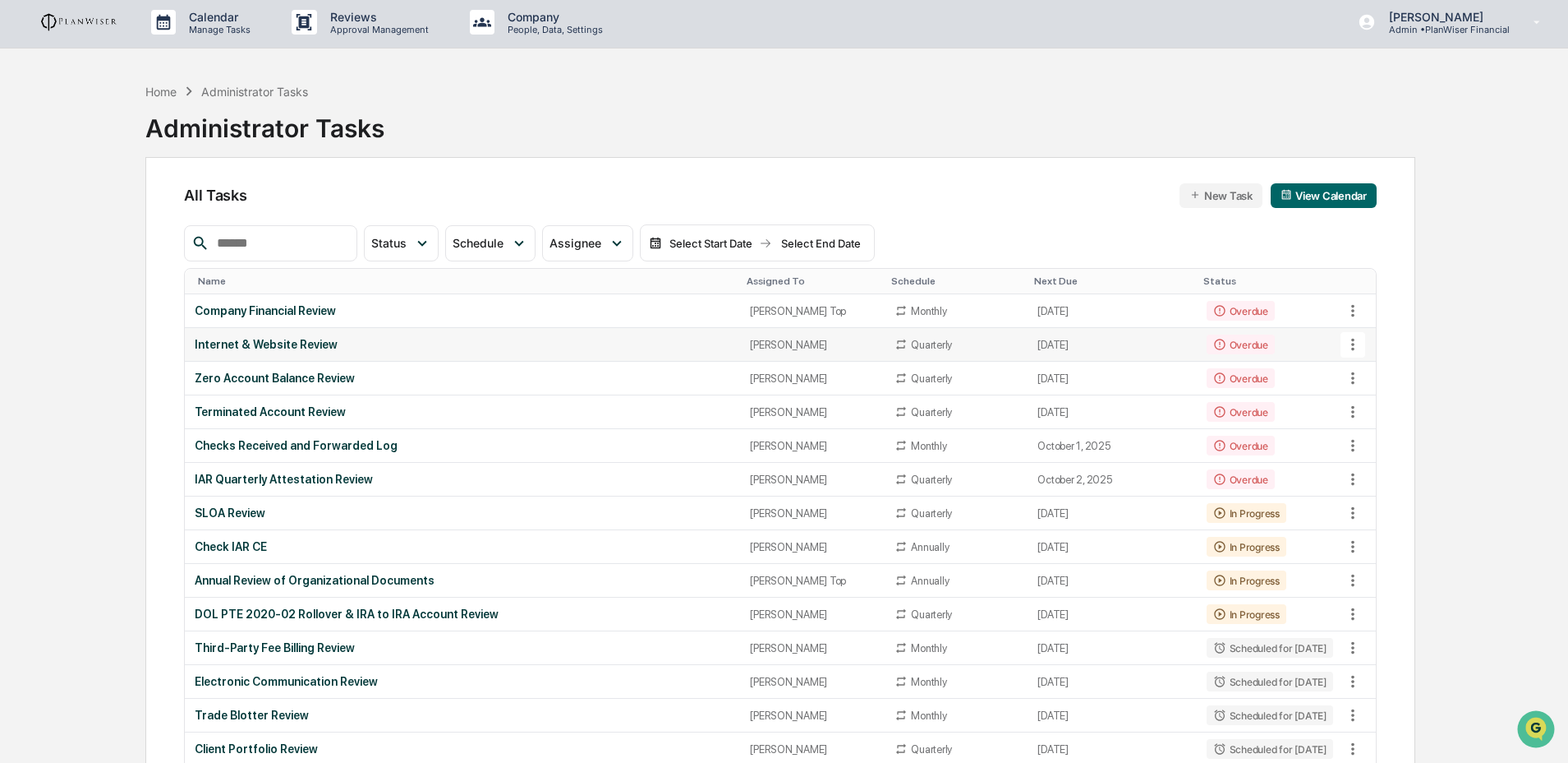
scroll to position [0, 0]
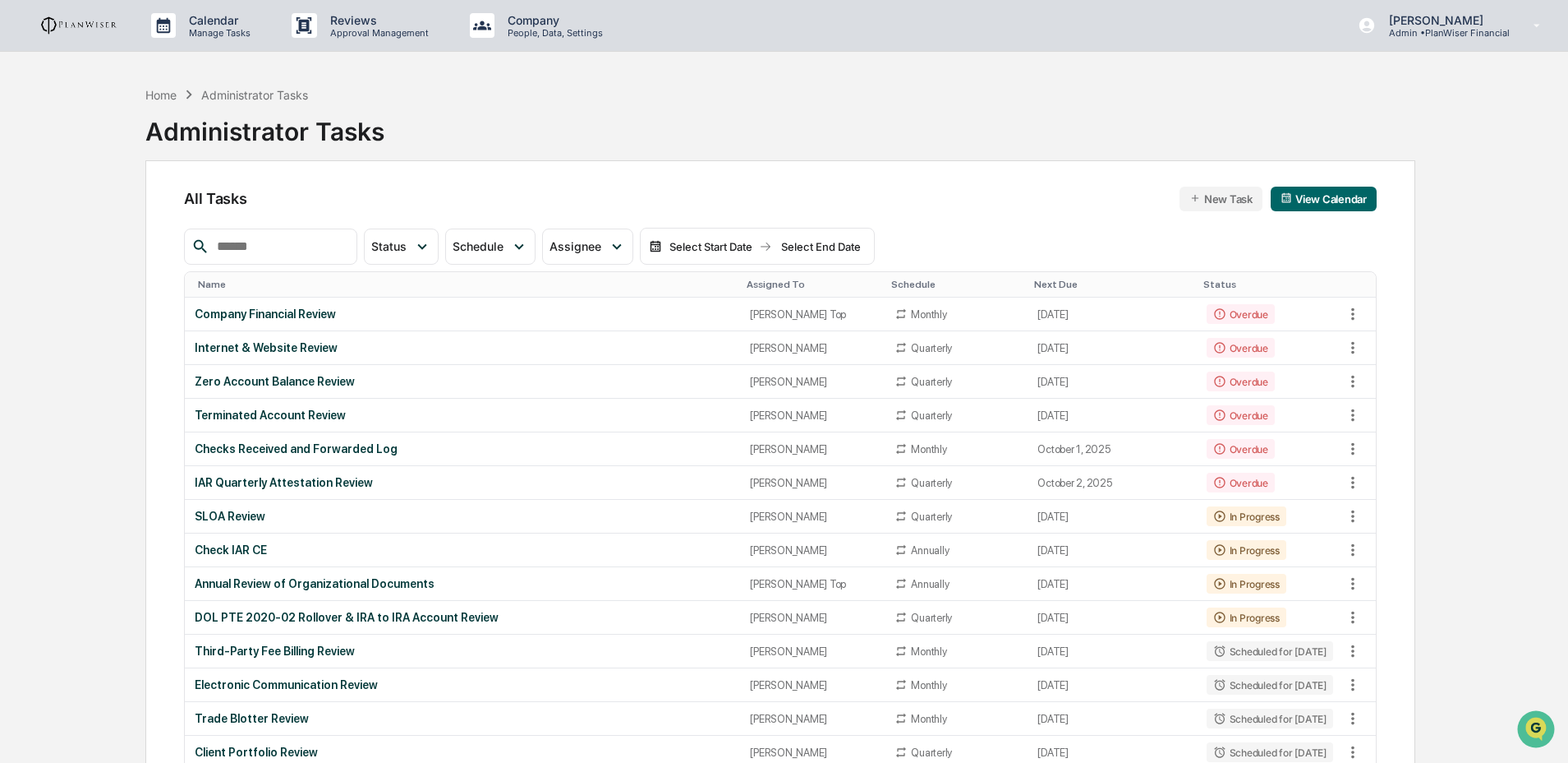
click at [747, 280] on div "Assigned To" at bounding box center [812, 284] width 131 height 12
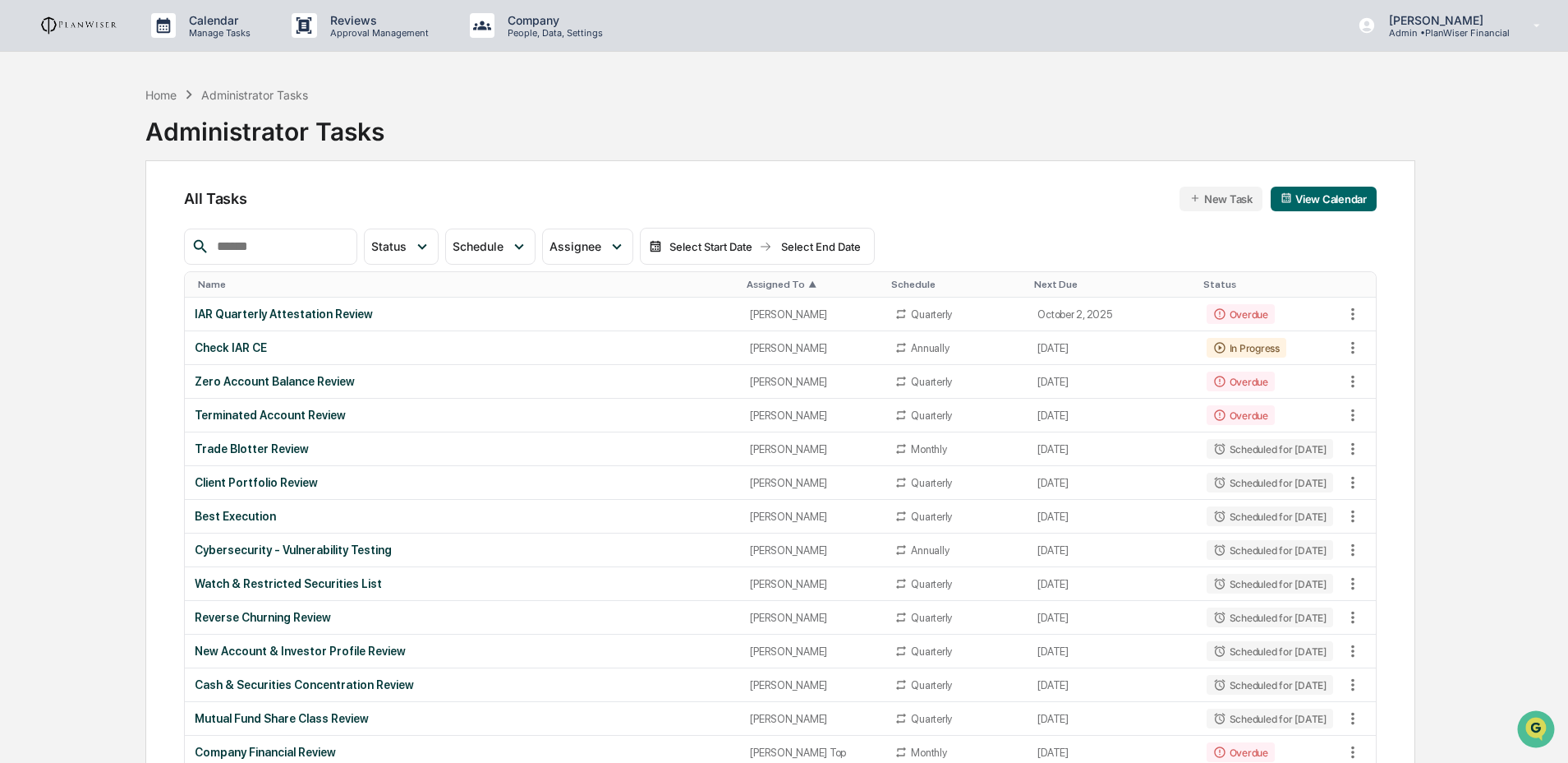
click at [747, 280] on div "Assigned To ▲" at bounding box center [812, 284] width 131 height 12
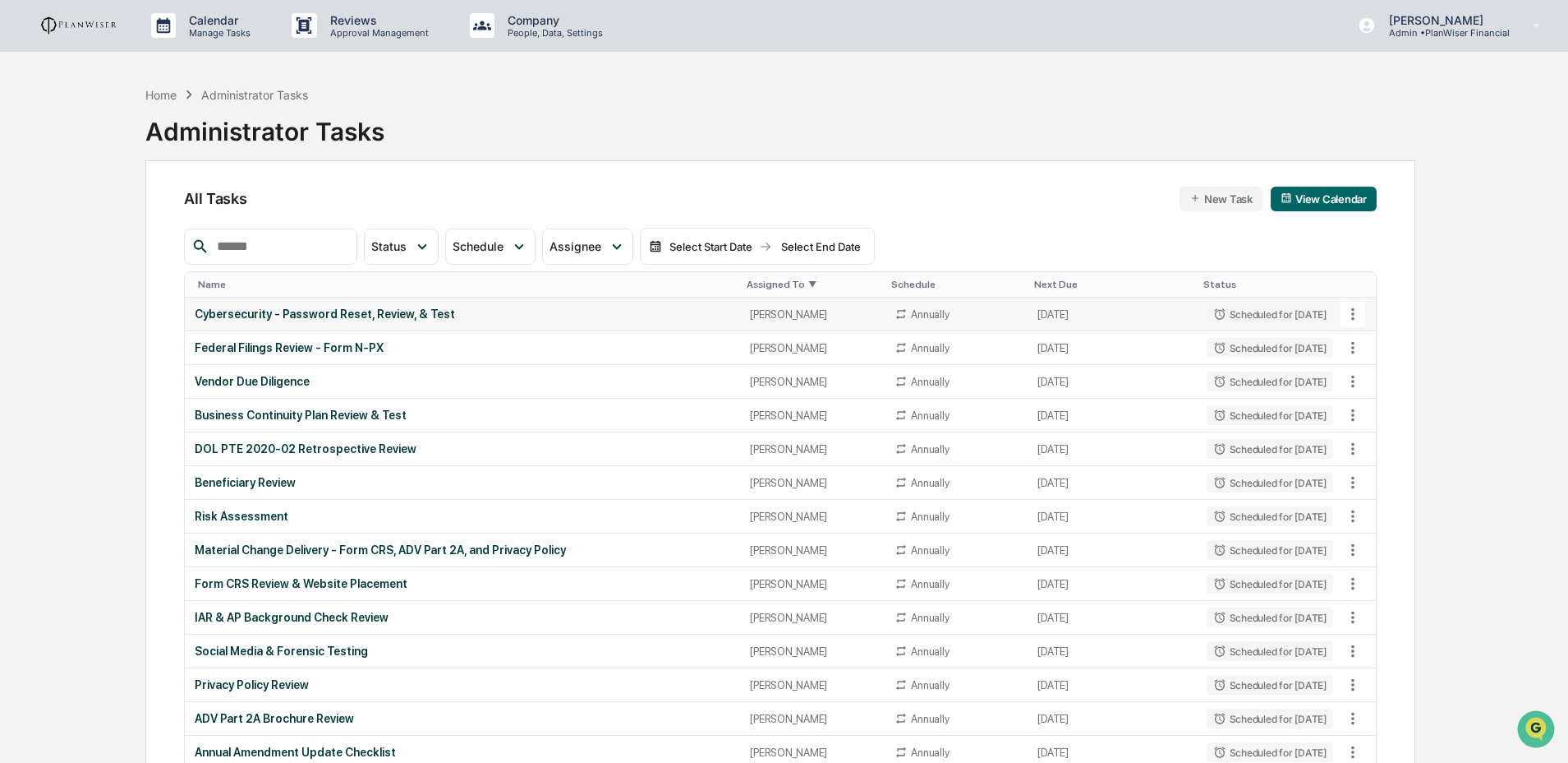
click at [595, 327] on td "Cybersecurity - Password Reset, Review, & Test" at bounding box center [462, 315] width 555 height 34
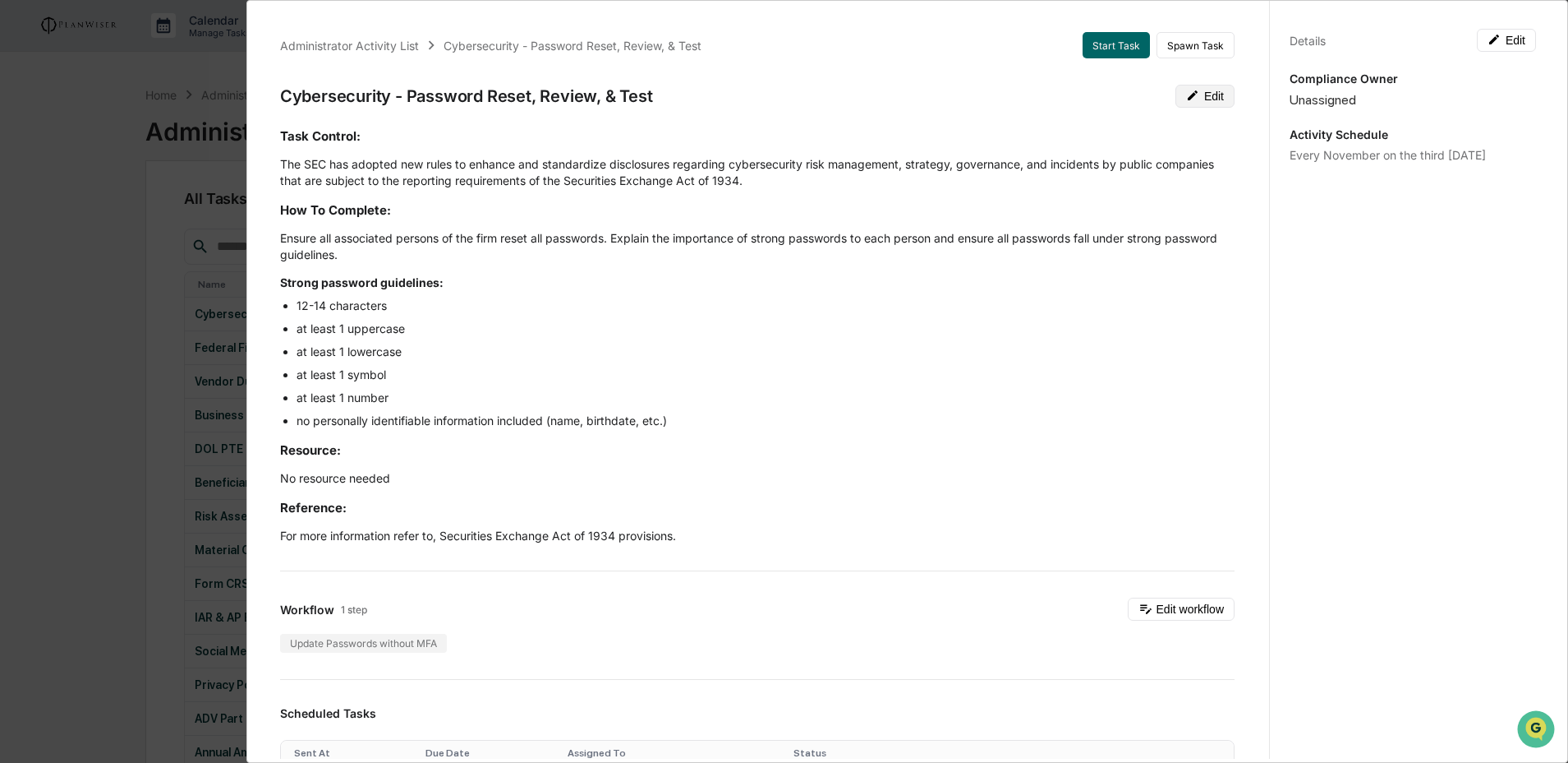
click at [1192, 95] on button "Edit" at bounding box center [1205, 97] width 59 height 23
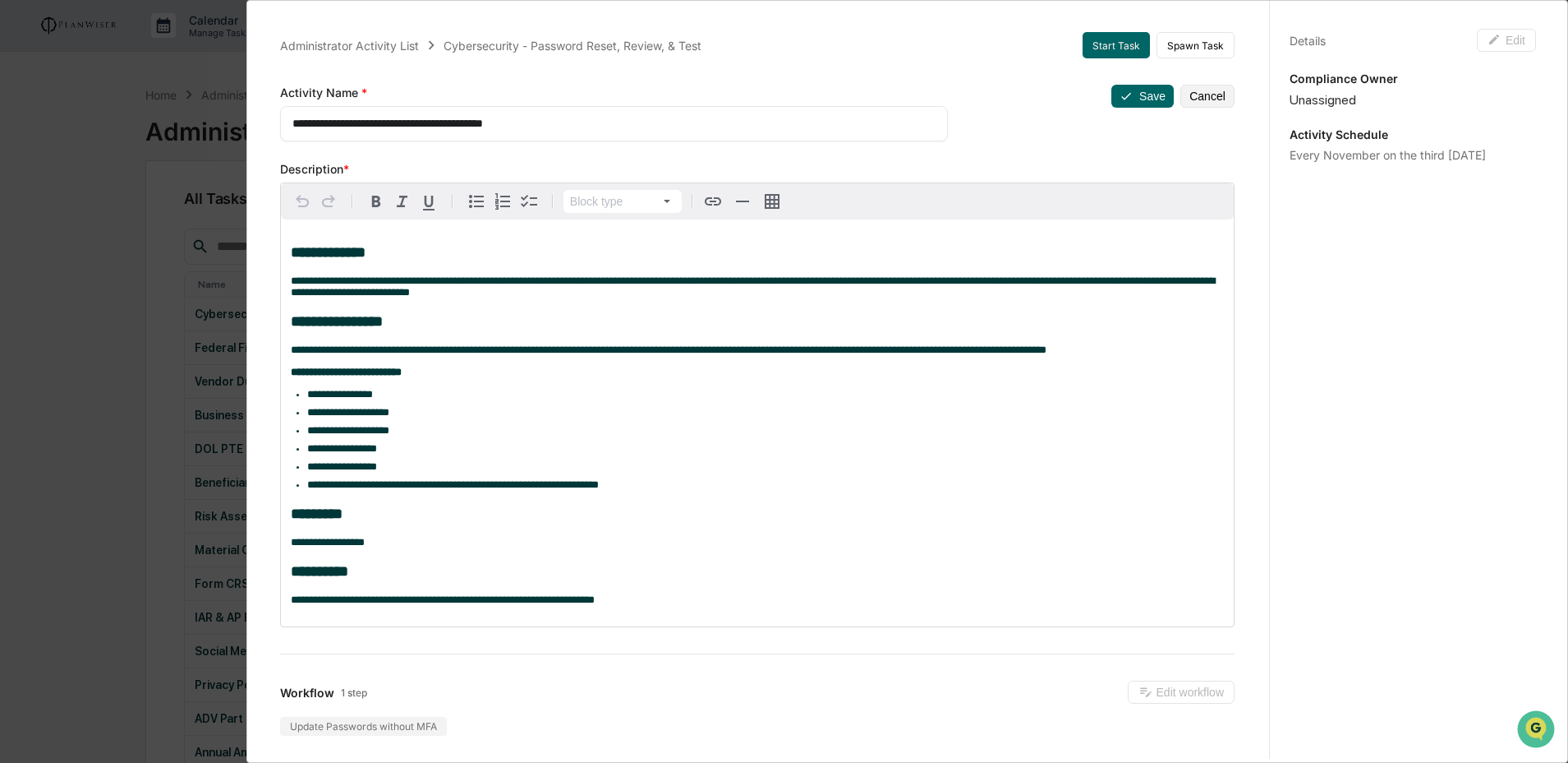
click at [1187, 96] on button "Cancel" at bounding box center [1207, 97] width 54 height 23
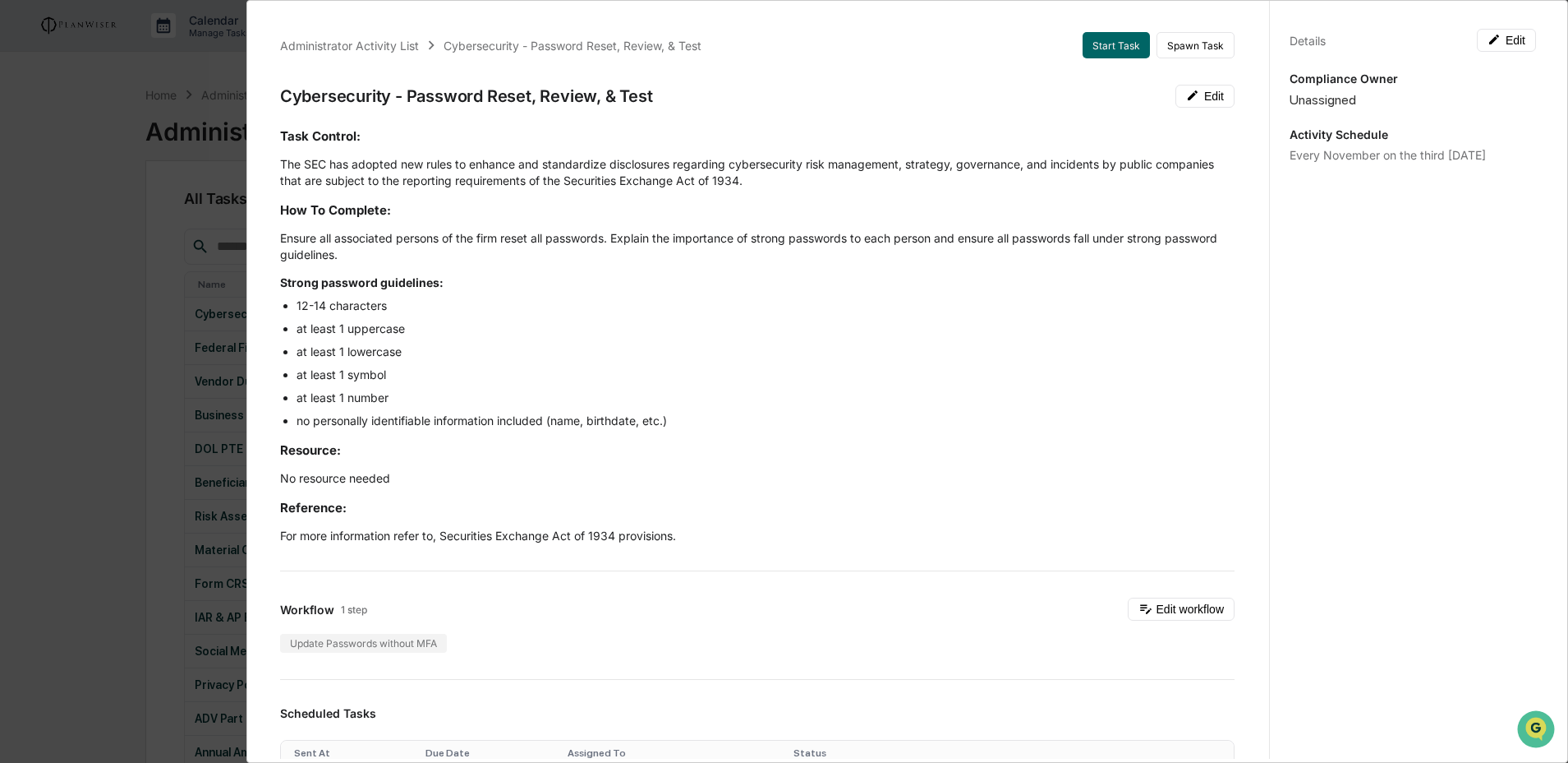
click at [736, 294] on div "Task Control: The SEC has adopted new rules to enhance and standardize disclosu…" at bounding box center [757, 336] width 955 height 417
click at [1186, 98] on icon at bounding box center [1192, 95] width 13 height 13
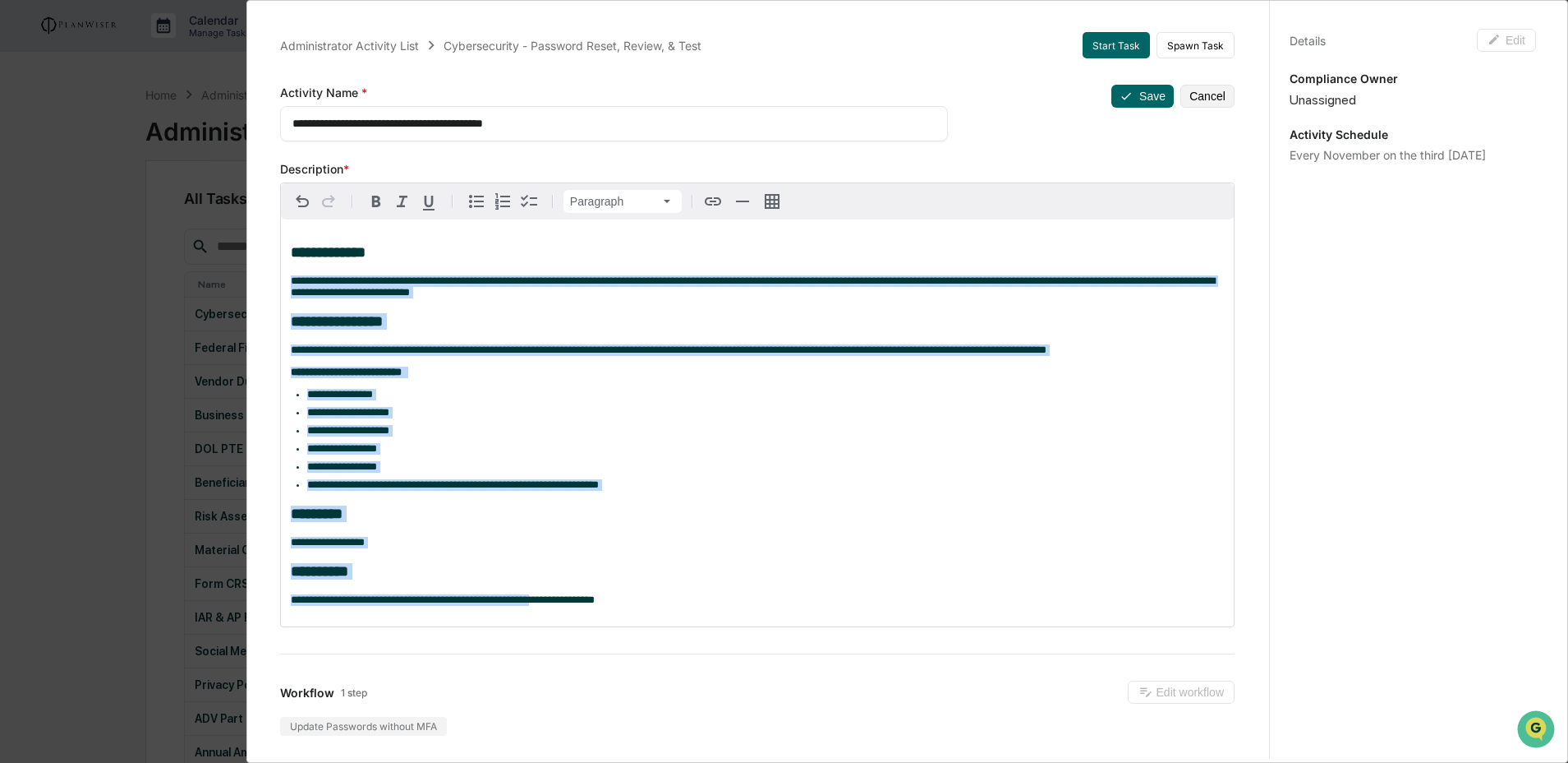
drag, startPoint x: 366, startPoint y: 269, endPoint x: 572, endPoint y: 623, distance: 409.6
click at [572, 624] on div "**********" at bounding box center [757, 423] width 953 height 407
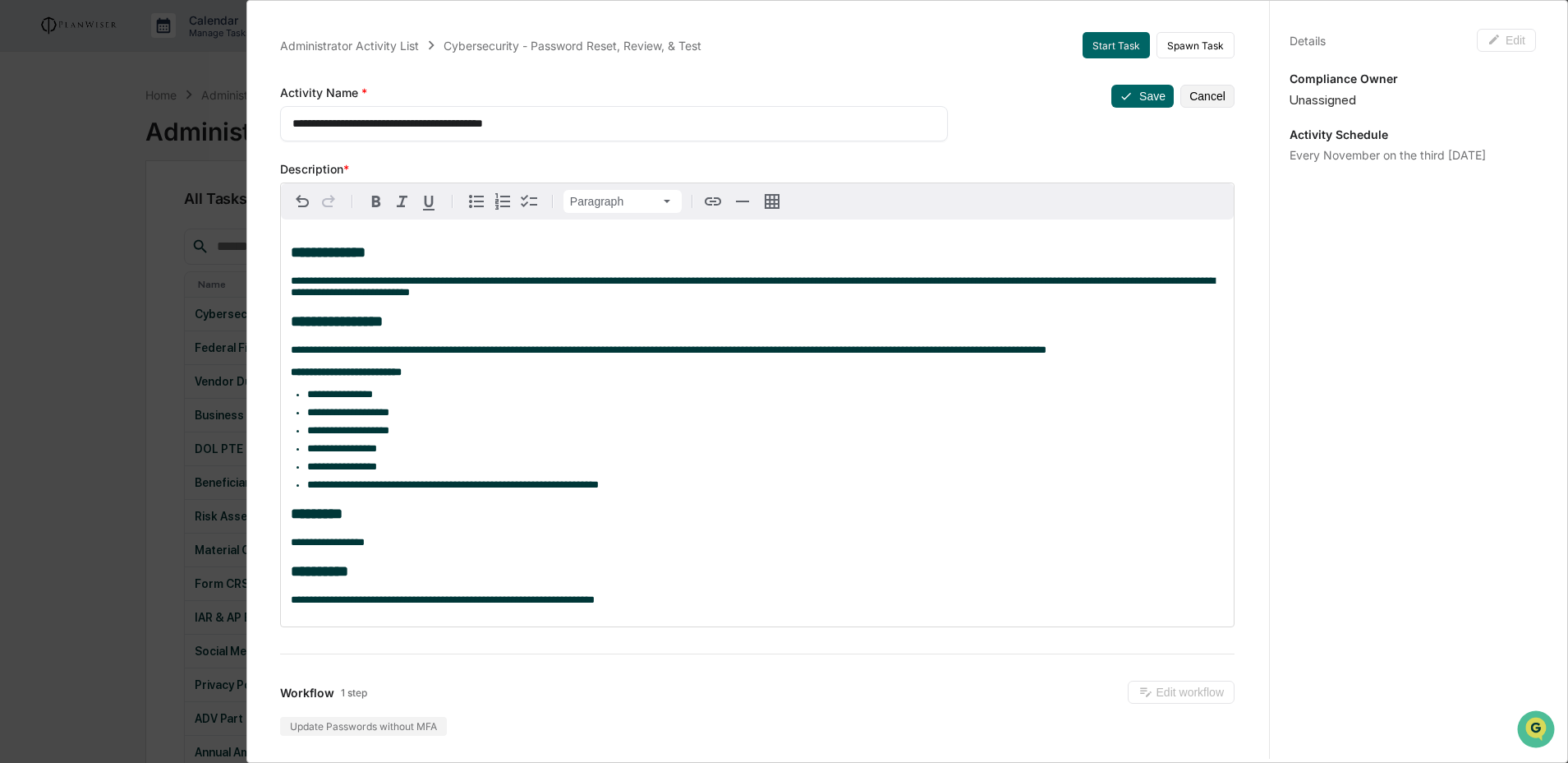
drag, startPoint x: 456, startPoint y: 128, endPoint x: 229, endPoint y: 102, distance: 228.5
click at [229, 102] on div "**********" at bounding box center [784, 381] width 1568 height 763
drag, startPoint x: 1181, startPoint y: 97, endPoint x: 1151, endPoint y: 105, distance: 31.0
click at [1181, 97] on button "Cancel" at bounding box center [1207, 97] width 54 height 23
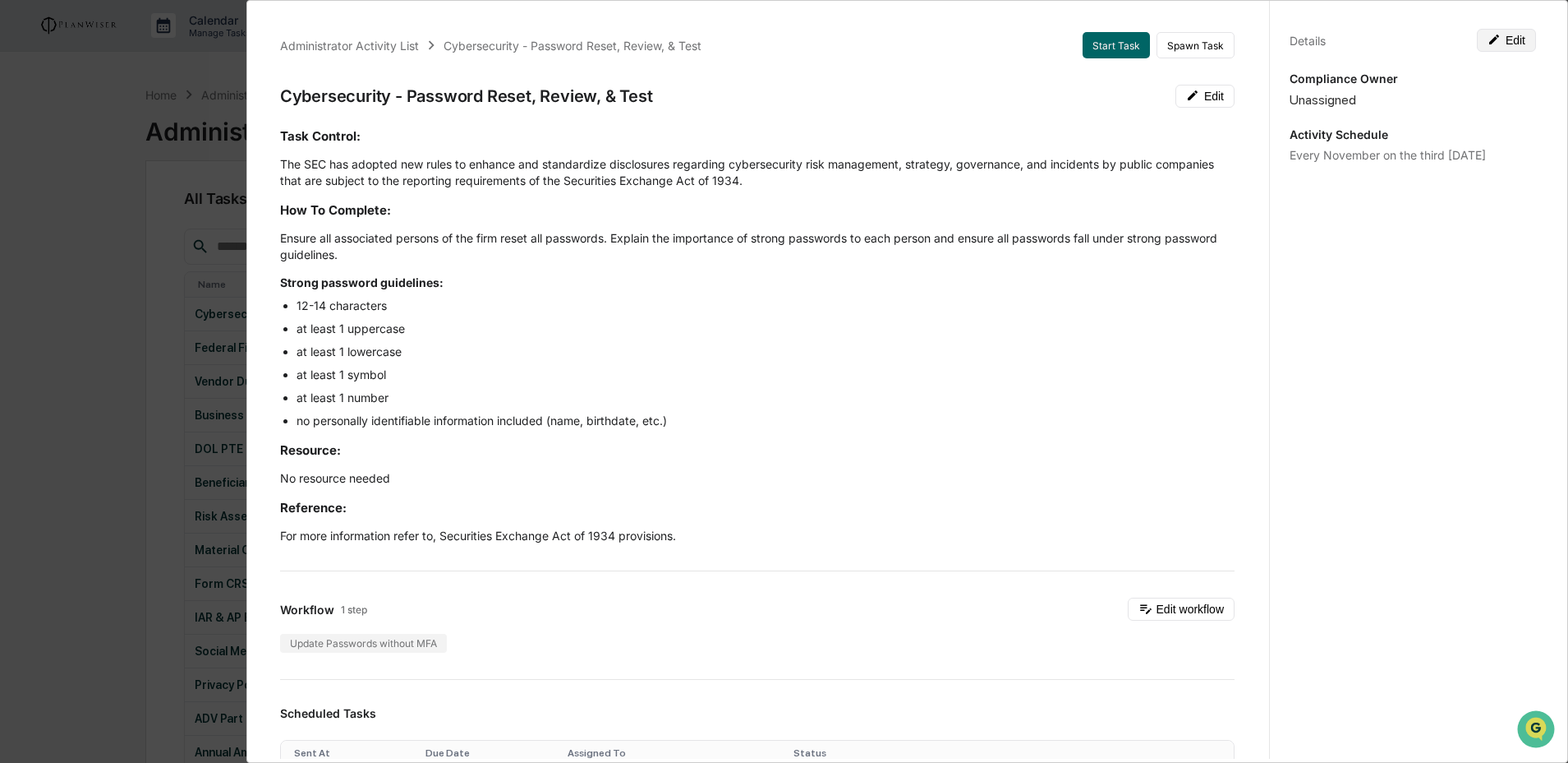
click at [1494, 40] on button "Edit" at bounding box center [1506, 40] width 59 height 23
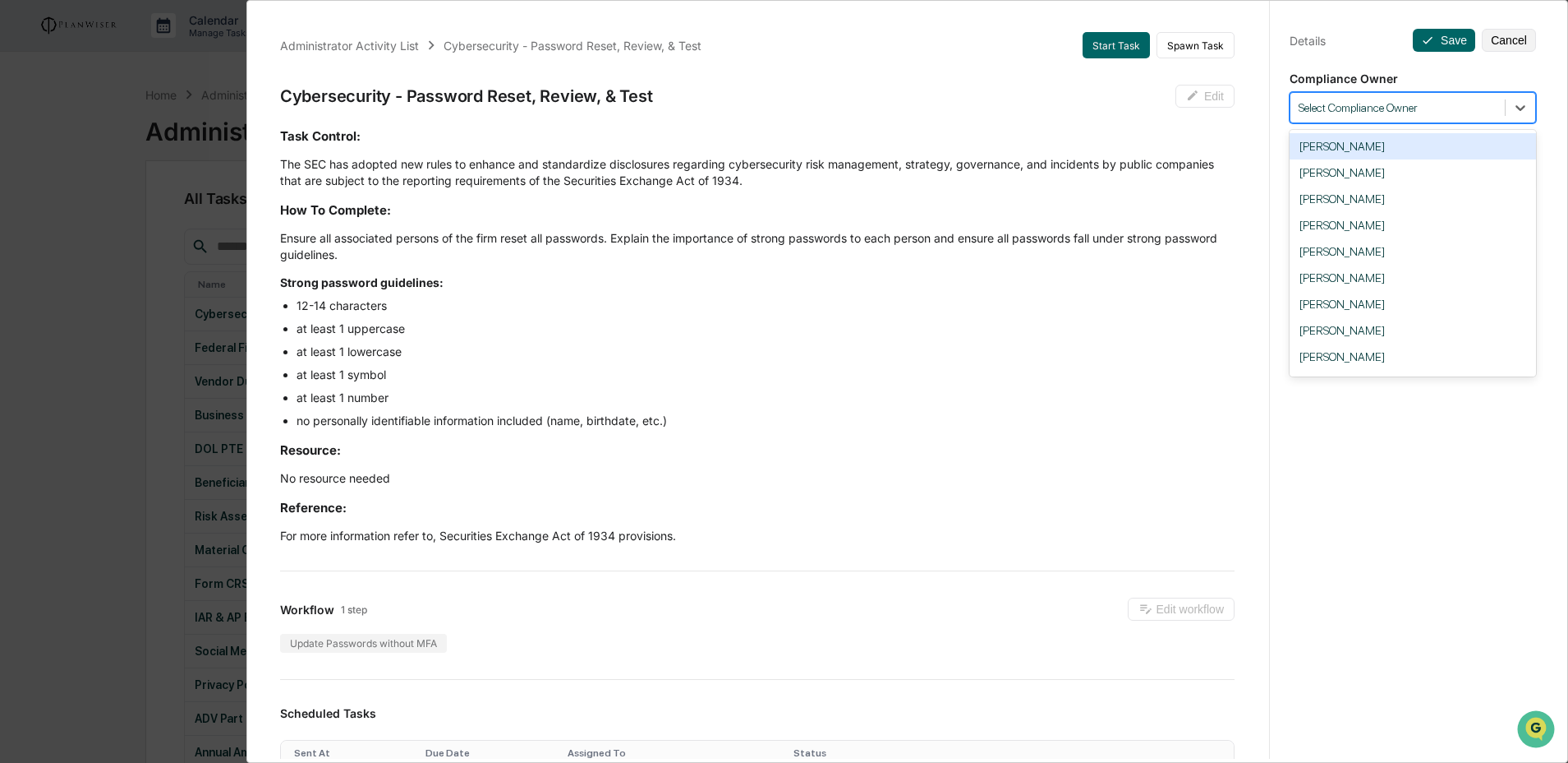
click at [1492, 107] on div "Select Compliance Owner" at bounding box center [1398, 107] width 214 height 22
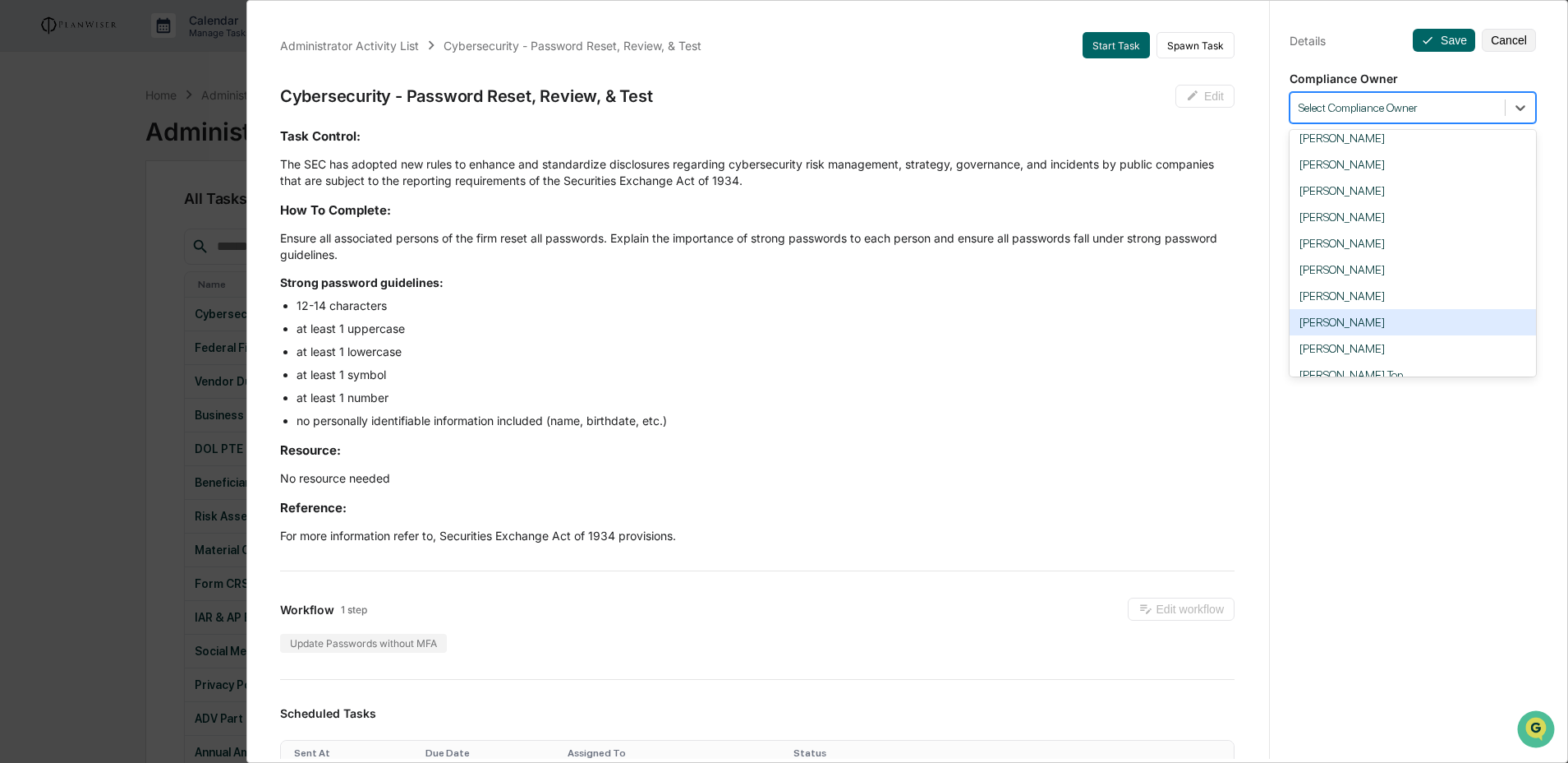
scroll to position [51, 0]
click at [1380, 338] on div "Maureen Zimmerman" at bounding box center [1413, 331] width 246 height 27
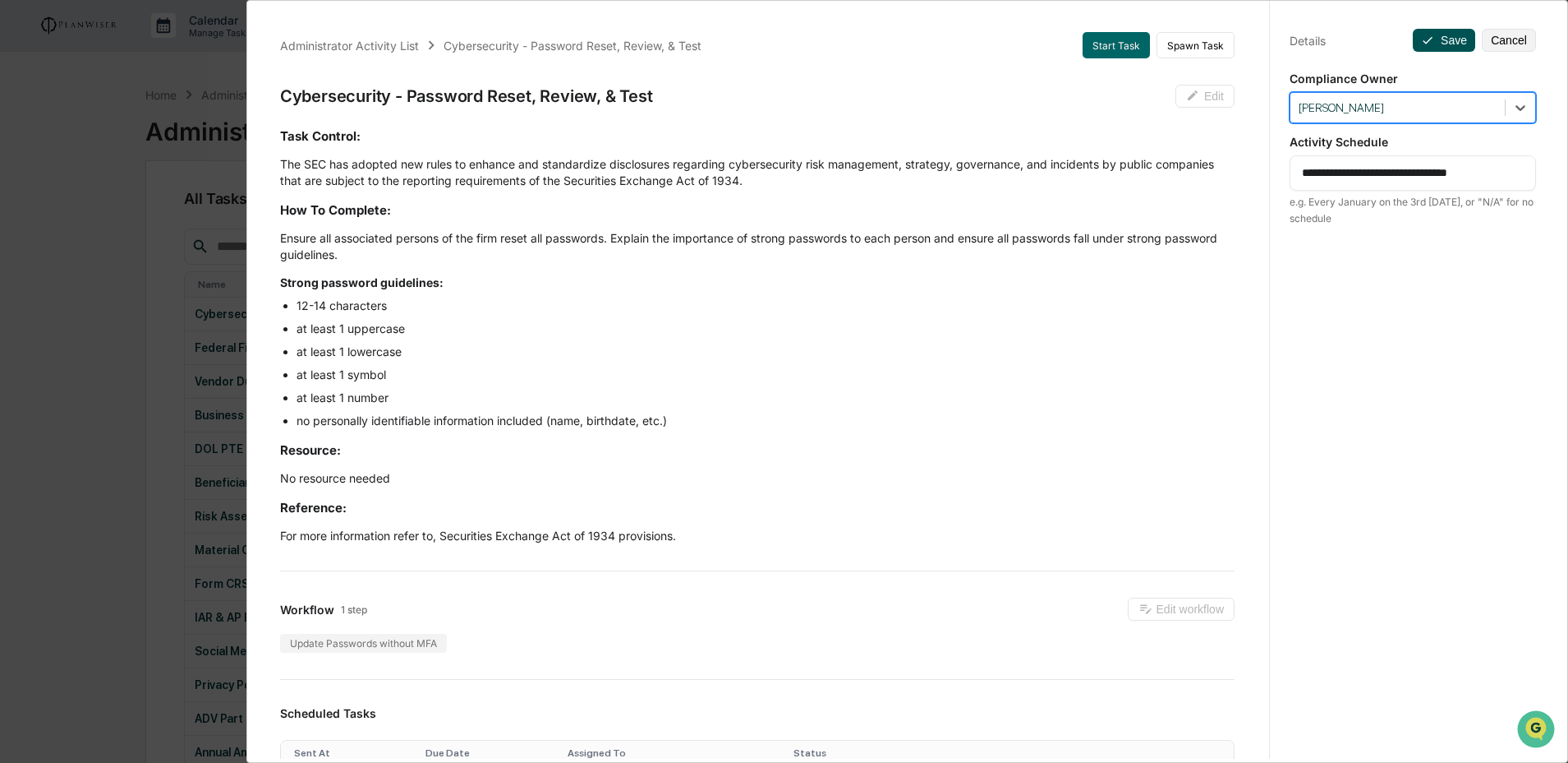
click at [1433, 35] on button "Save" at bounding box center [1444, 40] width 62 height 23
click at [1443, 47] on button "Save" at bounding box center [1444, 40] width 62 height 23
click at [1430, 42] on button "Save" at bounding box center [1444, 40] width 62 height 23
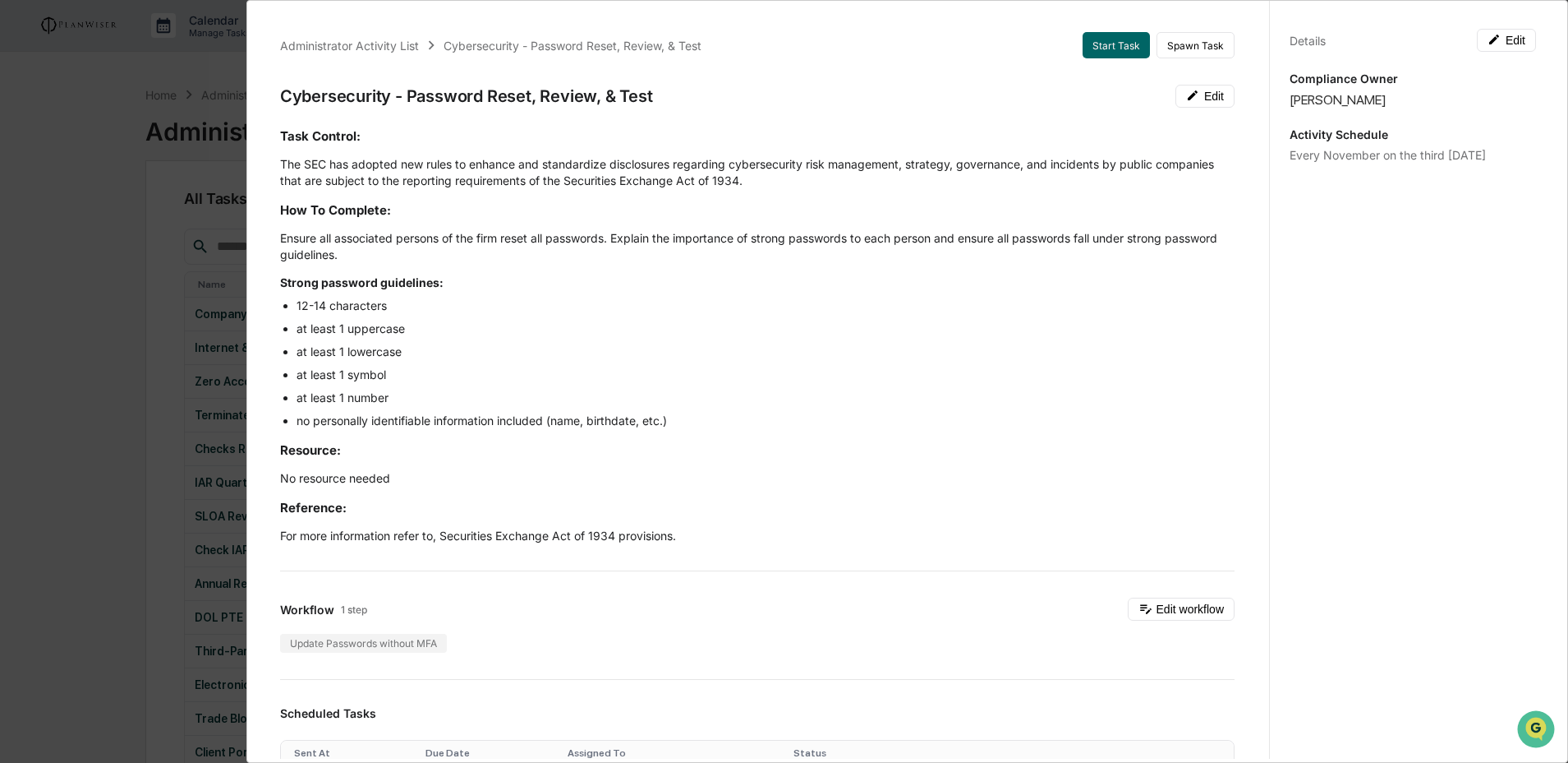
click at [139, 276] on div "Administrator Activity List Cybersecurity - Password Reset, Review, & Test Star…" at bounding box center [784, 381] width 1568 height 763
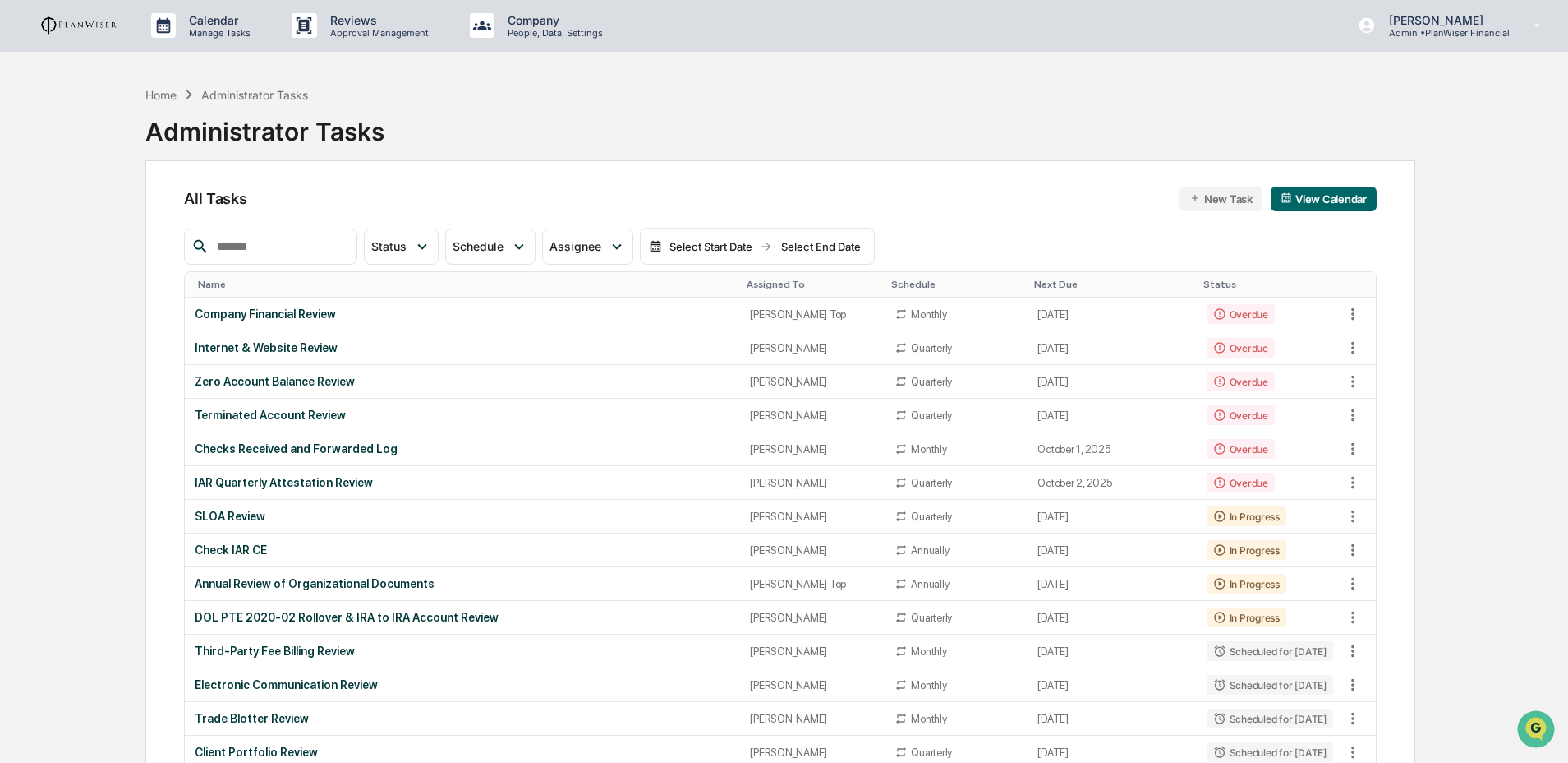
click at [286, 250] on input "text" at bounding box center [280, 246] width 140 height 21
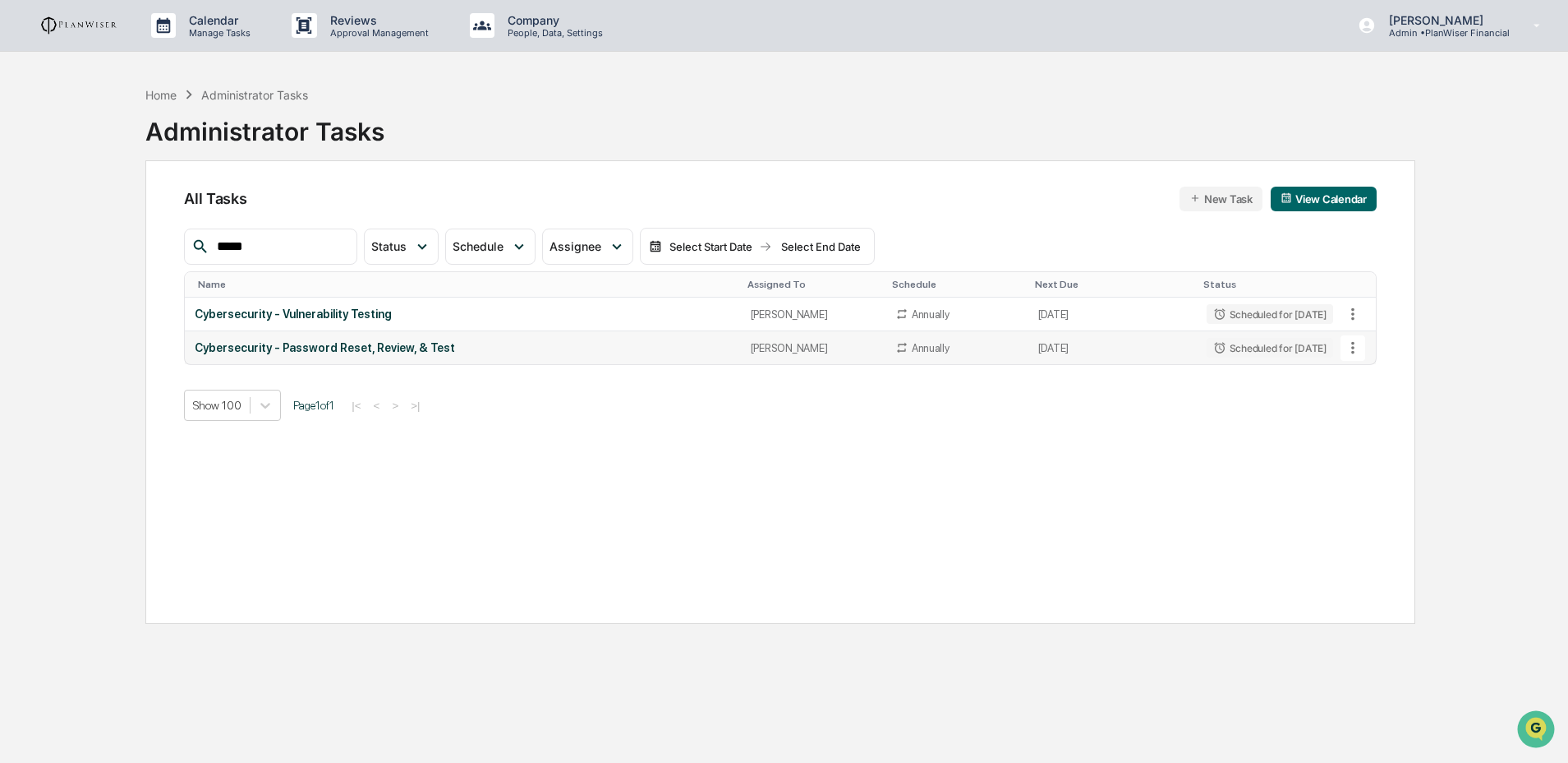
type input "*****"
click at [277, 353] on div "Cybersecurity - Password Reset, Review, & Test" at bounding box center [462, 347] width 536 height 13
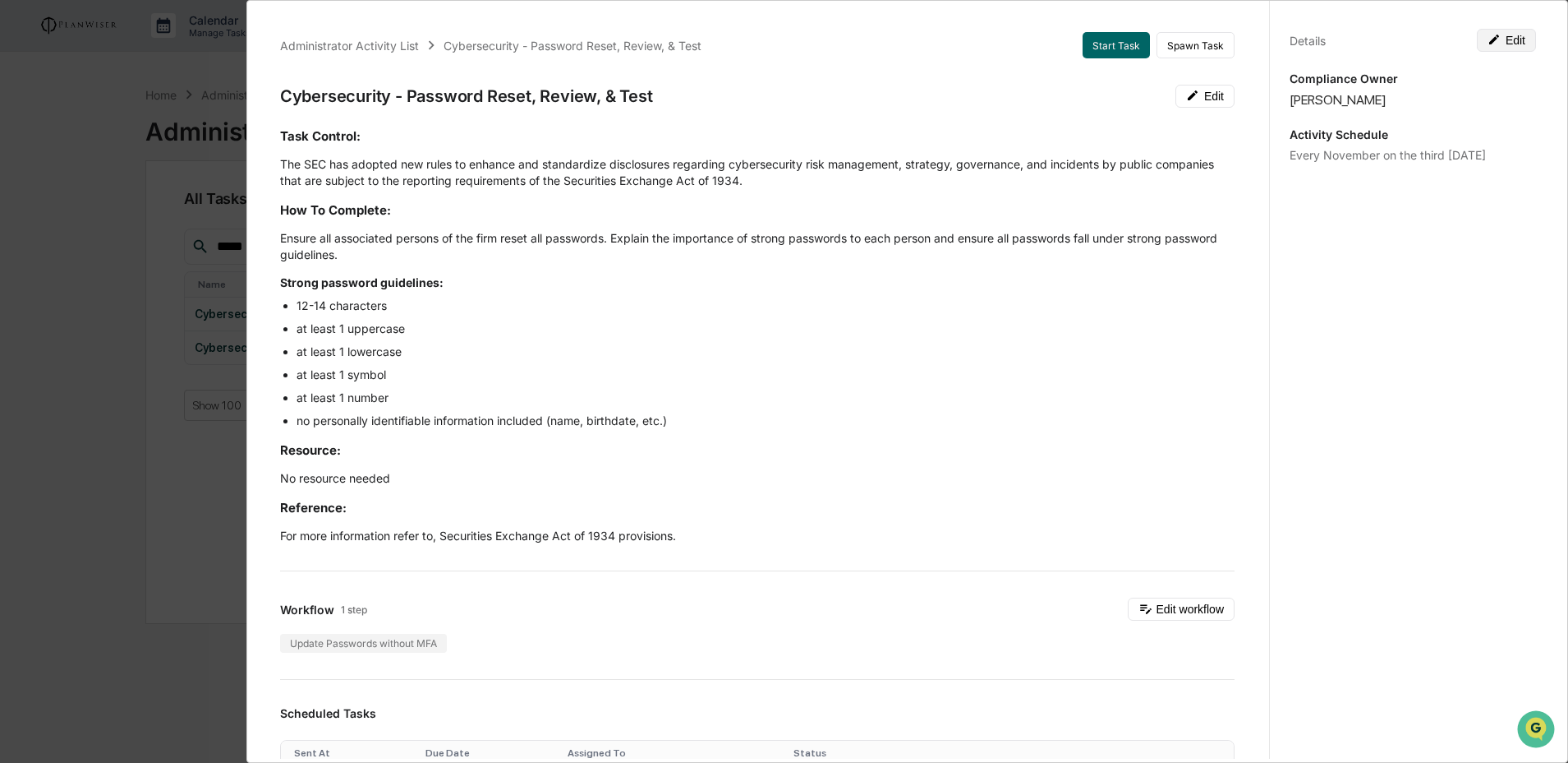
click at [1509, 32] on button "Edit" at bounding box center [1506, 40] width 59 height 23
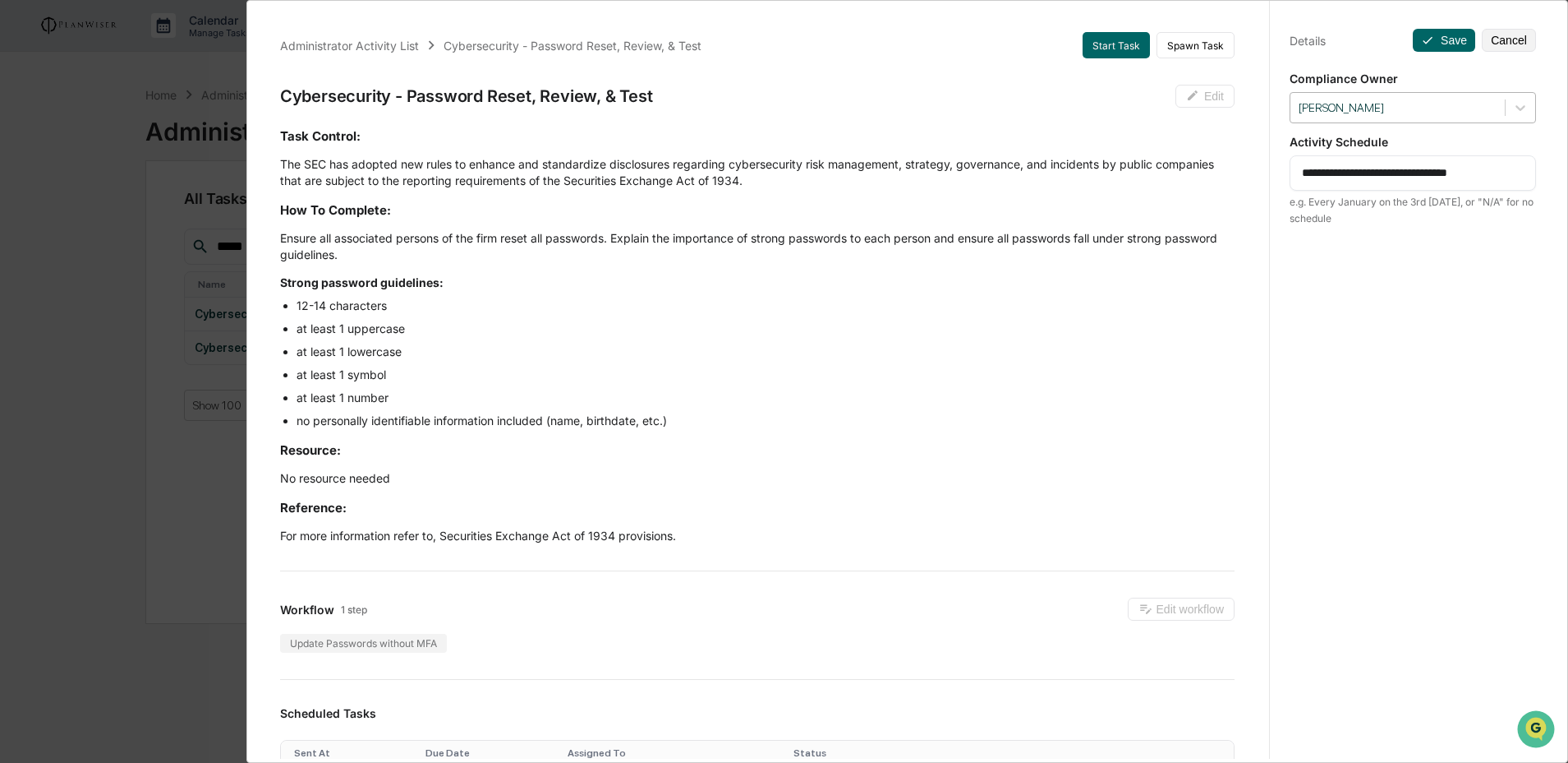
click at [1463, 107] on div at bounding box center [1397, 108] width 198 height 16
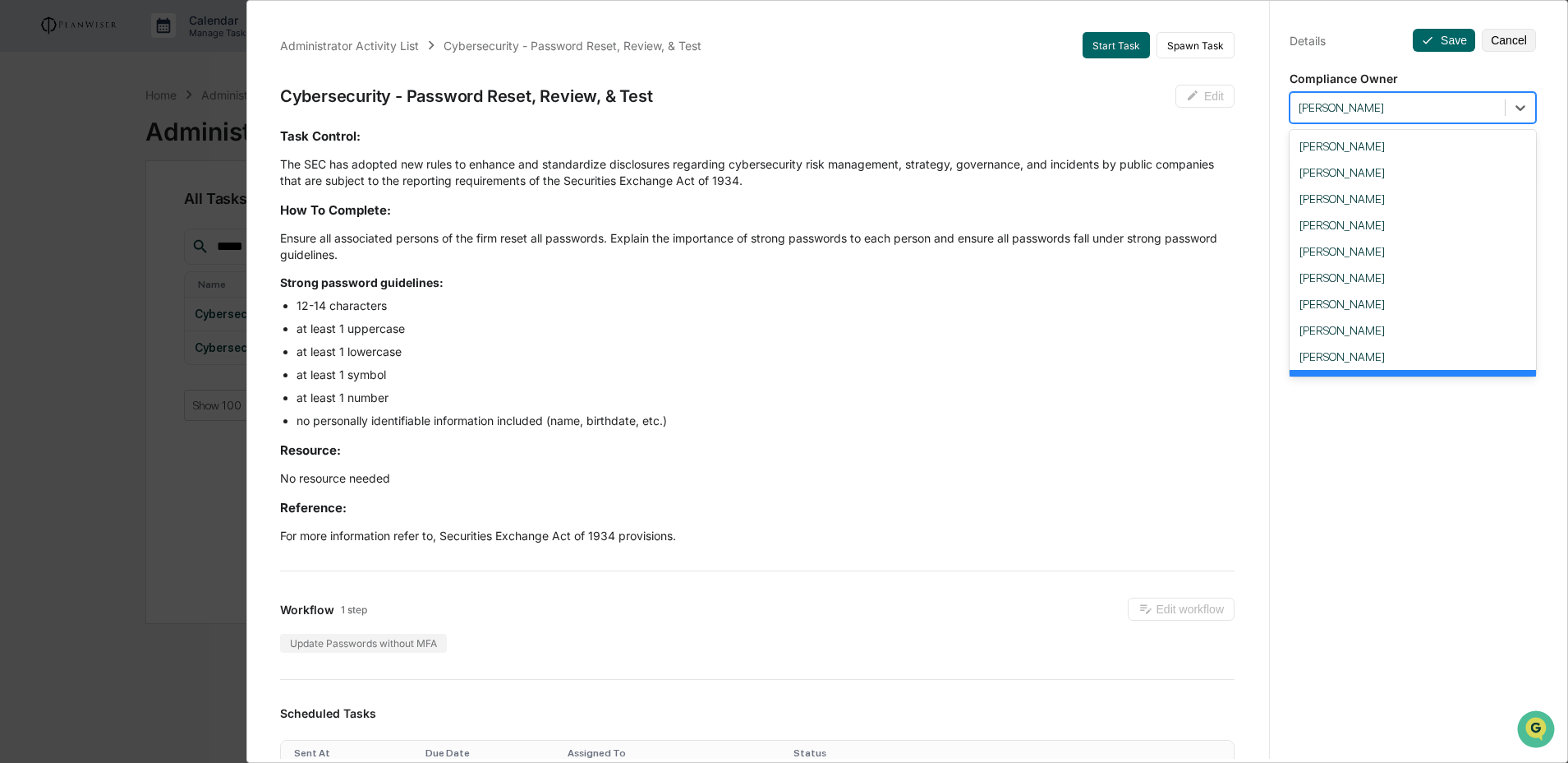
scroll to position [37, 0]
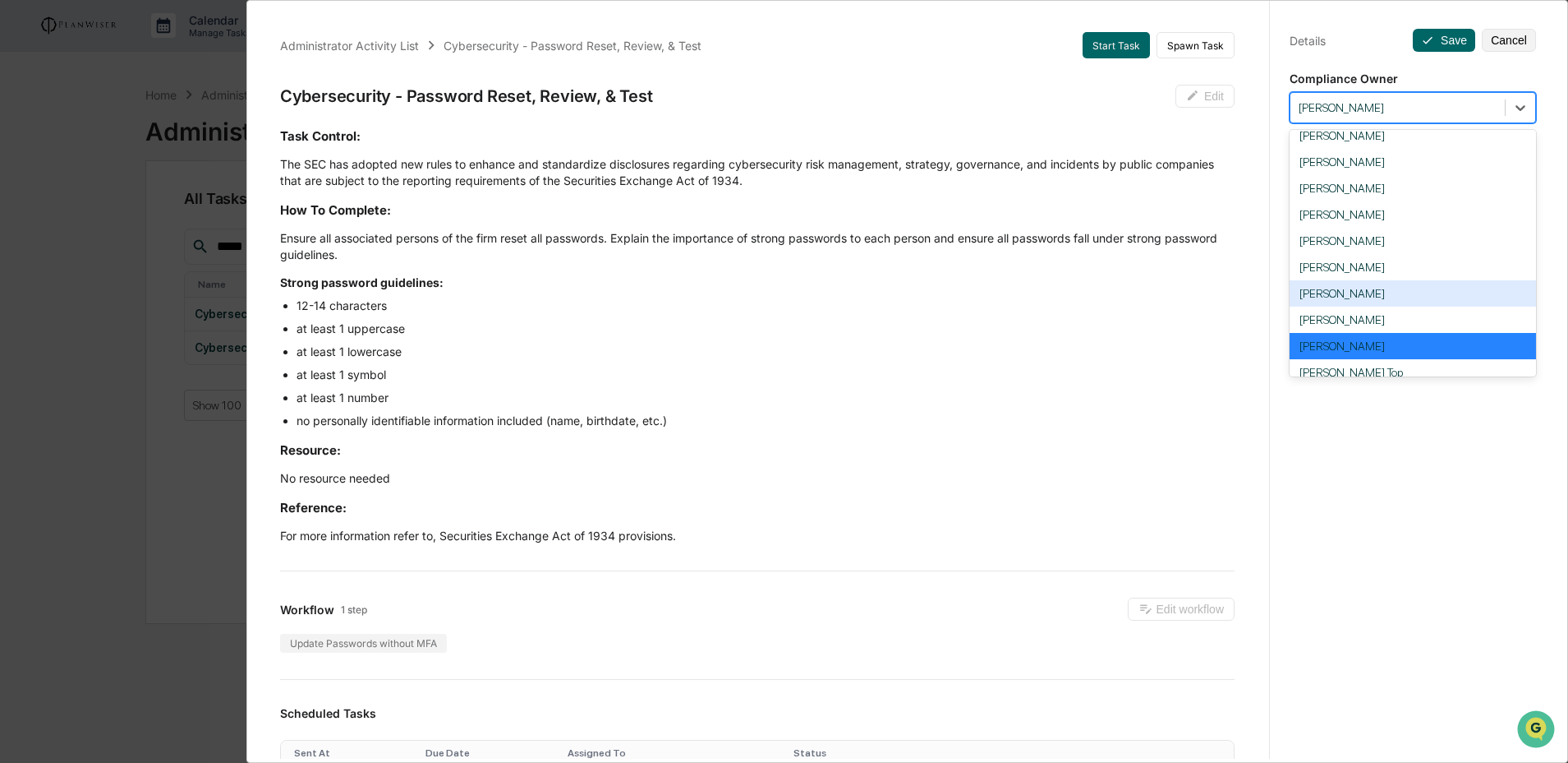
click at [1437, 298] on div "James Mulzer" at bounding box center [1413, 293] width 246 height 27
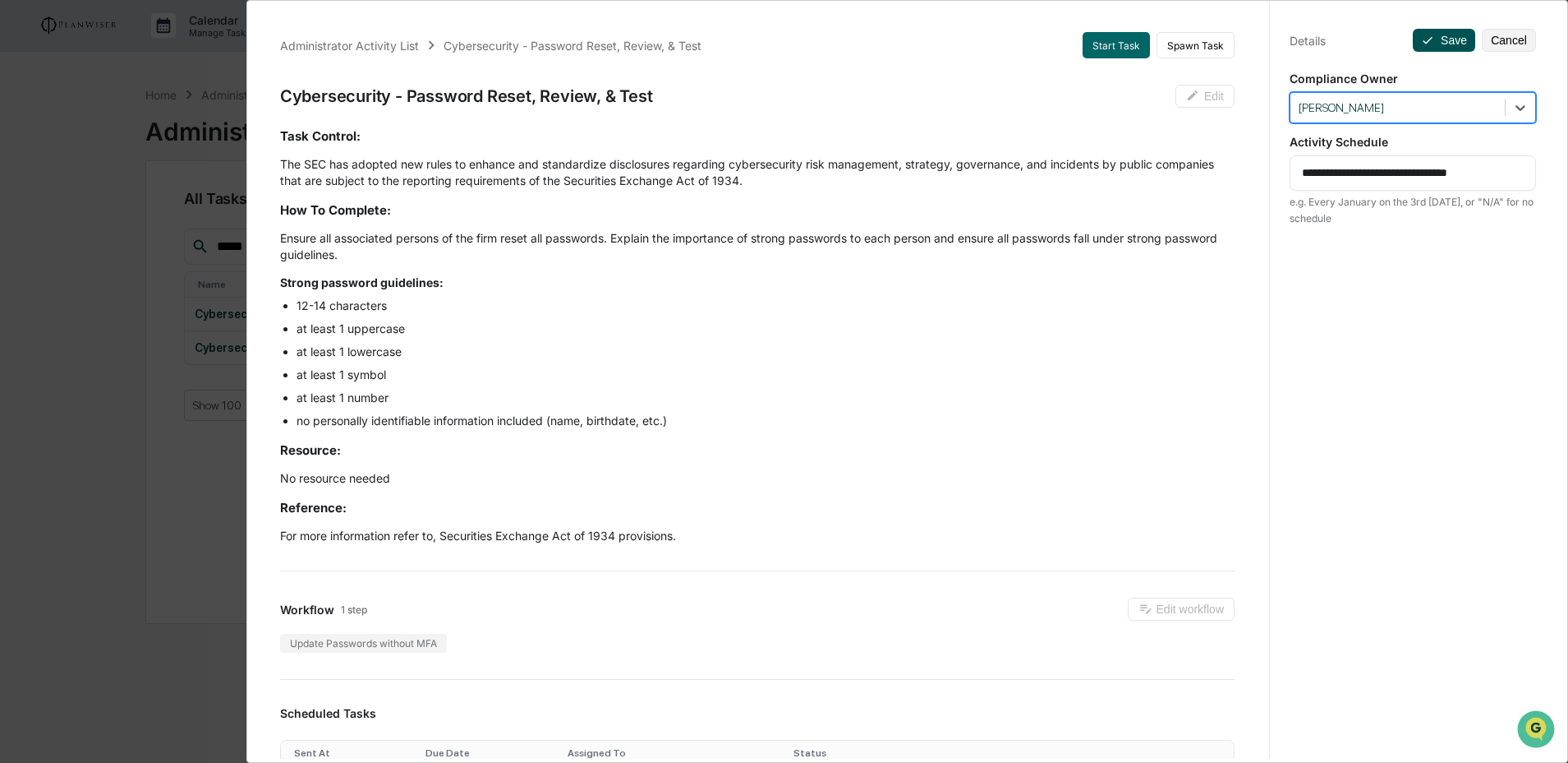
click at [1437, 40] on button "Save" at bounding box center [1444, 40] width 62 height 23
click at [1435, 36] on button "Save" at bounding box center [1444, 40] width 62 height 23
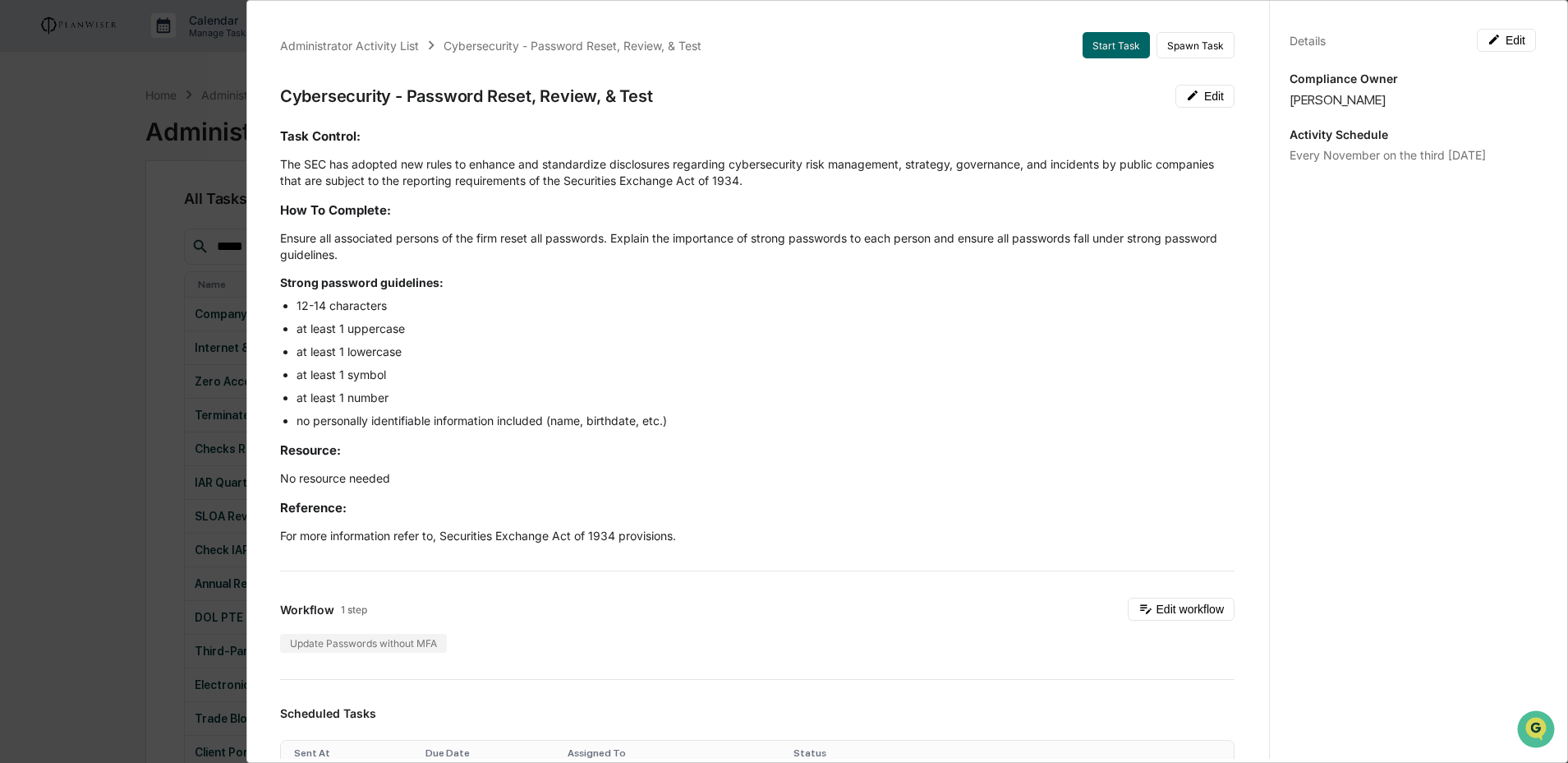
click at [192, 470] on div "Administrator Activity List Cybersecurity - Password Reset, Review, & Test Star…" at bounding box center [784, 381] width 1568 height 763
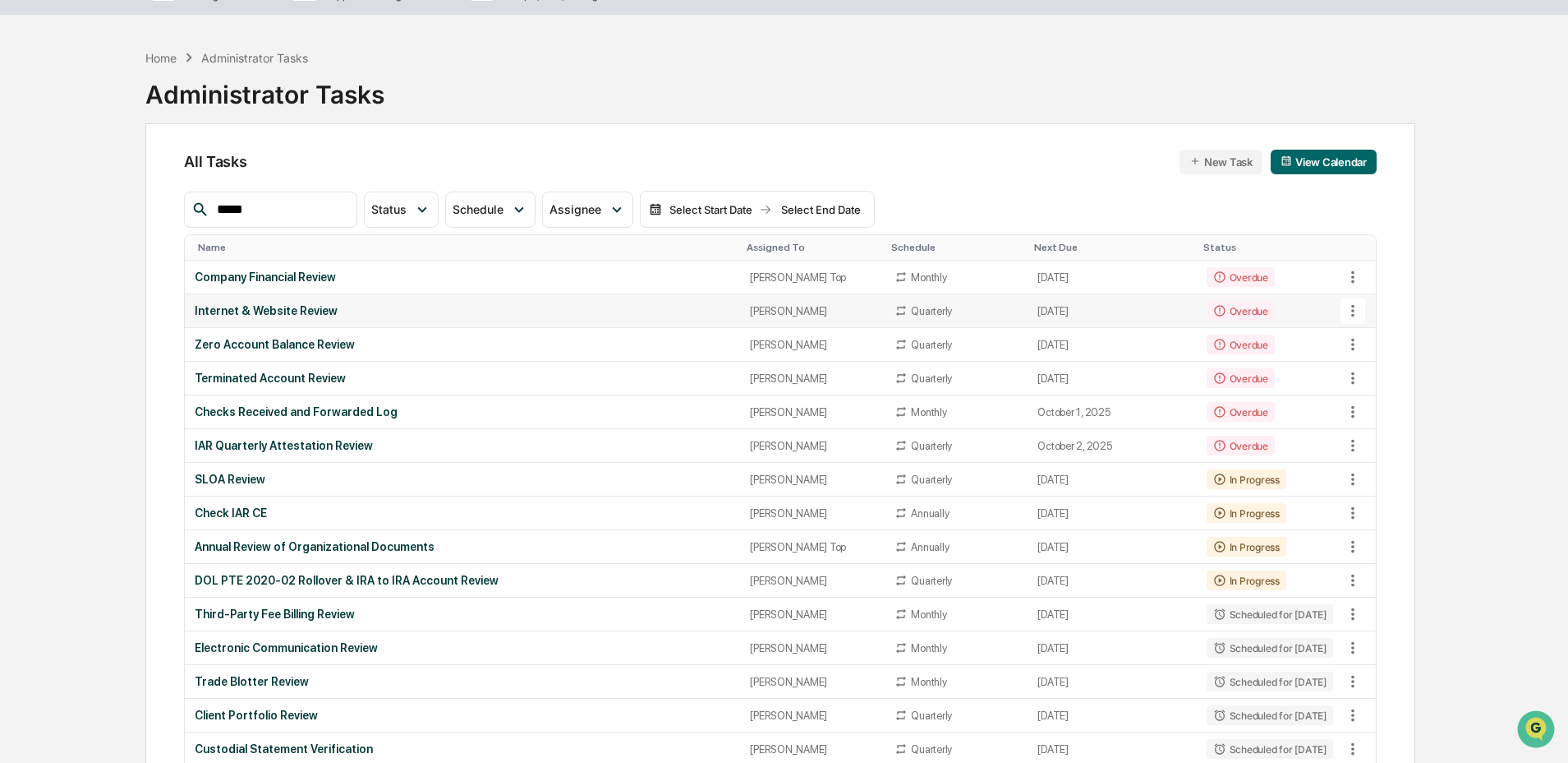
scroll to position [30, 0]
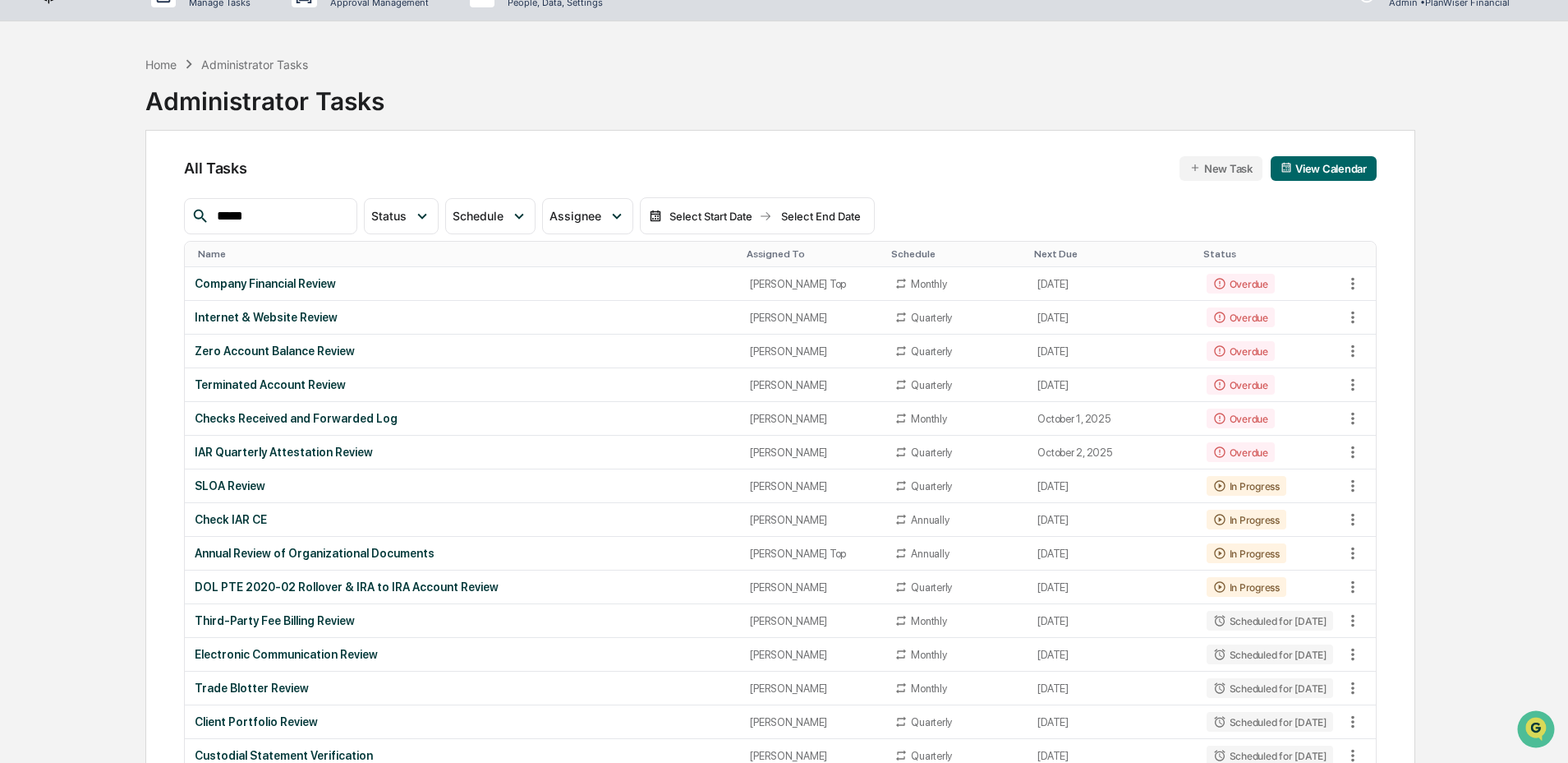
click at [713, 164] on div "All Tasks New Task View Calendar" at bounding box center [780, 168] width 1192 height 25
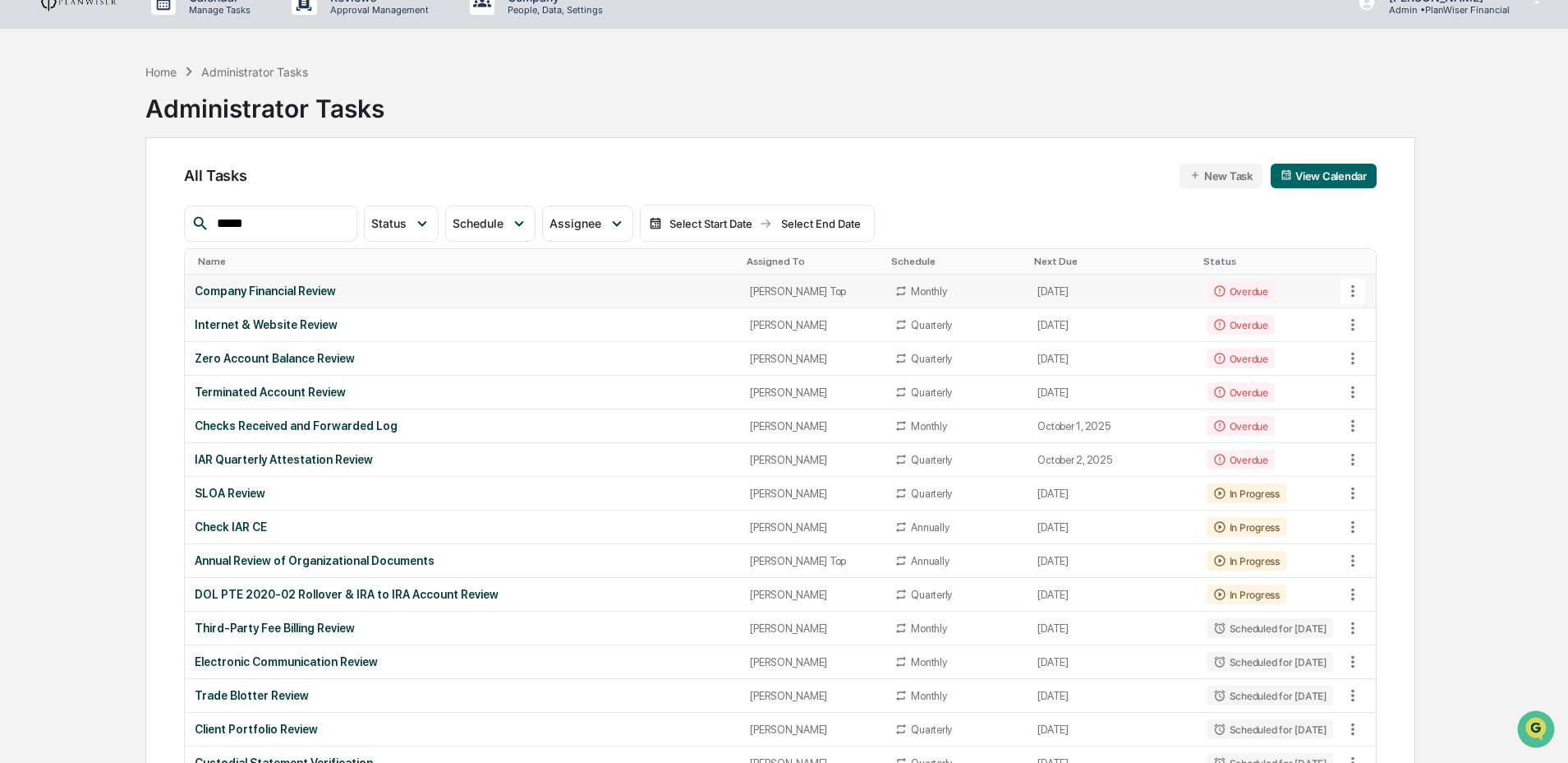
scroll to position [0, 0]
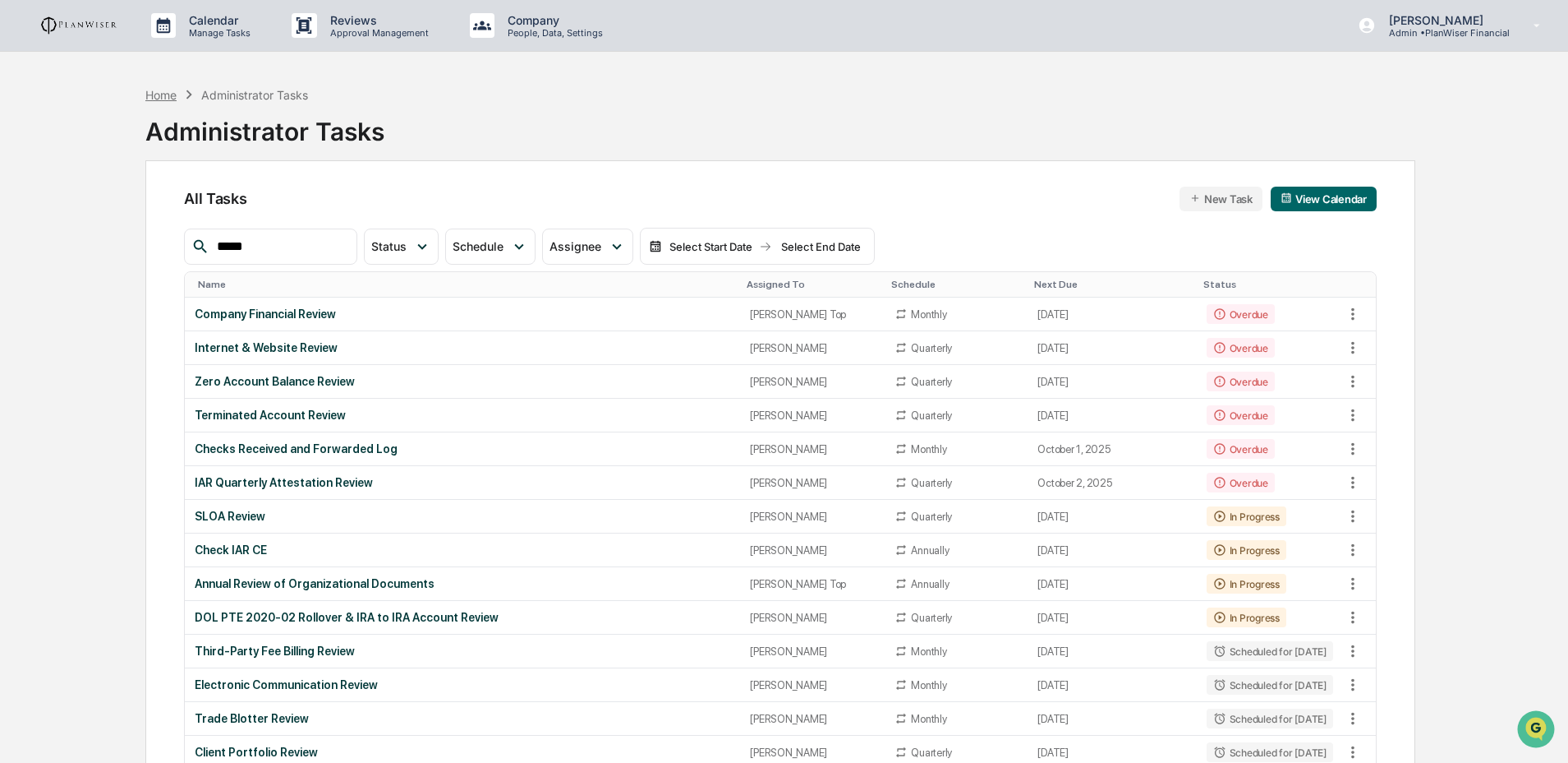
click at [167, 92] on div "Home" at bounding box center [160, 95] width 31 height 14
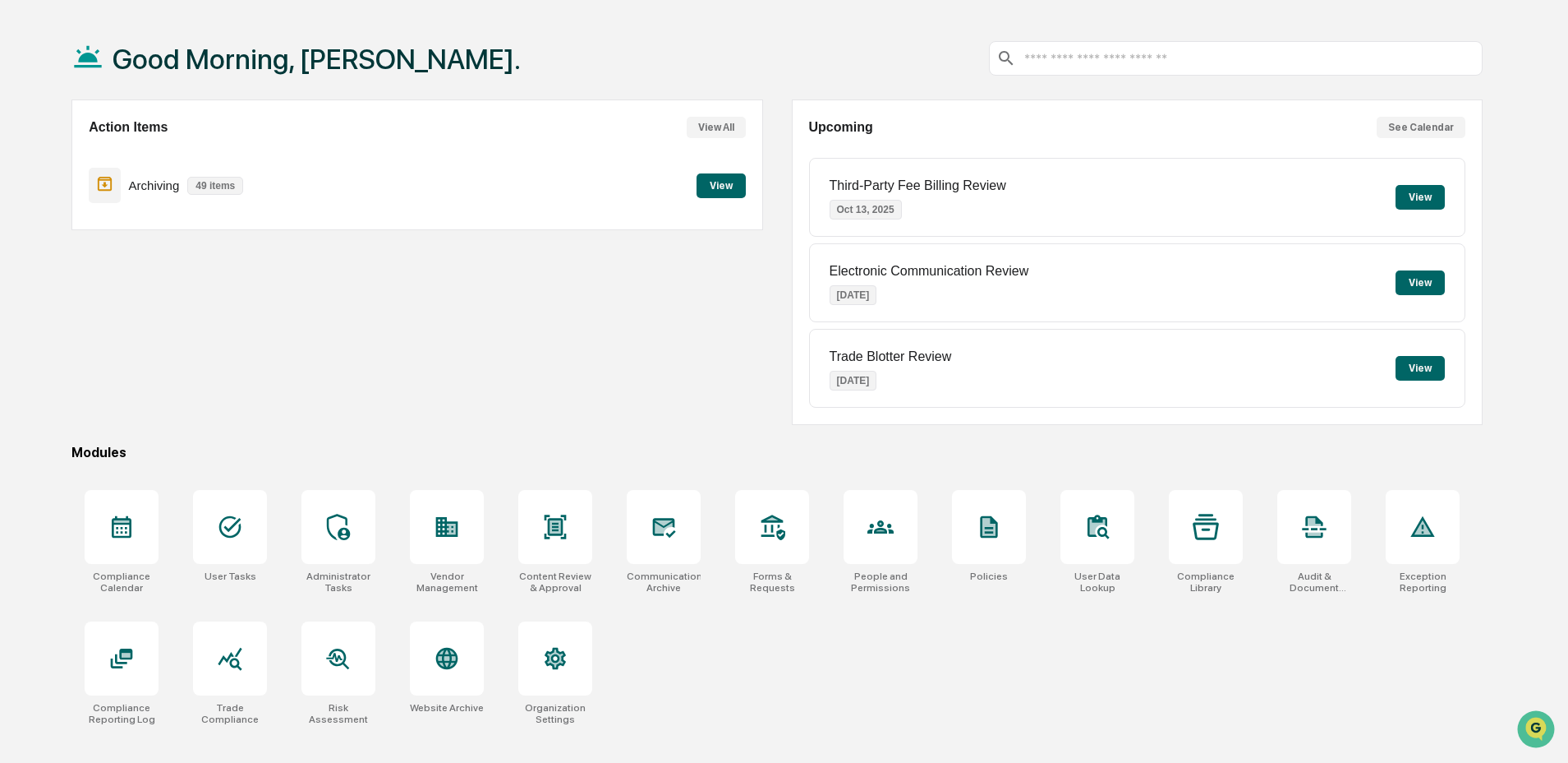
scroll to position [78, 0]
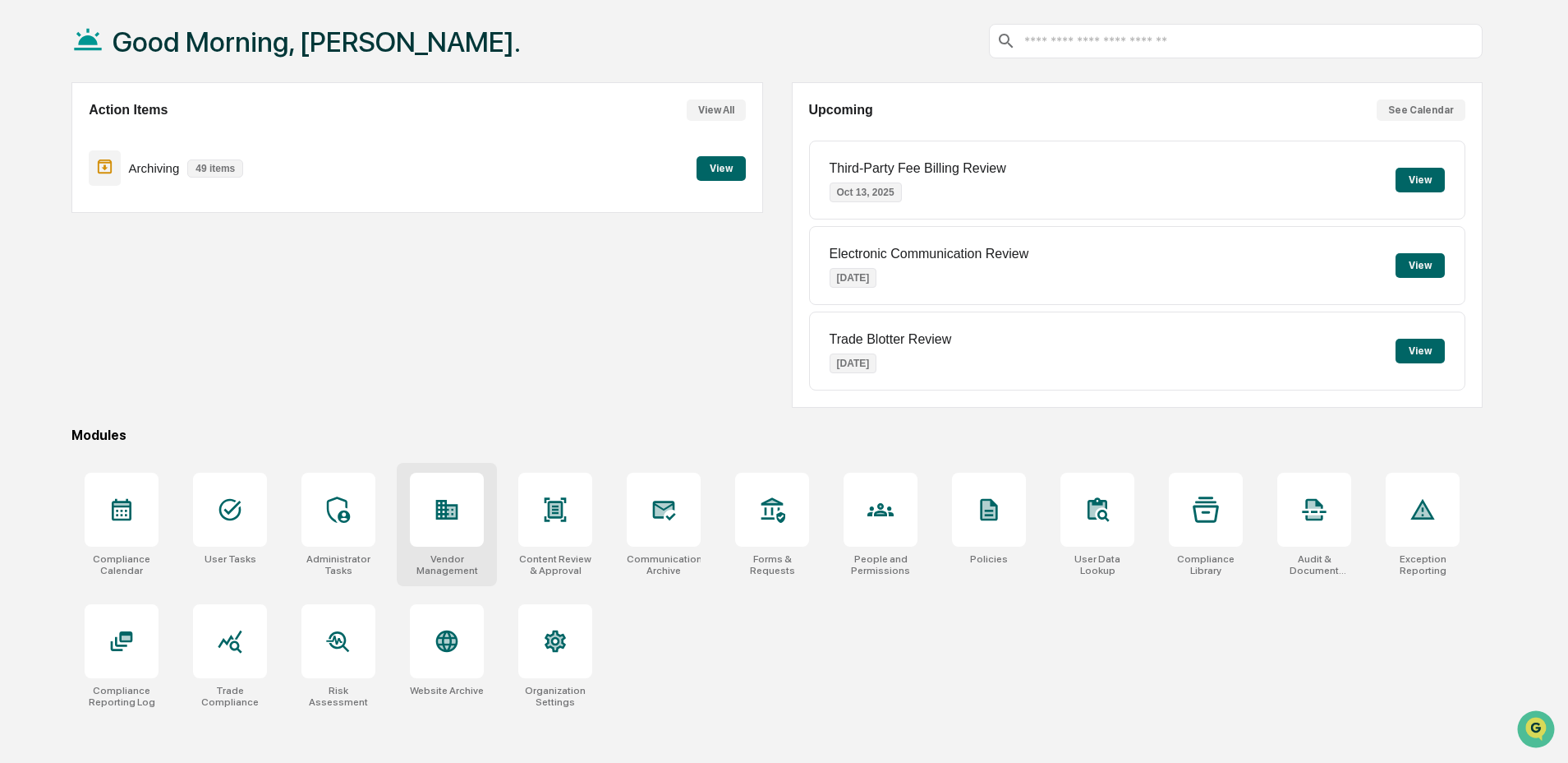
click at [480, 510] on div at bounding box center [446, 509] width 74 height 74
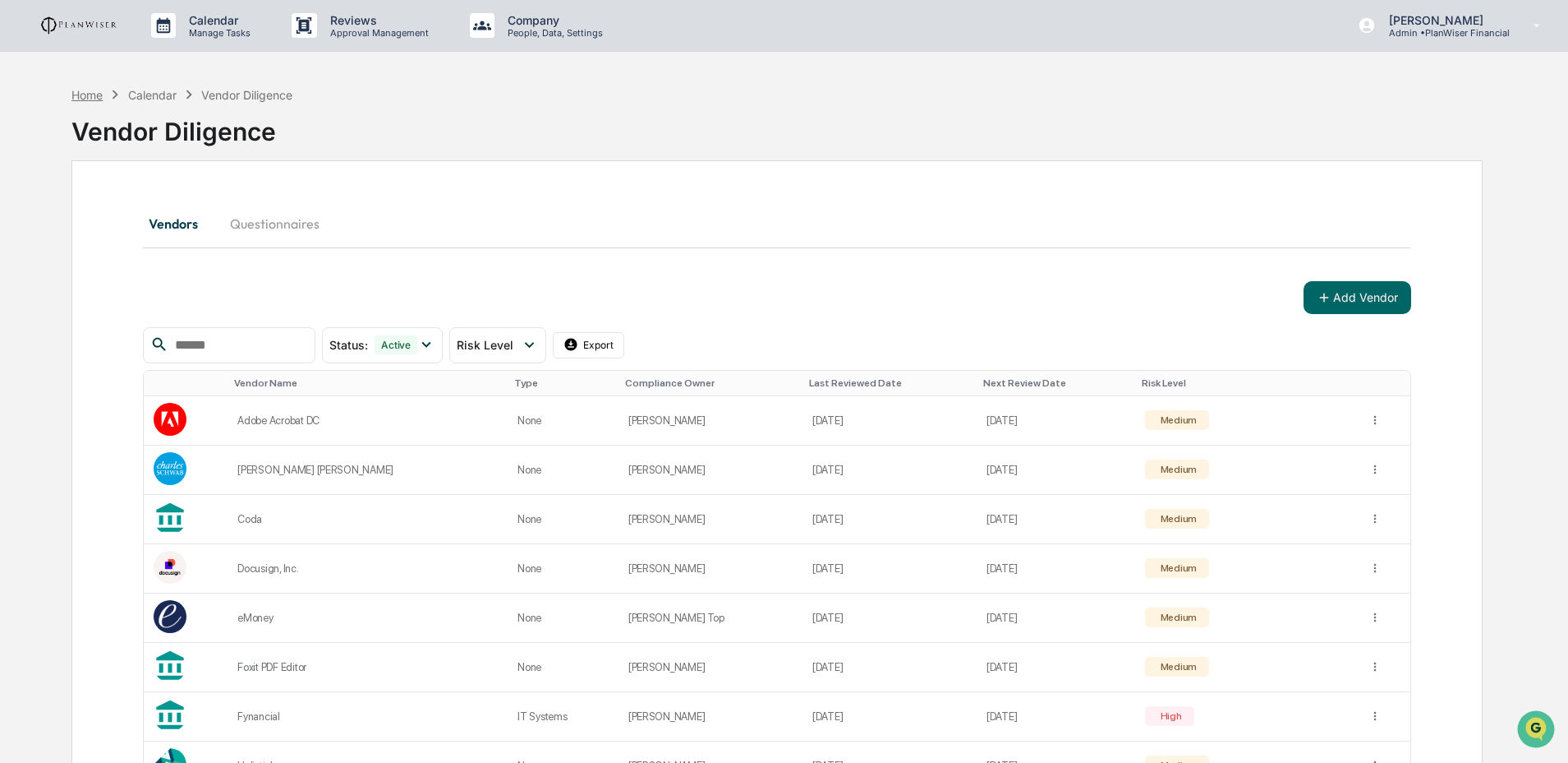
click at [83, 96] on div "Home" at bounding box center [87, 95] width 31 height 14
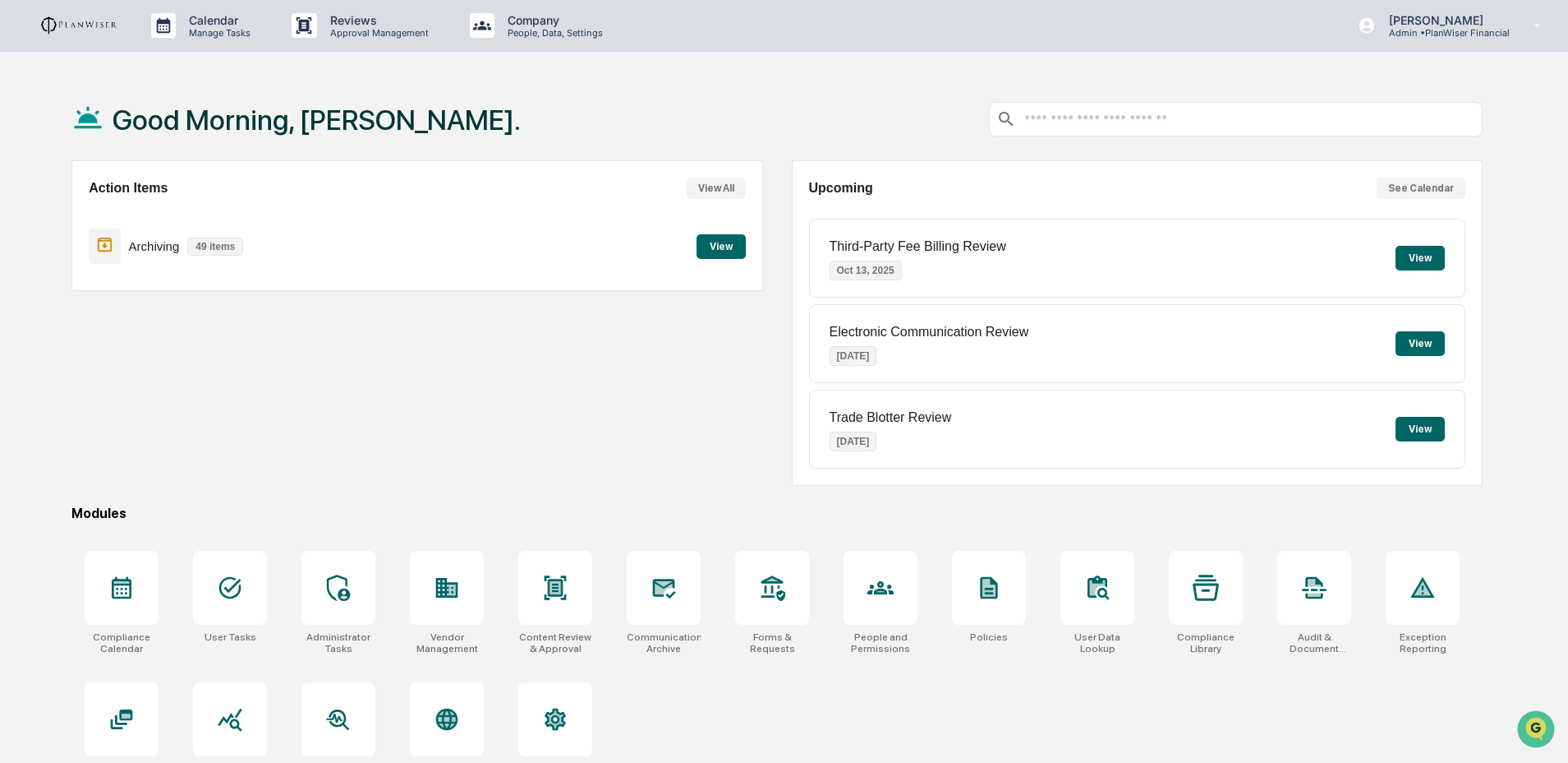
click at [662, 357] on div "Action Items View All Archiving 49 items View" at bounding box center [417, 323] width 692 height 325
click at [513, 13] on p "Company" at bounding box center [553, 20] width 117 height 14
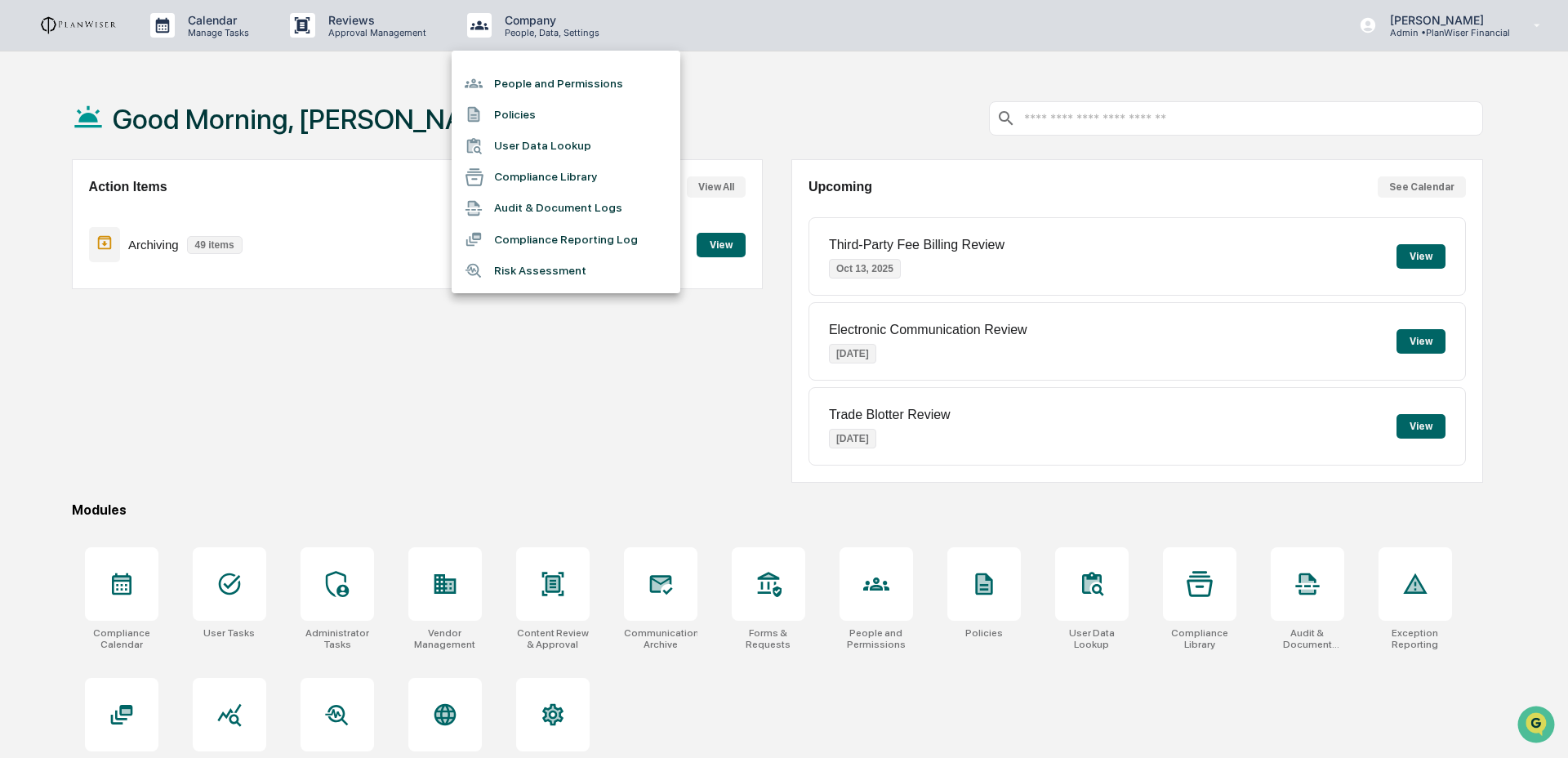
click at [529, 85] on li "People and Permissions" at bounding box center [566, 83] width 229 height 31
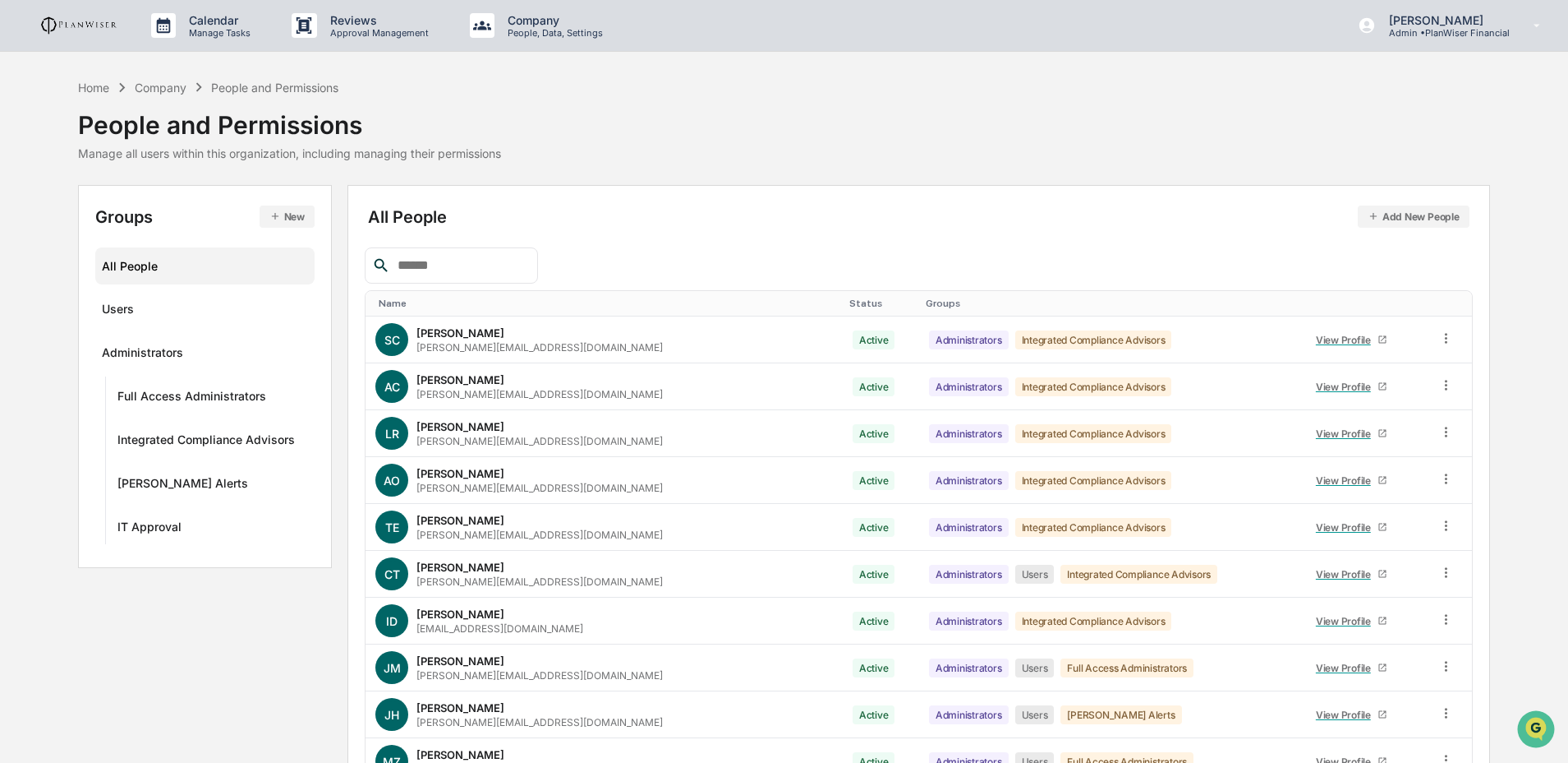
click at [289, 222] on button "New" at bounding box center [287, 216] width 55 height 22
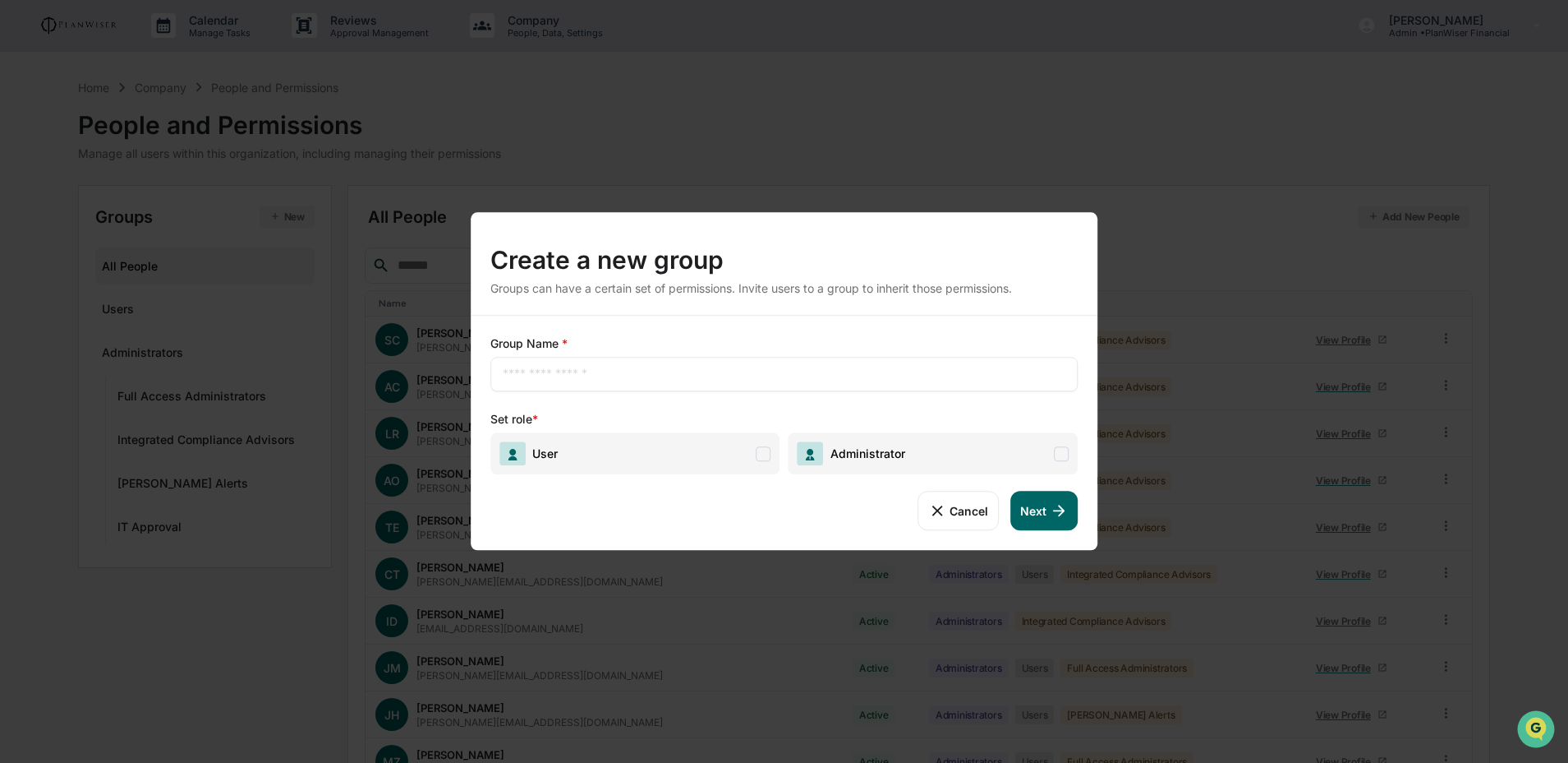
click at [858, 362] on div "​" at bounding box center [785, 373] width 588 height 35
click at [855, 371] on input "text" at bounding box center [785, 374] width 563 height 17
type input "*********"
click at [939, 469] on span "Administrator" at bounding box center [933, 453] width 290 height 42
click at [1043, 499] on button "Next" at bounding box center [1044, 510] width 67 height 40
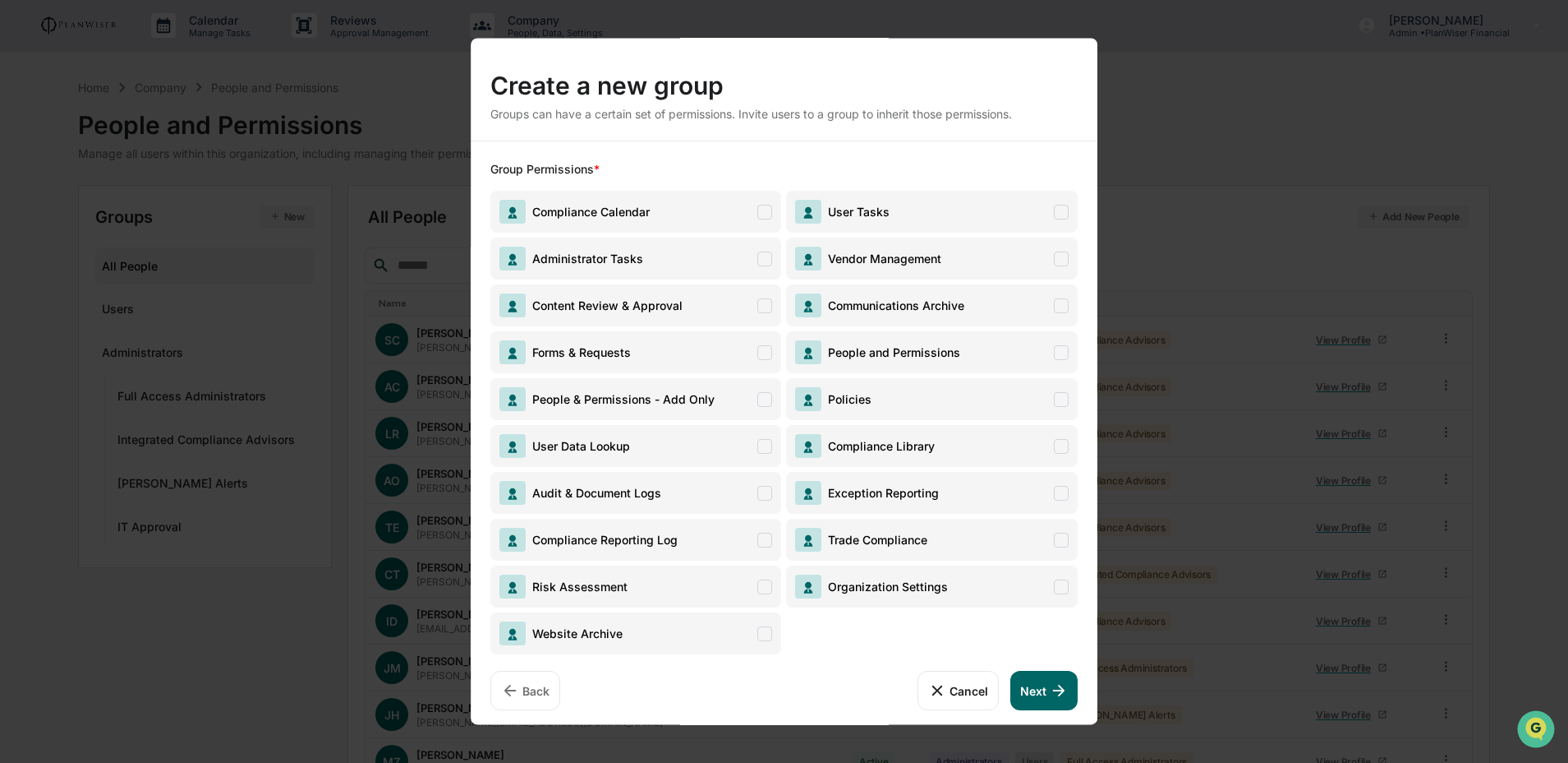
click at [643, 299] on span "Content Review & Approval" at bounding box center [603, 306] width 157 height 14
click at [1035, 700] on button "Next" at bounding box center [1044, 690] width 67 height 40
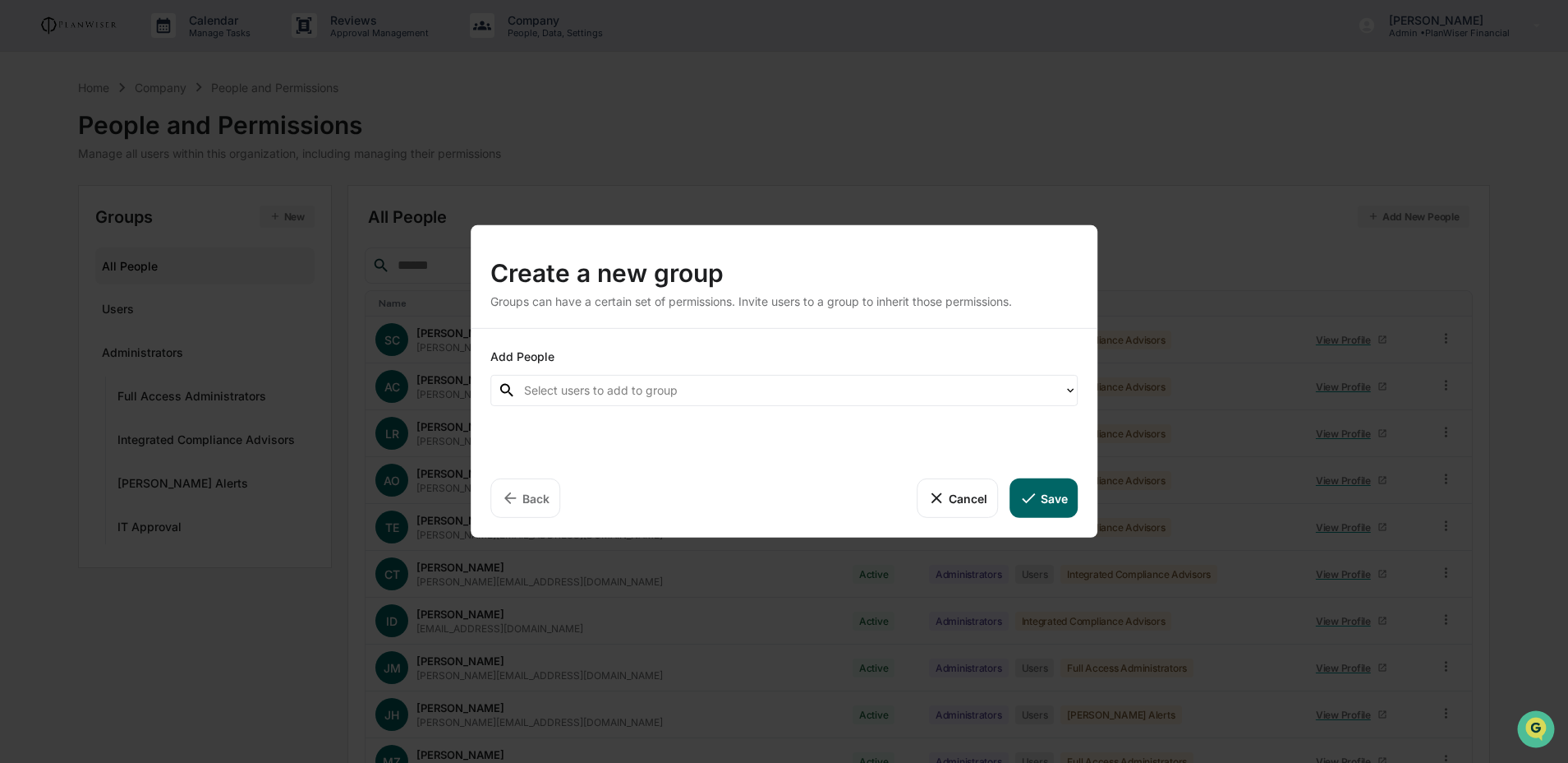
click at [895, 390] on div at bounding box center [790, 389] width 532 height 19
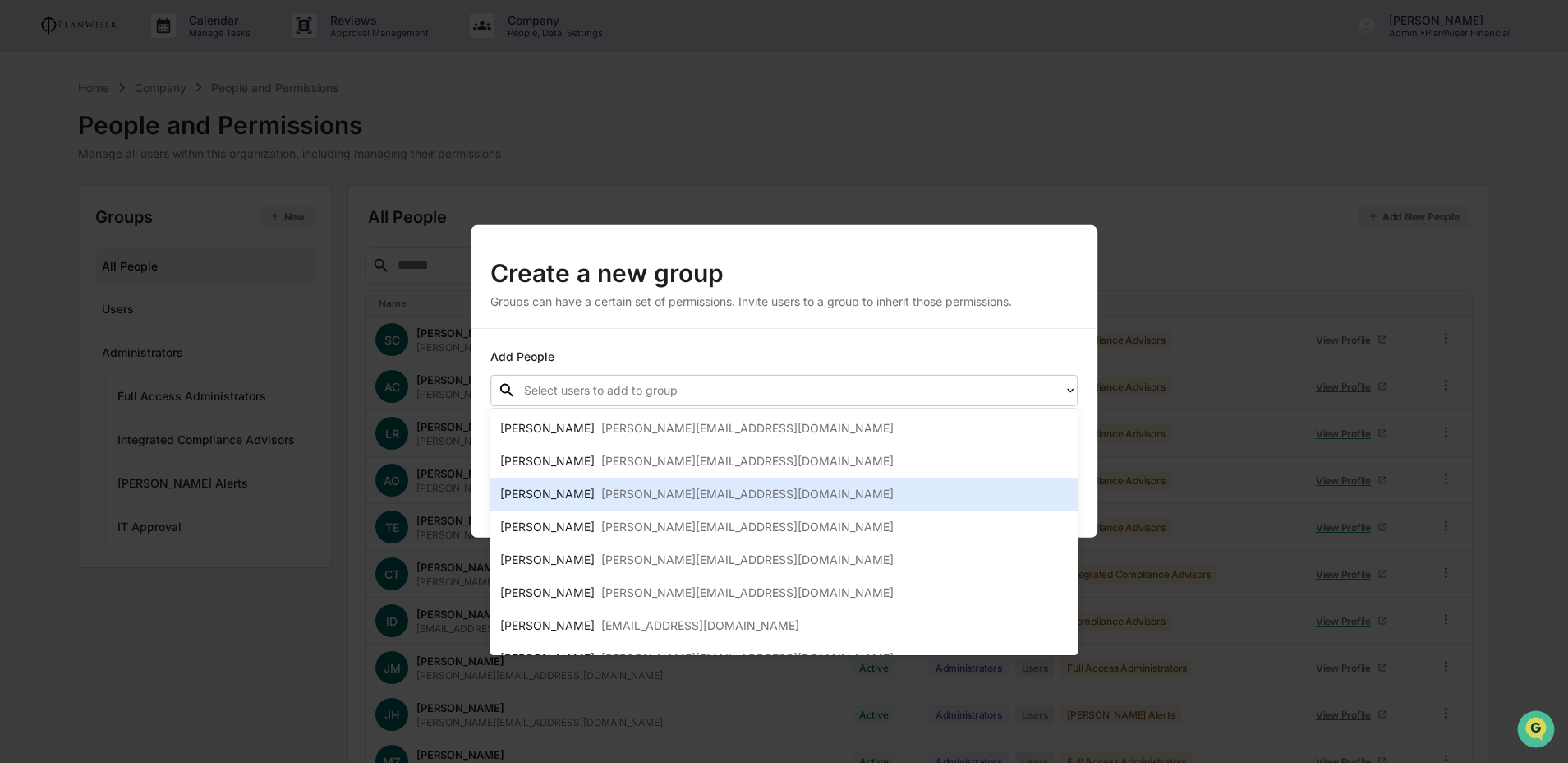
click at [872, 491] on div "Lindsay Rider lindsay@integrated-compliance.com" at bounding box center [785, 494] width 569 height 19
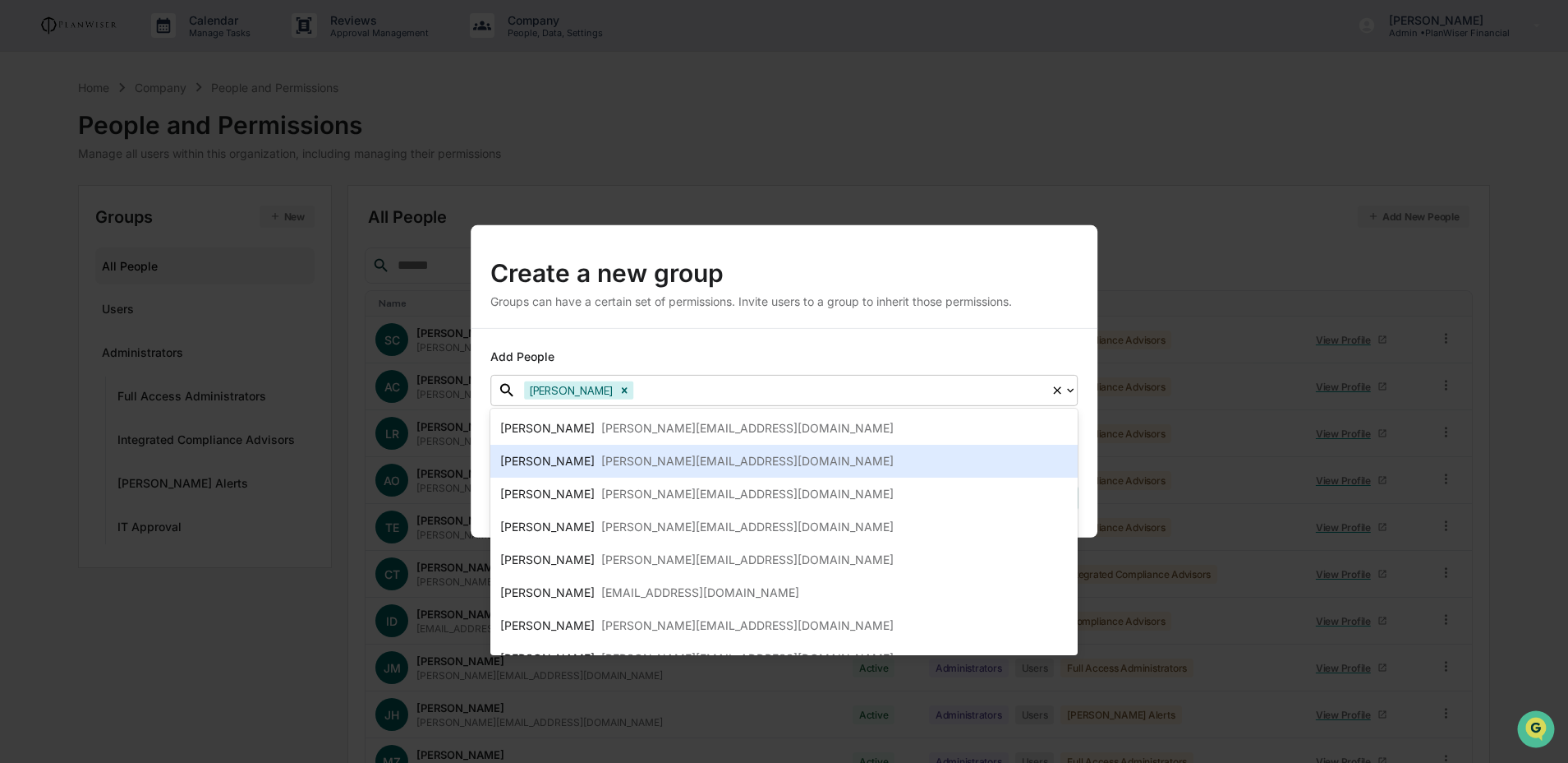
click at [1085, 456] on div "Add People option Lindsay Rider, selected. Ashley Craddock, 2 of 12. 12 results…" at bounding box center [784, 433] width 627 height 209
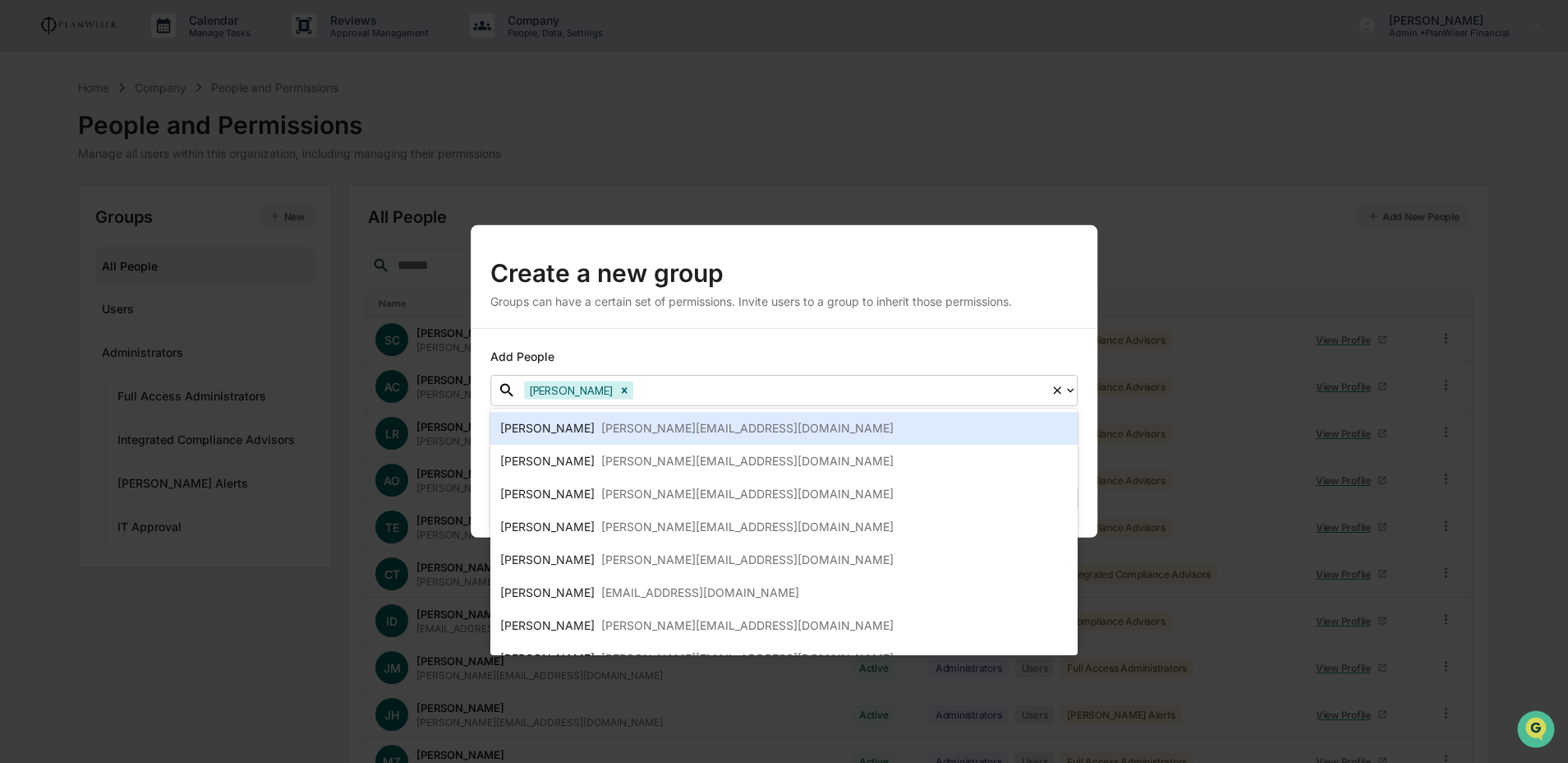
click at [1057, 329] on div "Add People option Lindsay Rider, selected. Stacie Craddock, 1 of 12. 12 results…" at bounding box center [784, 433] width 627 height 209
click at [963, 348] on div "Add People" at bounding box center [785, 356] width 588 height 17
click at [751, 354] on div "Add People" at bounding box center [785, 356] width 588 height 17
click at [1073, 388] on icon at bounding box center [1070, 390] width 13 height 13
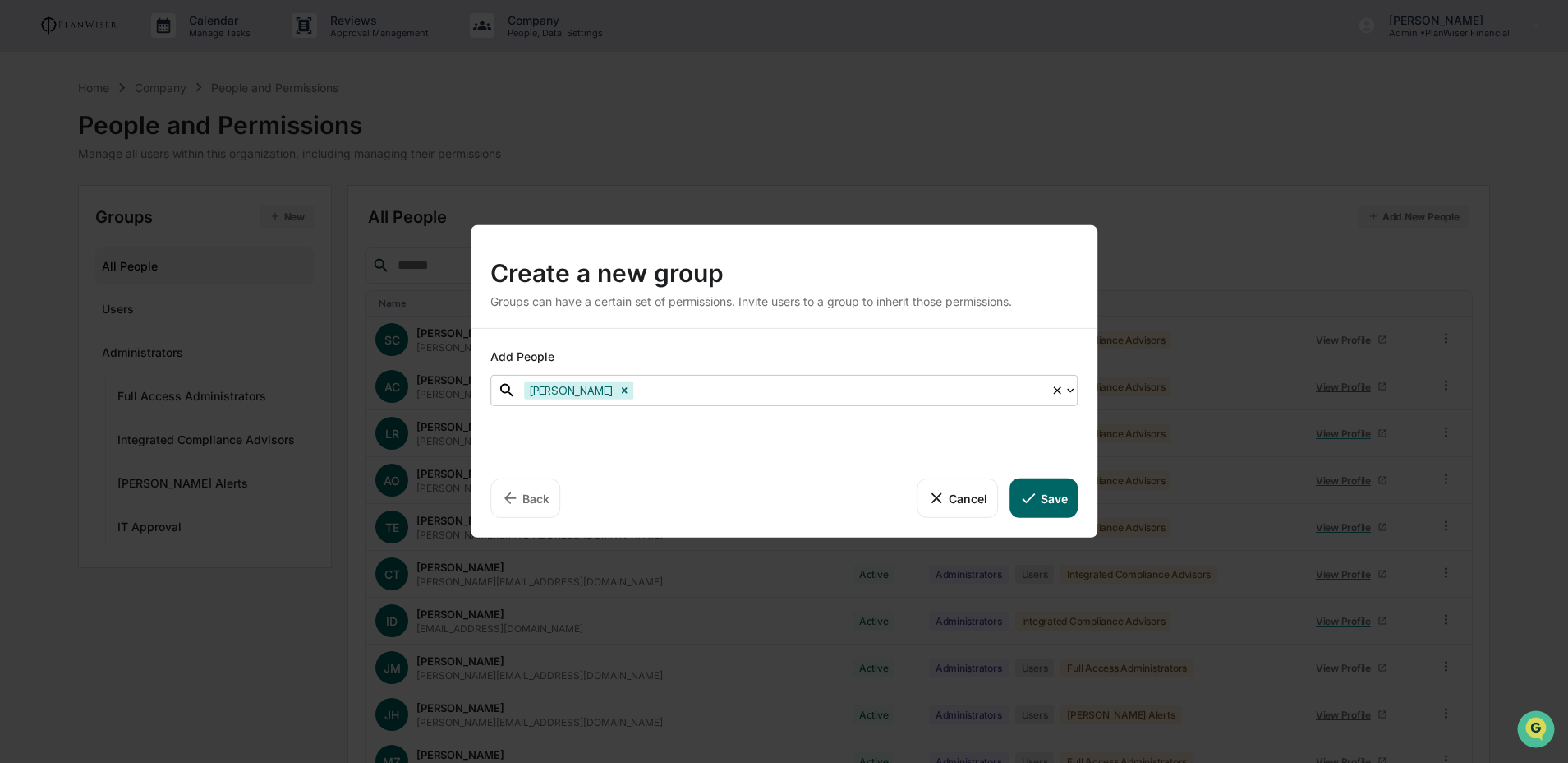
click at [893, 397] on div at bounding box center [840, 389] width 406 height 19
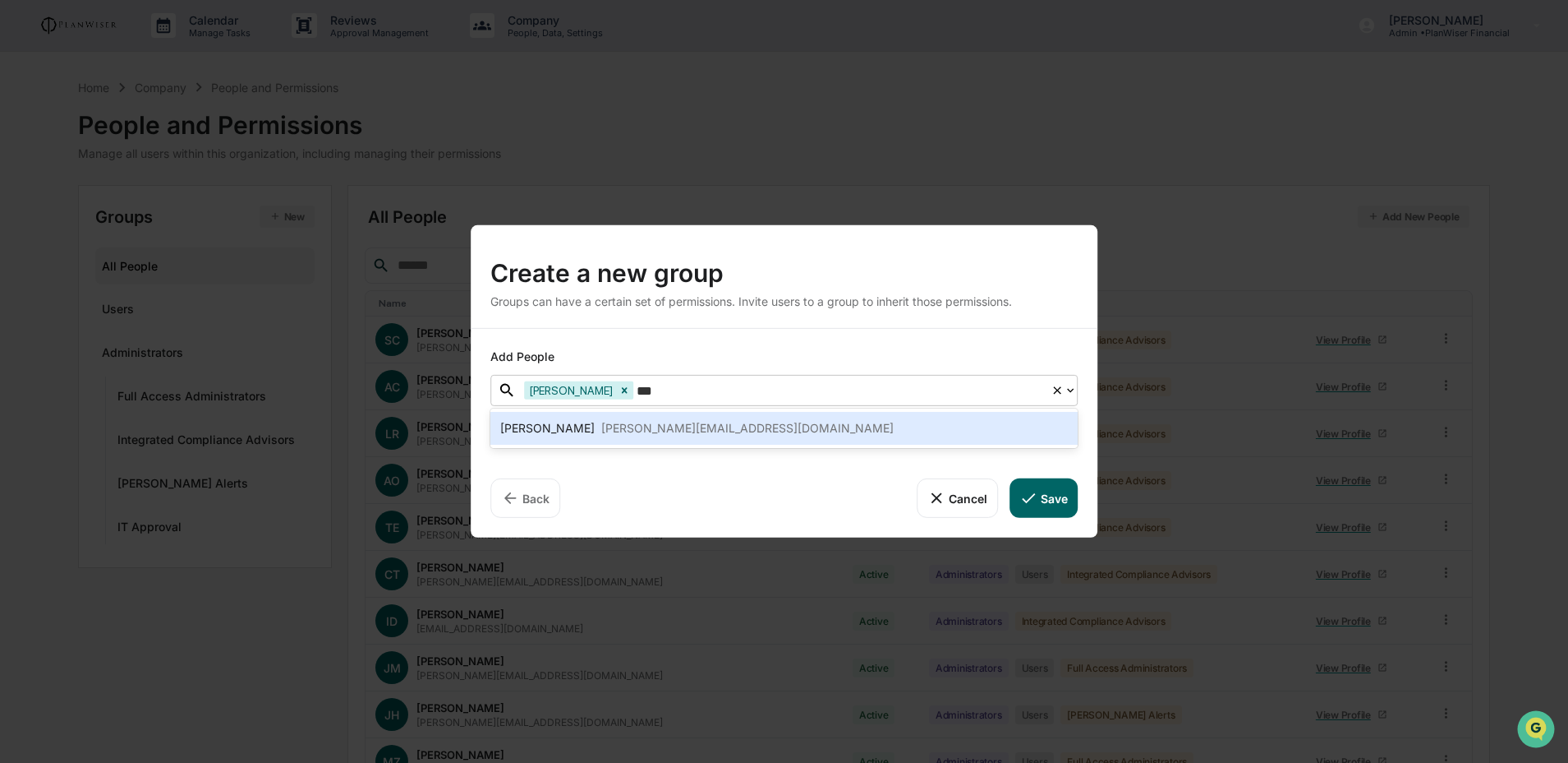
type input "****"
click at [796, 435] on div "catherine@integrated-compliance.com" at bounding box center [748, 428] width 292 height 19
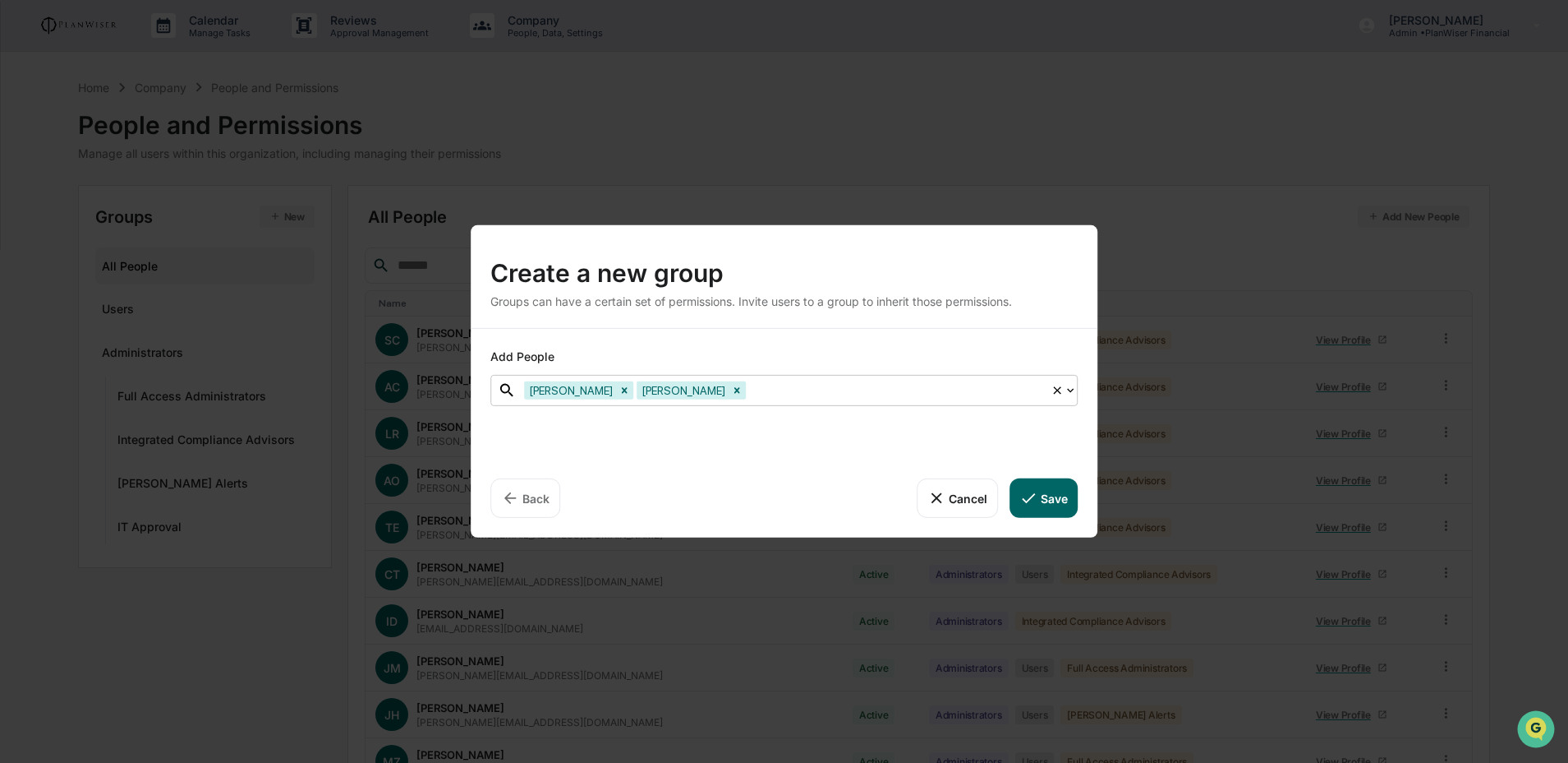
click at [1028, 496] on icon at bounding box center [1029, 498] width 18 height 18
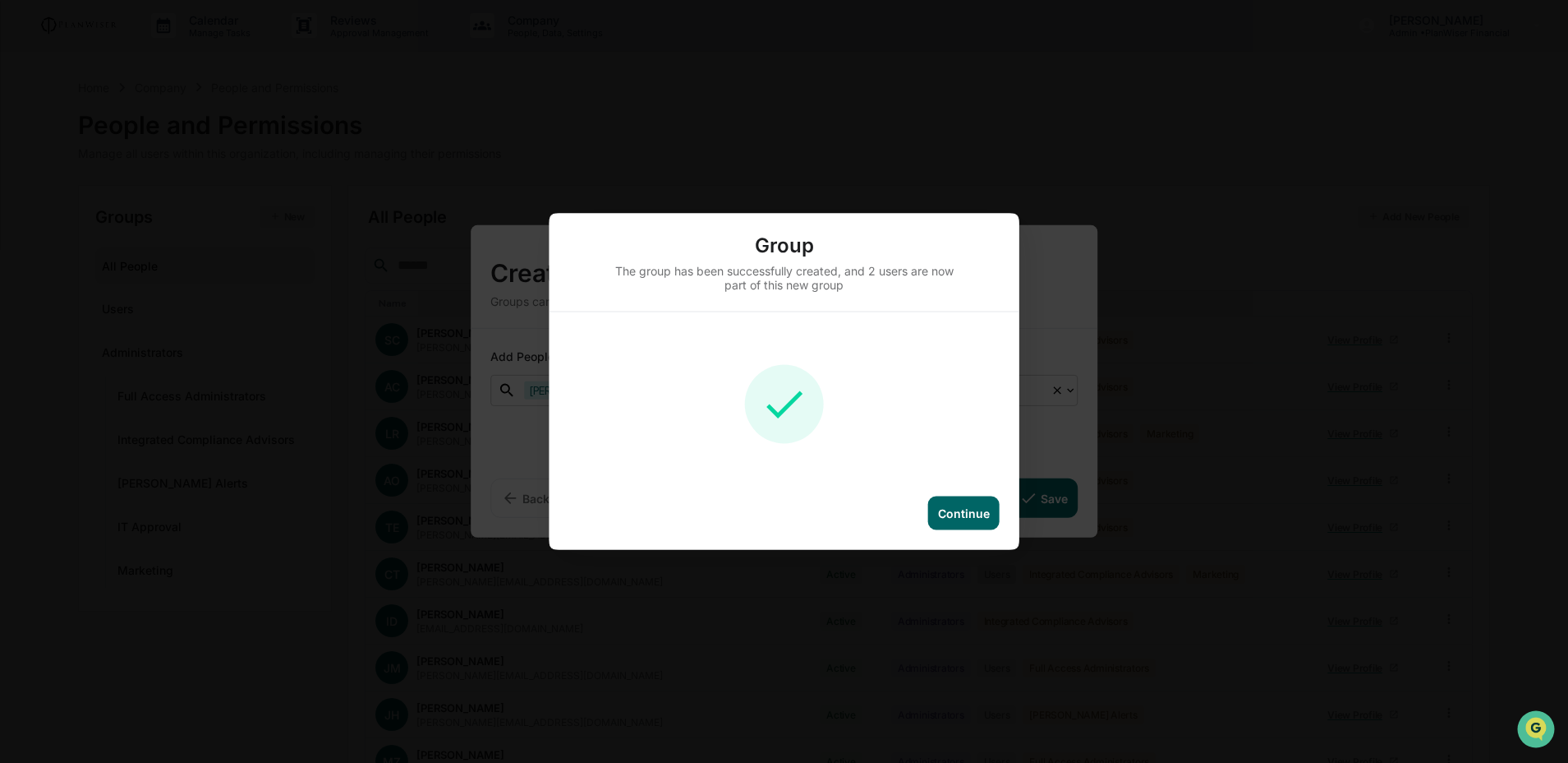
click at [984, 514] on div "Continue" at bounding box center [964, 513] width 51 height 14
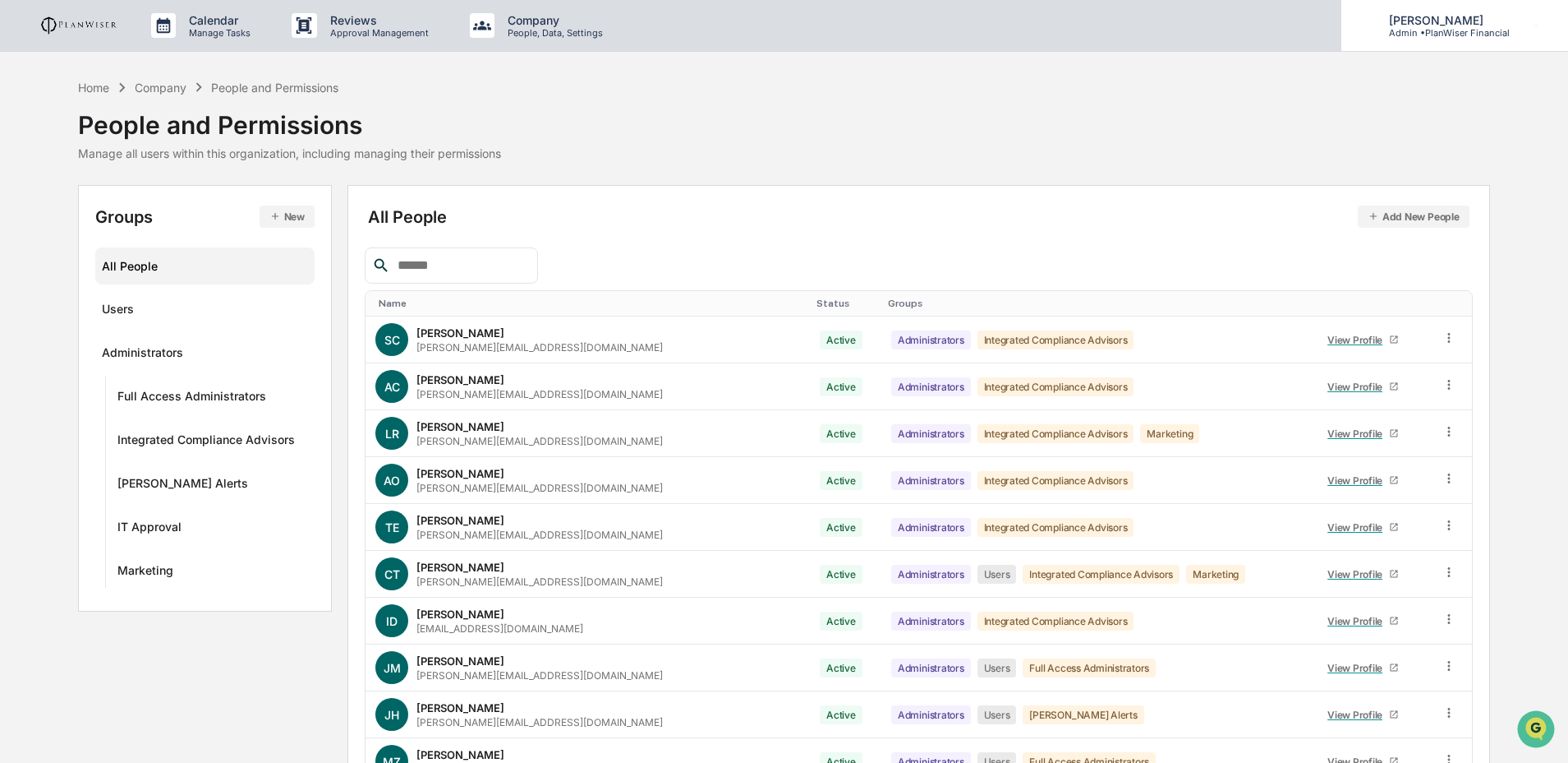
click at [1407, 19] on p "[PERSON_NAME]" at bounding box center [1442, 20] width 134 height 14
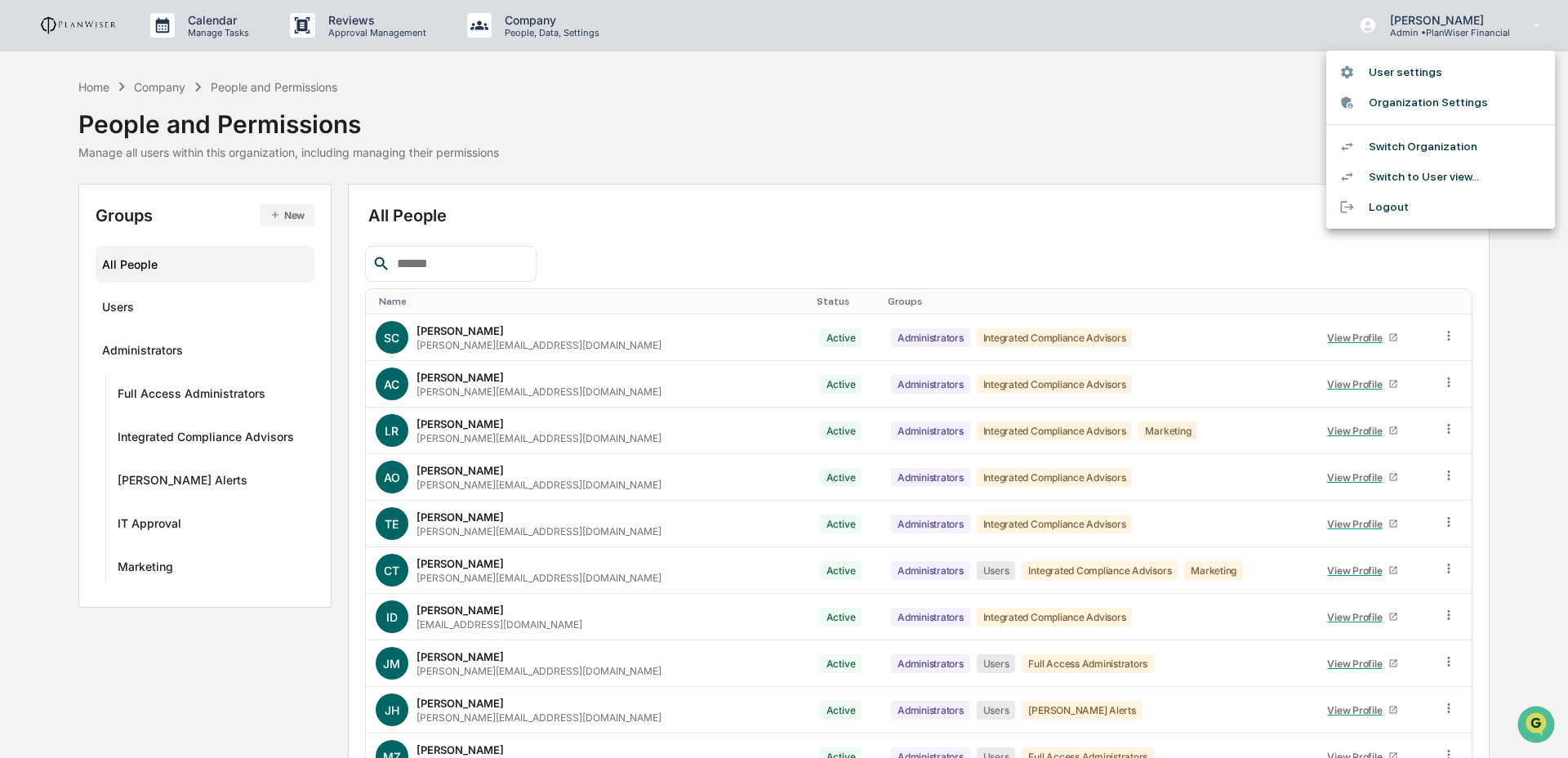
click at [1441, 110] on li "Organization Settings" at bounding box center [1441, 102] width 229 height 30
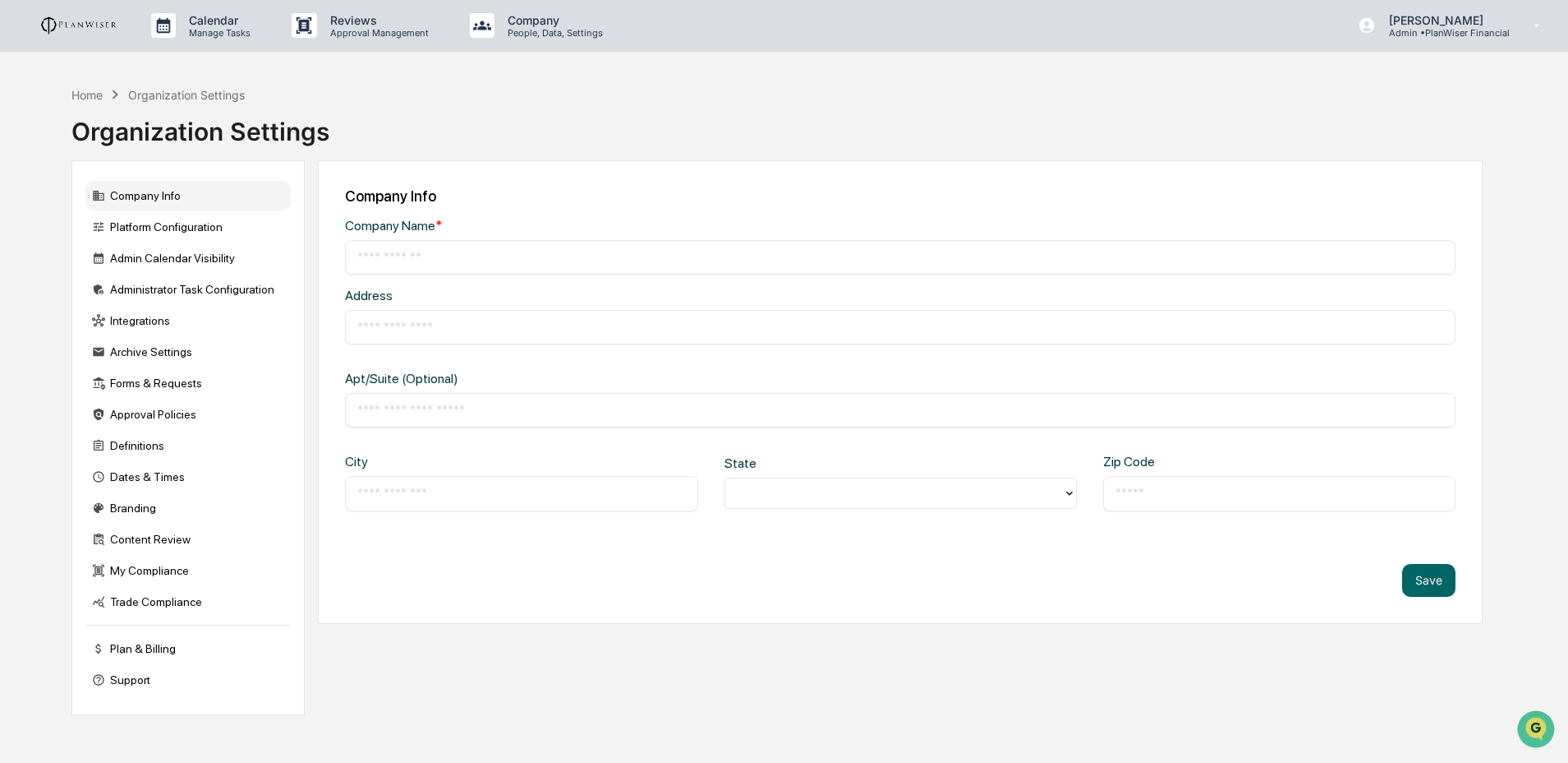
type input "**********"
type input "*********"
type input "**********"
type input "*****"
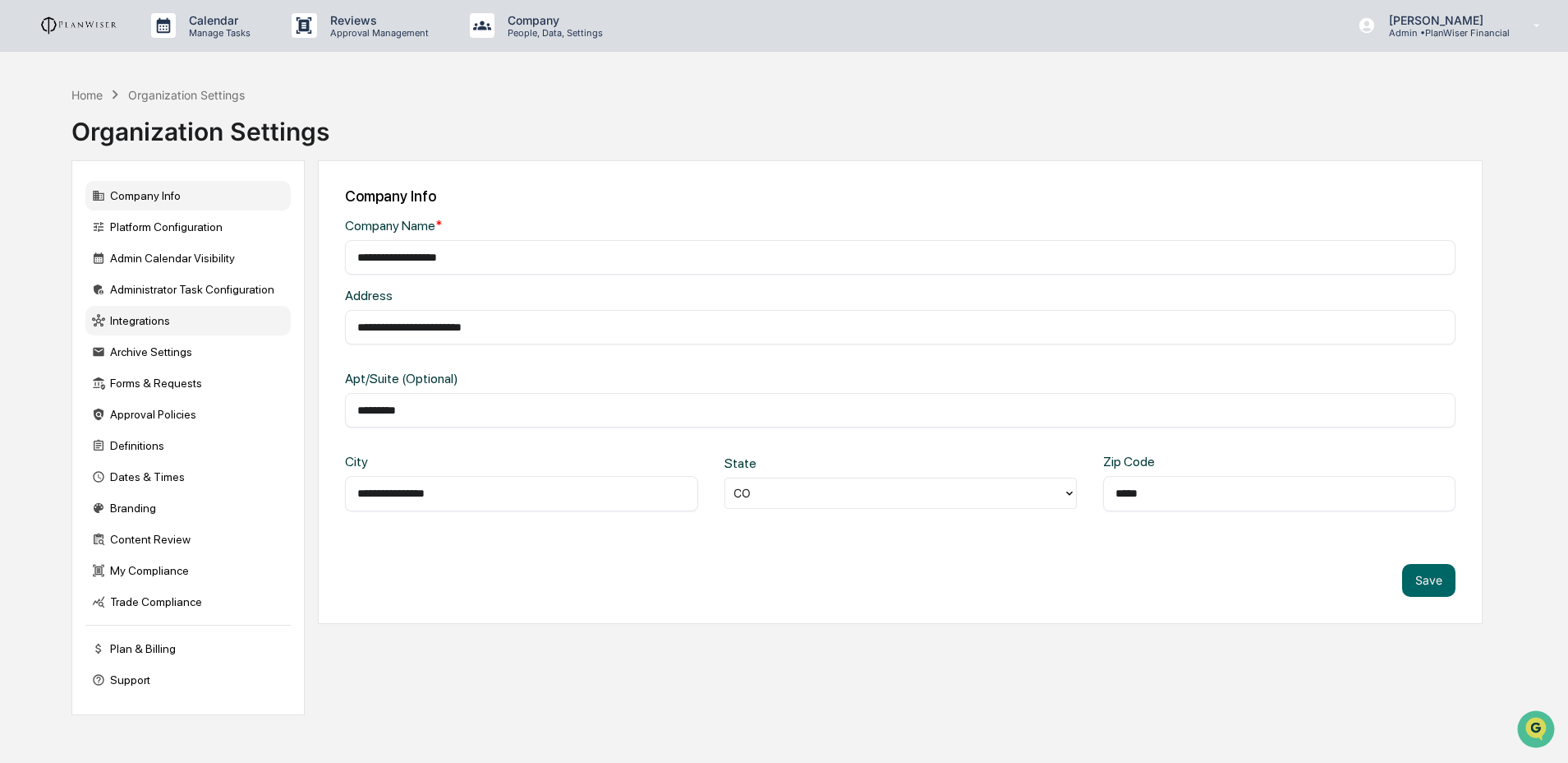
click at [214, 334] on div "Integrations" at bounding box center [188, 320] width 206 height 29
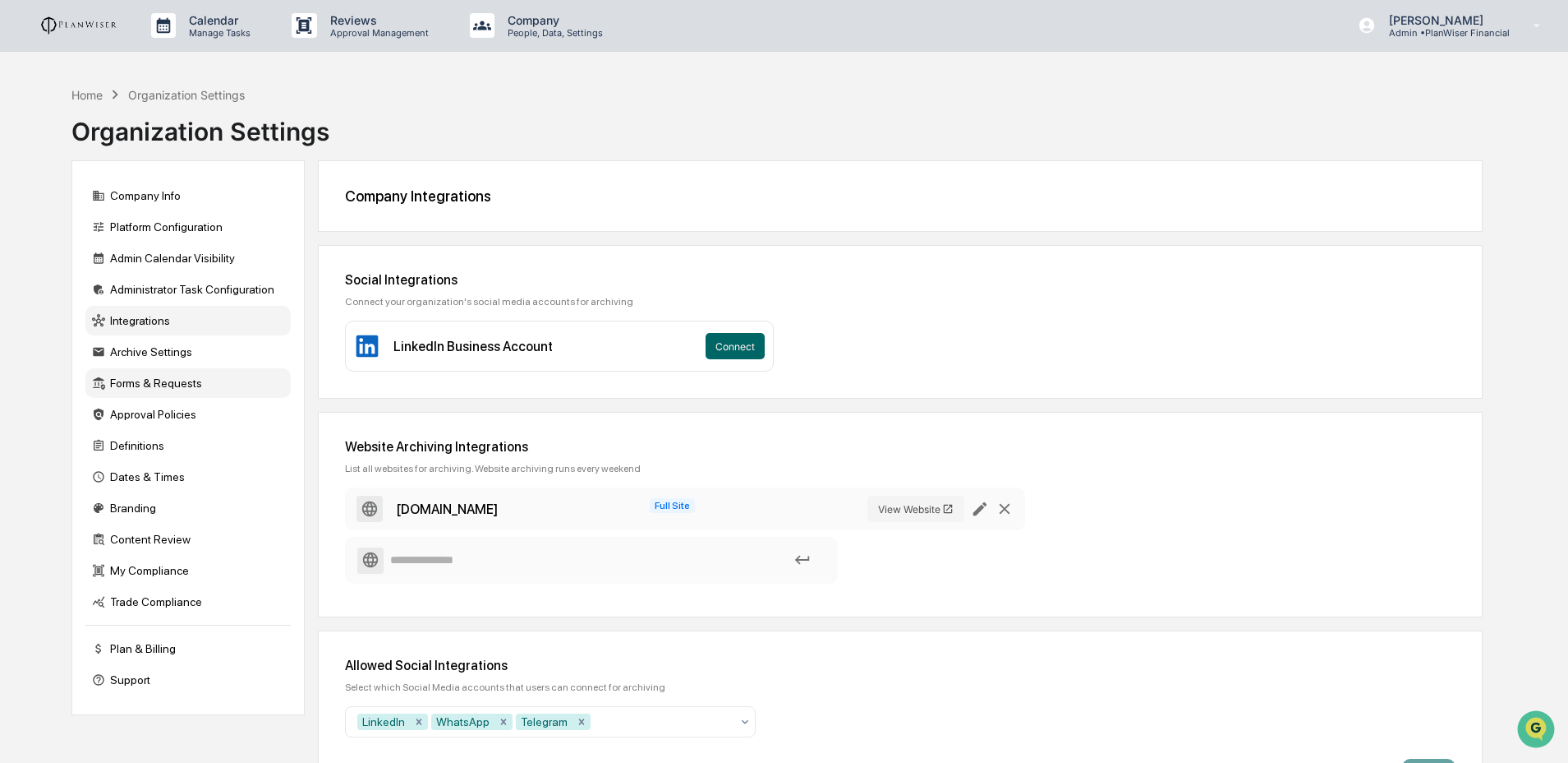
click at [166, 393] on div "Forms & Requests" at bounding box center [188, 382] width 206 height 29
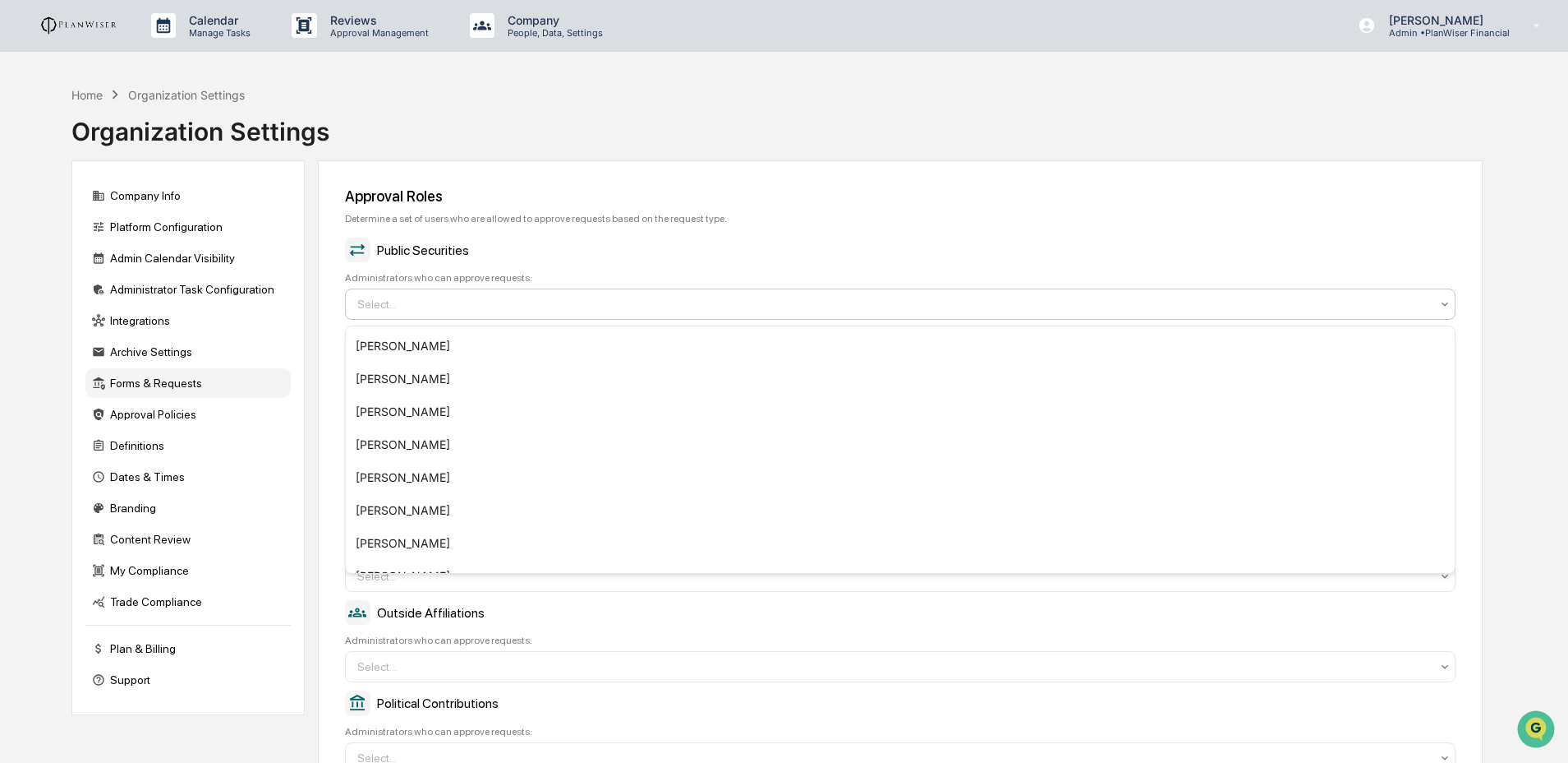
click at [524, 312] on div at bounding box center [893, 304] width 1073 height 17
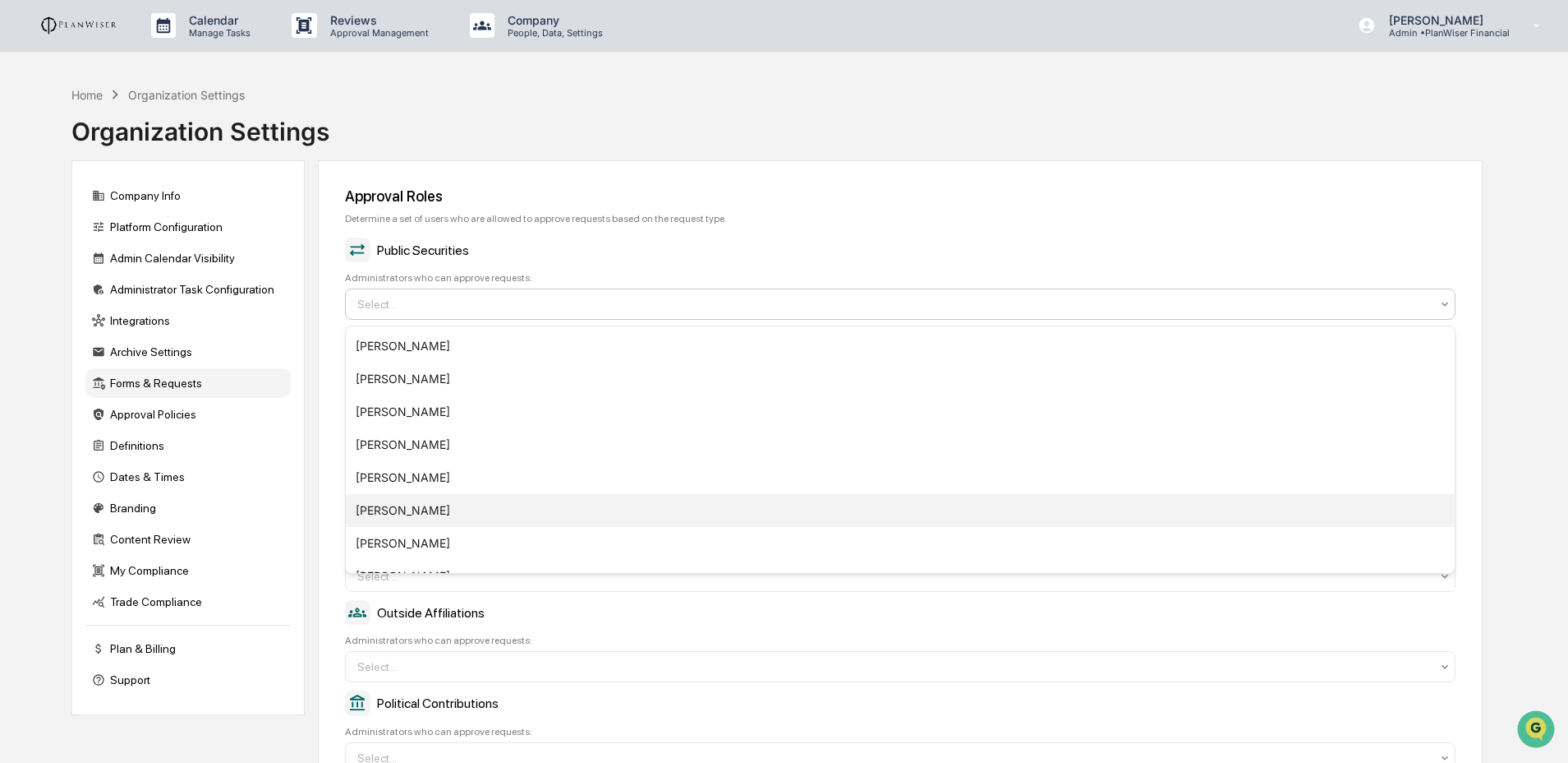
click at [448, 516] on div "Catherine Teichert" at bounding box center [900, 510] width 1109 height 33
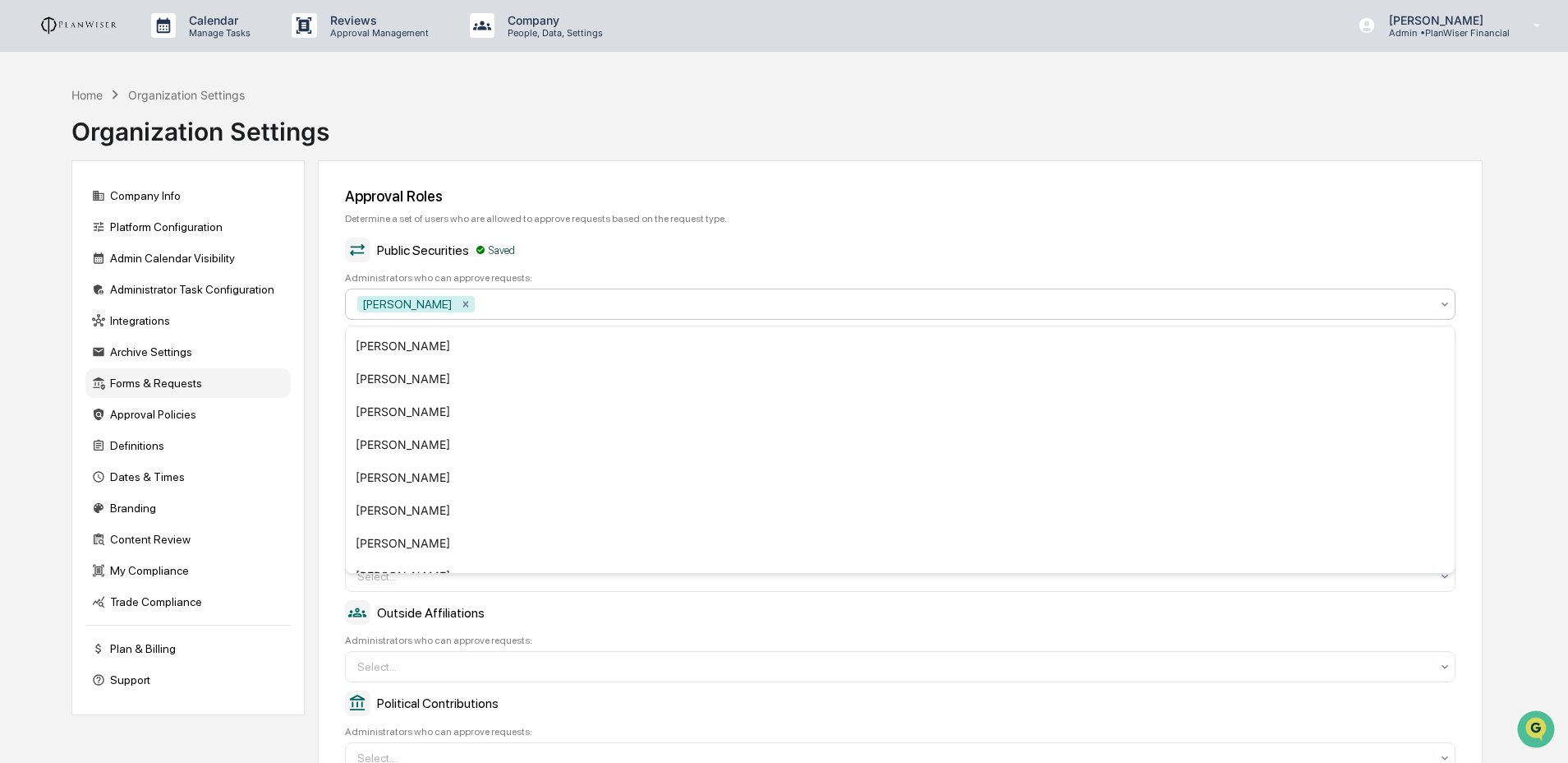
click at [306, 336] on div "Company Info Platform Configuration Admin Calendar Visibility Administrator Tas…" at bounding box center [777, 705] width 1411 height 1088
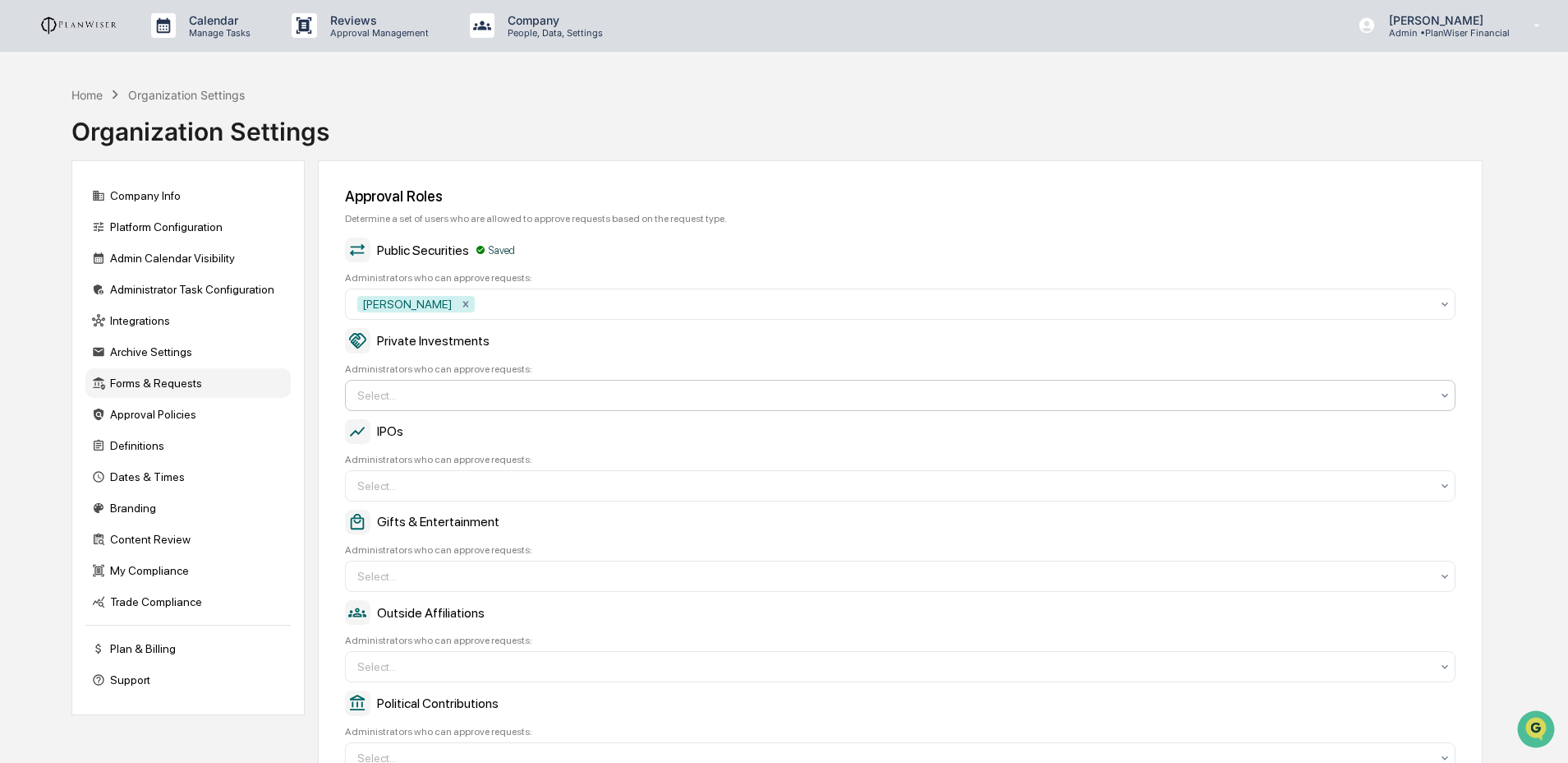
click at [406, 401] on div at bounding box center [893, 395] width 1073 height 17
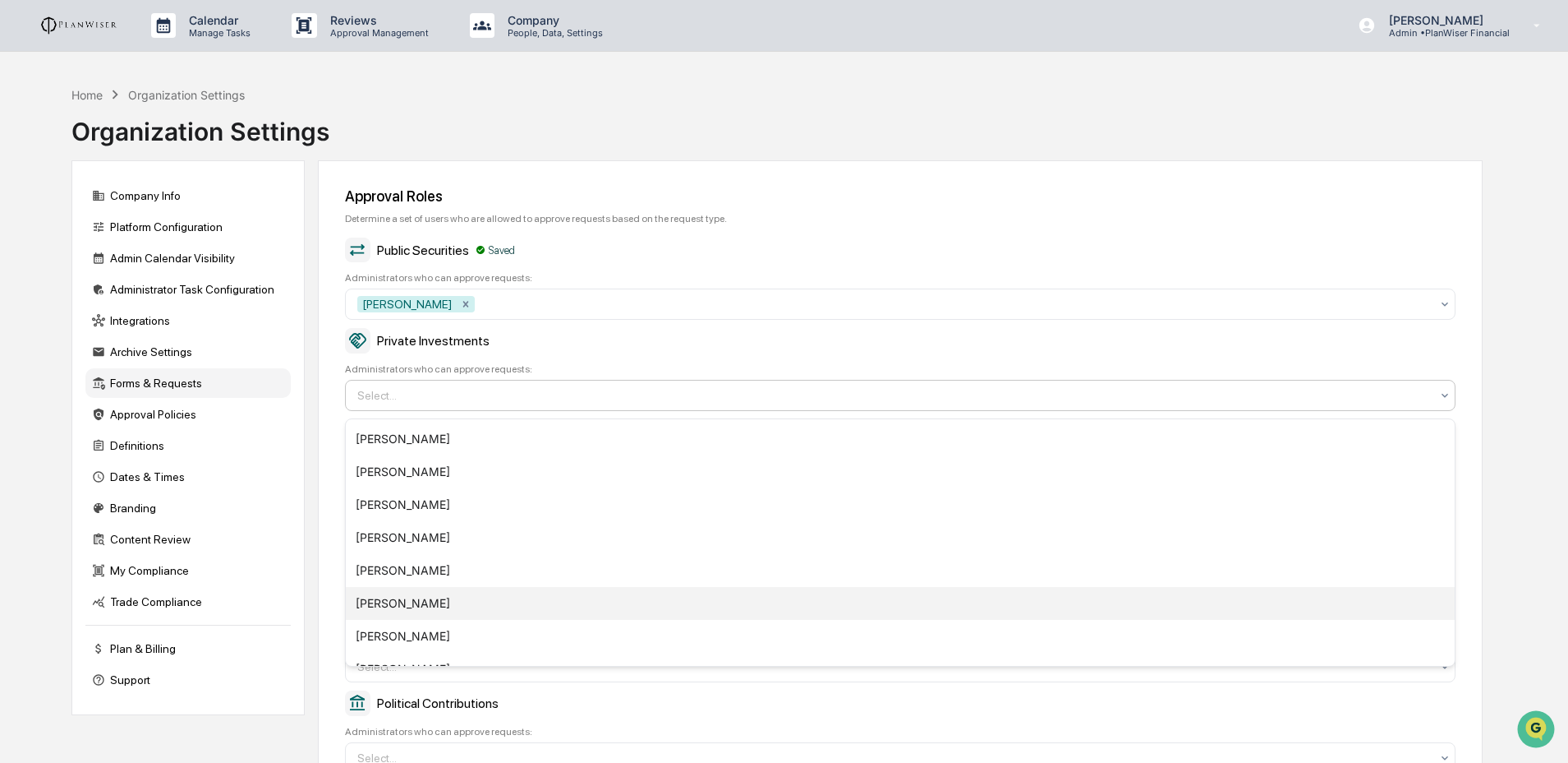
click at [418, 598] on div "Catherine Teichert" at bounding box center [900, 603] width 1109 height 33
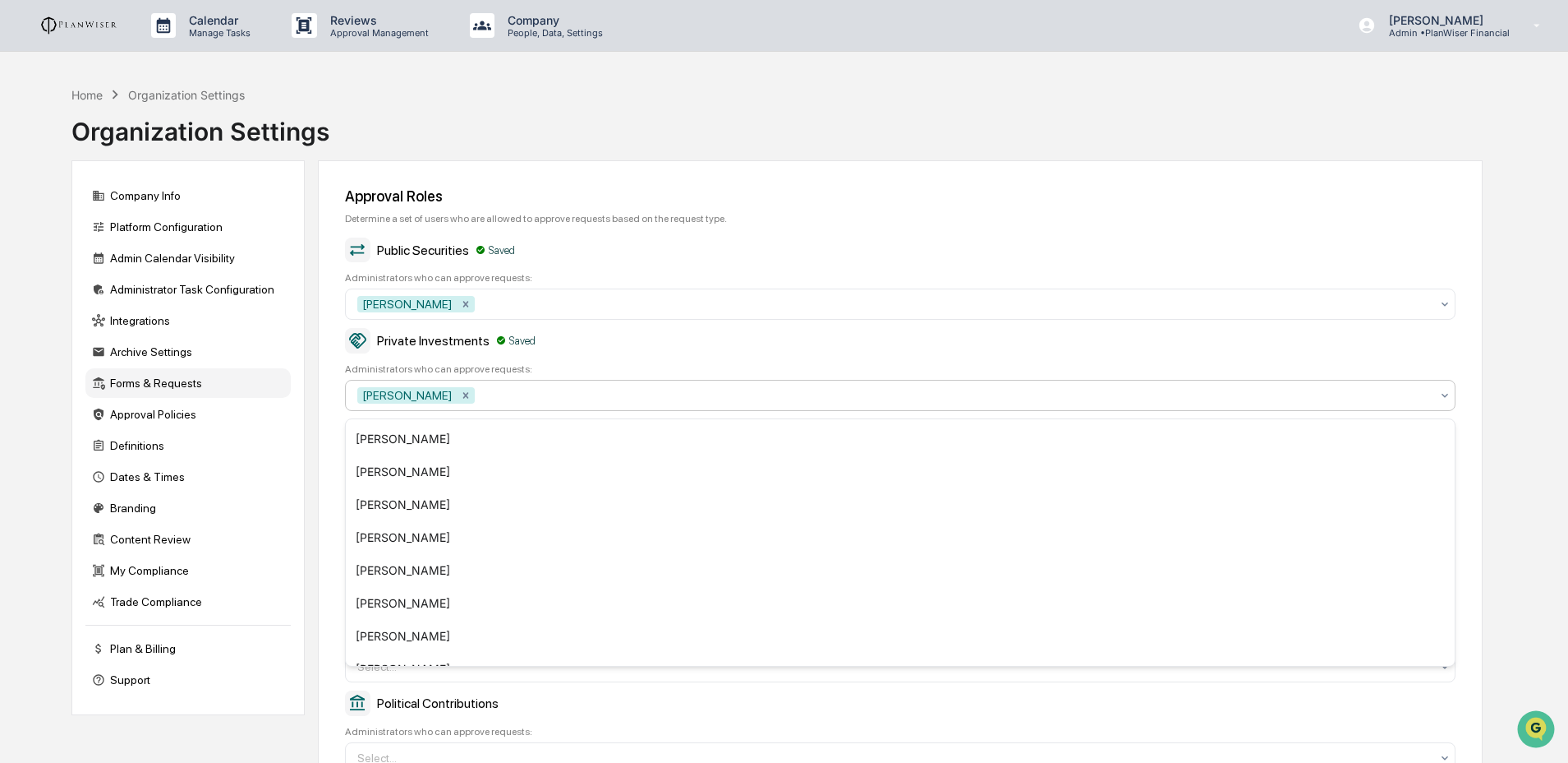
click at [330, 506] on div "Approval Roles Determine a set of users who are allowed to approve requests bas…" at bounding box center [900, 607] width 1165 height 893
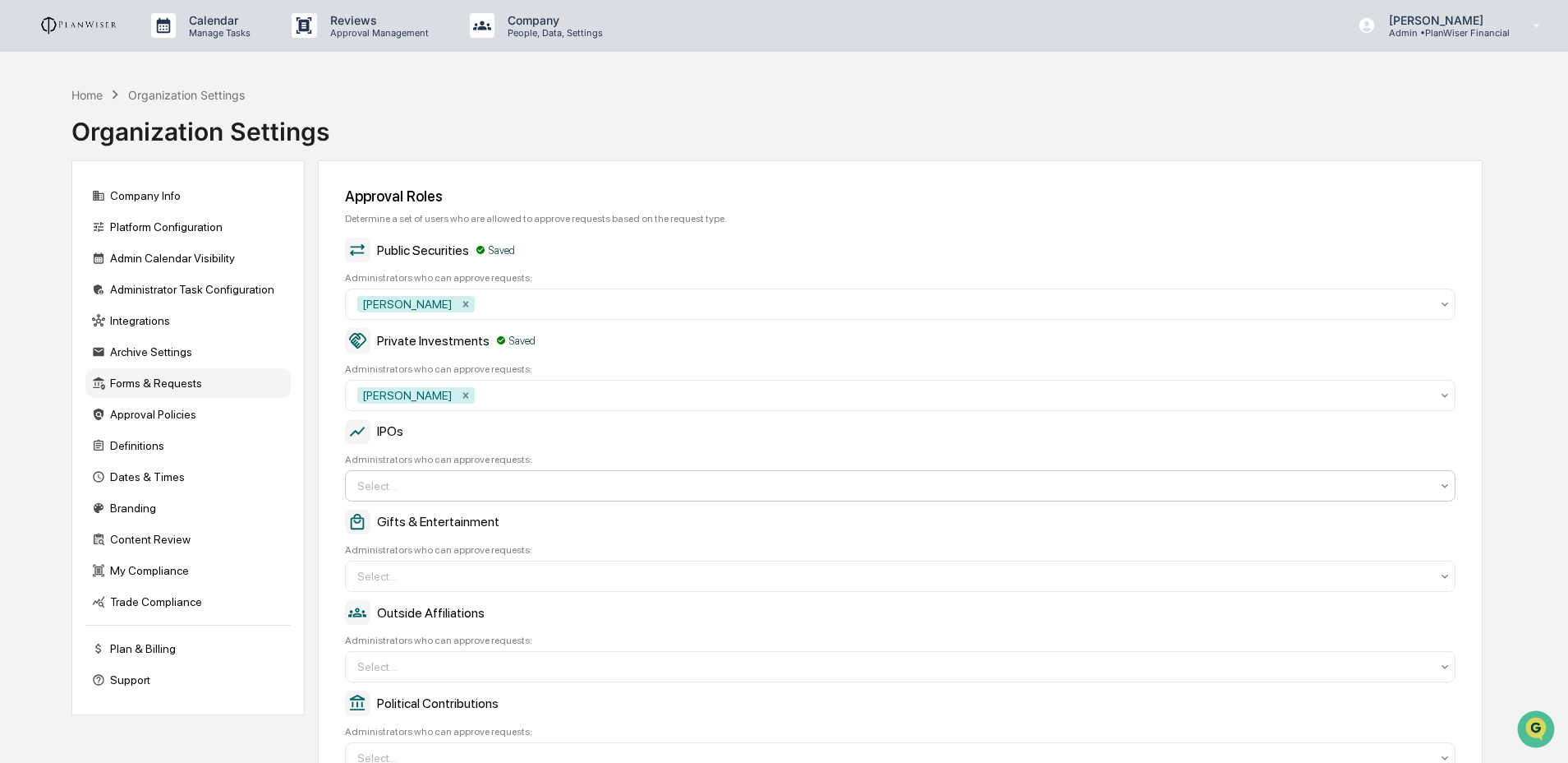
drag, startPoint x: 409, startPoint y: 498, endPoint x: 430, endPoint y: 502, distance: 21.4
click at [409, 494] on div at bounding box center [893, 486] width 1073 height 17
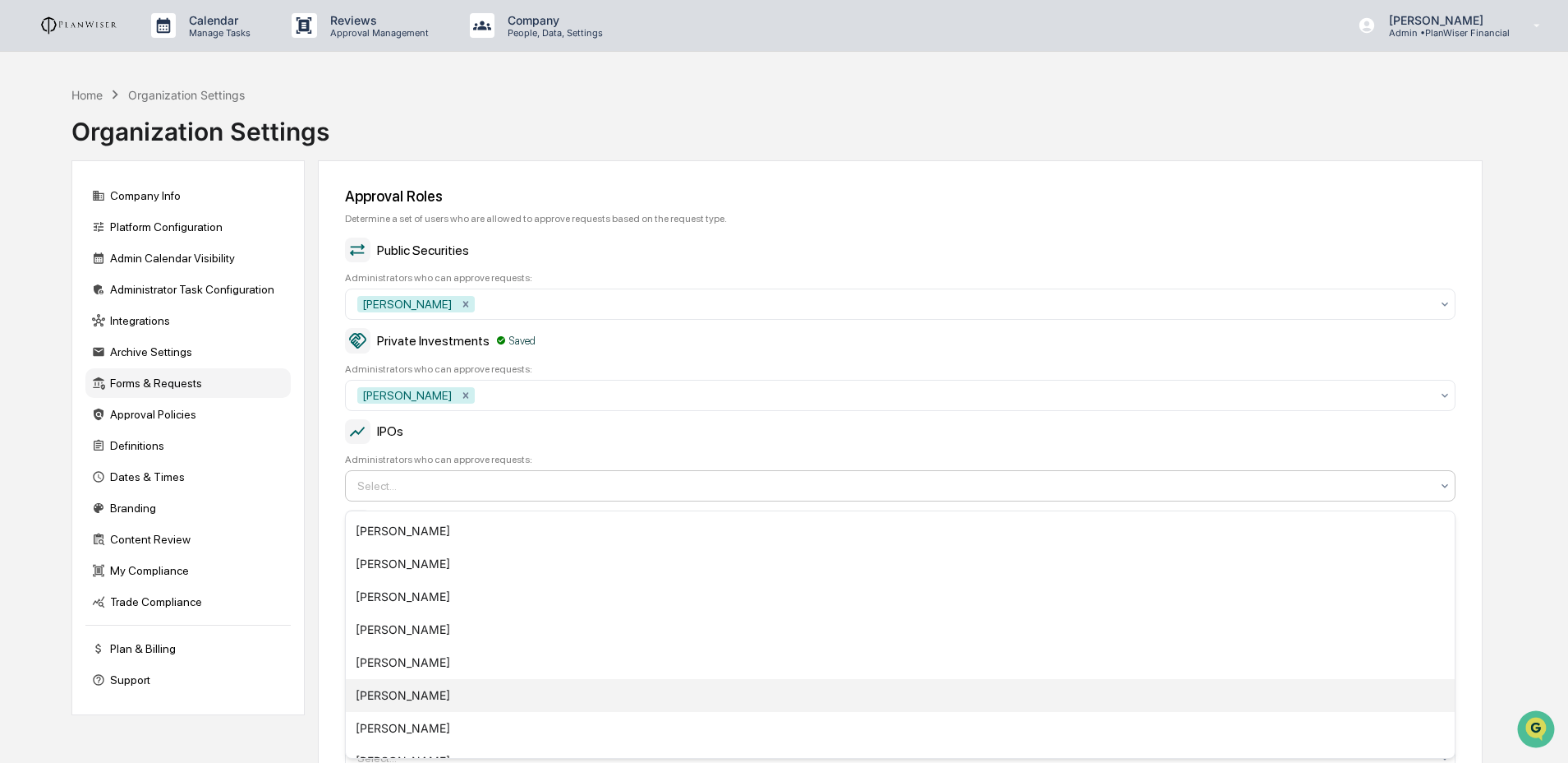
click at [427, 703] on div "Catherine Teichert" at bounding box center [900, 695] width 1109 height 33
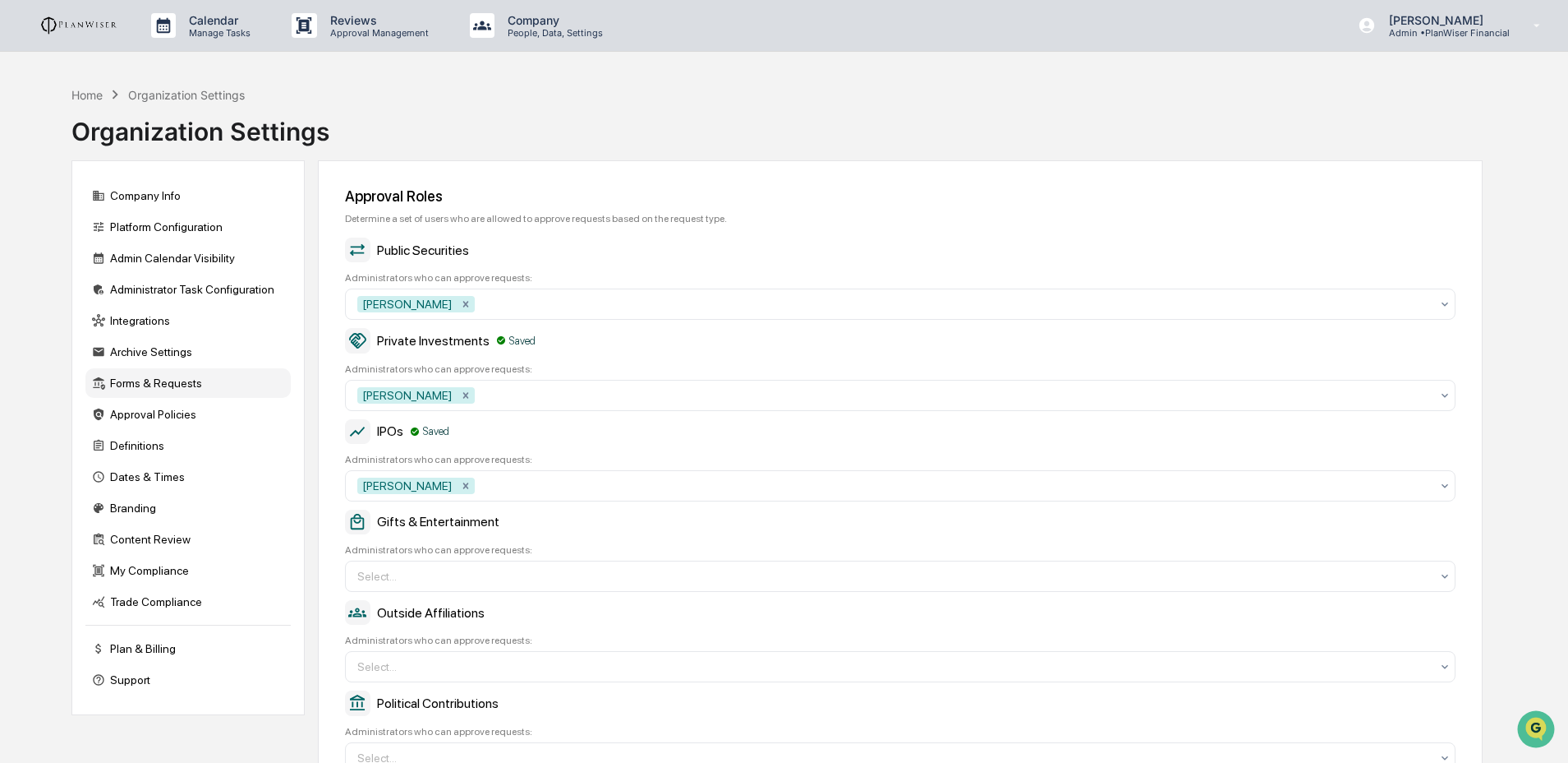
click at [339, 594] on div "Approval Roles Determine a set of users who are allowed to approve requests bas…" at bounding box center [900, 607] width 1165 height 893
click at [442, 589] on div "Select..." at bounding box center [894, 576] width 1090 height 27
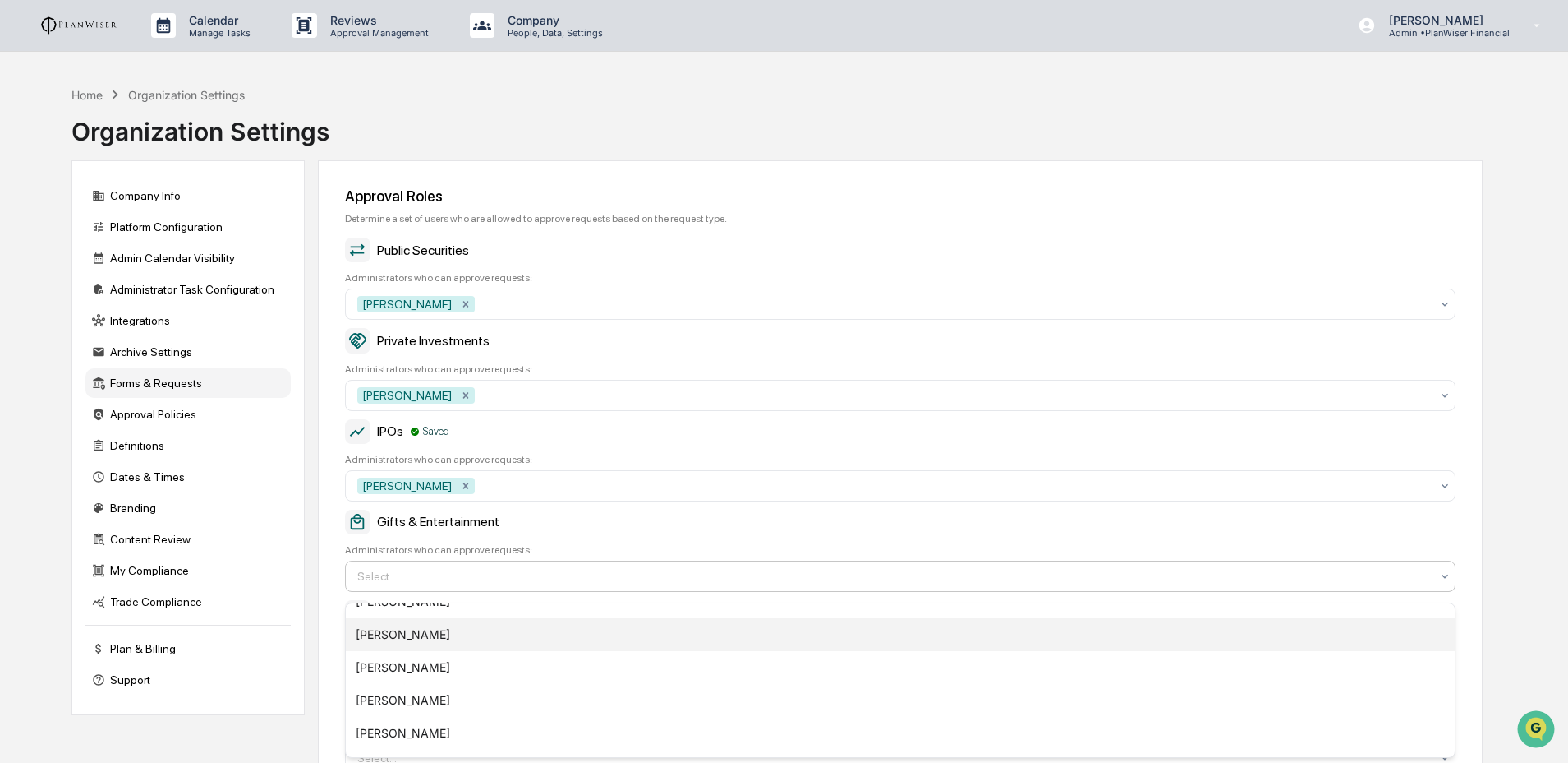
scroll to position [88, 0]
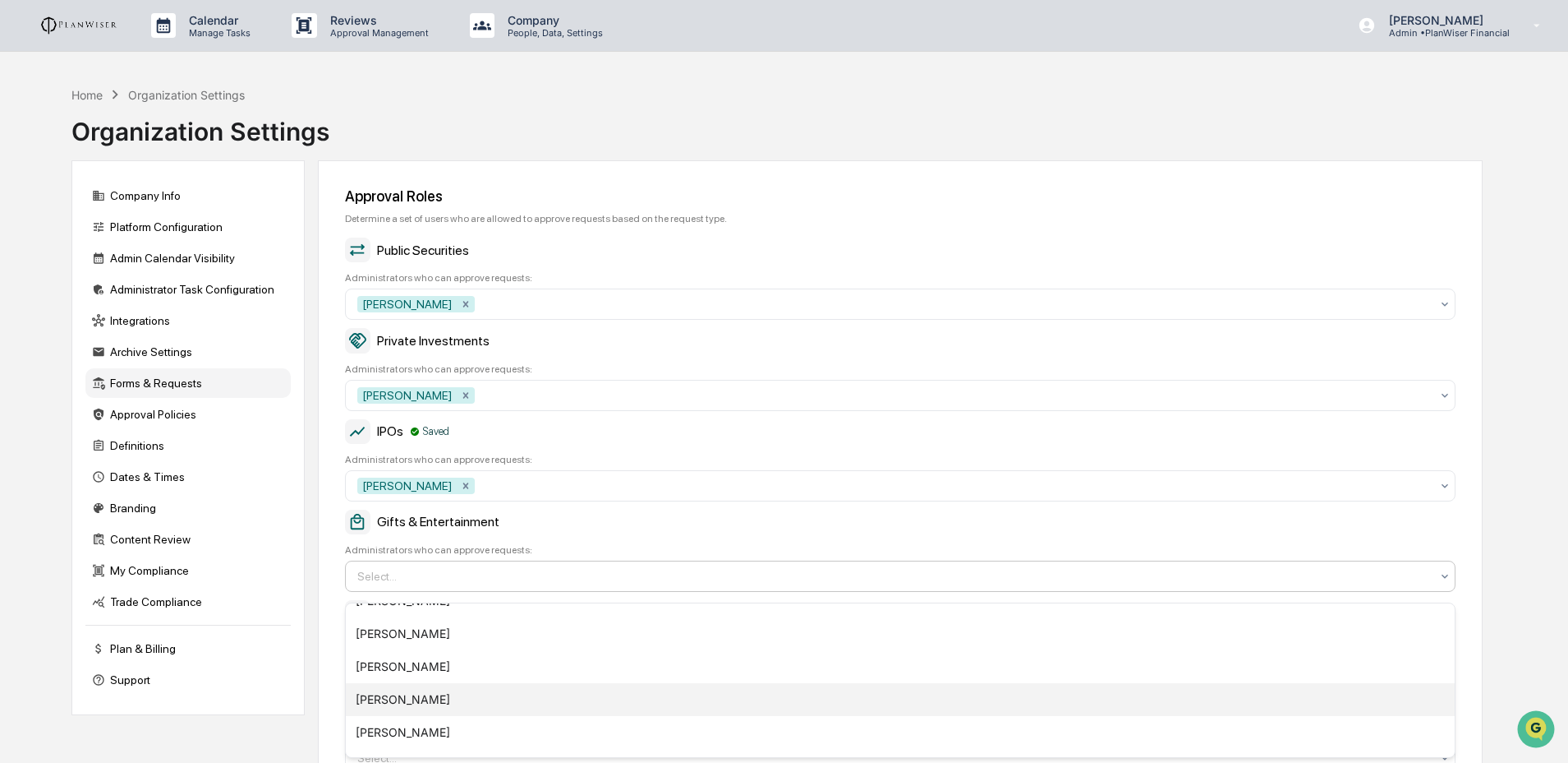
click at [417, 698] on div "Catherine Teichert" at bounding box center [900, 699] width 1109 height 33
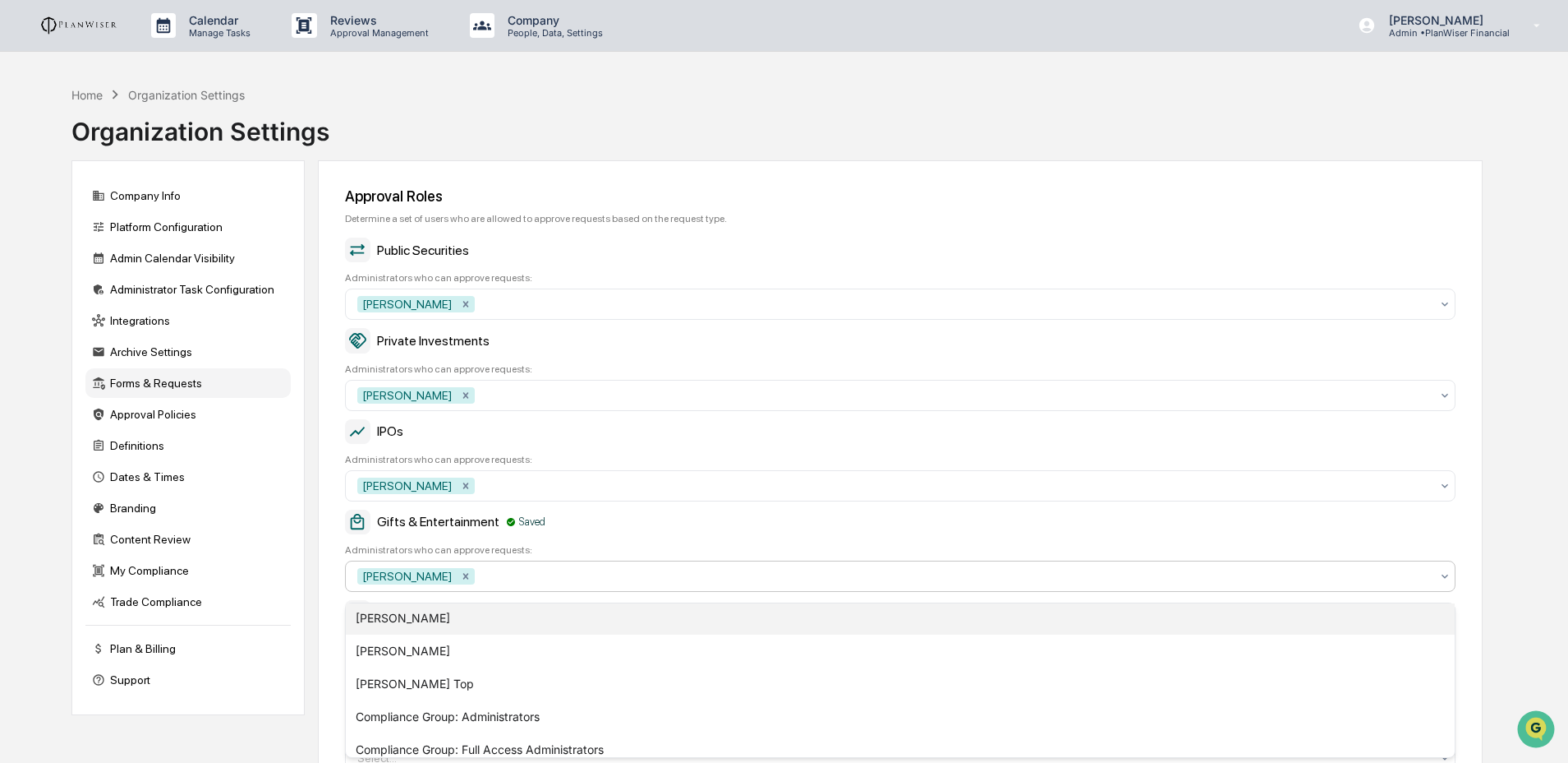
scroll to position [263, 0]
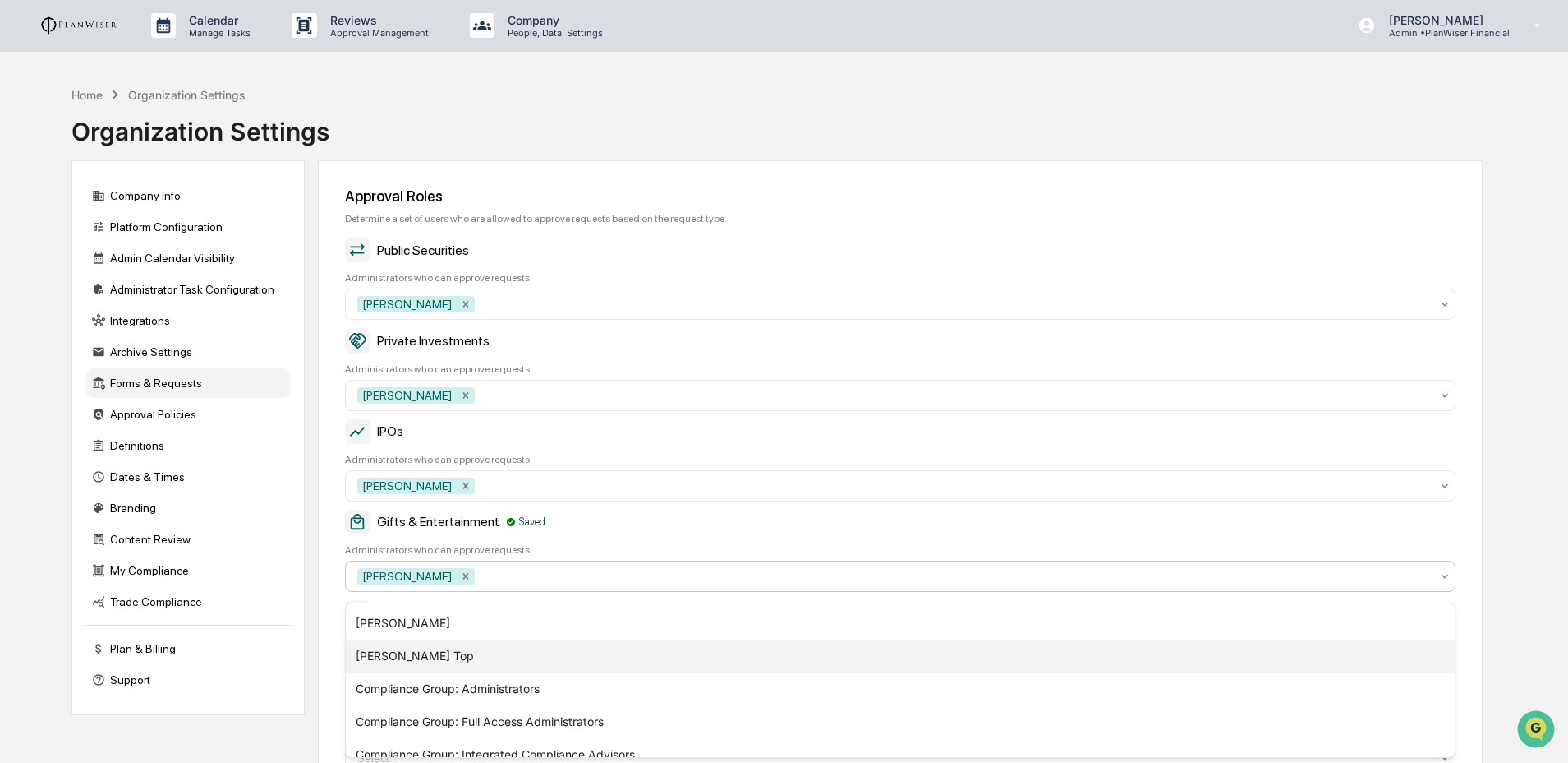
click at [416, 650] on div "Joel Top" at bounding box center [900, 655] width 1109 height 33
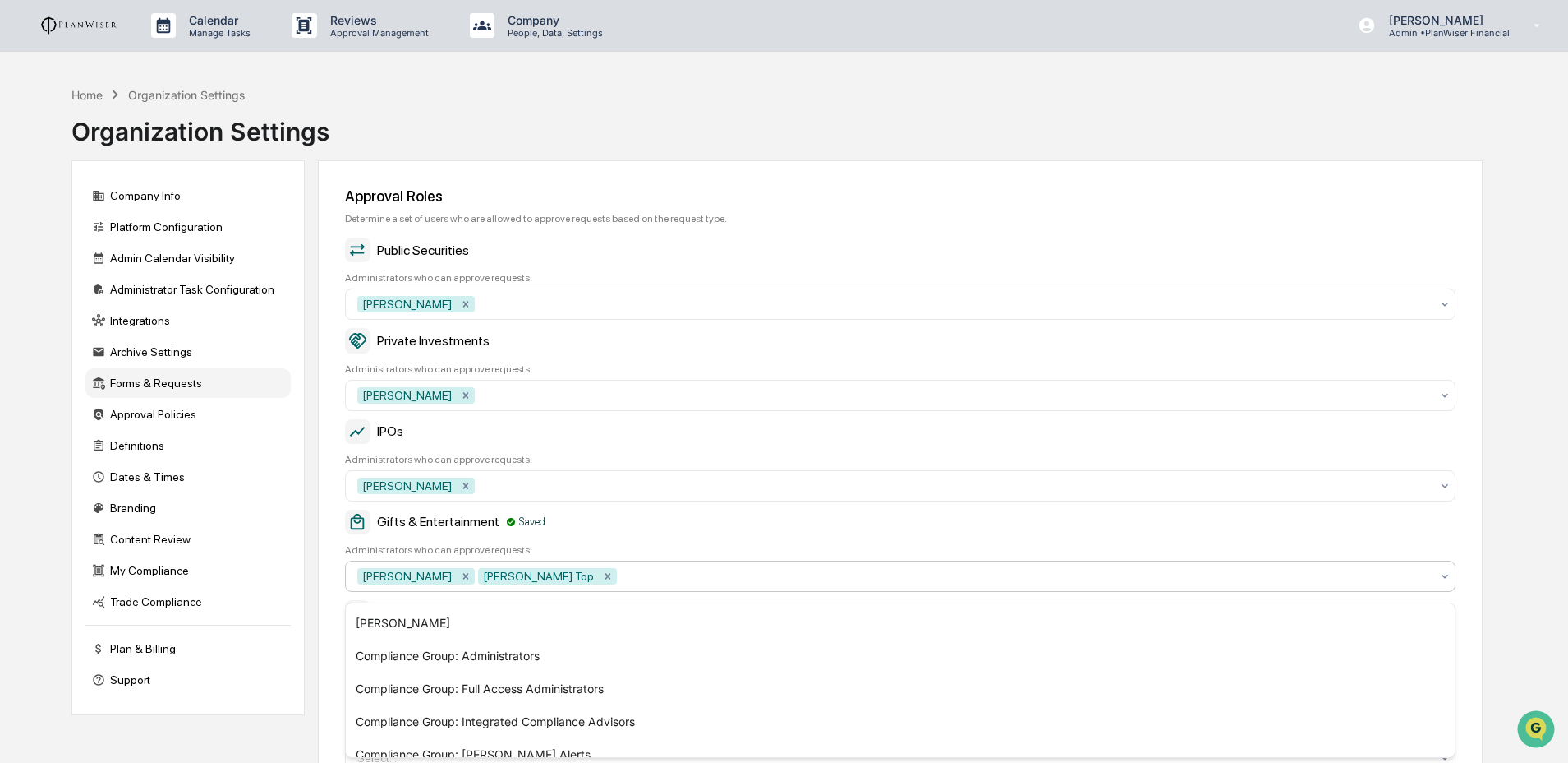
click at [327, 615] on div "Approval Roles Determine a set of users who are allowed to approve requests bas…" at bounding box center [900, 607] width 1165 height 893
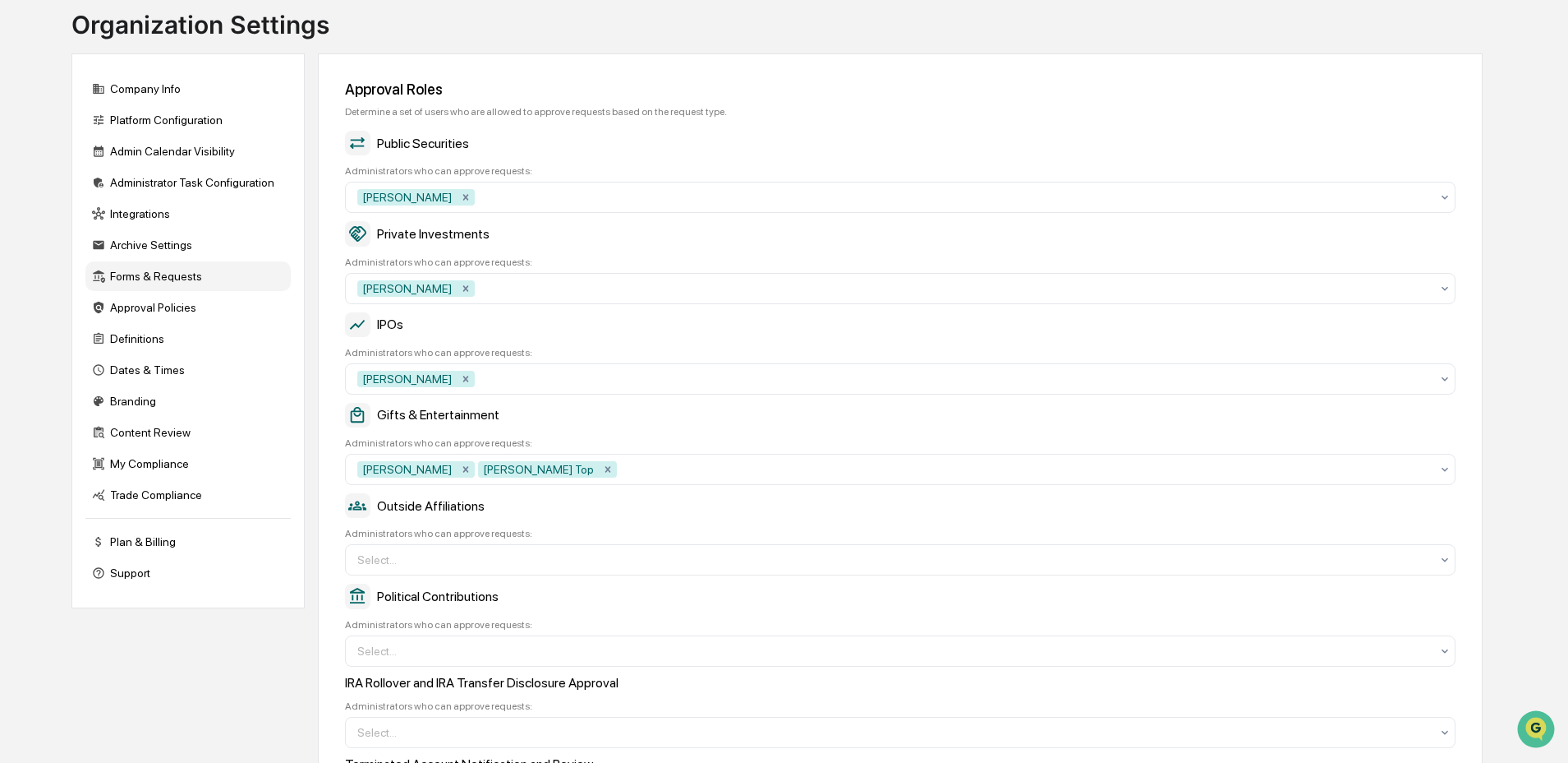
scroll to position [110, 0]
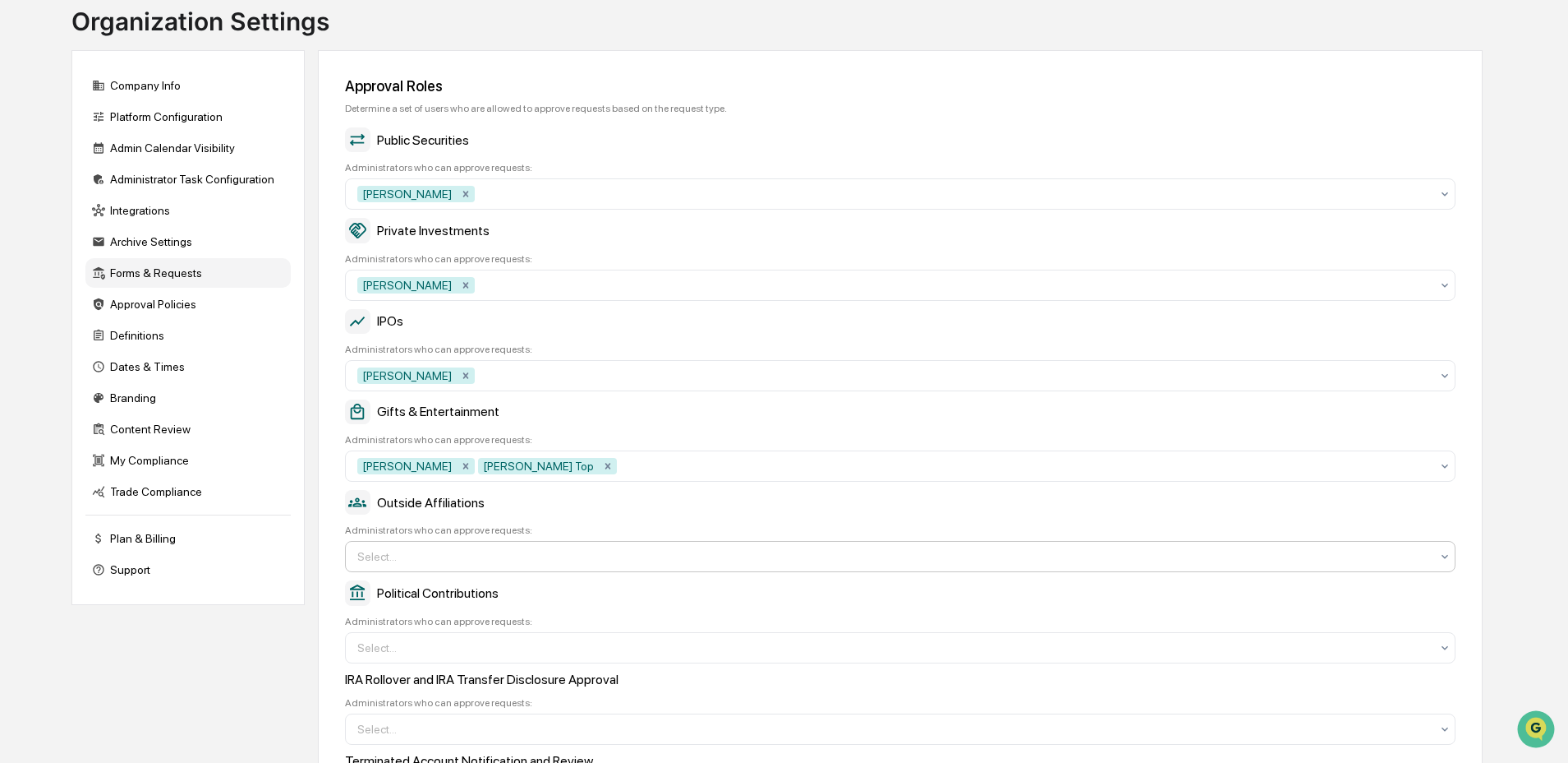
click at [431, 549] on div "Select..." at bounding box center [900, 556] width 1111 height 31
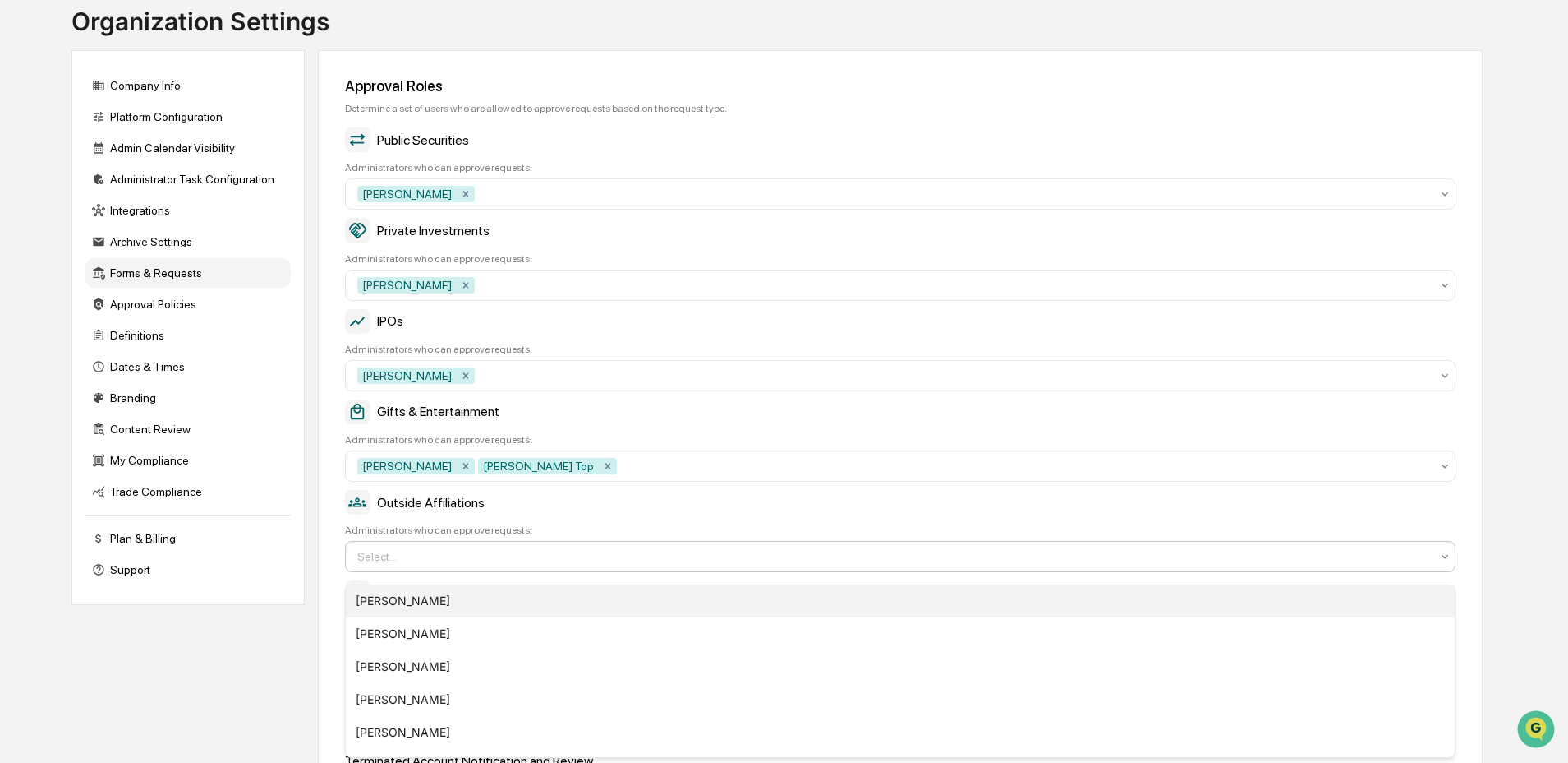
scroll to position [107, 0]
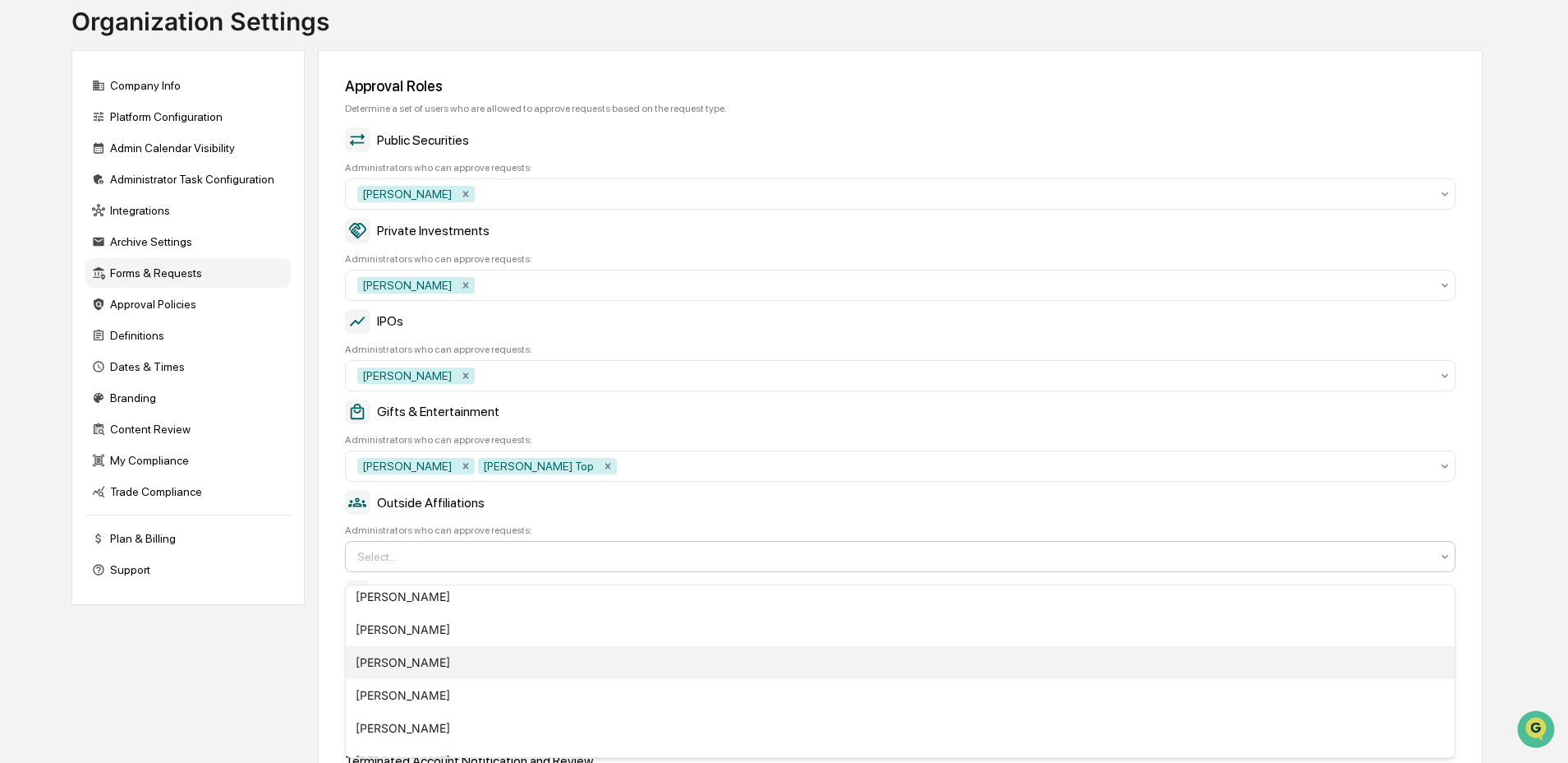
click at [413, 668] on div "Catherine Teichert" at bounding box center [900, 662] width 1109 height 33
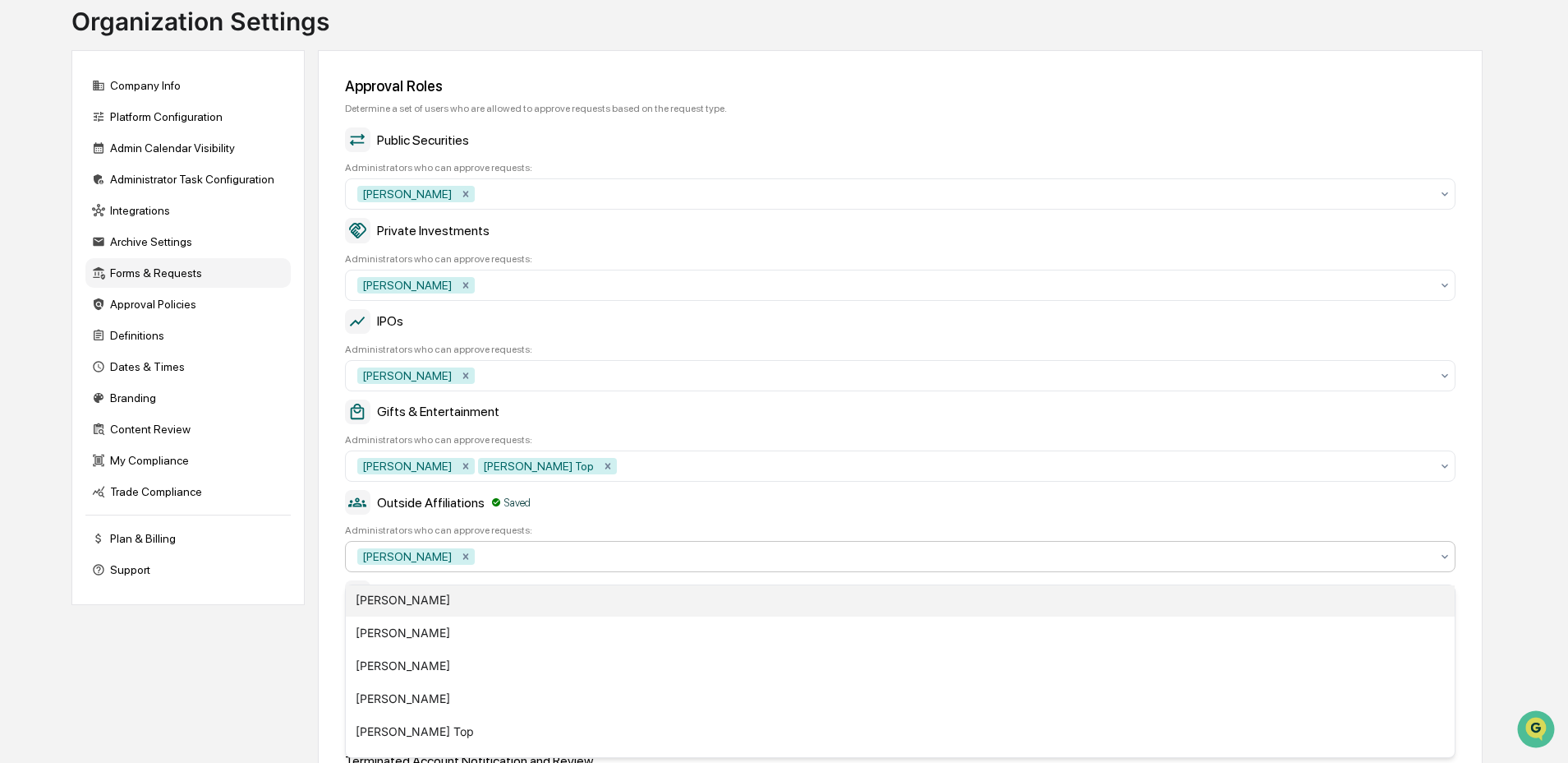
scroll to position [223, 0]
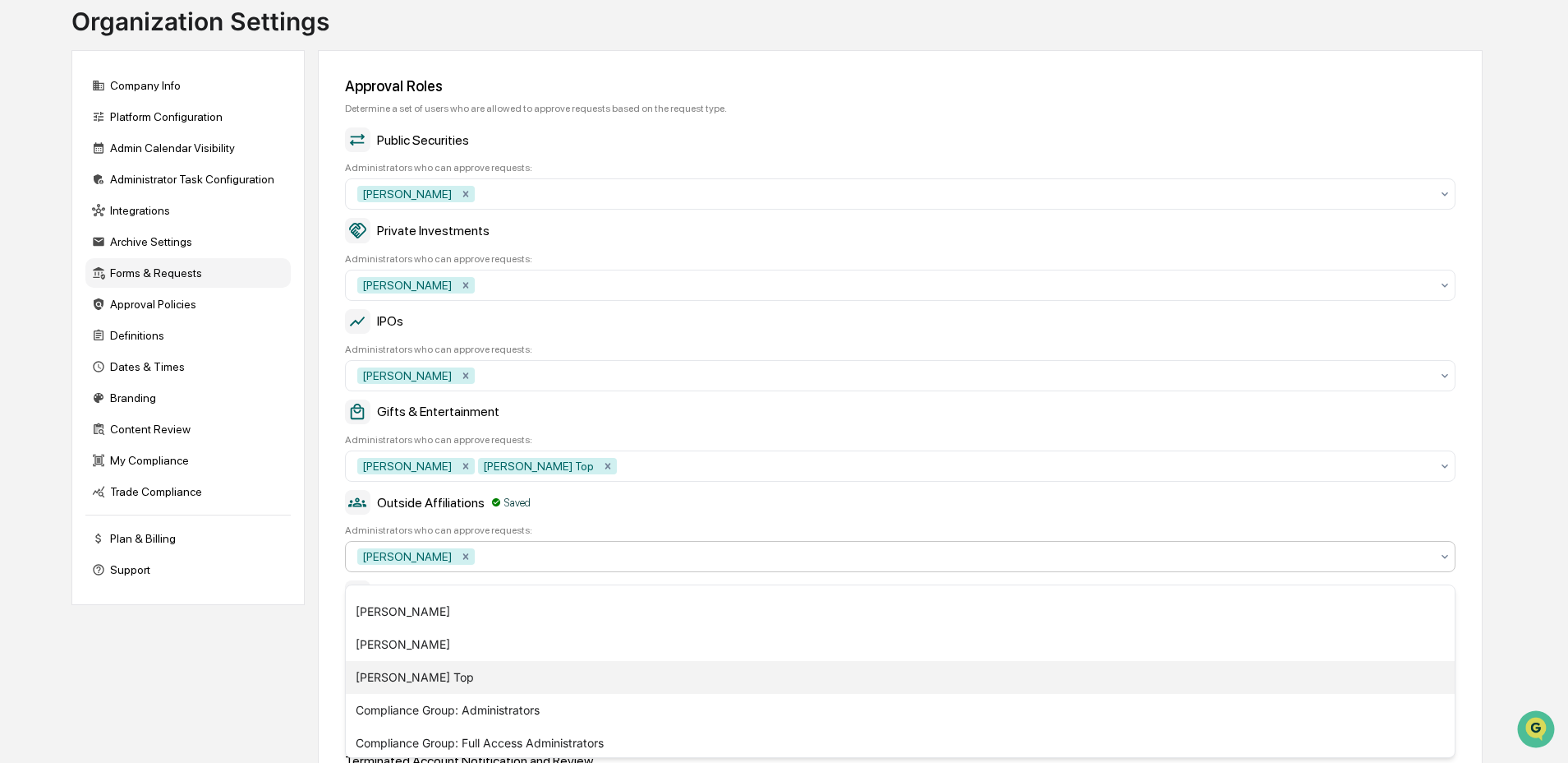
click at [415, 681] on div "Joel Top" at bounding box center [900, 677] width 1109 height 33
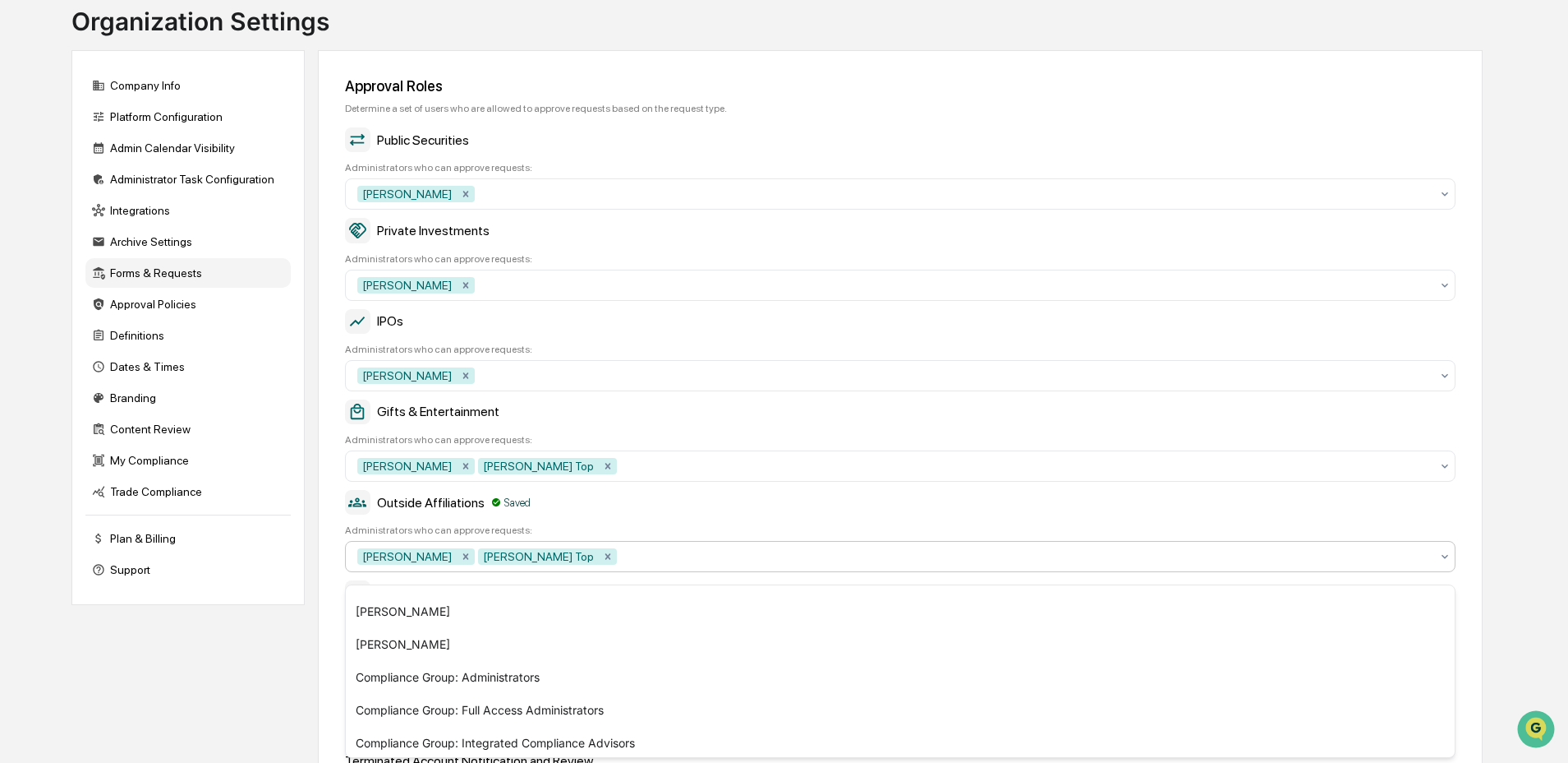
click at [330, 622] on div "Approval Roles Determine a set of users who are allowed to approve requests bas…" at bounding box center [900, 497] width 1165 height 893
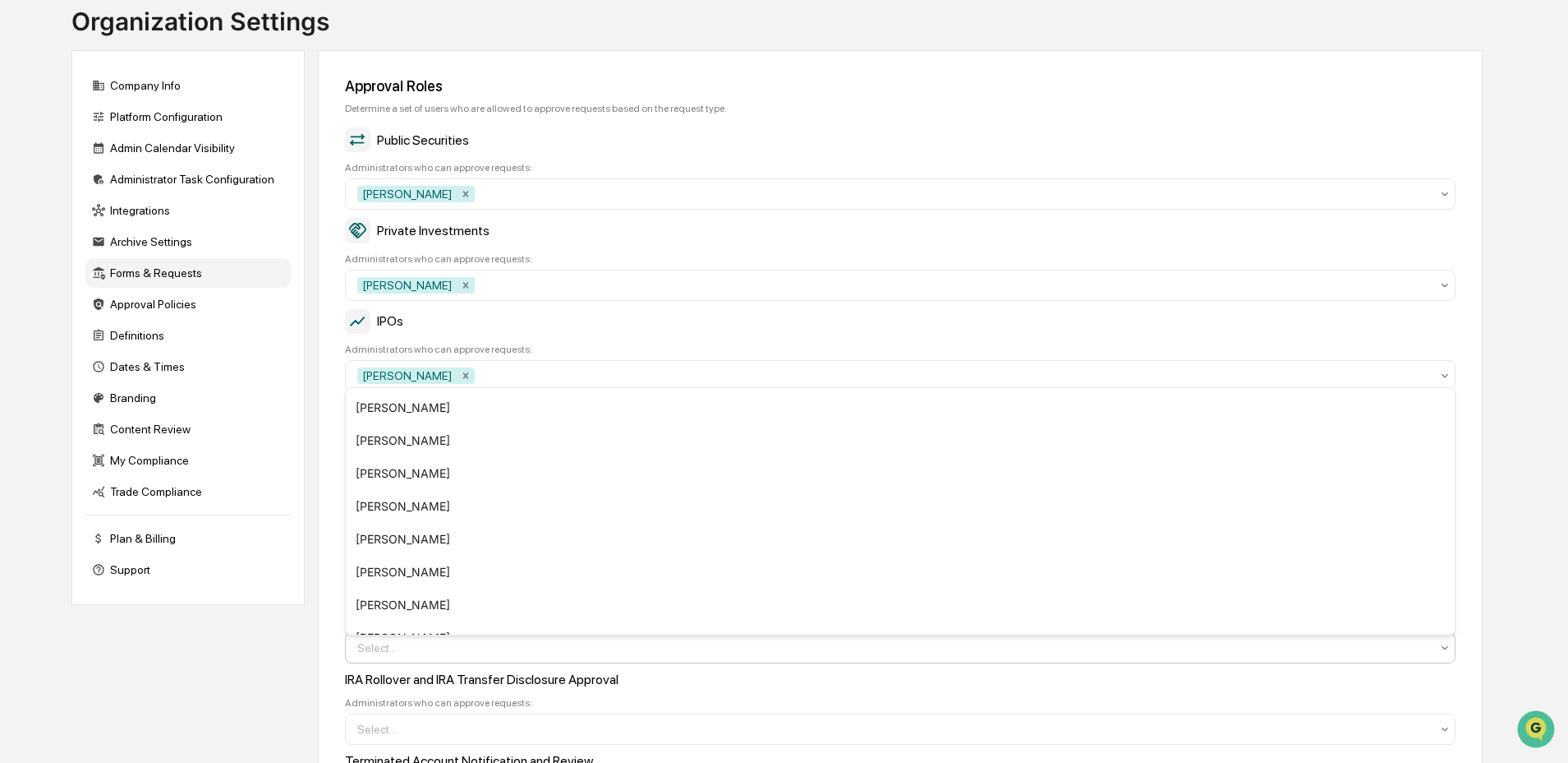
click at [478, 655] on div at bounding box center [893, 647] width 1073 height 17
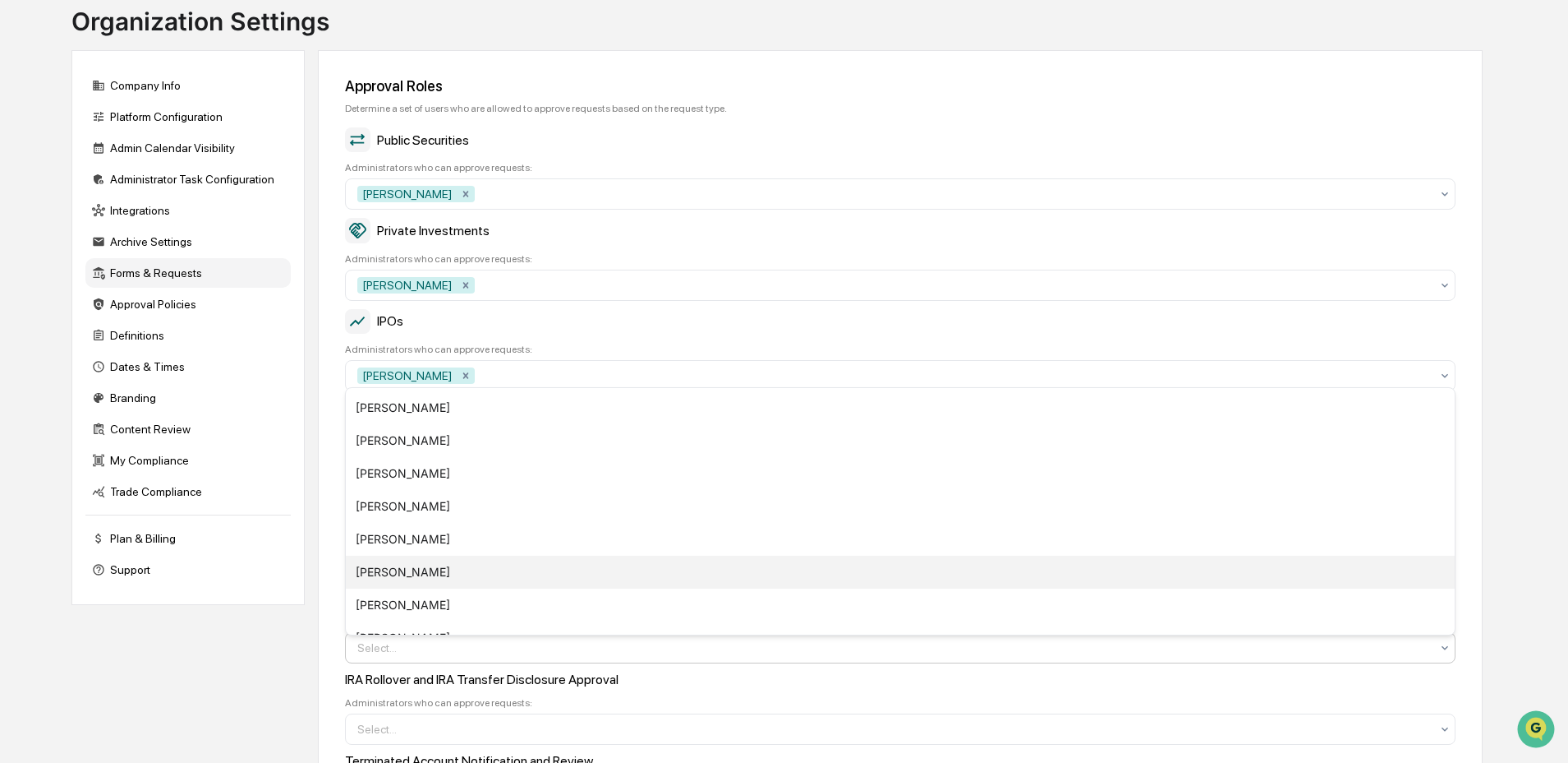
click at [446, 568] on div "Catherine Teichert" at bounding box center [900, 572] width 1109 height 33
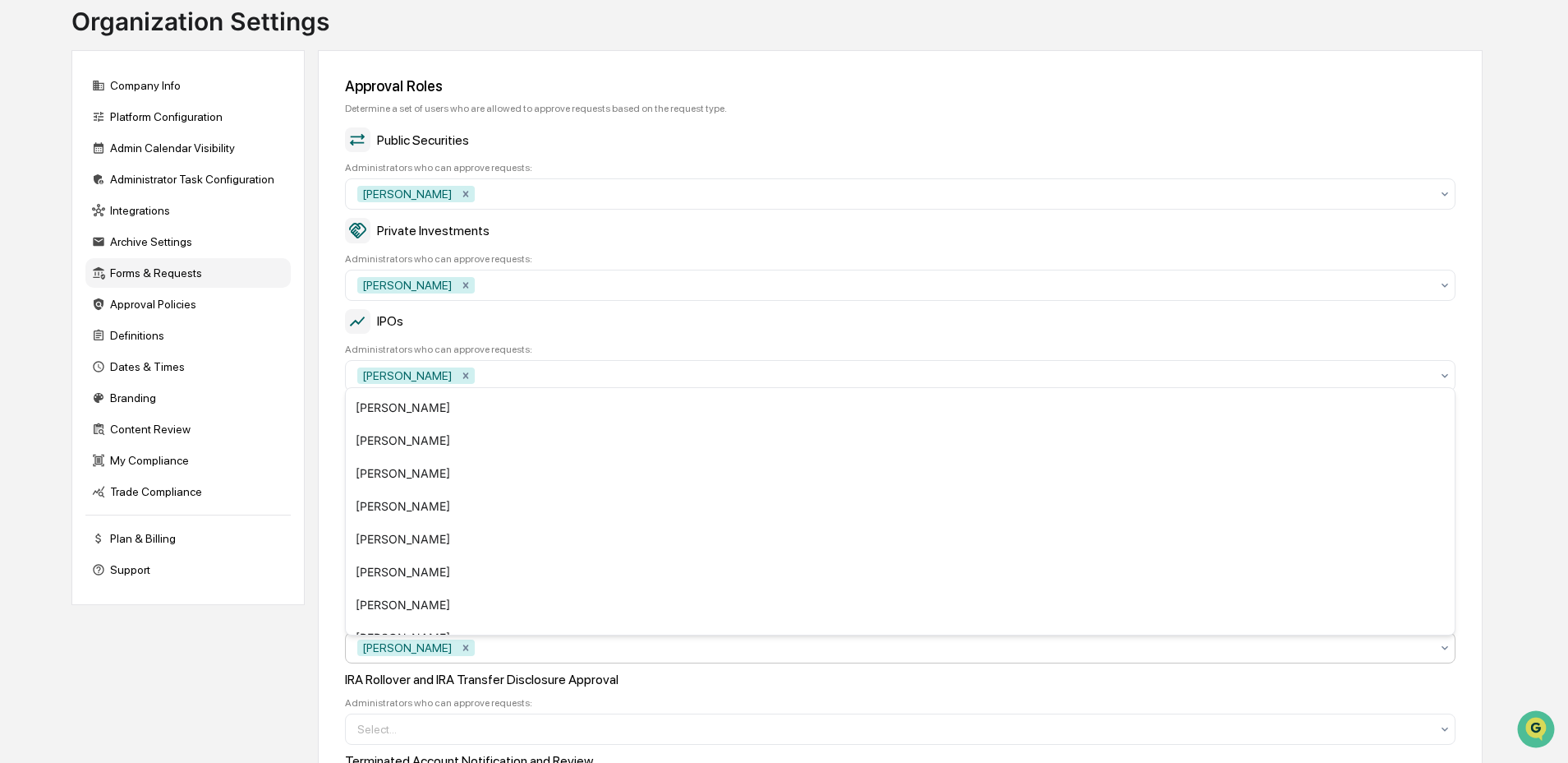
click at [339, 677] on div "Approval Roles Determine a set of users who are allowed to approve requests bas…" at bounding box center [900, 497] width 1165 height 893
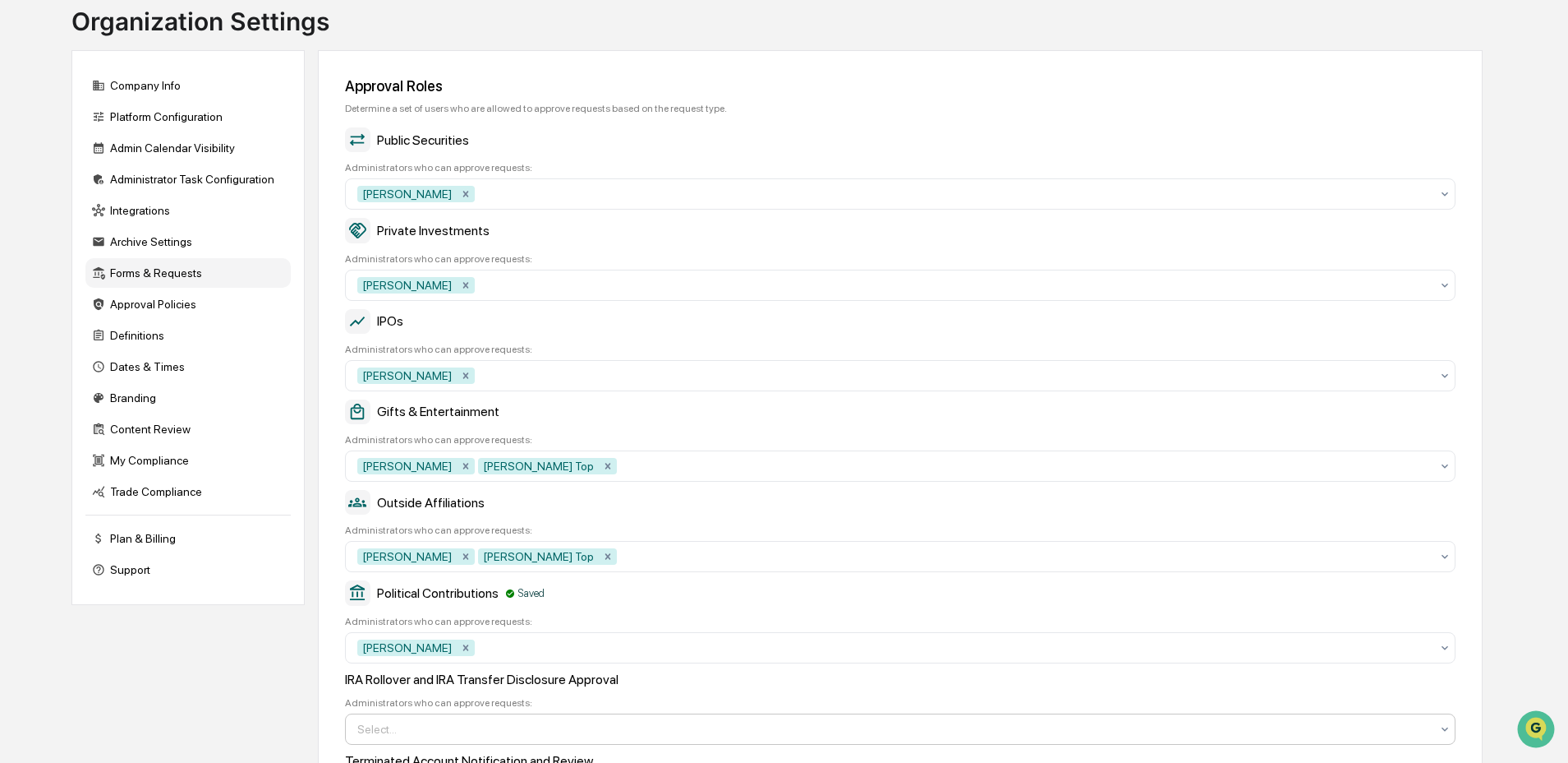
click at [389, 737] on div at bounding box center [893, 728] width 1073 height 17
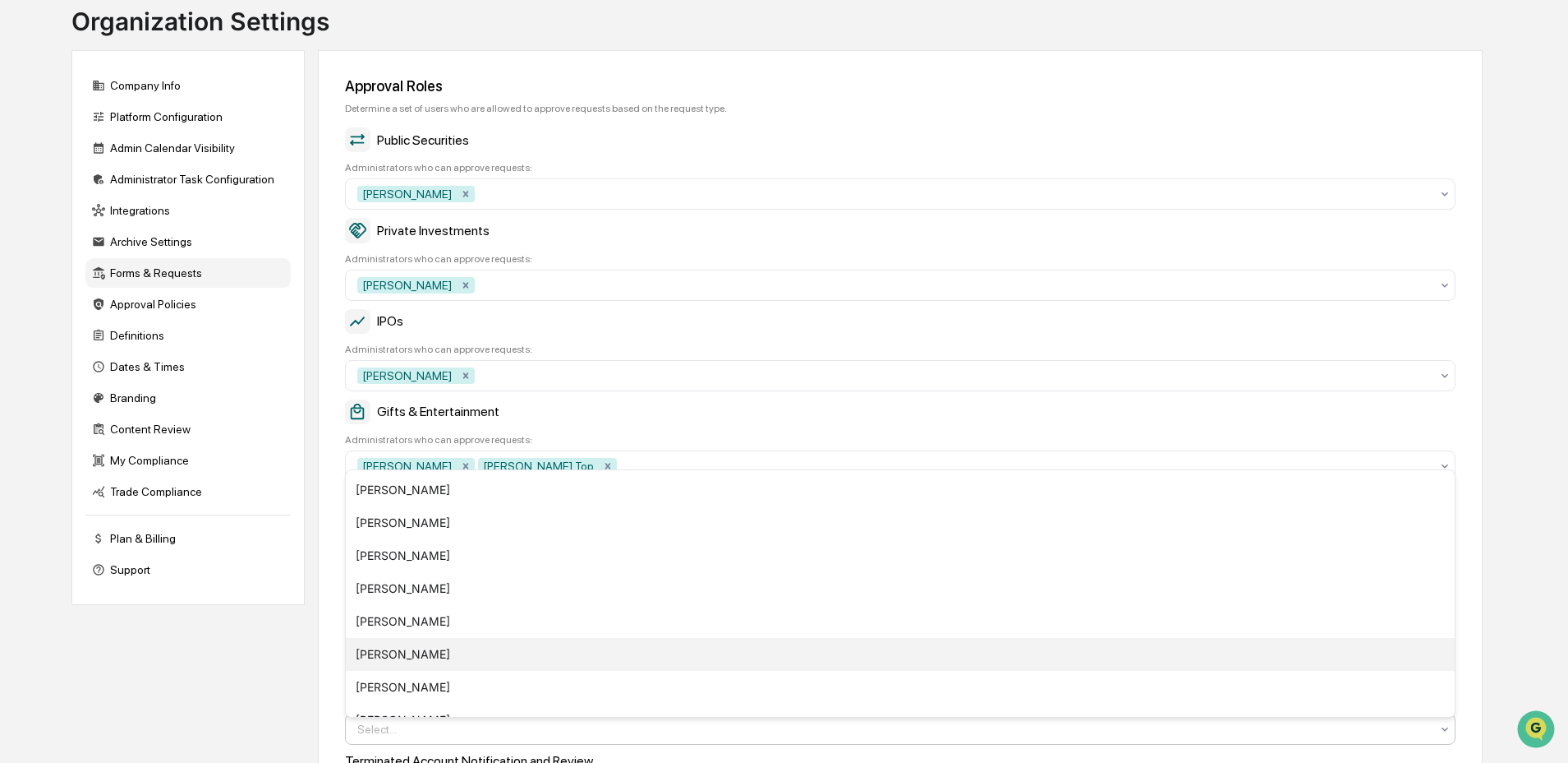
click at [404, 651] on div "Catherine Teichert" at bounding box center [900, 654] width 1109 height 33
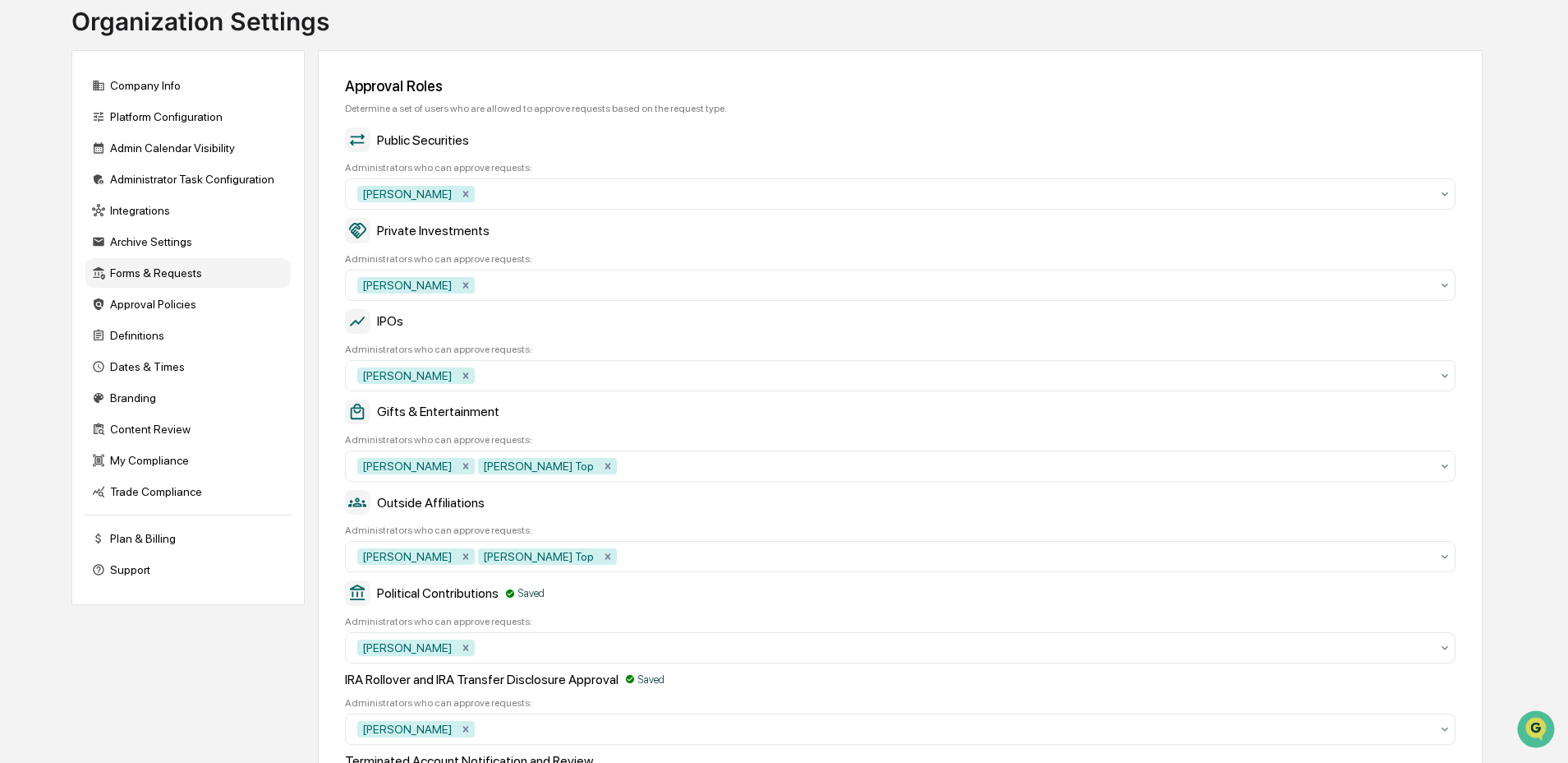
click at [328, 654] on div "Approval Roles Determine a set of users who are allowed to approve requests bas…" at bounding box center [900, 497] width 1165 height 893
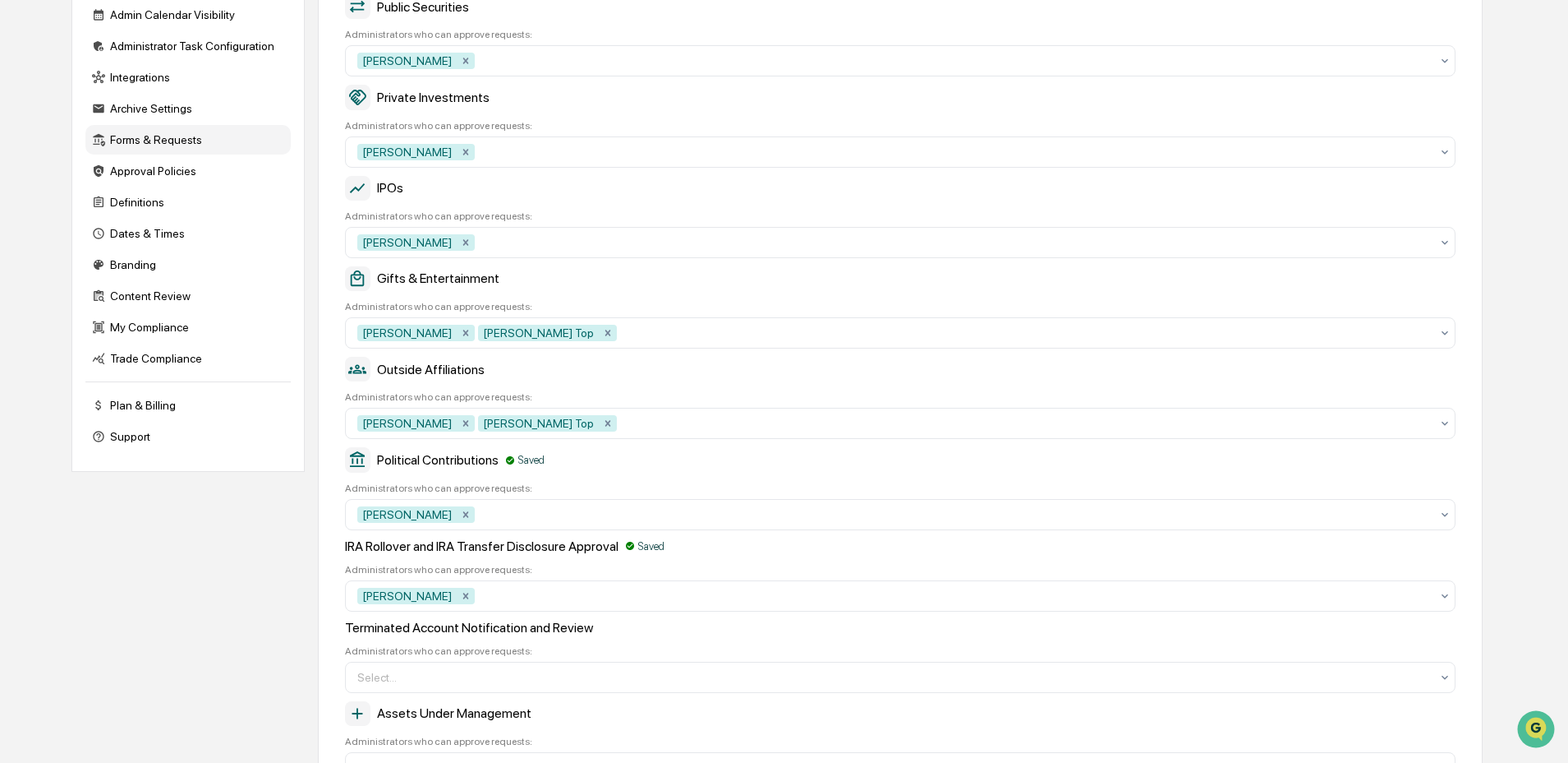
scroll to position [245, 0]
click at [408, 684] on div at bounding box center [893, 675] width 1073 height 17
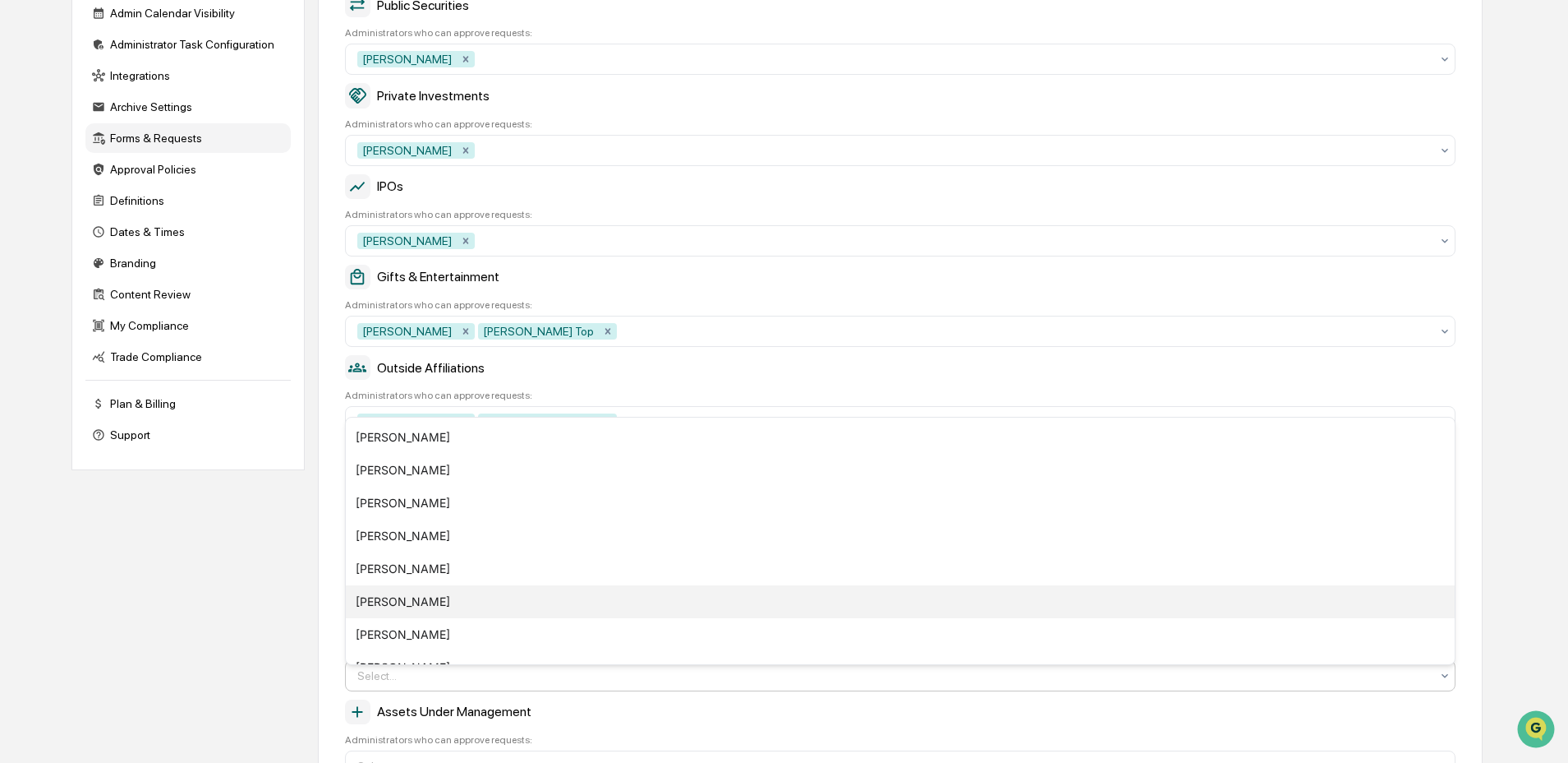
click at [390, 598] on div "Catherine Teichert" at bounding box center [900, 601] width 1109 height 33
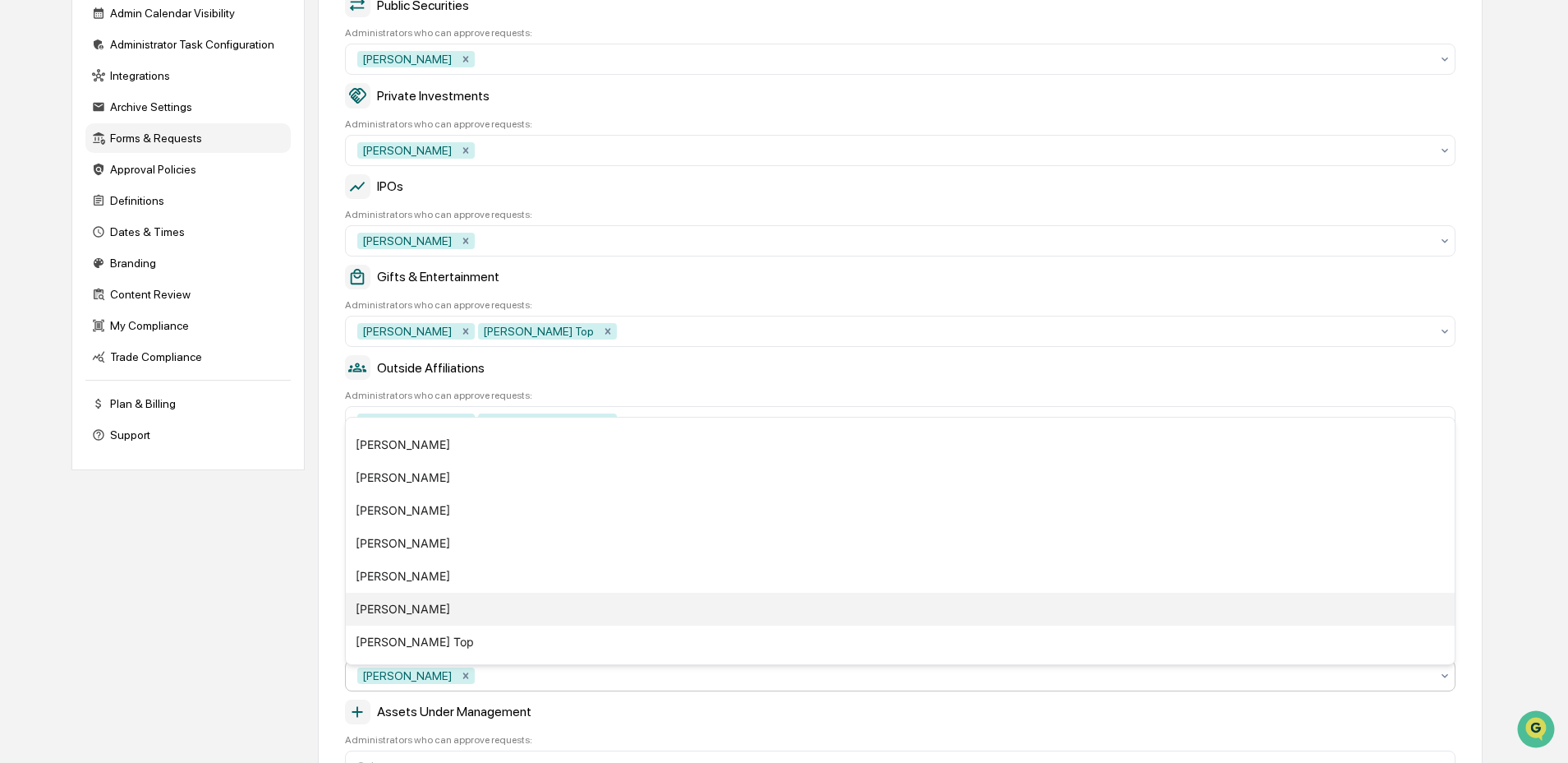
scroll to position [113, 0]
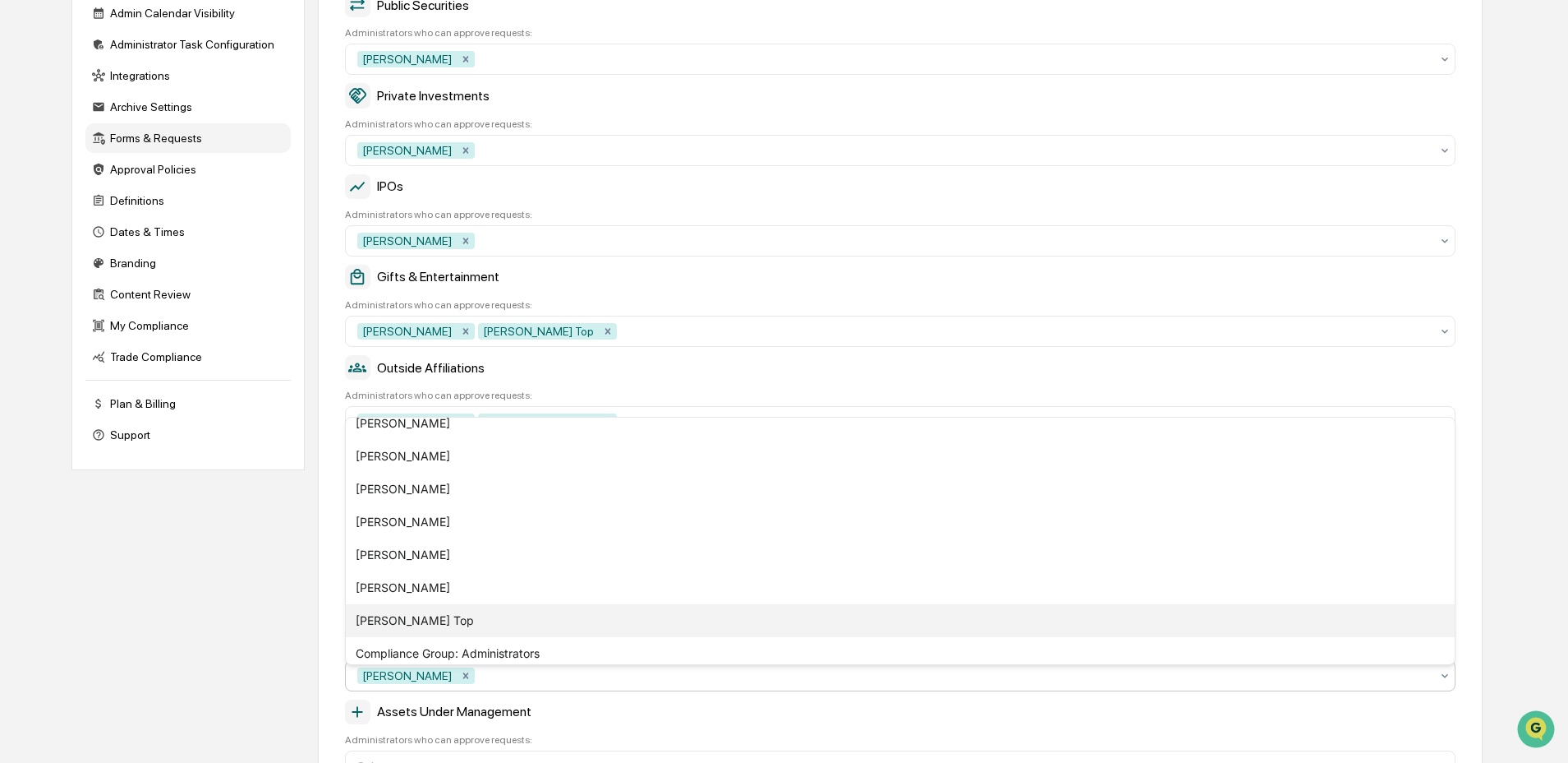
click at [394, 627] on div "Joel Top" at bounding box center [900, 620] width 1109 height 33
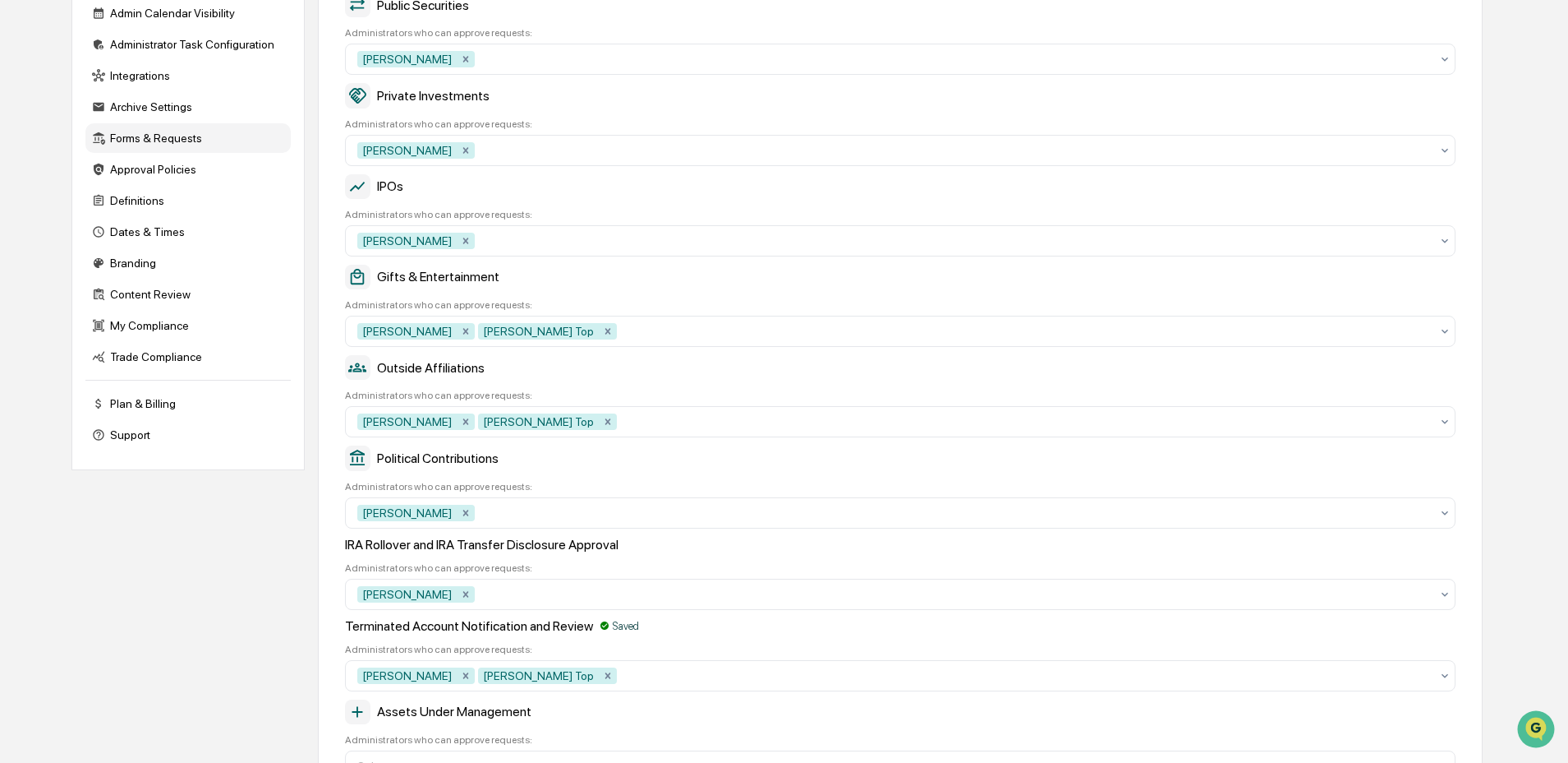
click at [292, 643] on div "Company Info Platform Configuration Admin Calendar Visibility Administrator Tas…" at bounding box center [777, 459] width 1411 height 1088
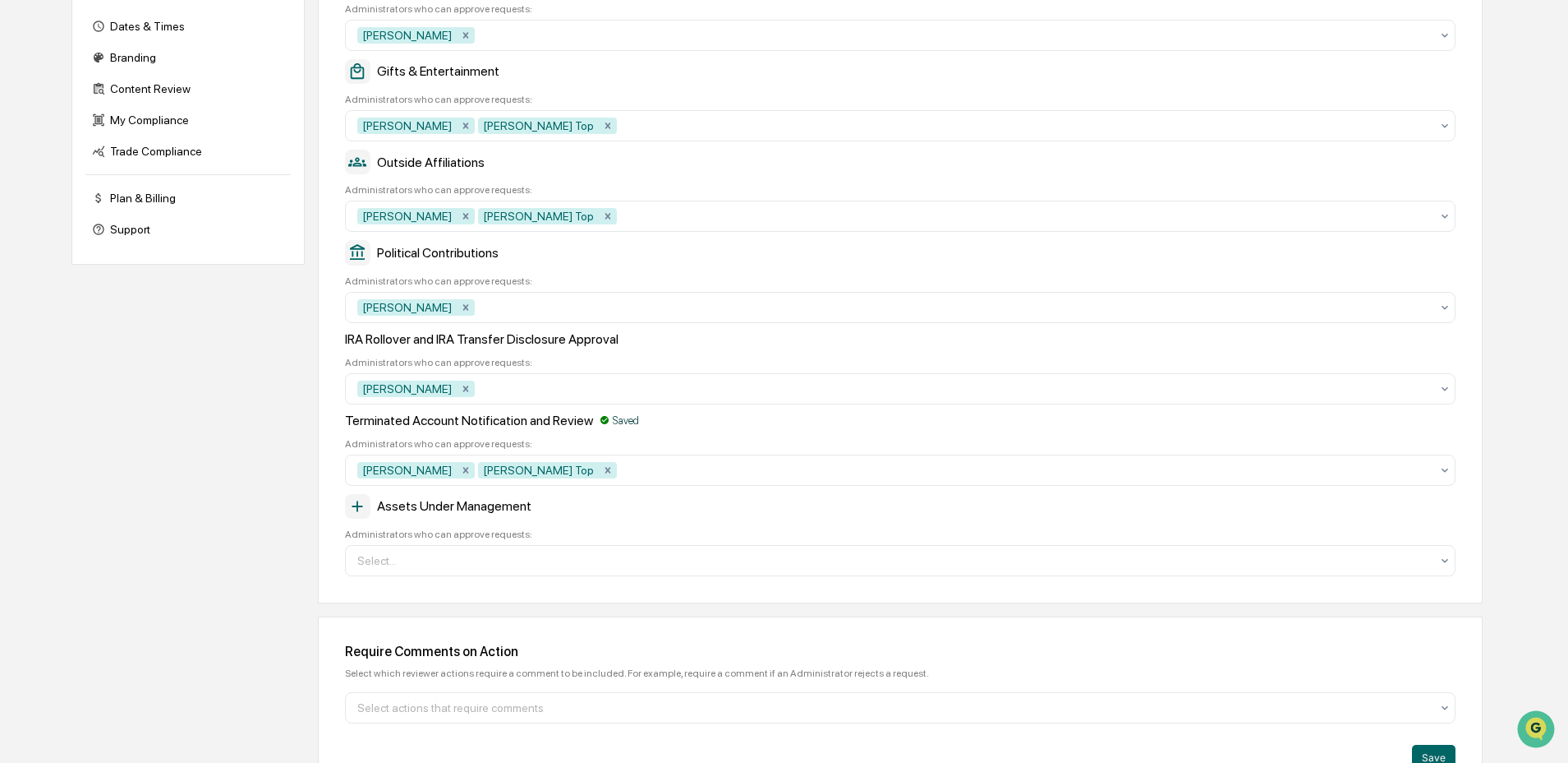
scroll to position [501, 0]
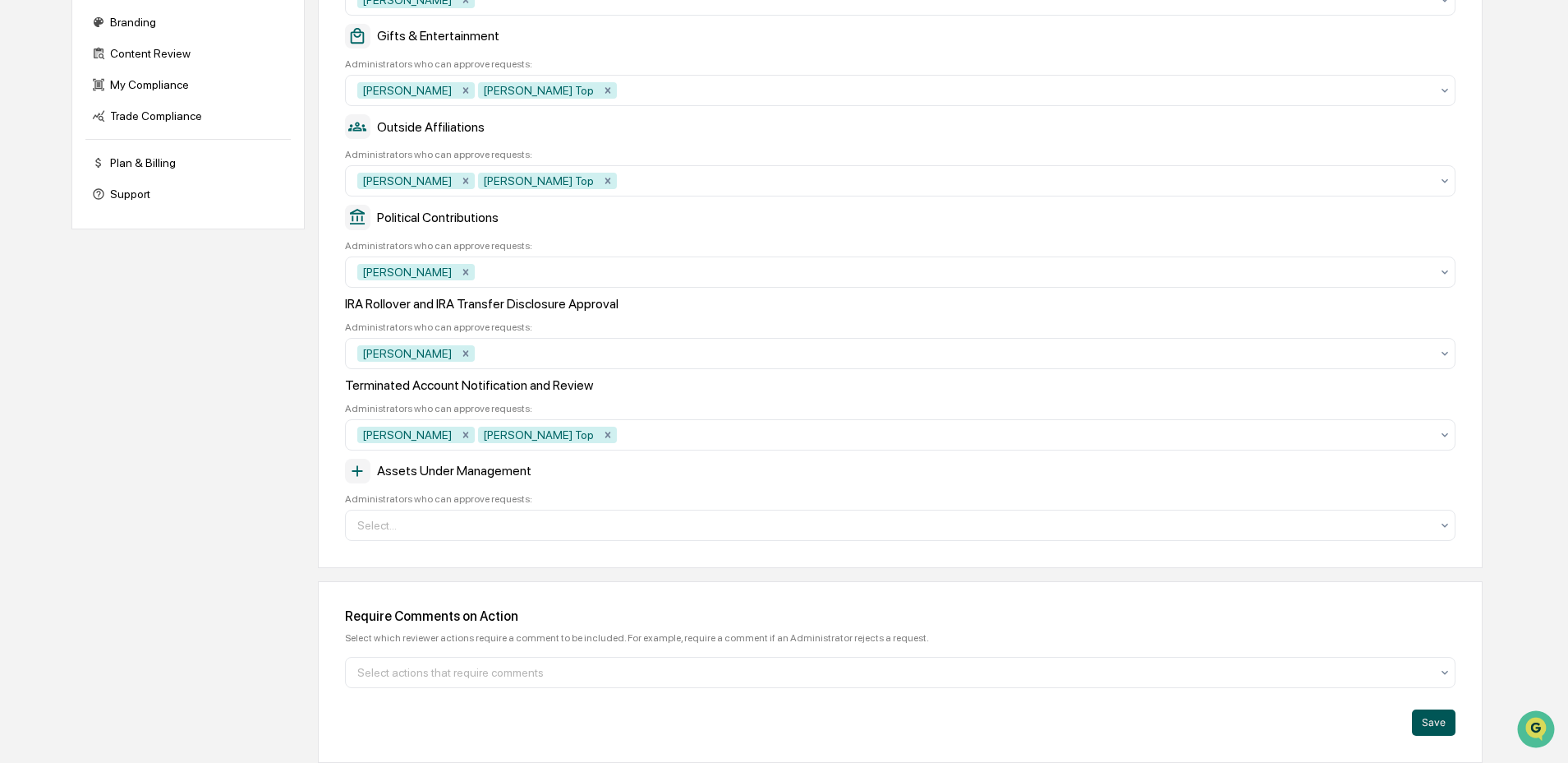
click at [1438, 712] on button "Save" at bounding box center [1433, 722] width 43 height 27
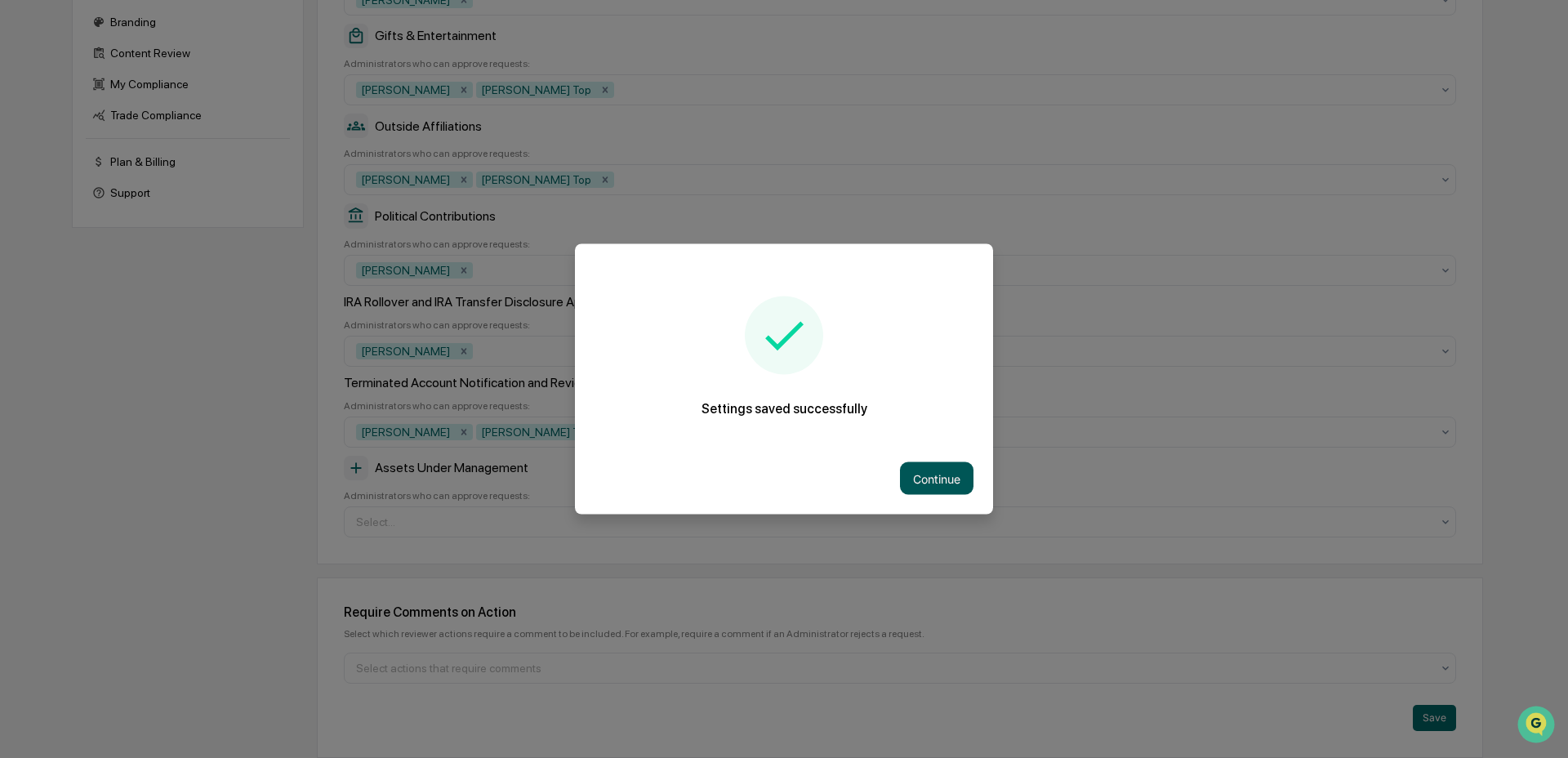
click at [919, 482] on button "Continue" at bounding box center [936, 478] width 73 height 33
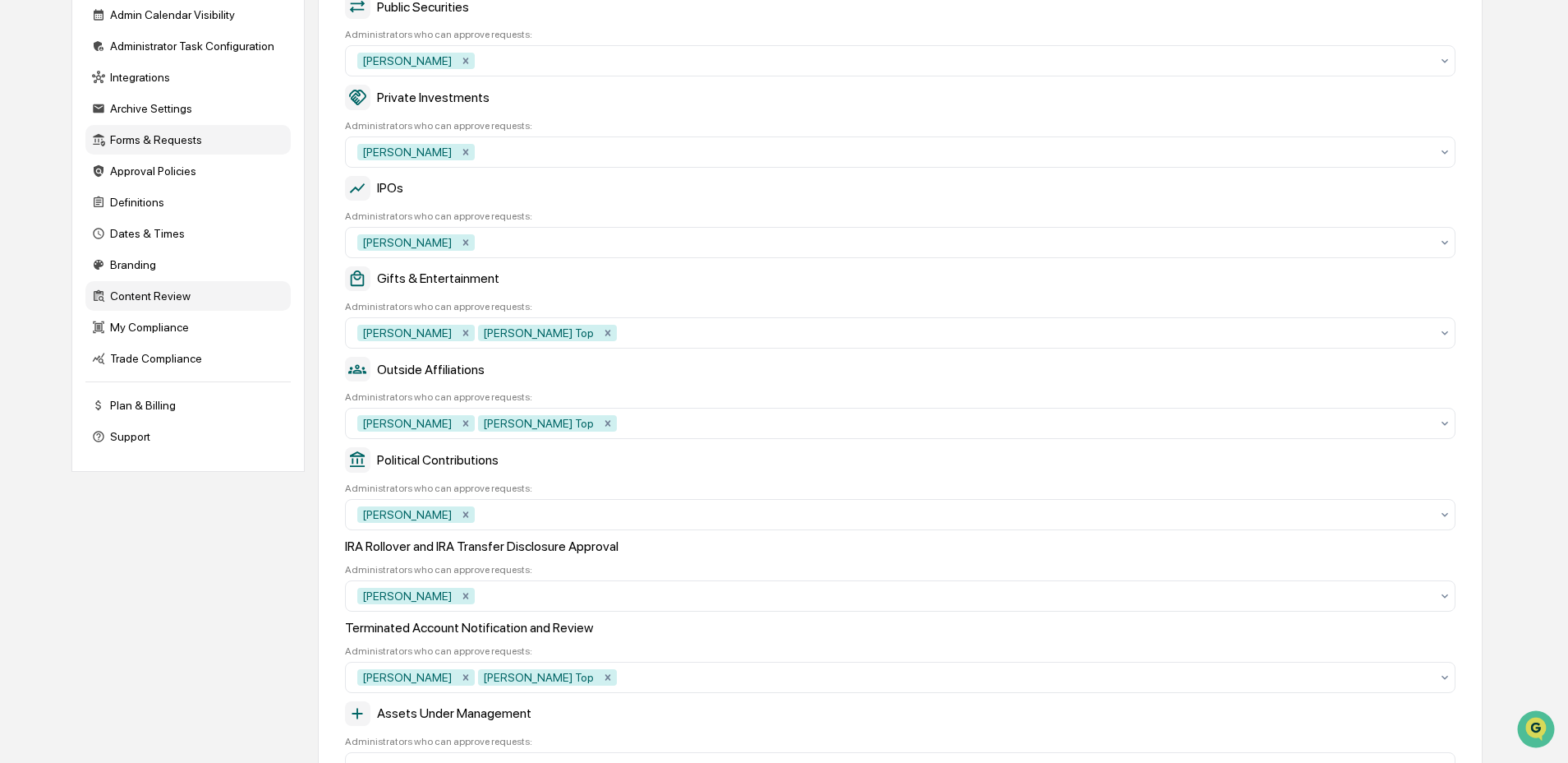
click at [170, 304] on div "Content Review" at bounding box center [188, 295] width 206 height 29
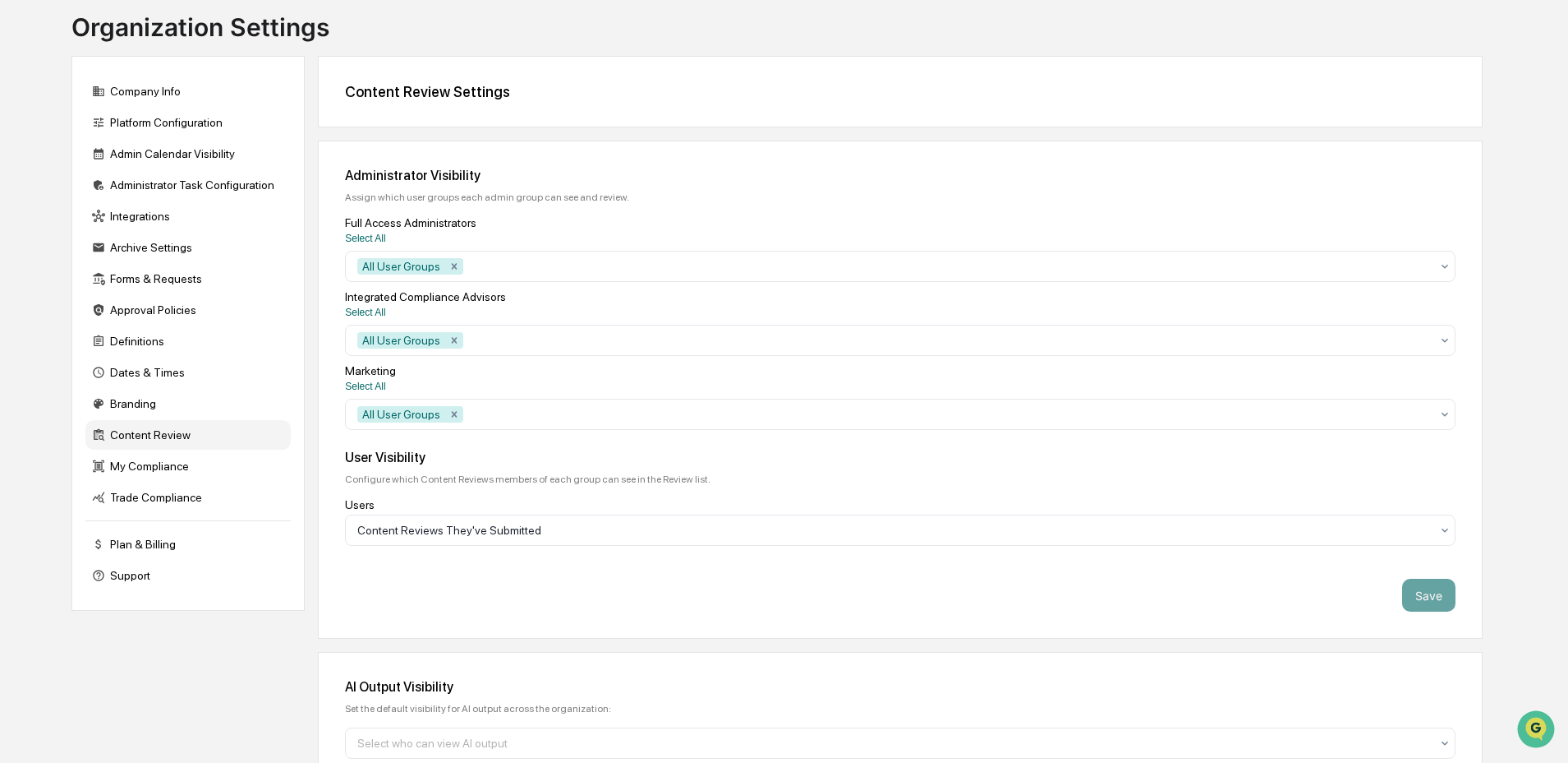
scroll to position [34, 0]
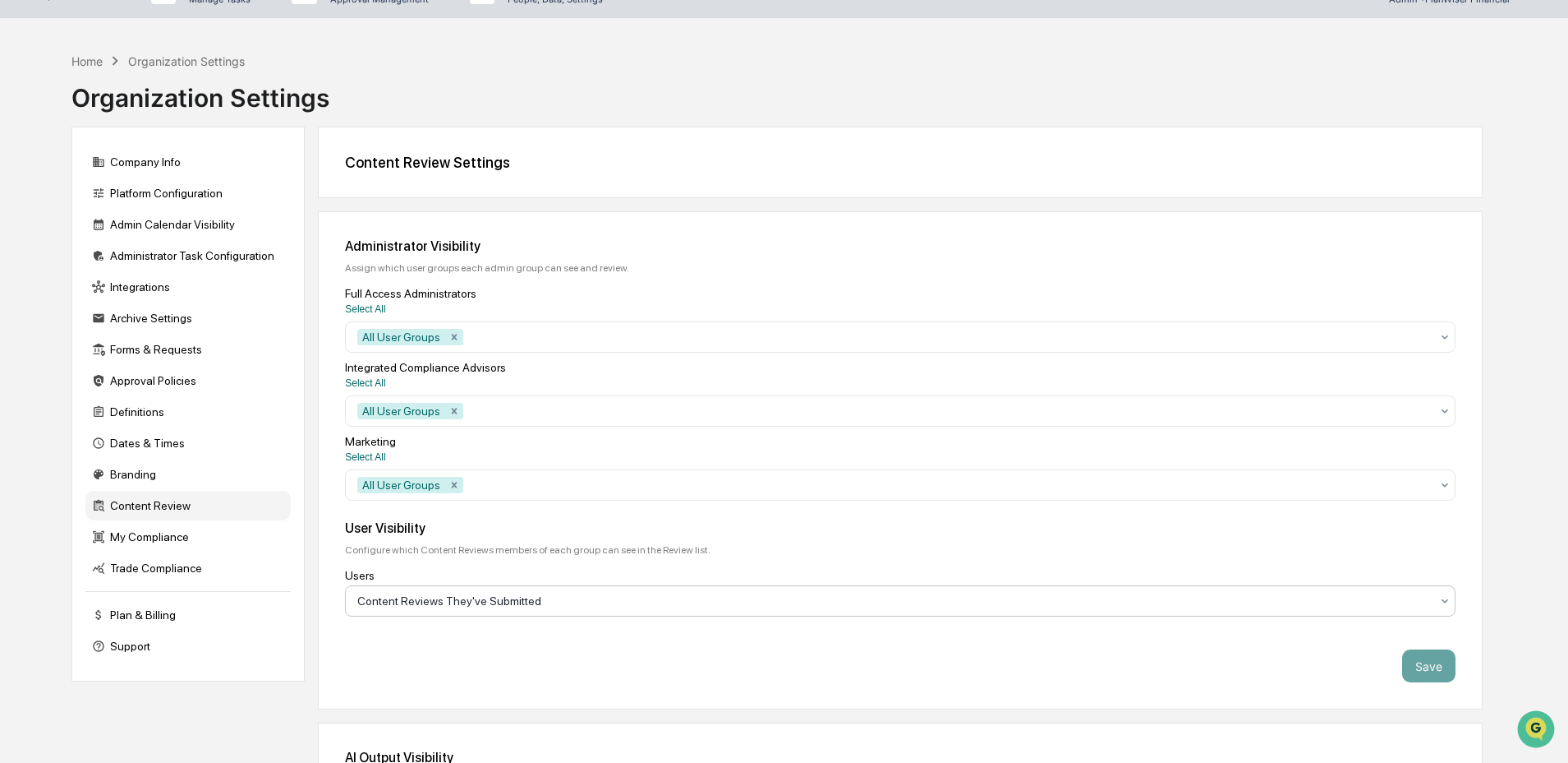
click at [583, 609] on div at bounding box center [893, 601] width 1073 height 17
click at [582, 609] on div at bounding box center [893, 601] width 1073 height 17
click at [547, 493] on div at bounding box center [949, 485] width 964 height 17
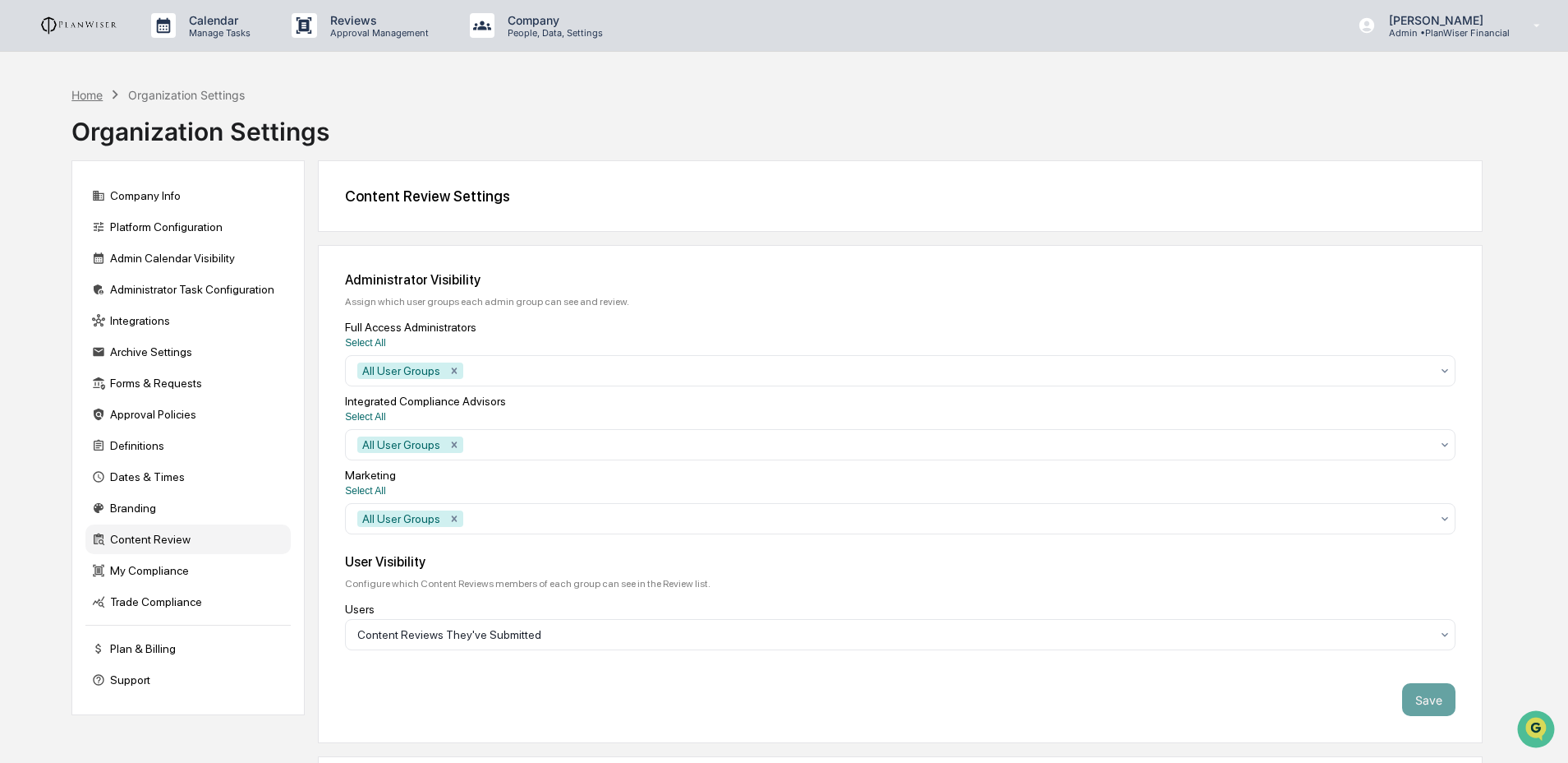
click at [76, 90] on div "Home" at bounding box center [87, 95] width 31 height 14
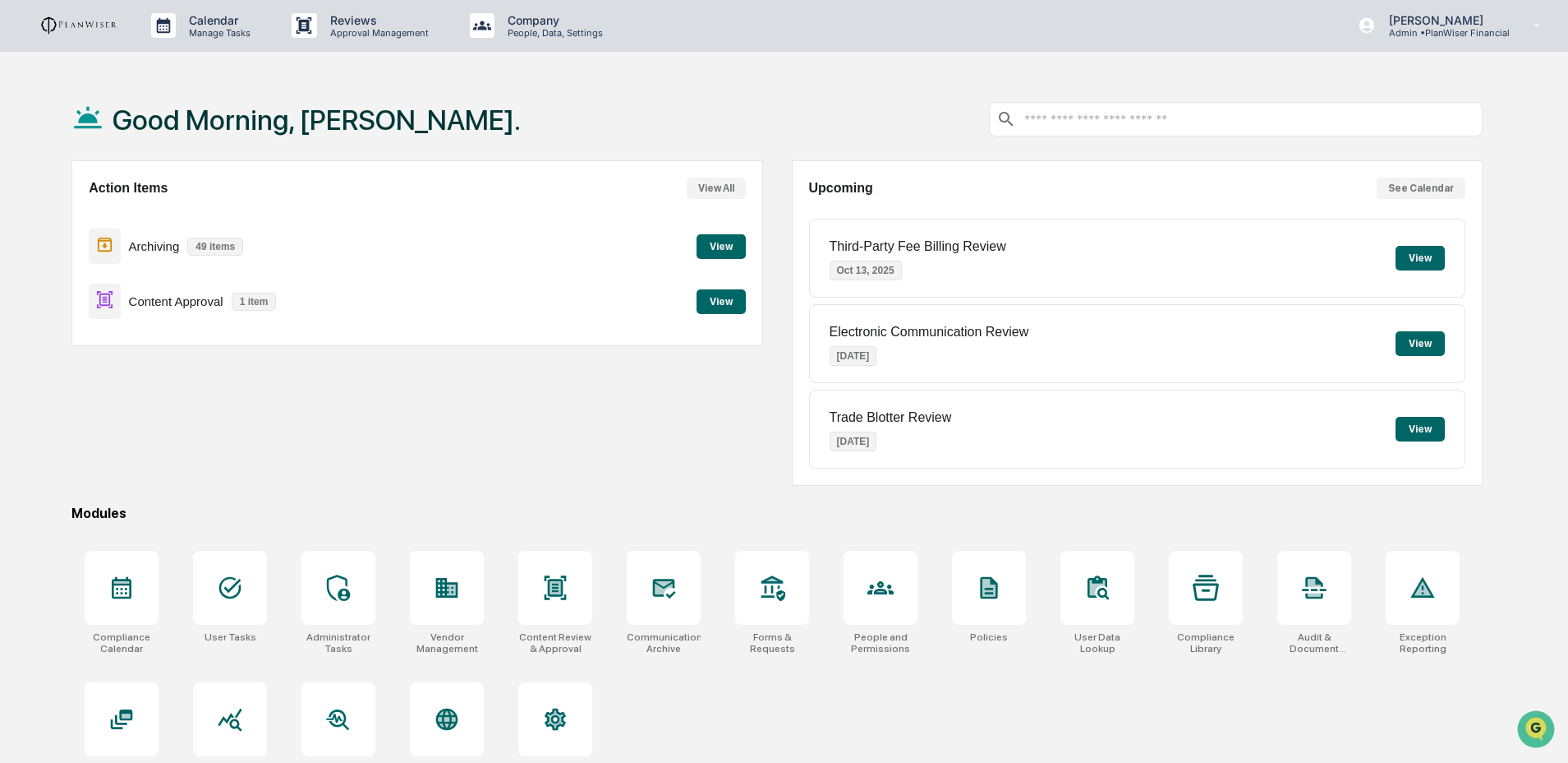
click at [734, 301] on button "View" at bounding box center [721, 301] width 50 height 25
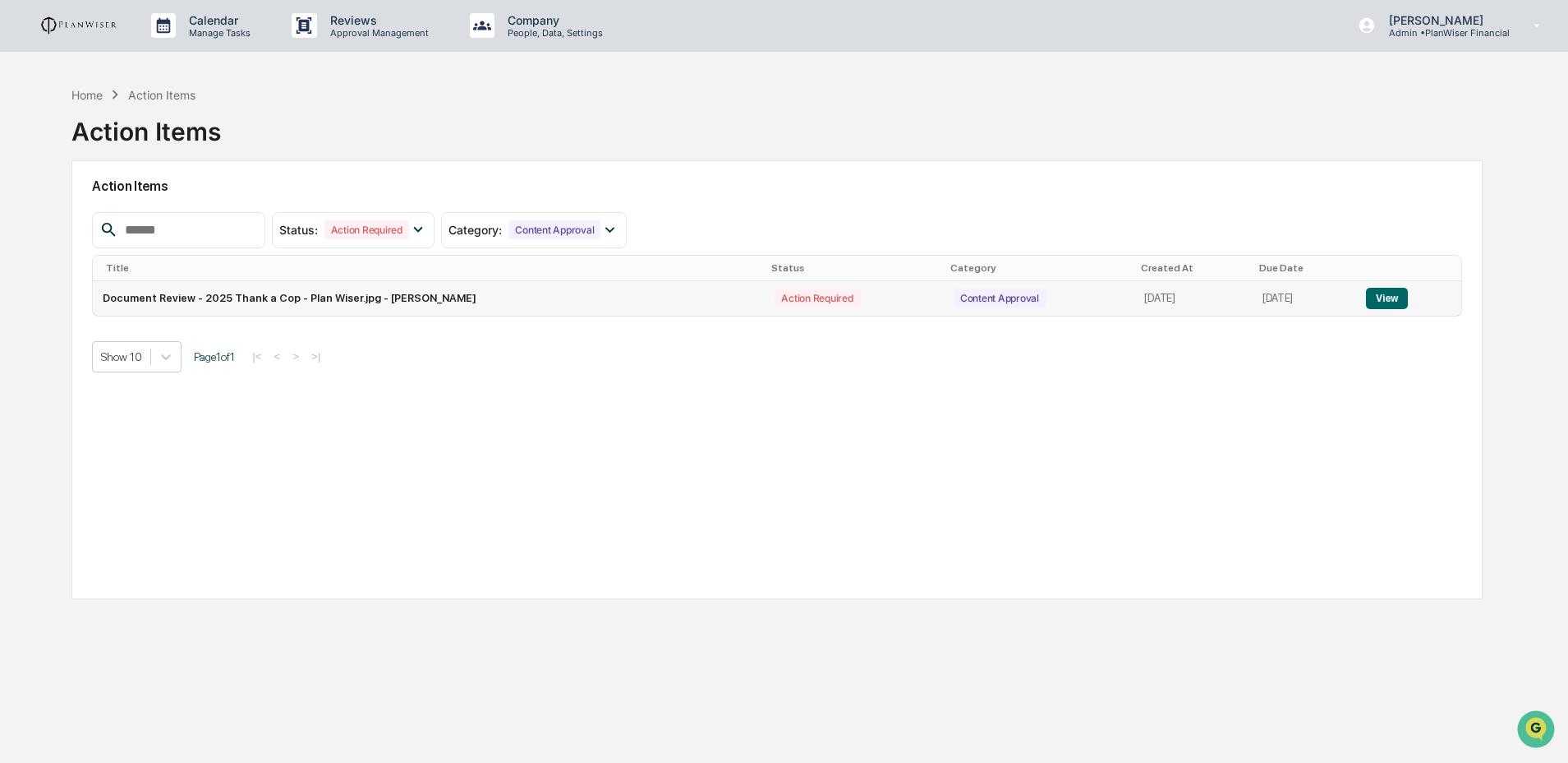
click at [1408, 299] on button "View" at bounding box center [1386, 299] width 42 height 21
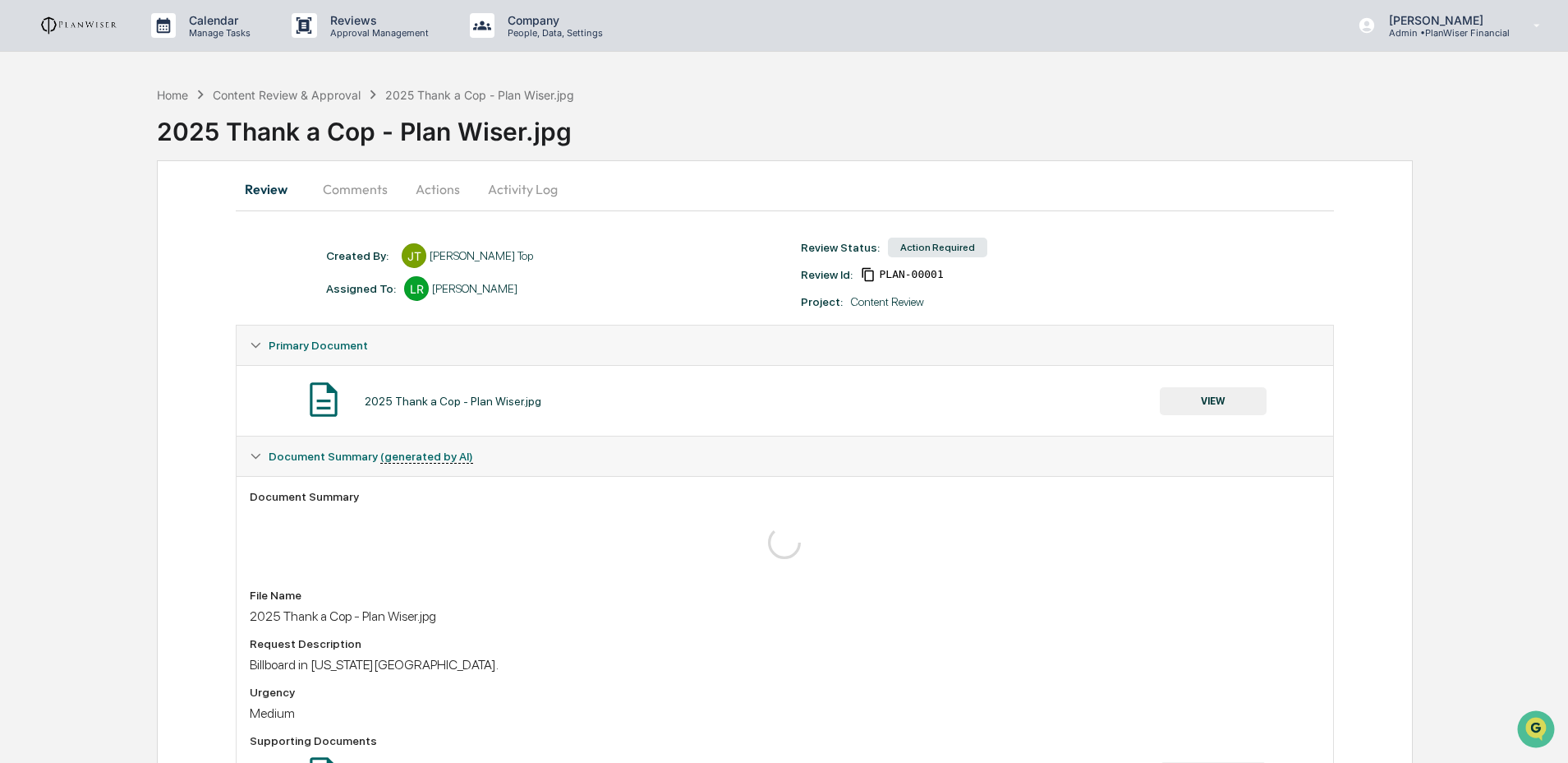
click at [1230, 397] on button "VIEW" at bounding box center [1213, 401] width 107 height 28
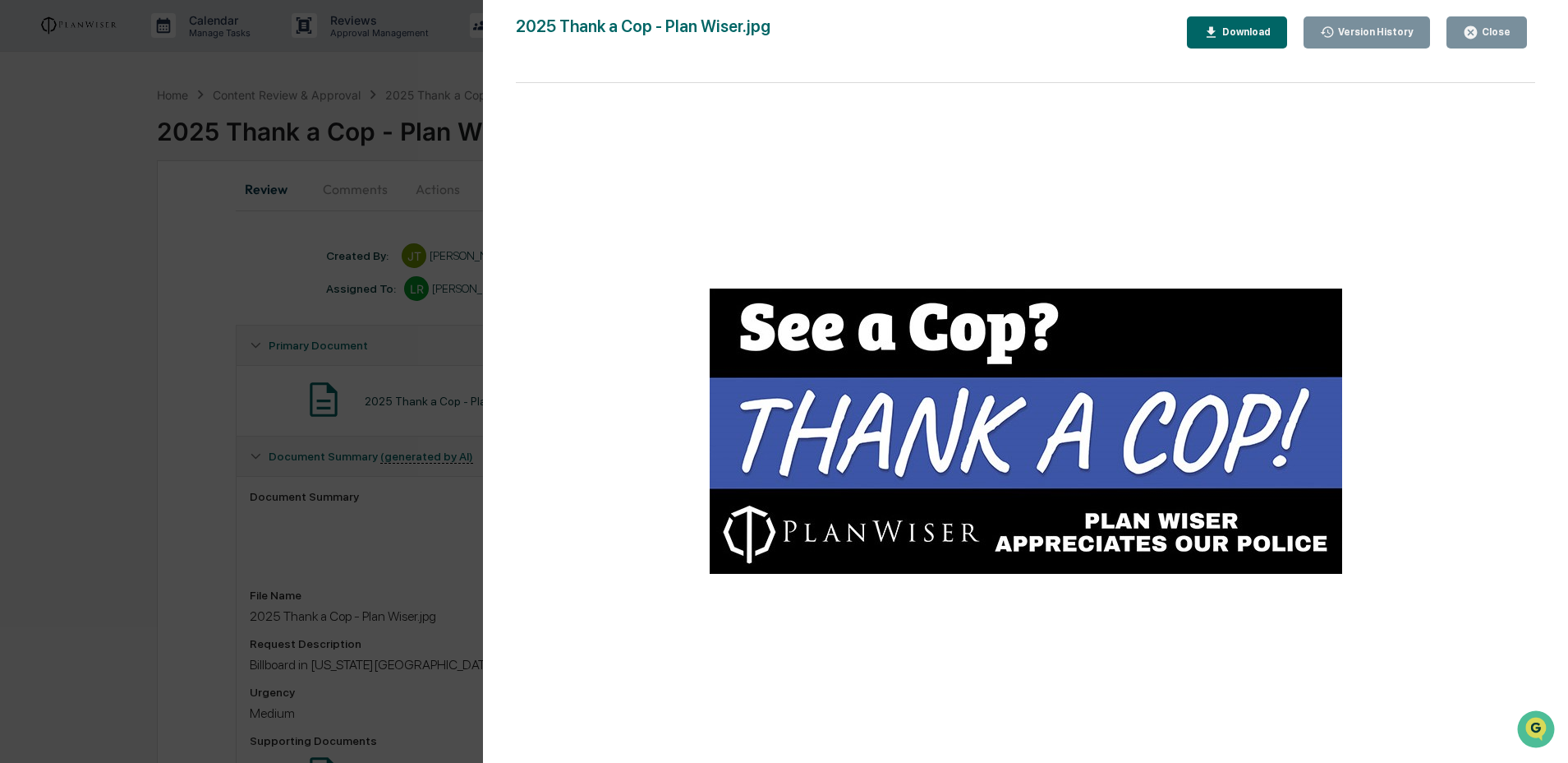
click at [1479, 31] on icon "button" at bounding box center [1471, 33] width 16 height 16
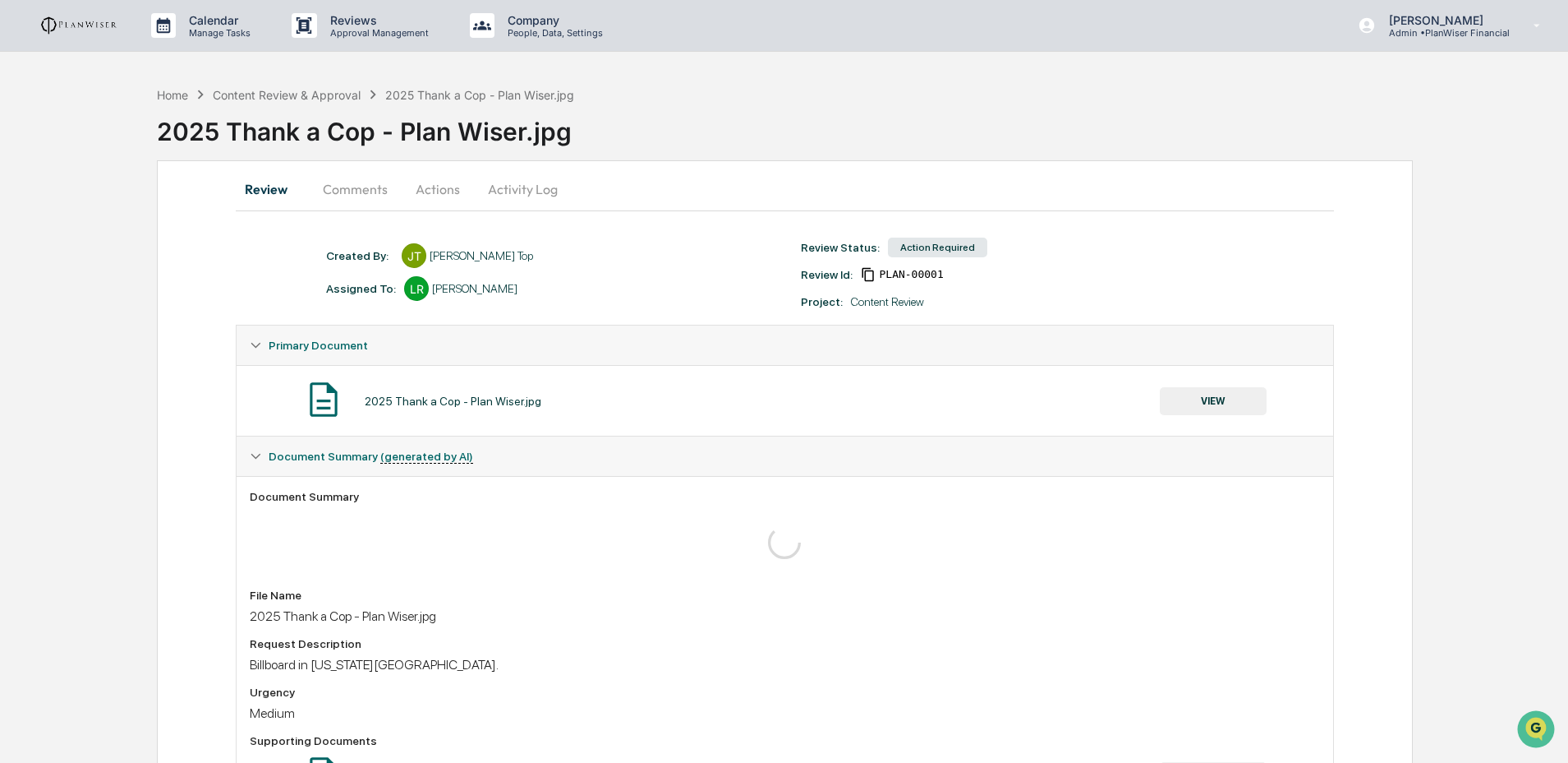
click at [445, 187] on button "Actions" at bounding box center [438, 189] width 74 height 40
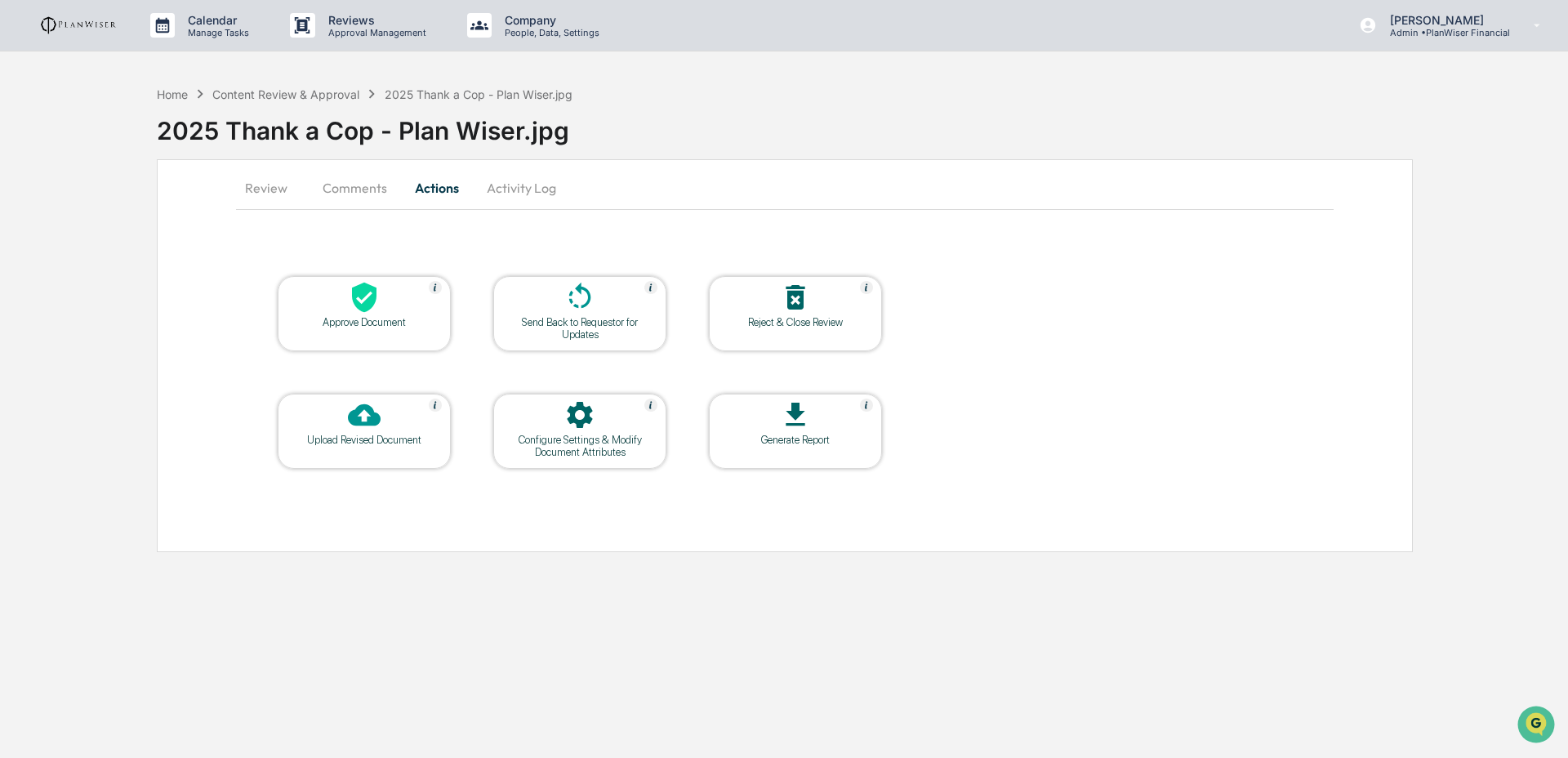
click at [397, 328] on div "Approve Document" at bounding box center [364, 322] width 147 height 12
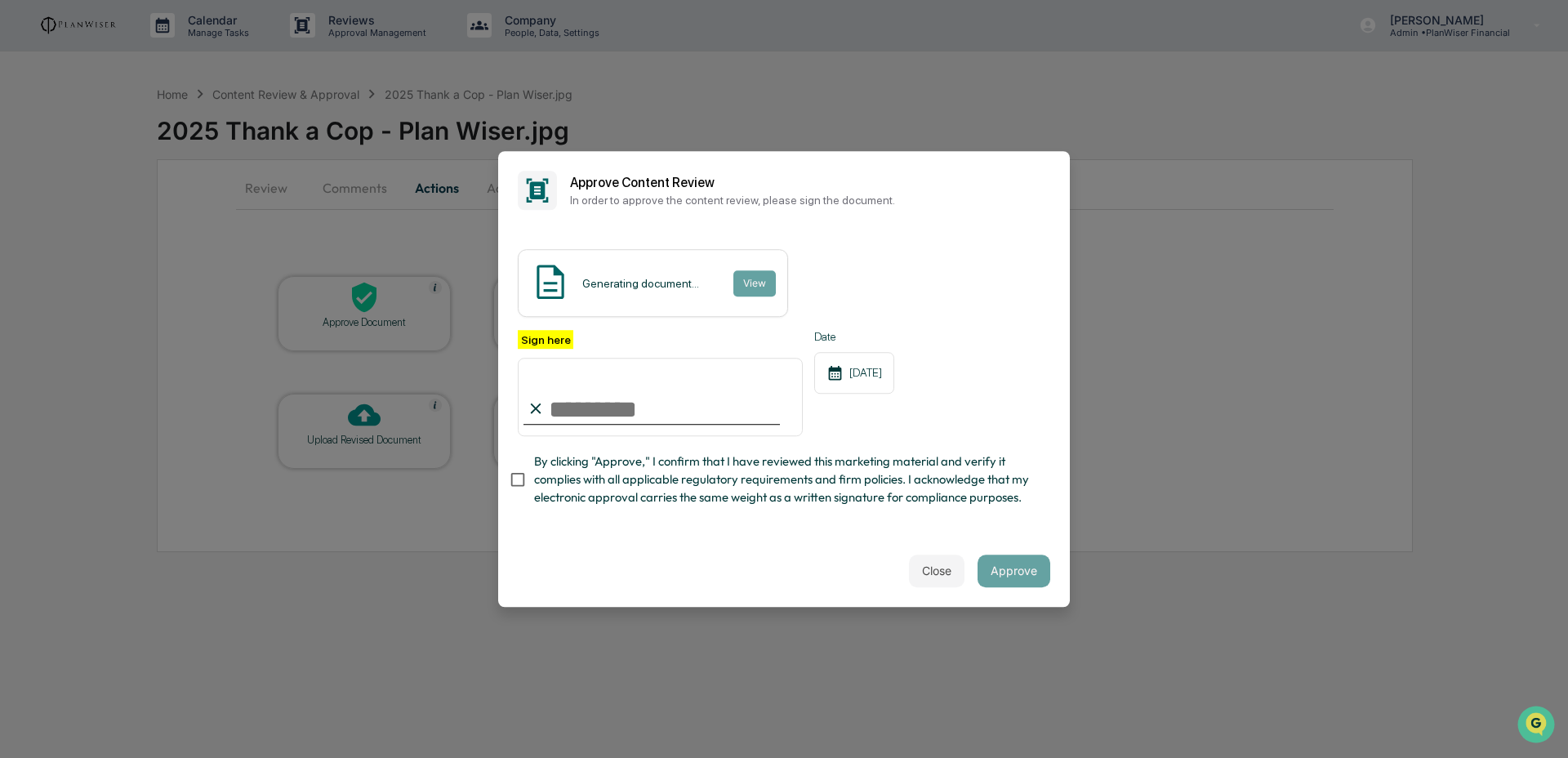
click at [680, 387] on input "Sign here" at bounding box center [661, 396] width 285 height 78
type input "**********"
click at [595, 481] on span "By clicking "Approve," I confirm that I have reviewed this marketing material a…" at bounding box center [785, 480] width 503 height 55
click at [753, 270] on button "View" at bounding box center [754, 283] width 42 height 26
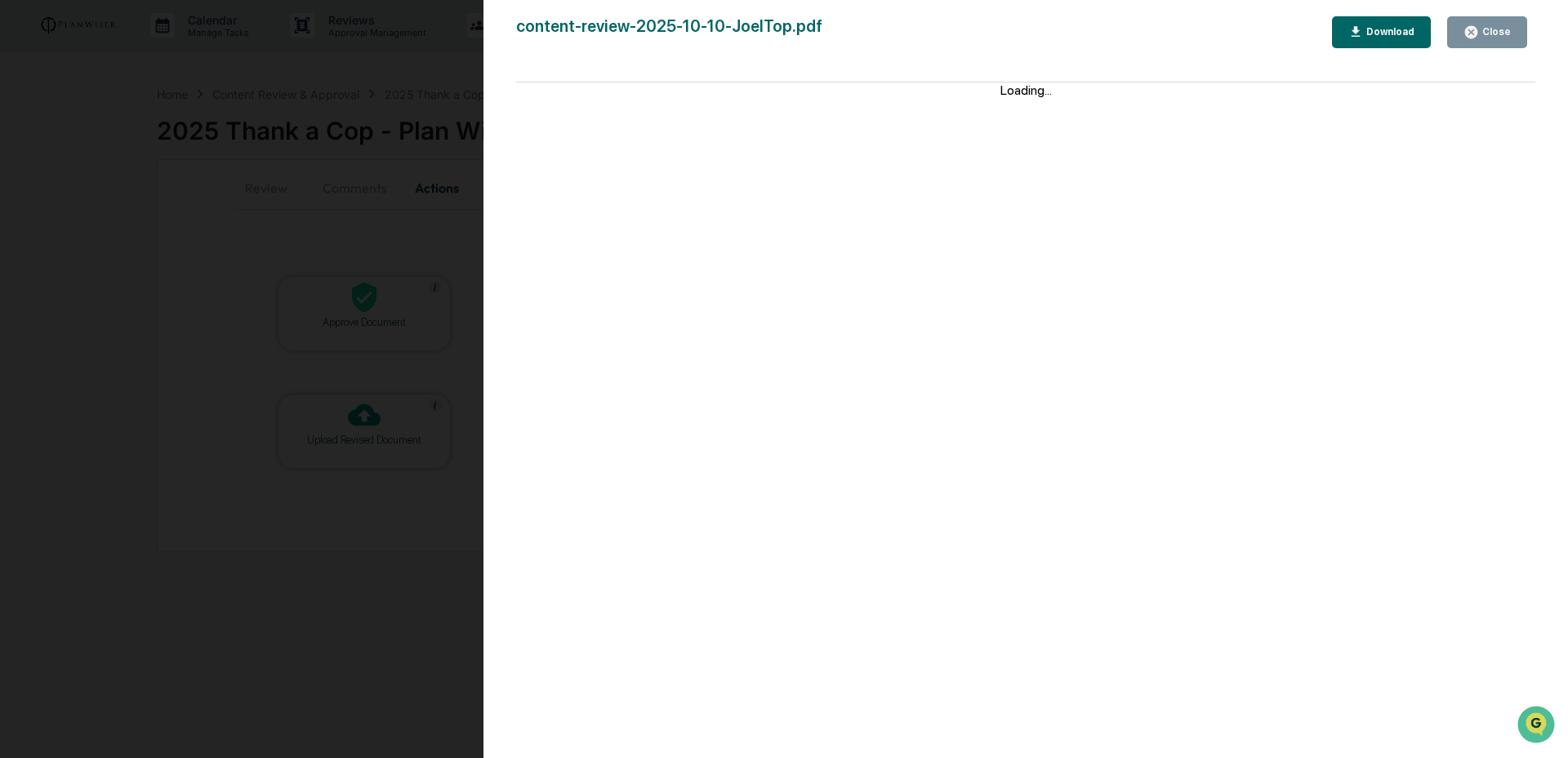
click at [1468, 25] on icon "button" at bounding box center [1472, 33] width 16 height 16
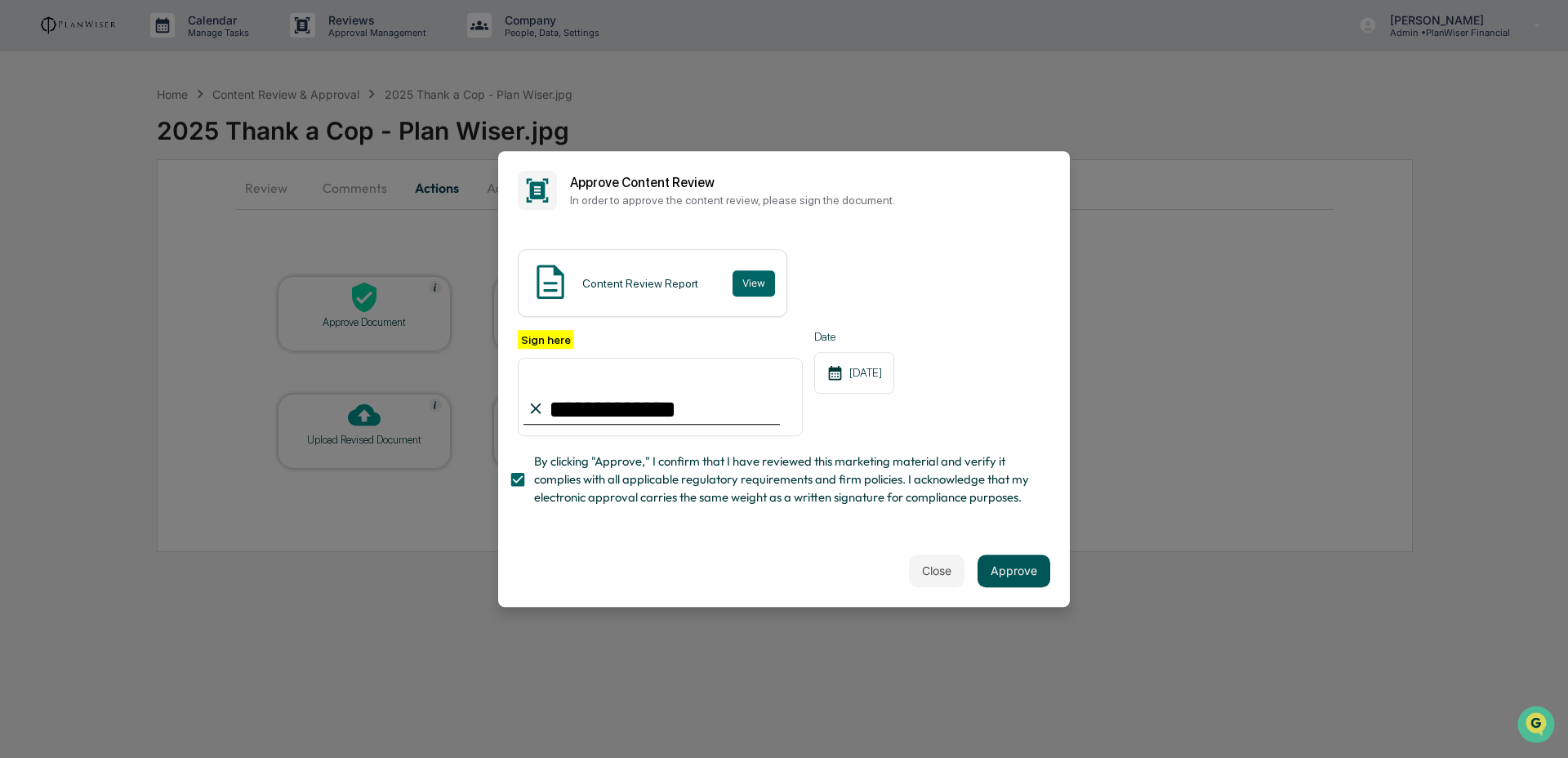
click at [1022, 558] on button "Approve" at bounding box center [1014, 570] width 73 height 33
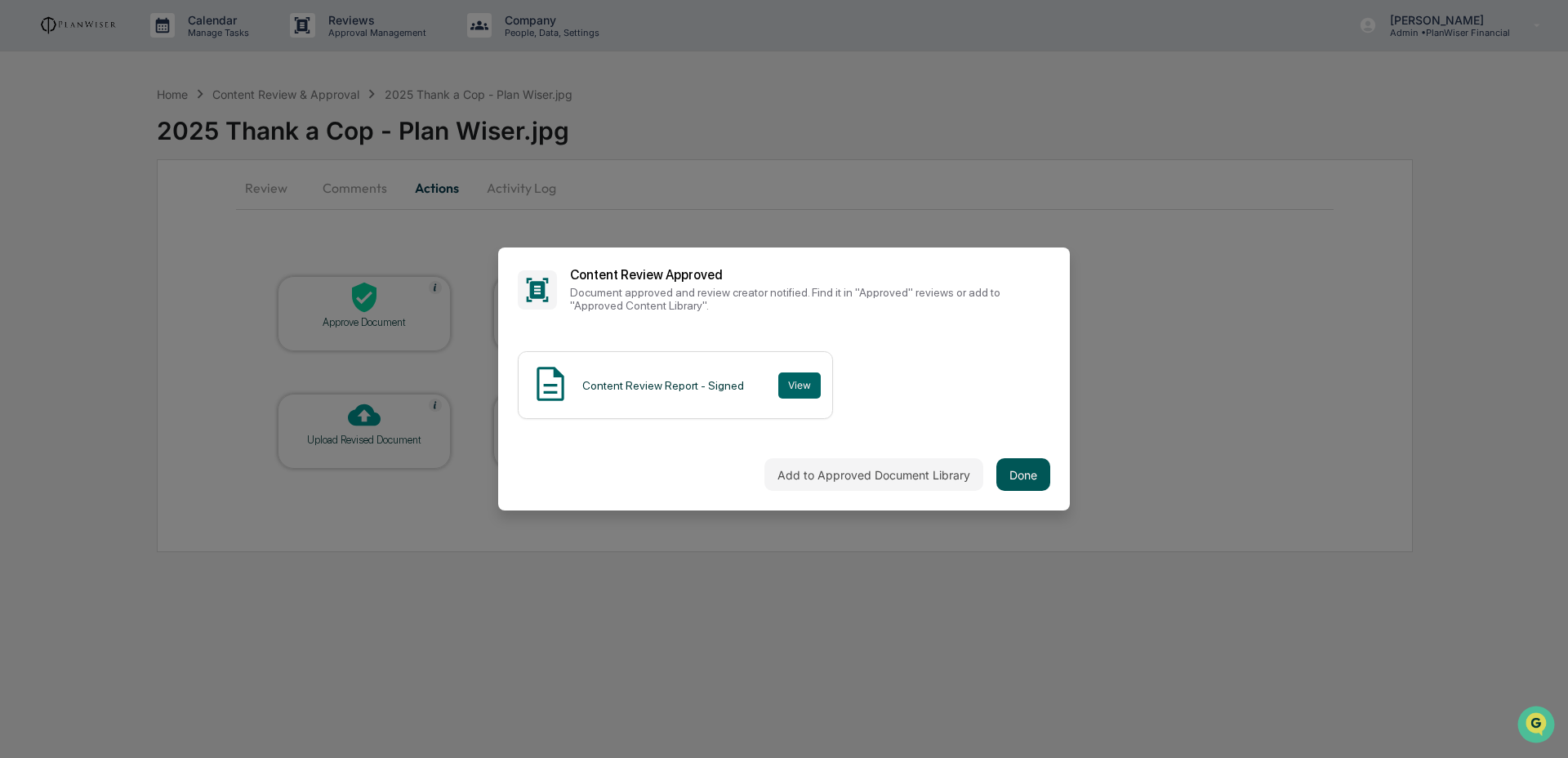
click at [997, 472] on button "Done" at bounding box center [1023, 474] width 54 height 33
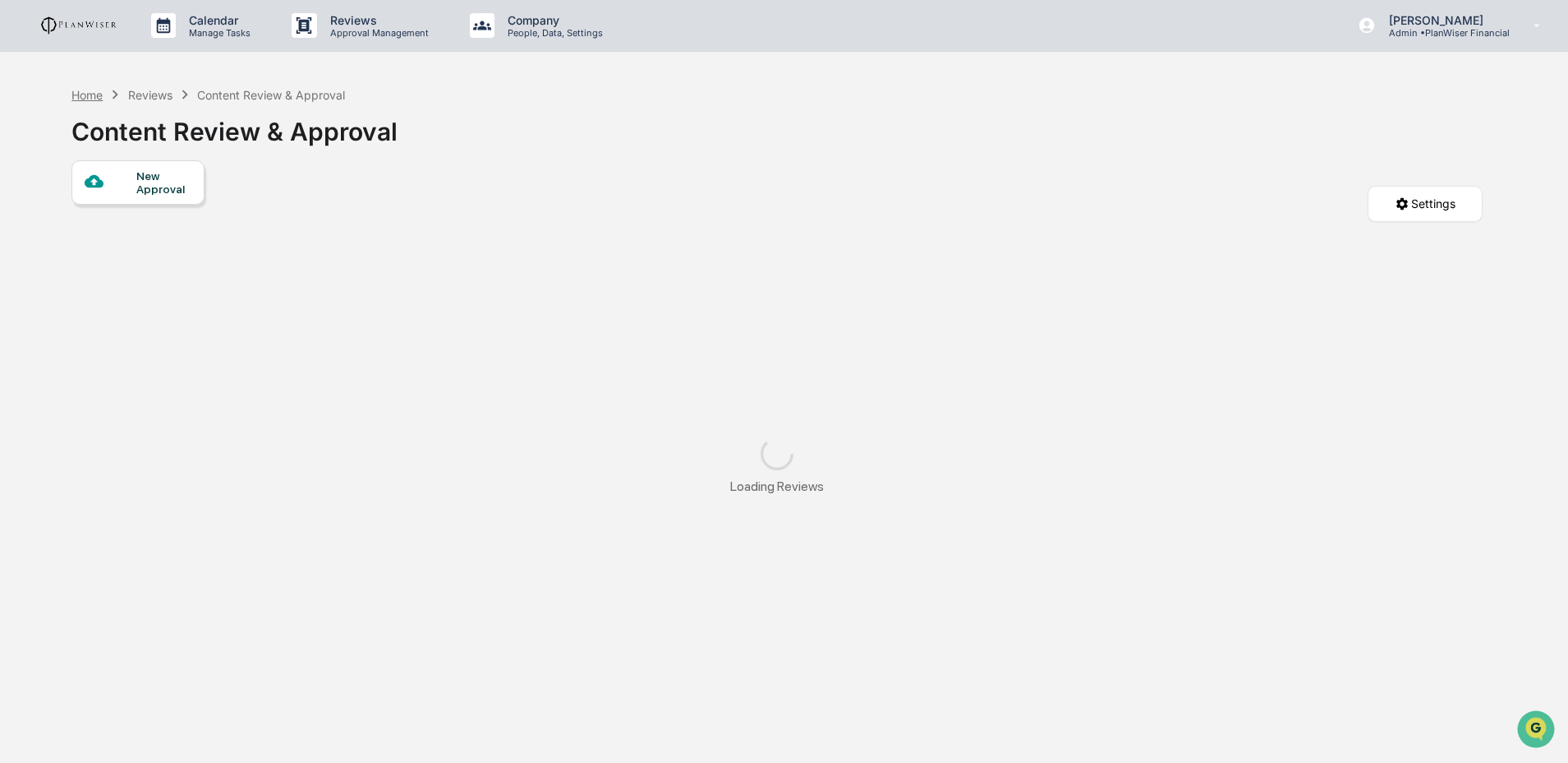
click at [94, 99] on div "Home" at bounding box center [87, 95] width 31 height 14
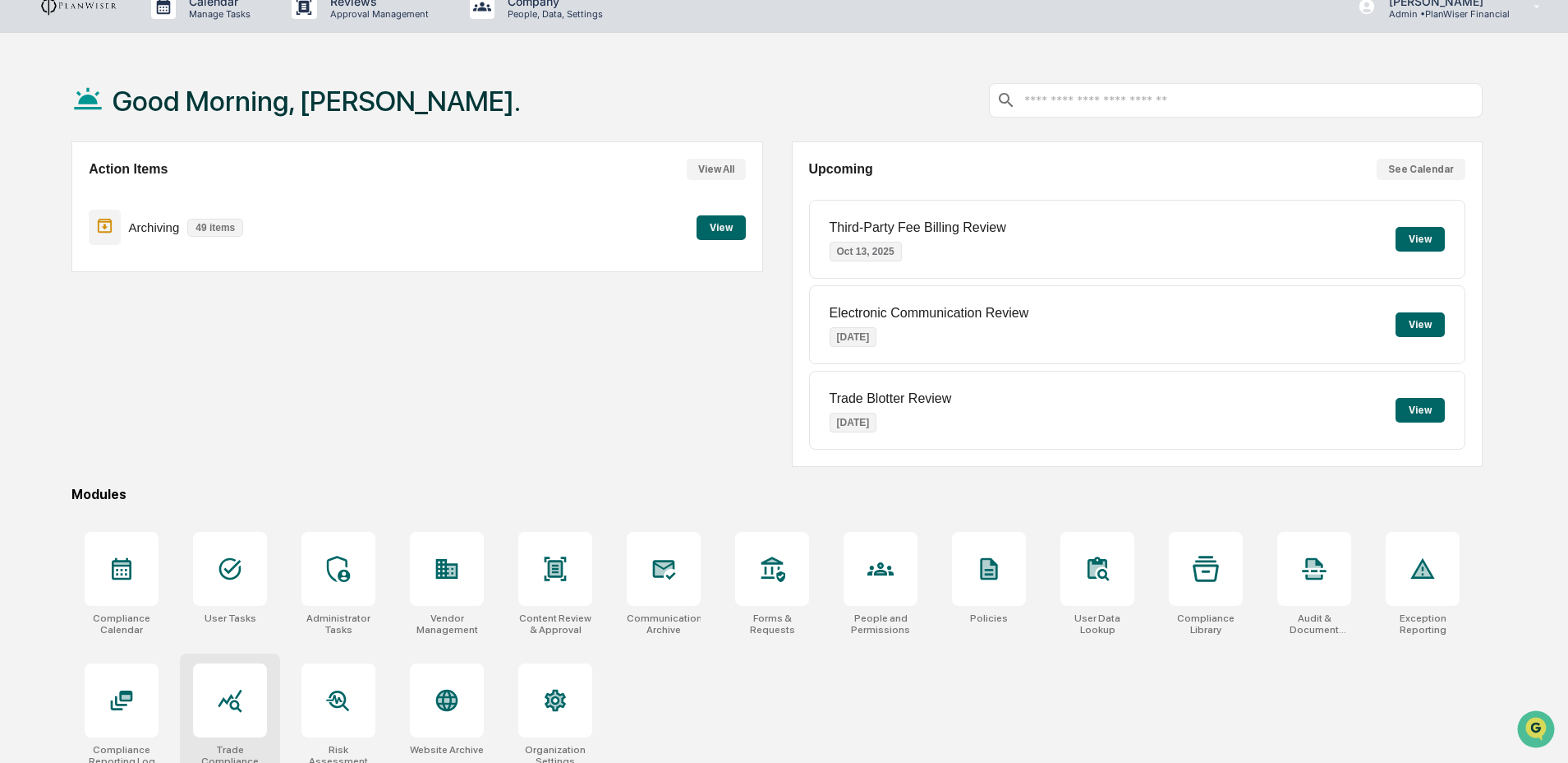
scroll to position [78, 0]
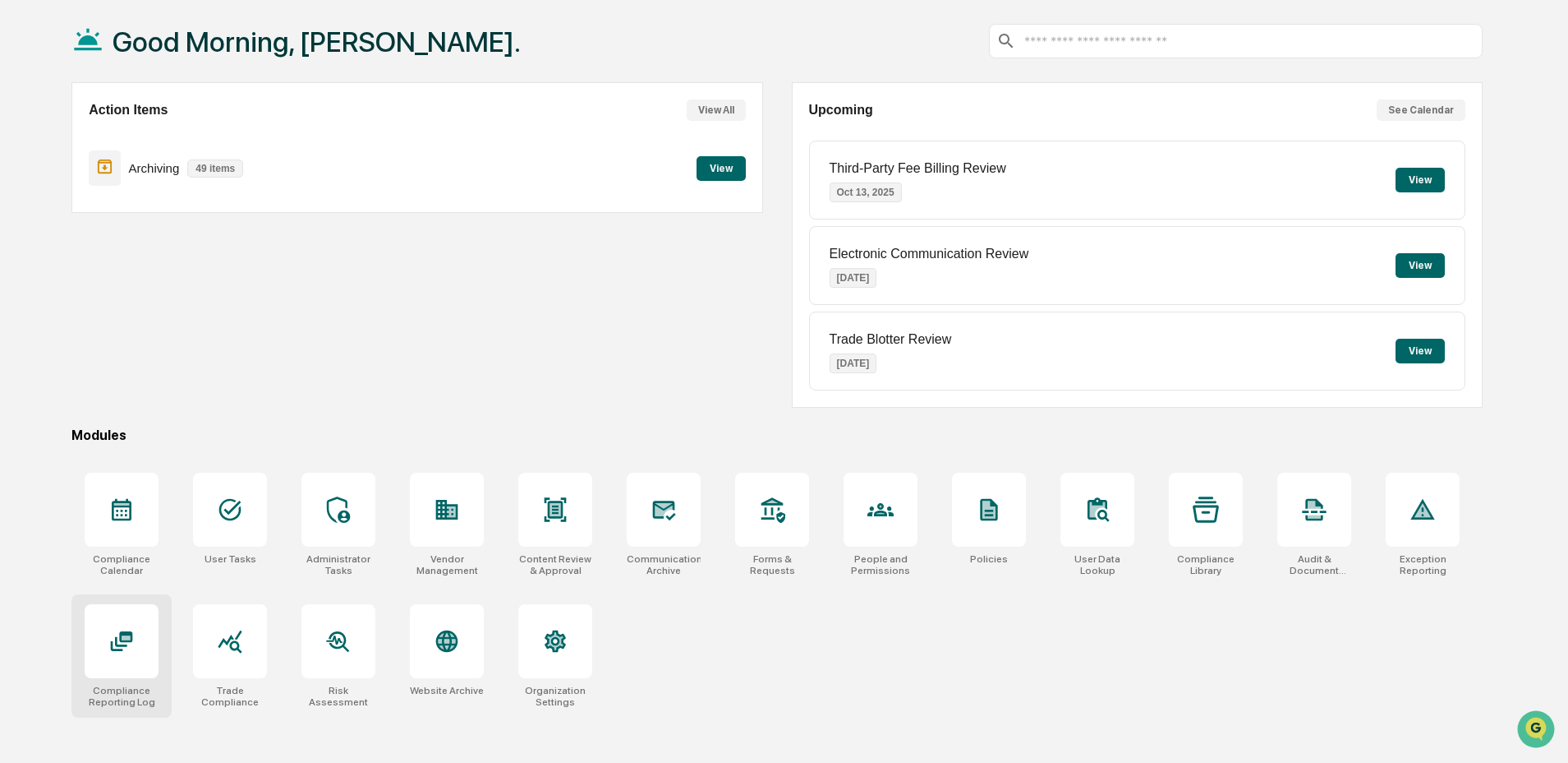
click at [125, 673] on div at bounding box center [121, 641] width 74 height 74
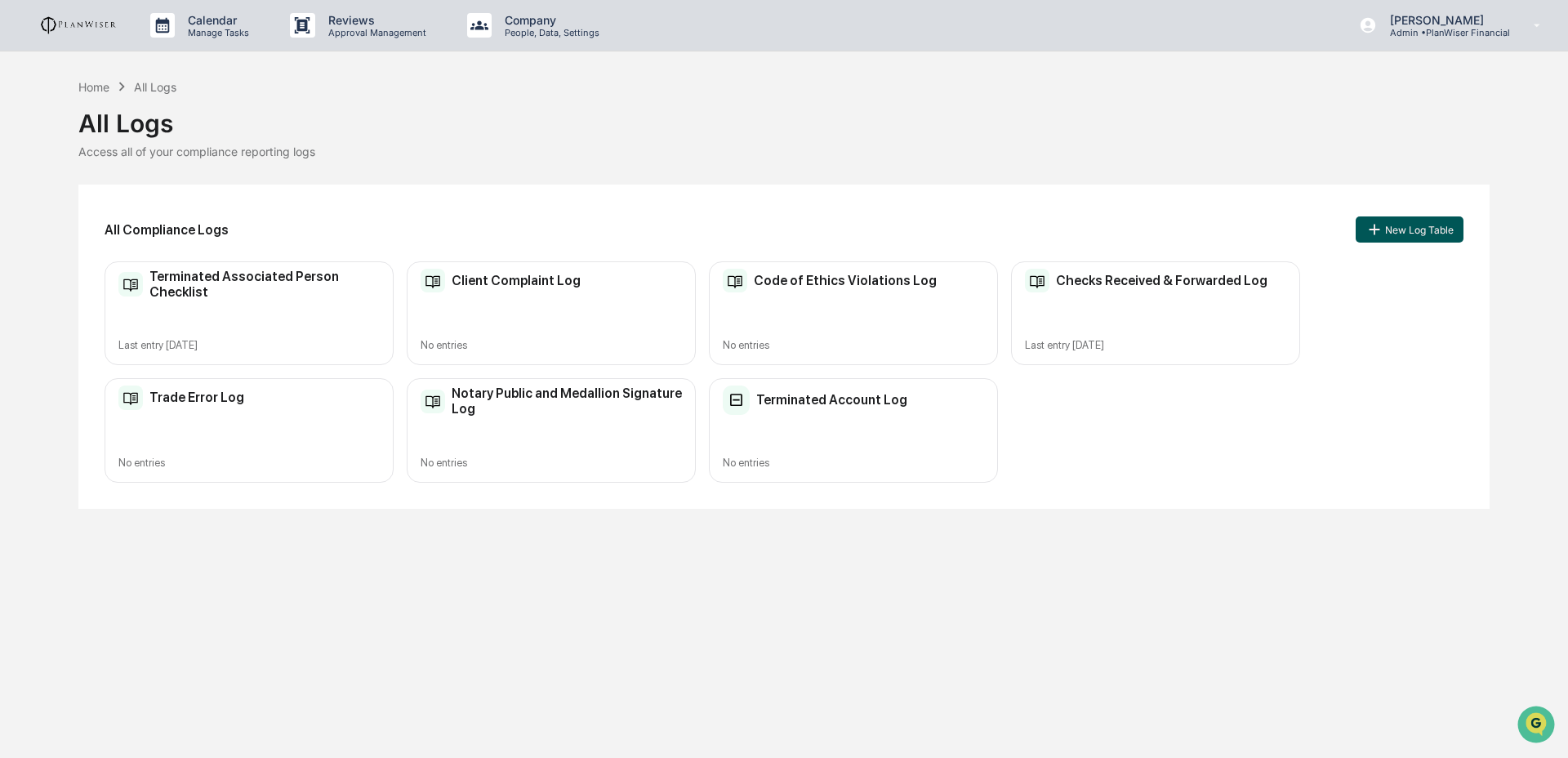
click at [1427, 232] on button "New Log Table" at bounding box center [1409, 230] width 107 height 26
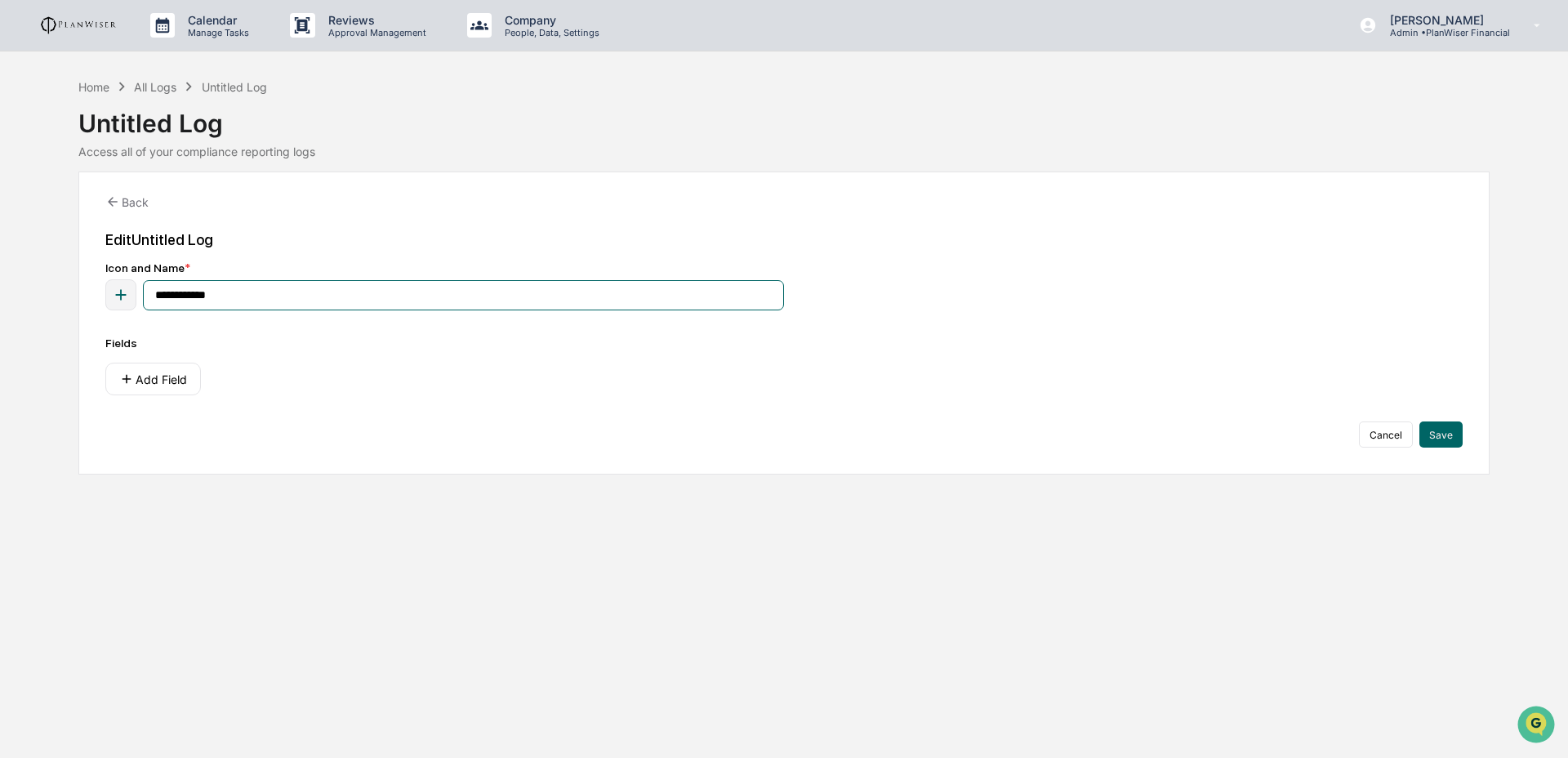
click at [382, 290] on input "**********" at bounding box center [463, 295] width 641 height 30
click at [383, 292] on input "**********" at bounding box center [463, 295] width 641 height 30
type input "**********"
click at [121, 297] on icon "button" at bounding box center [122, 295] width 11 height 11
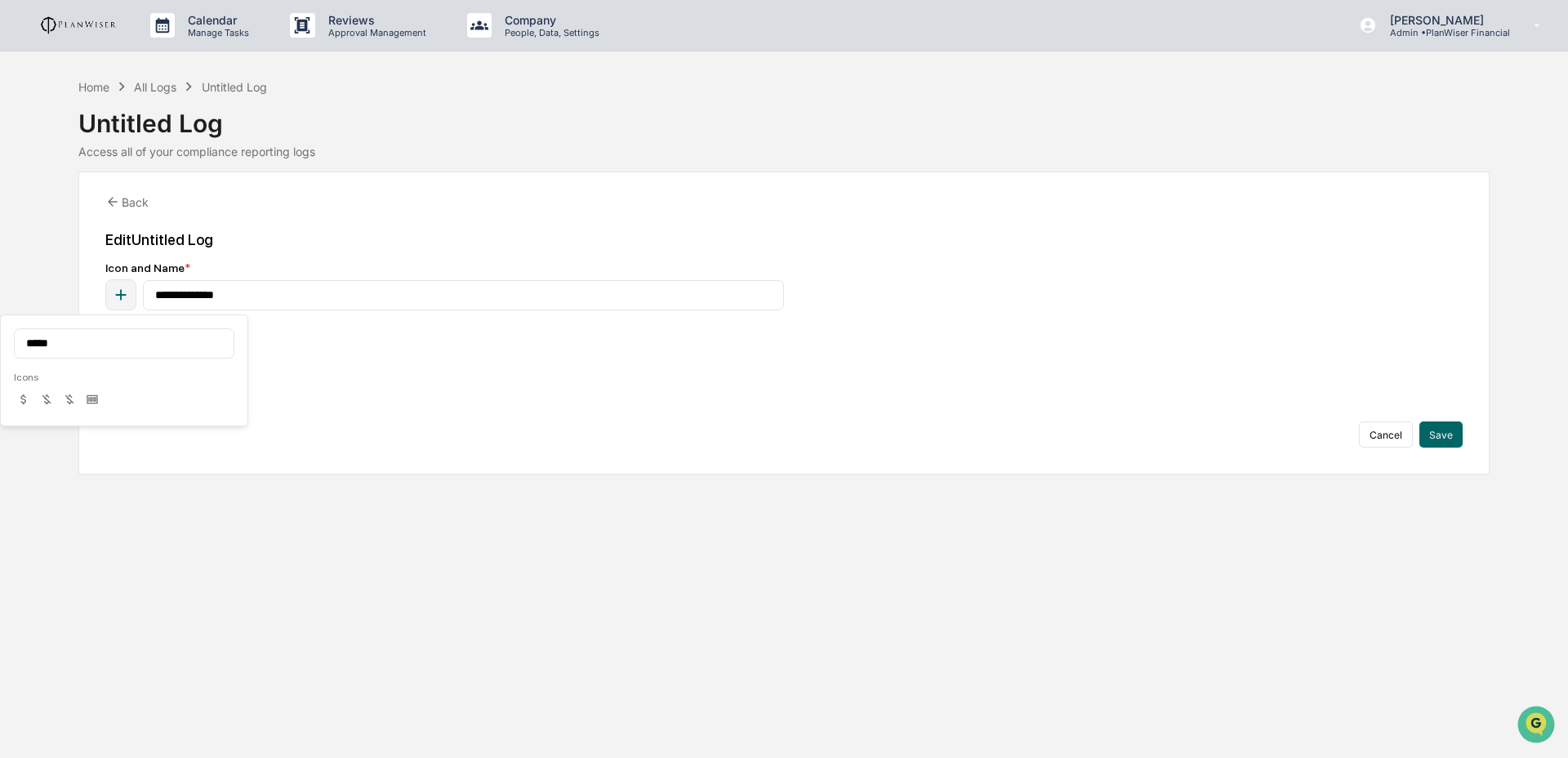
type input "*****"
click at [22, 401] on icon at bounding box center [23, 399] width 5 height 10
drag, startPoint x: 499, startPoint y: 376, endPoint x: 557, endPoint y: 374, distance: 58.0
click at [499, 376] on div "Add Field" at bounding box center [784, 379] width 1357 height 33
